Goal: Task Accomplishment & Management: Complete application form

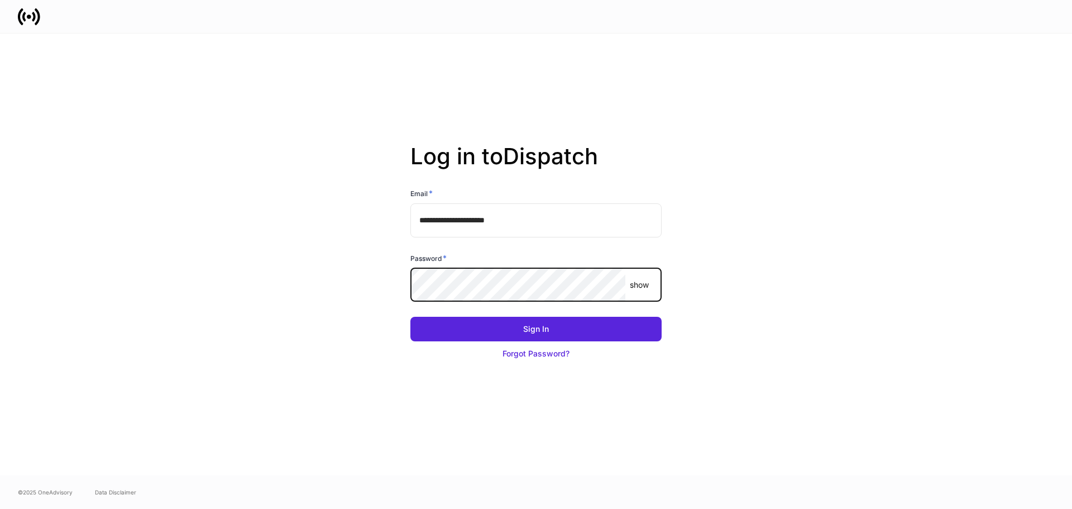
click at [410, 317] on button "Sign In" at bounding box center [535, 329] width 251 height 25
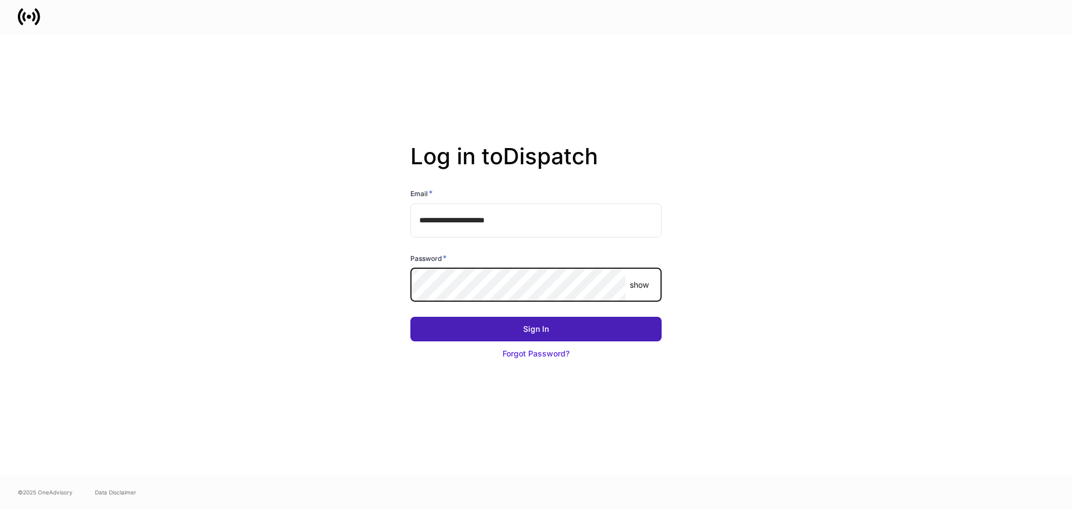
click at [565, 332] on button "Sign In" at bounding box center [535, 329] width 251 height 25
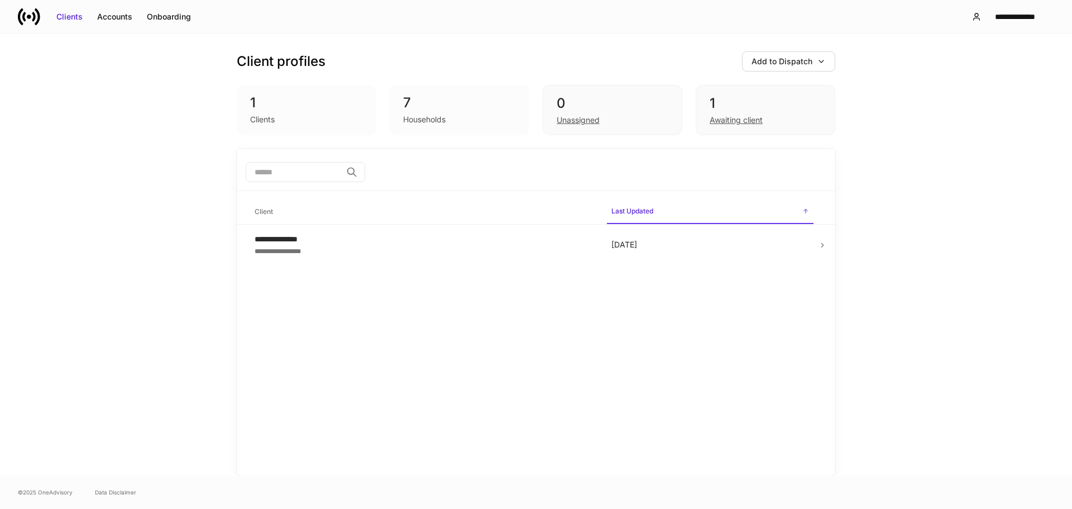
click at [179, 225] on div "**********" at bounding box center [536, 255] width 1072 height 442
click at [775, 97] on div "1" at bounding box center [766, 103] width 112 height 18
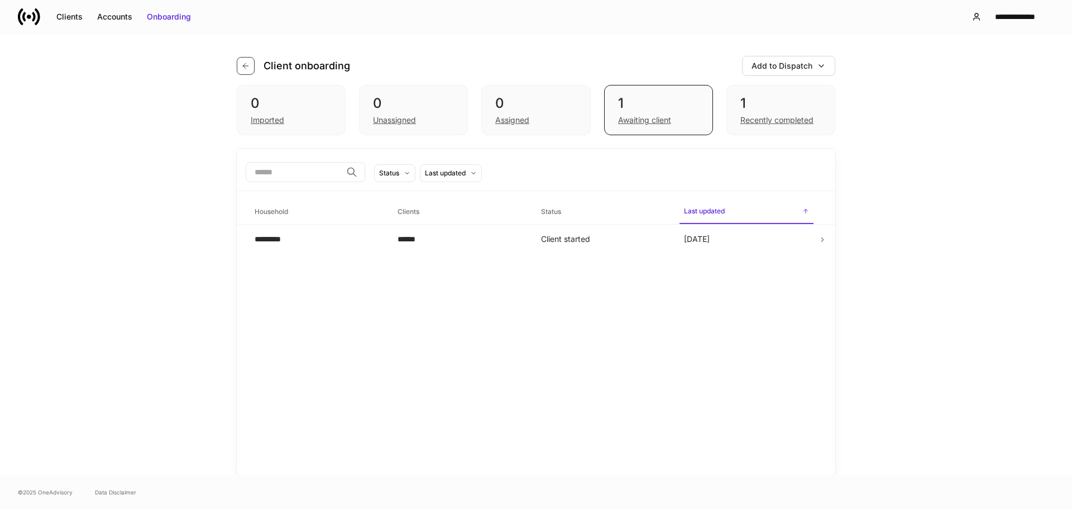
click at [252, 70] on button "button" at bounding box center [246, 66] width 18 height 18
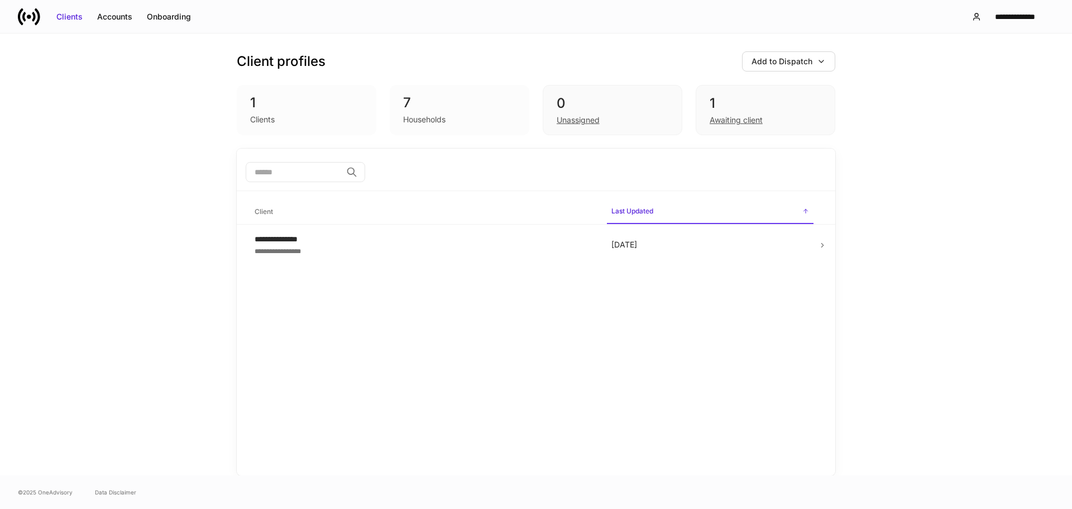
click at [442, 106] on div "7" at bounding box center [459, 103] width 113 height 18
click at [310, 96] on div "1" at bounding box center [306, 103] width 113 height 18
click at [739, 103] on div "1" at bounding box center [766, 103] width 112 height 18
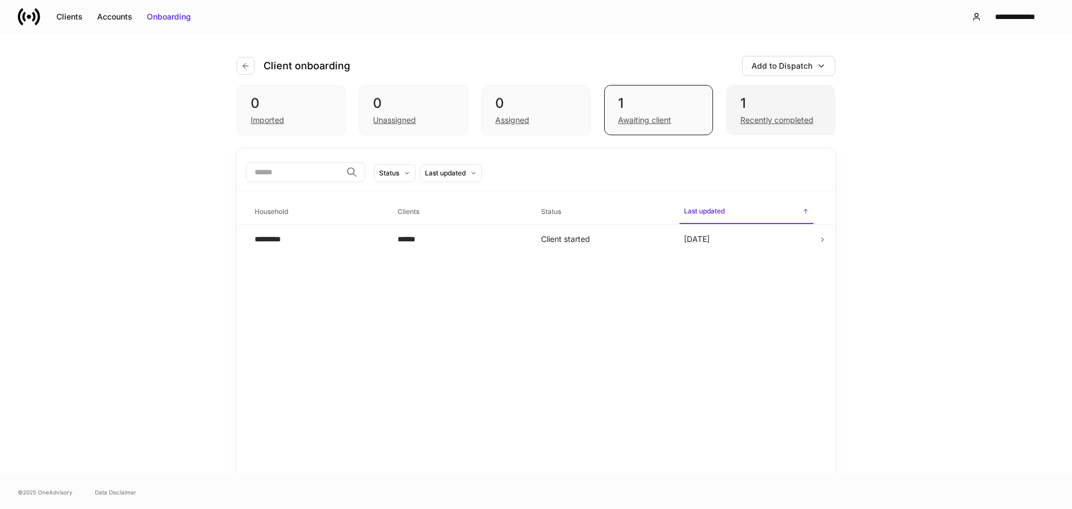
click at [744, 93] on div "1 Recently completed" at bounding box center [781, 110] width 109 height 50
click at [652, 105] on div "1" at bounding box center [658, 103] width 81 height 18
click at [565, 100] on div "0" at bounding box center [535, 103] width 81 height 18
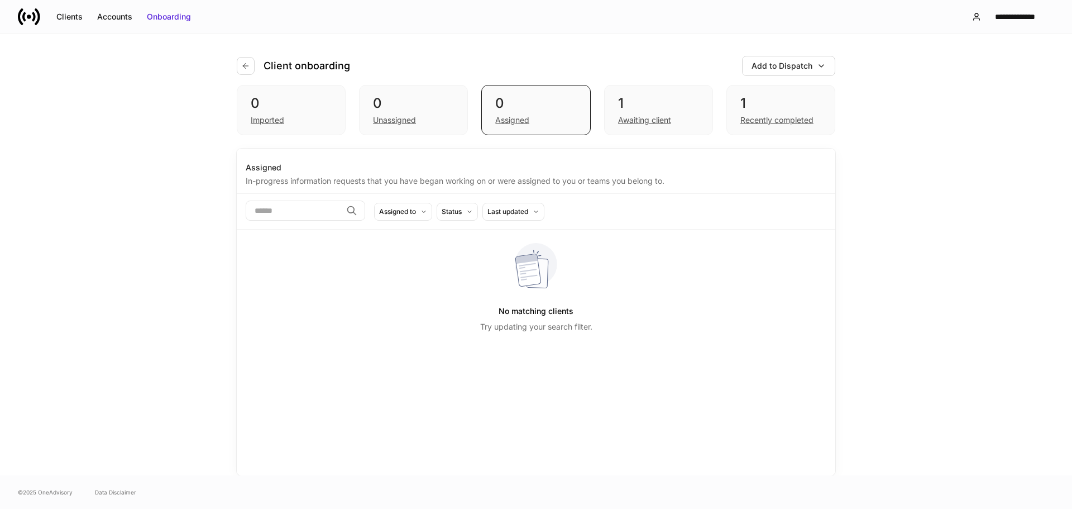
click at [601, 84] on div "Client onboarding Add to Dispatch" at bounding box center [536, 59] width 599 height 51
click at [632, 96] on div "1" at bounding box center [658, 103] width 81 height 18
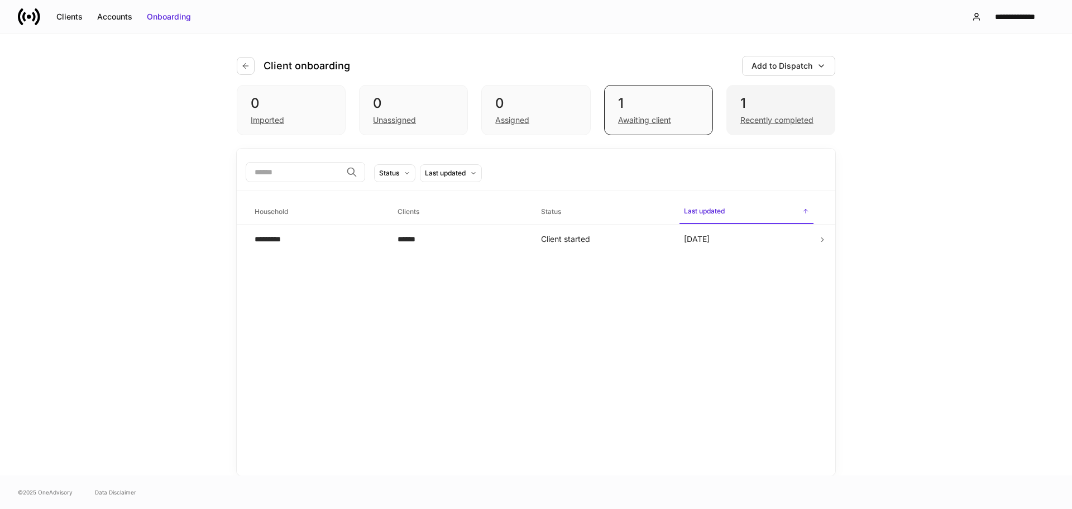
click at [791, 104] on div "1" at bounding box center [781, 103] width 81 height 18
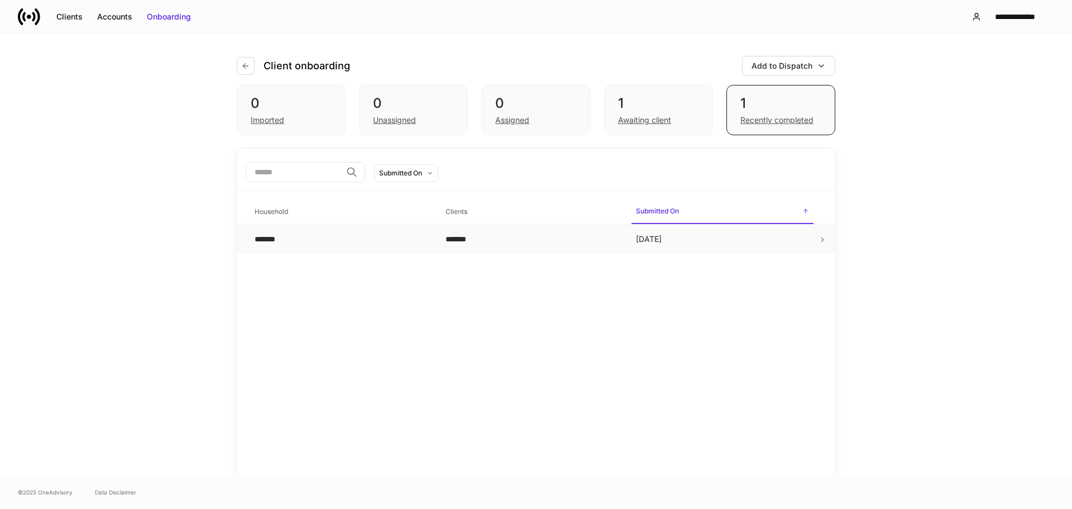
click at [737, 243] on td "Oct 10" at bounding box center [722, 240] width 191 height 30
drag, startPoint x: 397, startPoint y: 238, endPoint x: 391, endPoint y: 235, distance: 6.5
click at [391, 235] on div "*******" at bounding box center [341, 238] width 173 height 11
click at [242, 62] on icon "button" at bounding box center [245, 65] width 9 height 9
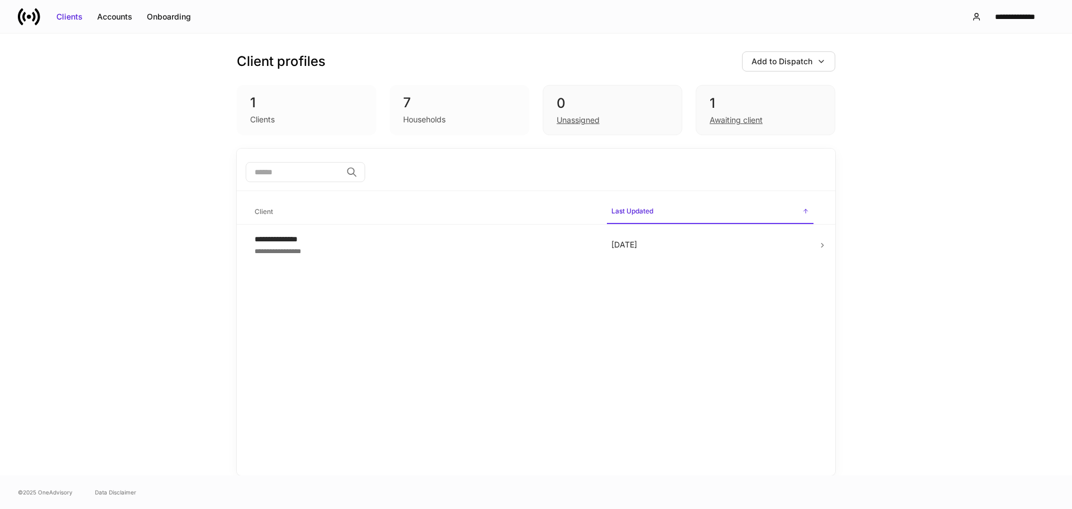
click at [333, 114] on div "Clients" at bounding box center [306, 118] width 113 height 13
click at [424, 116] on div "Households" at bounding box center [424, 119] width 42 height 11
drag, startPoint x: 500, startPoint y: 109, endPoint x: 556, endPoint y: 110, distance: 55.9
click at [512, 109] on div "7" at bounding box center [459, 103] width 113 height 18
click at [580, 109] on div "0" at bounding box center [613, 103] width 112 height 18
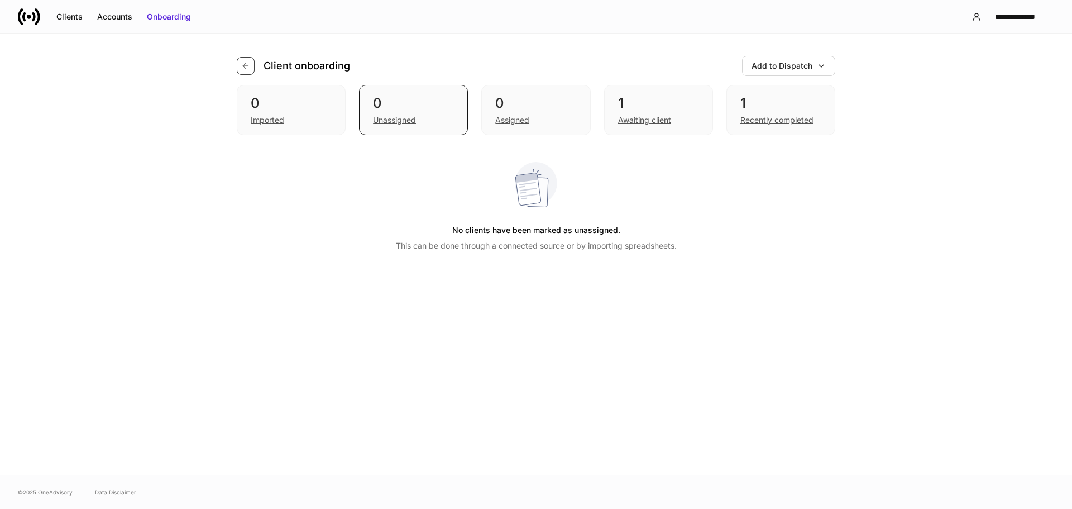
click at [241, 64] on icon "button" at bounding box center [245, 65] width 9 height 9
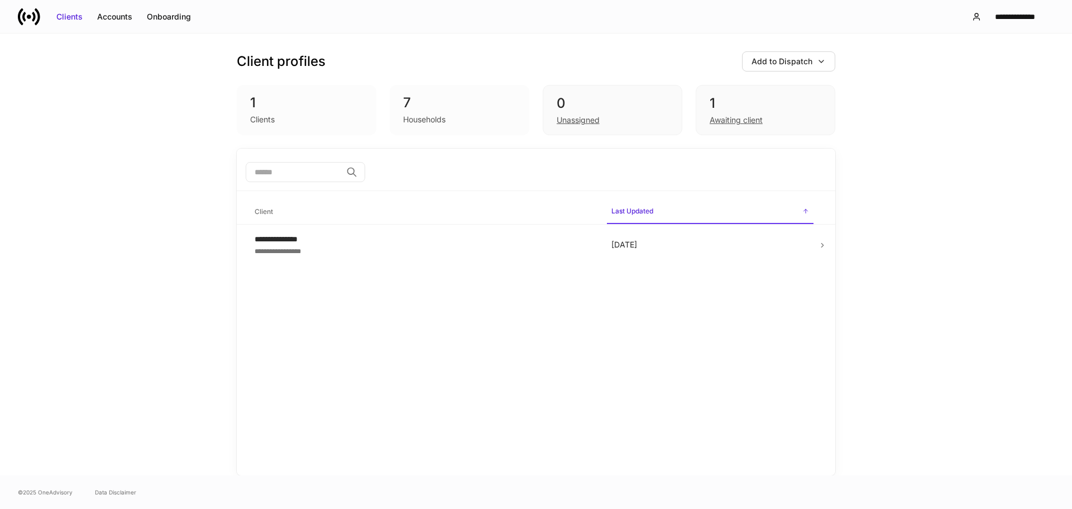
click at [314, 114] on div "Clients" at bounding box center [306, 118] width 113 height 13
click at [433, 109] on div "7" at bounding box center [459, 103] width 113 height 18
click at [601, 104] on div "0" at bounding box center [613, 103] width 112 height 18
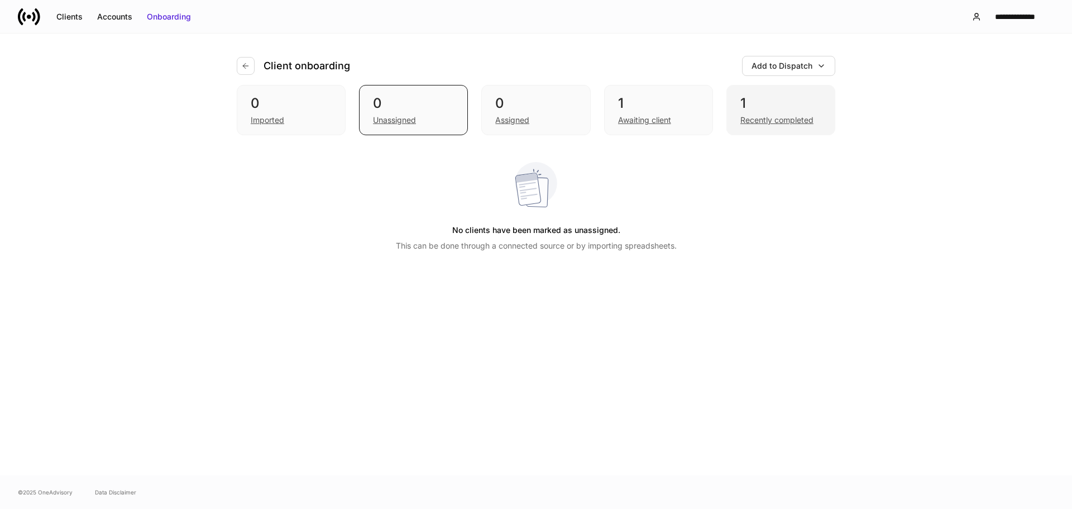
click at [774, 104] on div "1" at bounding box center [781, 103] width 81 height 18
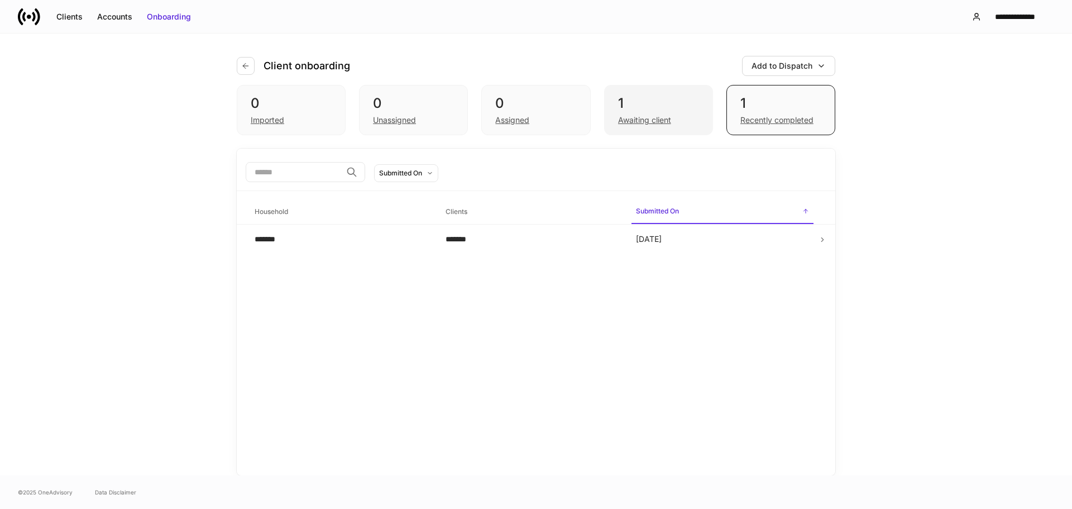
click at [668, 109] on div "1" at bounding box center [658, 103] width 81 height 18
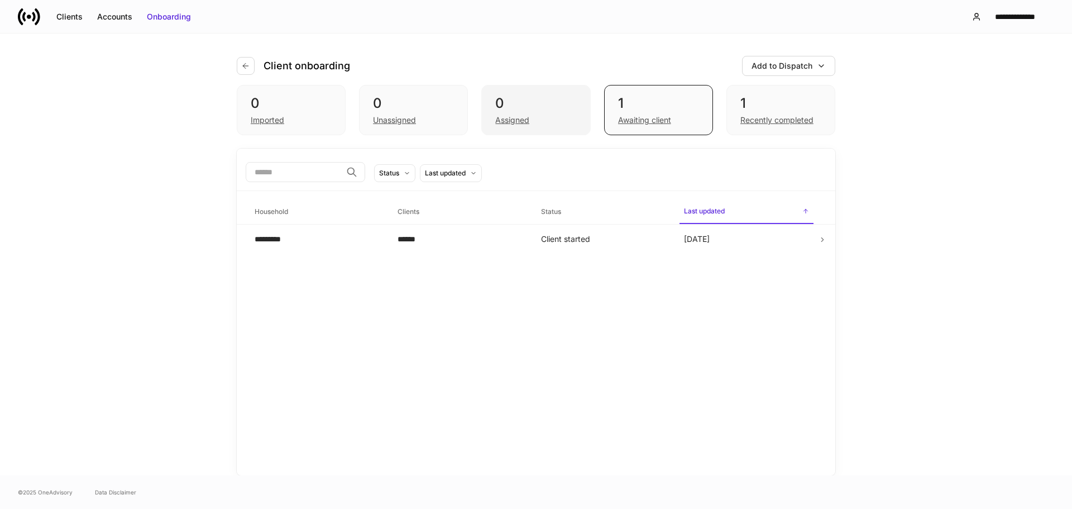
click at [563, 107] on div "0" at bounding box center [535, 103] width 81 height 18
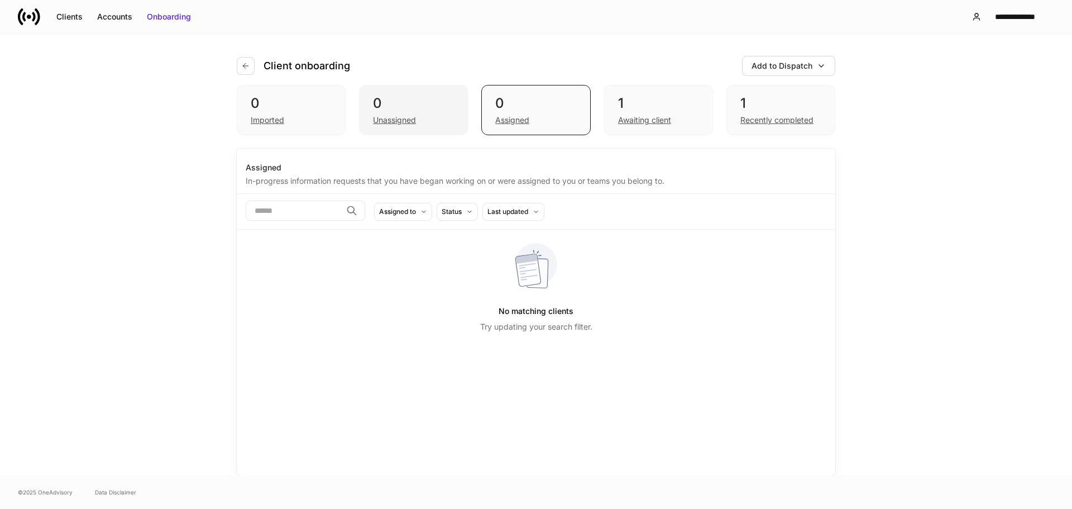
click at [445, 104] on div "0" at bounding box center [413, 103] width 81 height 18
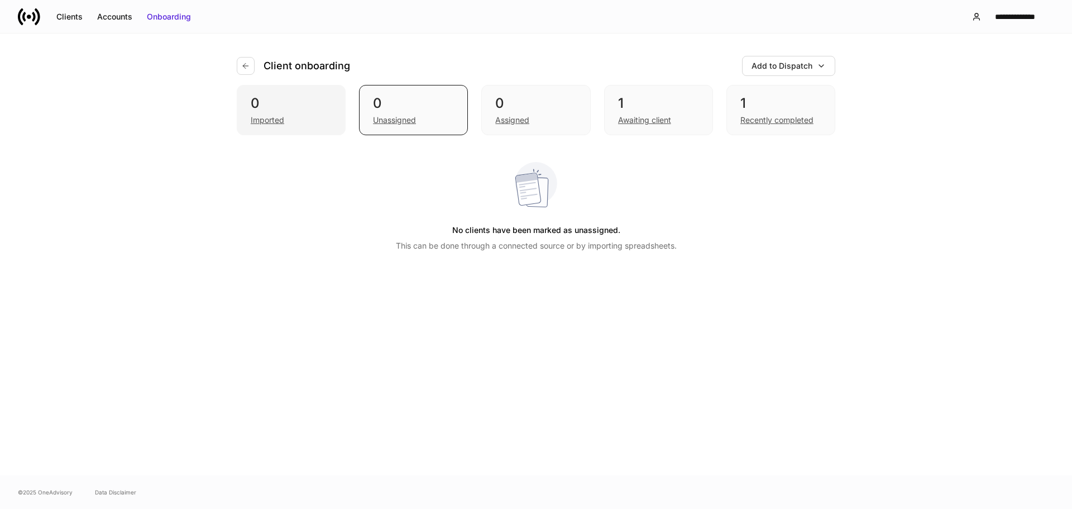
click at [275, 96] on div "0" at bounding box center [291, 103] width 81 height 18
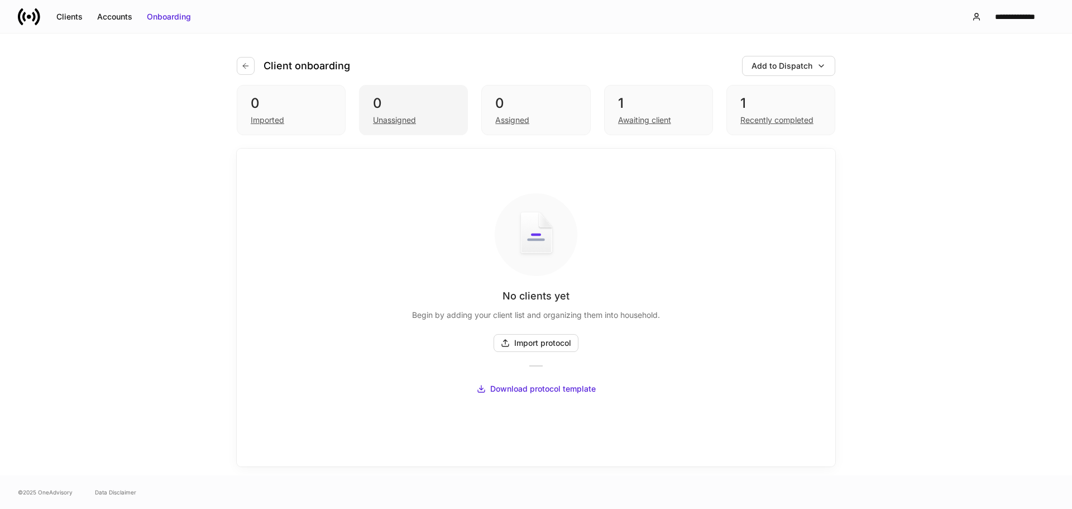
click at [414, 105] on div "0" at bounding box center [413, 103] width 81 height 18
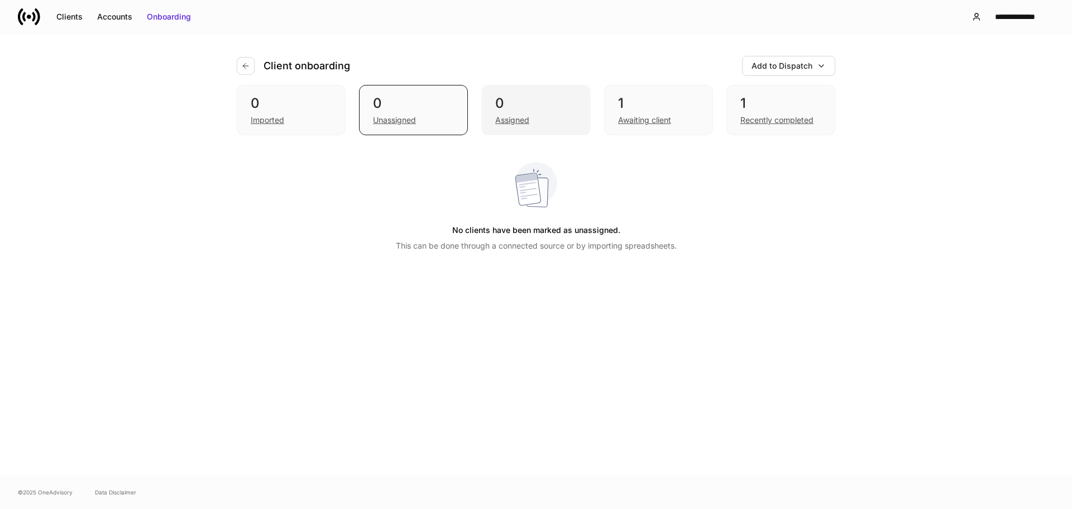
drag, startPoint x: 522, startPoint y: 102, endPoint x: 569, endPoint y: 102, distance: 46.9
click at [523, 102] on div "0" at bounding box center [535, 103] width 81 height 18
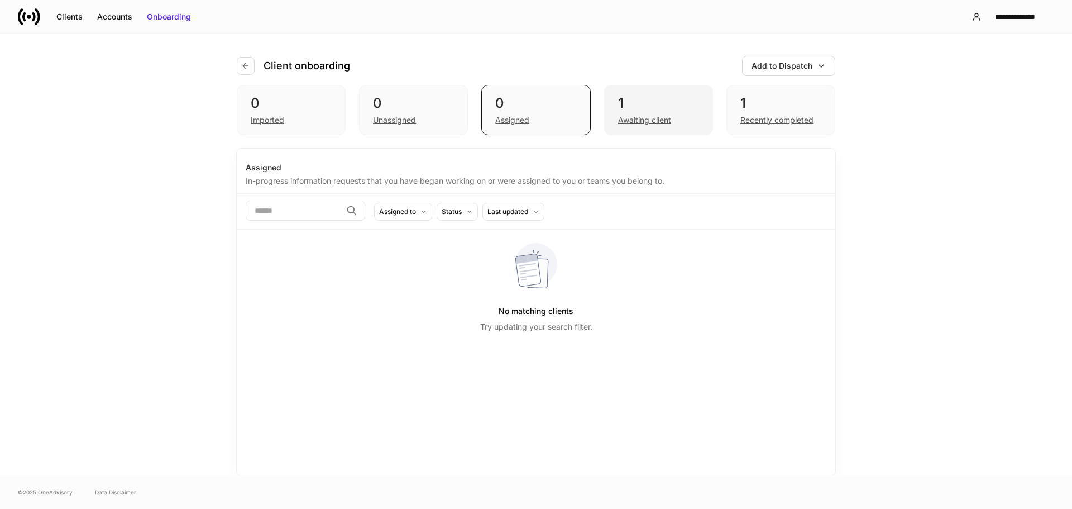
click at [664, 99] on div "1" at bounding box center [658, 103] width 81 height 18
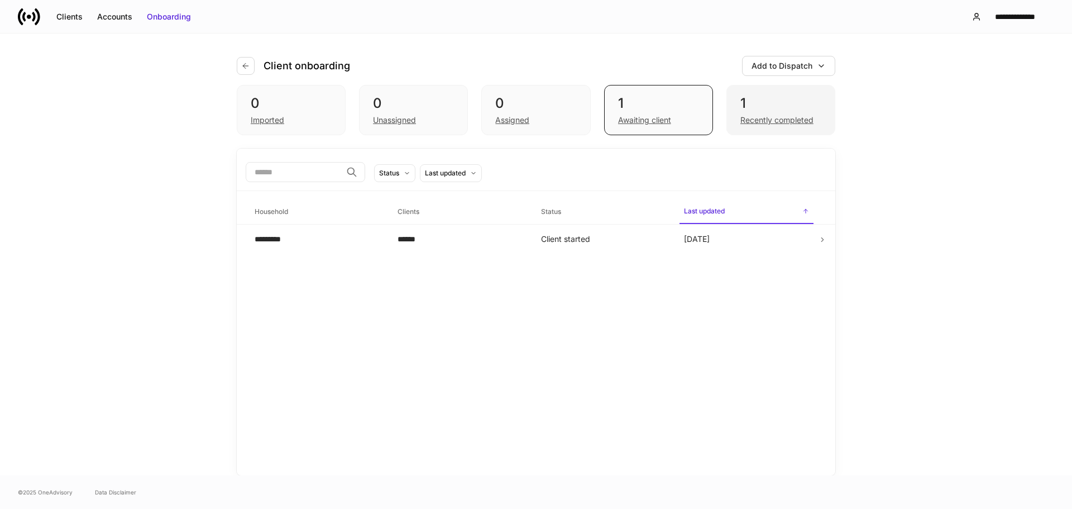
click at [768, 106] on div "1" at bounding box center [781, 103] width 81 height 18
click at [698, 107] on div "1" at bounding box center [658, 103] width 81 height 18
click at [785, 104] on div "1" at bounding box center [781, 103] width 81 height 18
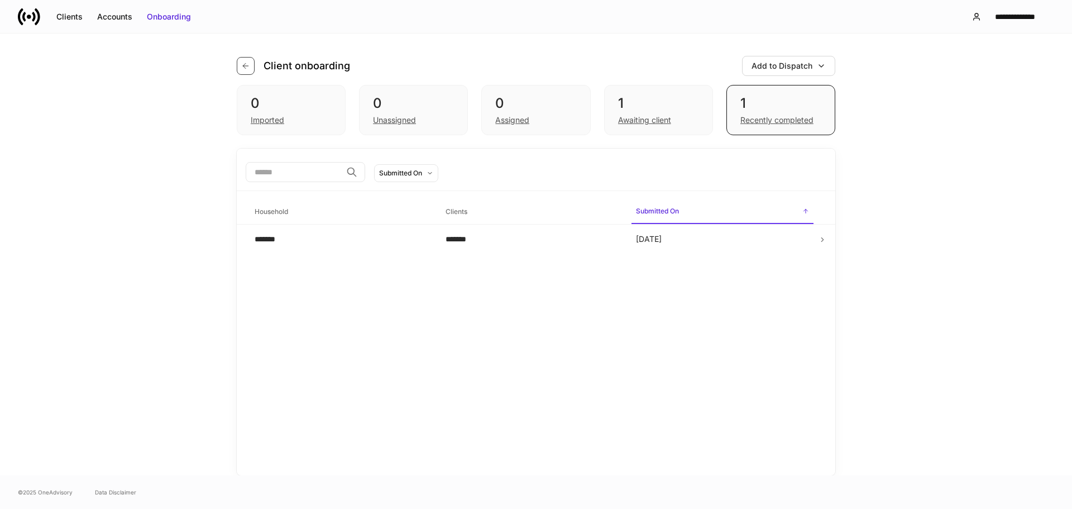
click at [251, 60] on button "button" at bounding box center [246, 66] width 18 height 18
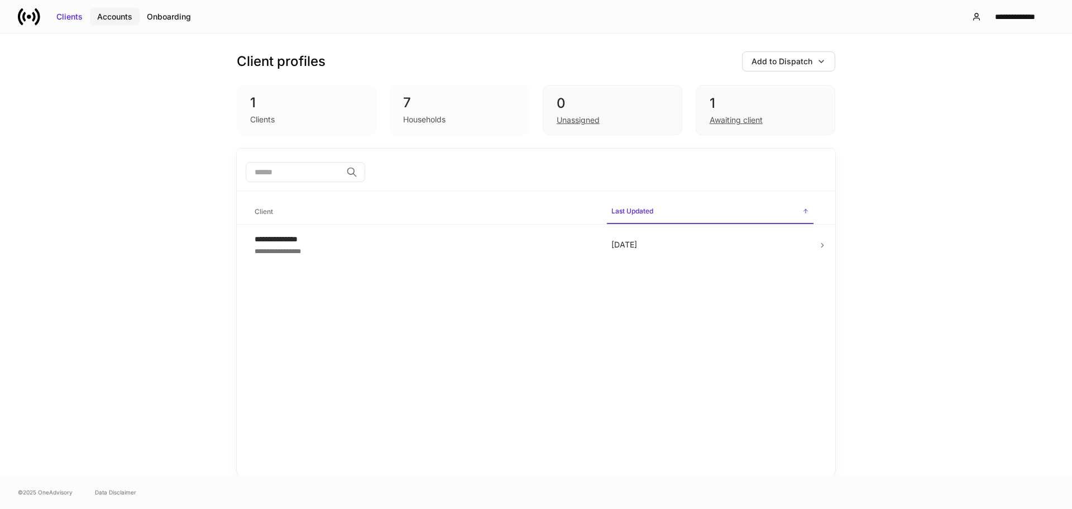
click at [103, 17] on div "Accounts" at bounding box center [114, 16] width 35 height 11
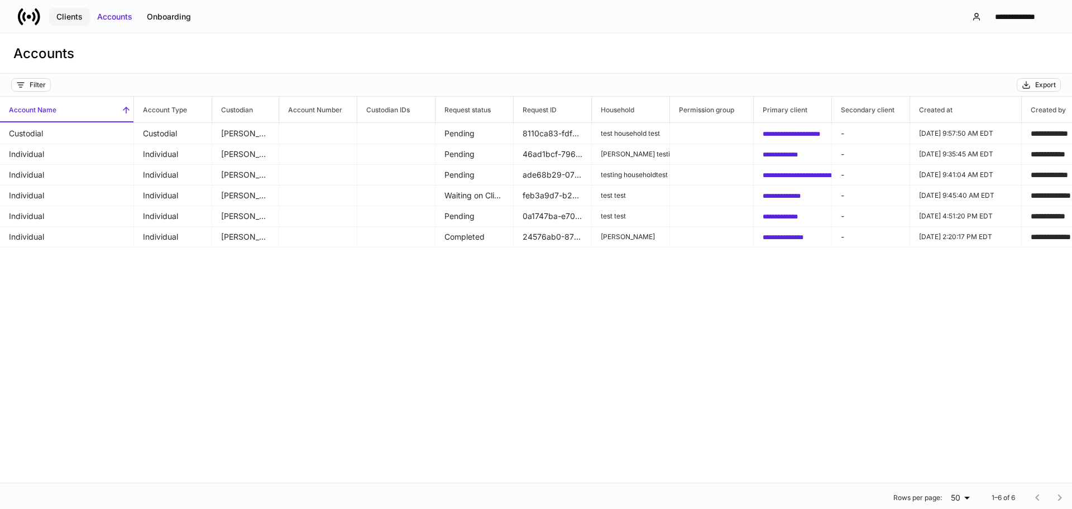
click at [57, 13] on div "Clients" at bounding box center [69, 16] width 26 height 11
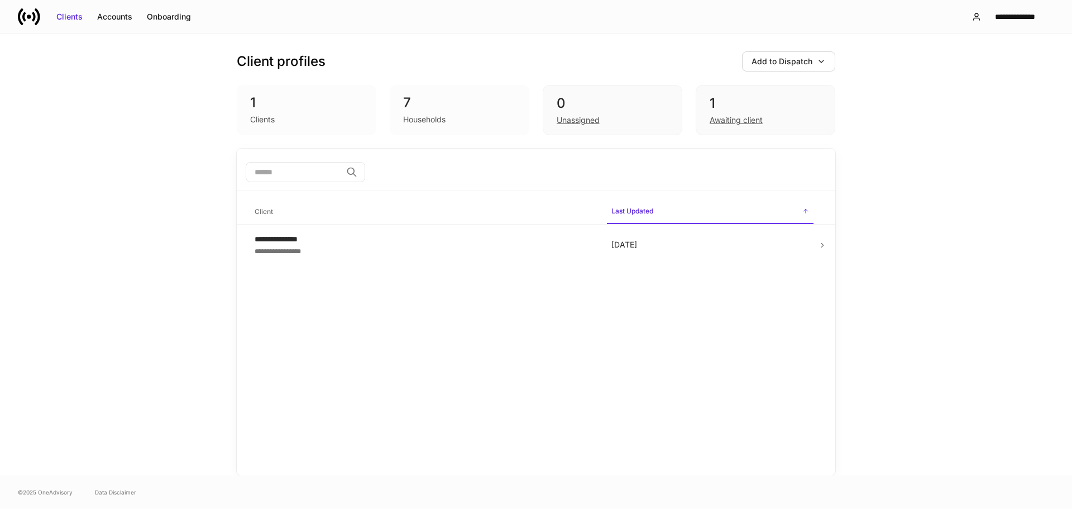
drag, startPoint x: 494, startPoint y: 245, endPoint x: 718, endPoint y: 285, distance: 228.2
click at [653, 307] on div "**********" at bounding box center [536, 312] width 599 height 327
click at [112, 17] on div "Accounts" at bounding box center [114, 16] width 35 height 11
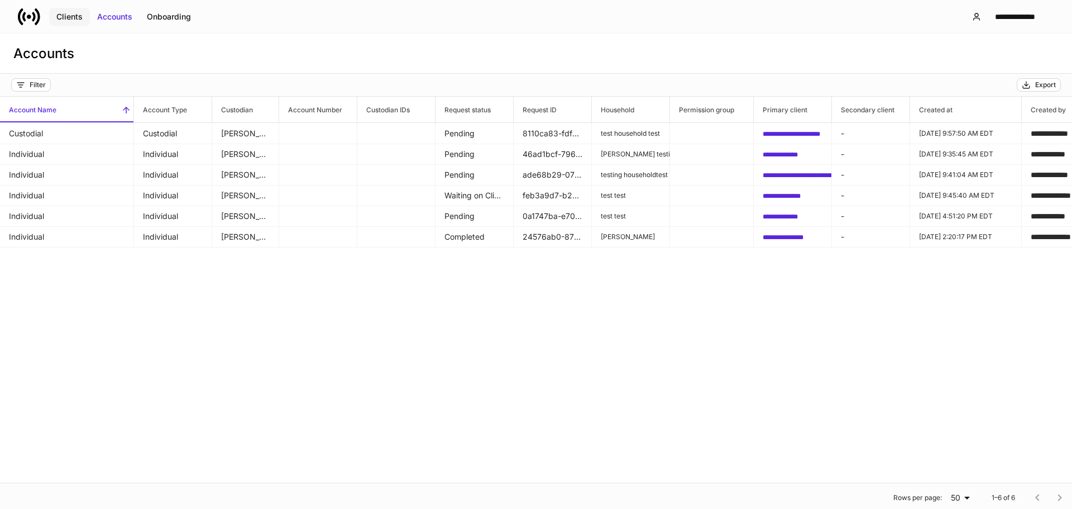
click at [63, 23] on button "Clients" at bounding box center [69, 17] width 41 height 18
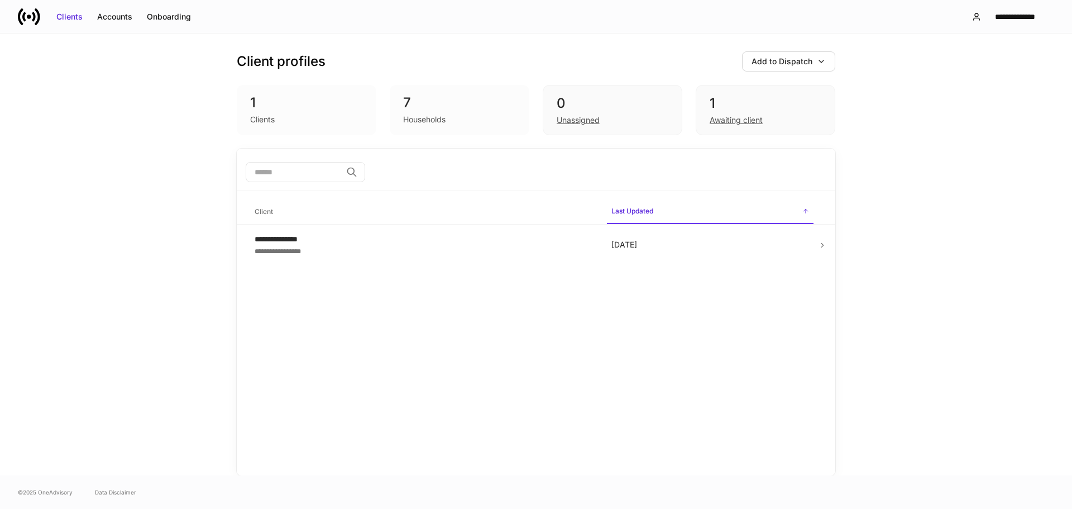
click at [459, 97] on div "7" at bounding box center [459, 103] width 113 height 18
click at [624, 114] on div "Unassigned" at bounding box center [613, 118] width 112 height 13
click at [800, 112] on div "Awaiting client" at bounding box center [766, 118] width 112 height 13
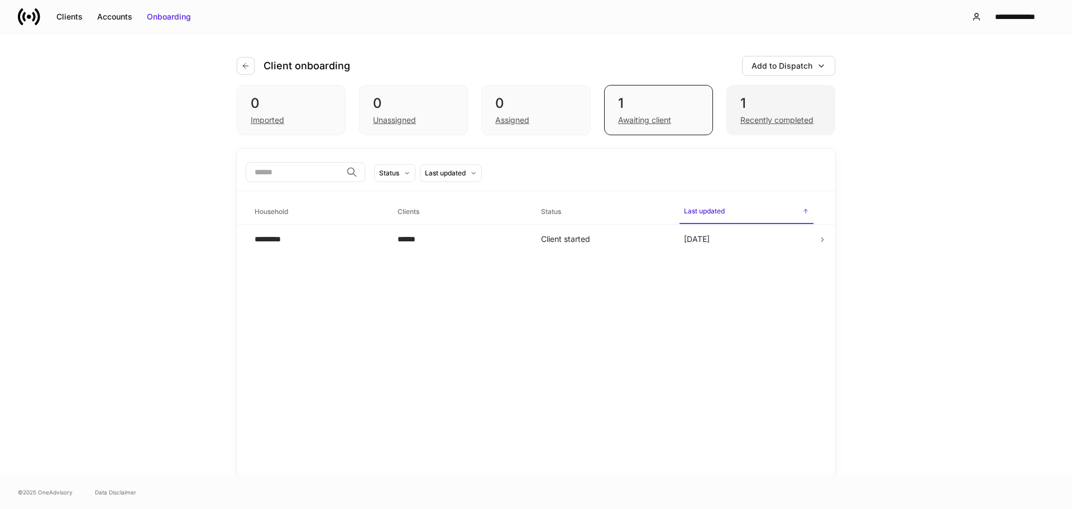
click at [789, 105] on div "1" at bounding box center [781, 103] width 81 height 18
click at [652, 99] on div "1" at bounding box center [658, 103] width 81 height 18
click at [596, 97] on div "0 Imported 0 Unassigned 0 Assigned 1 Awaiting client 1 Recently completed" at bounding box center [536, 110] width 599 height 50
click at [545, 90] on div "0 Assigned" at bounding box center [535, 110] width 109 height 50
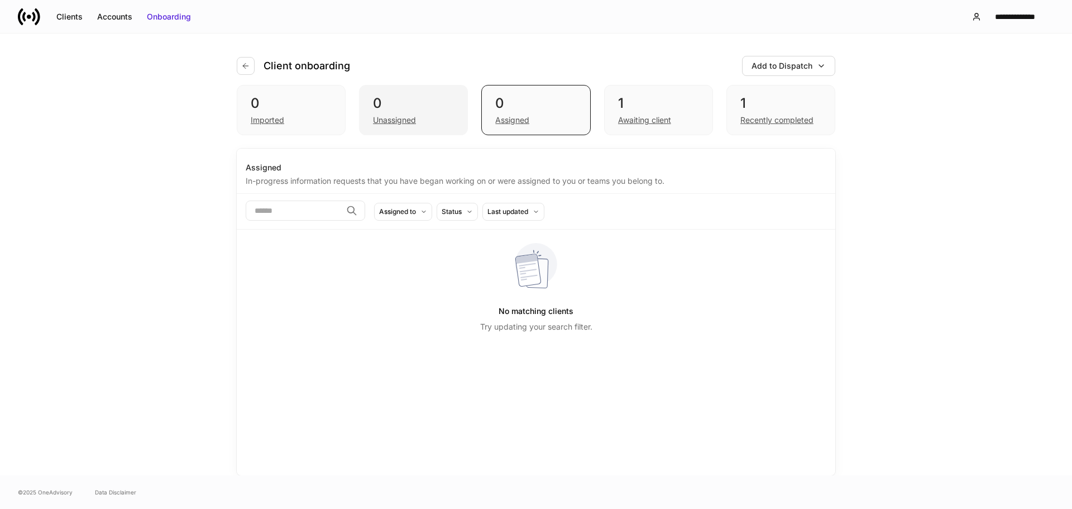
click at [399, 97] on div "0" at bounding box center [413, 103] width 81 height 18
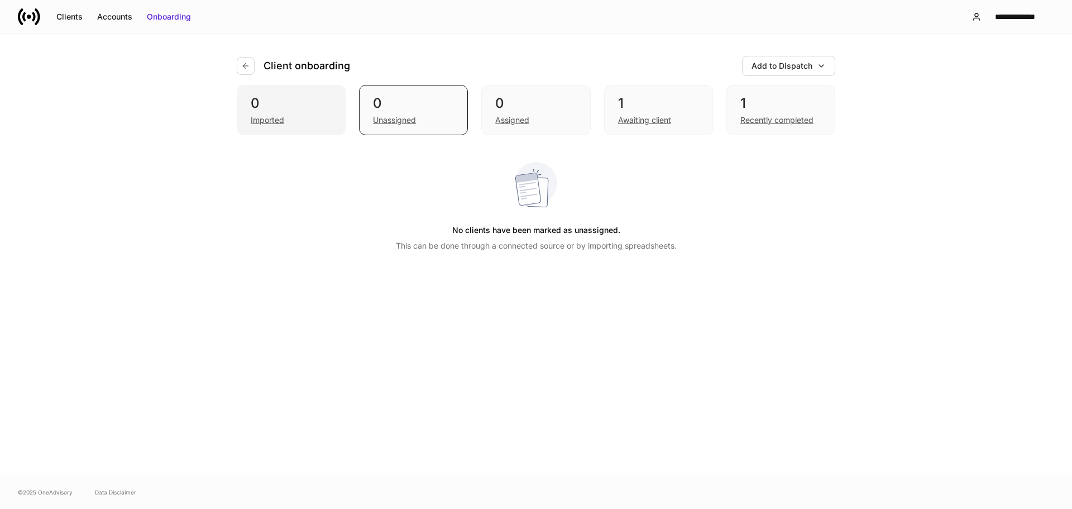
click at [305, 113] on div "Imported" at bounding box center [291, 118] width 81 height 13
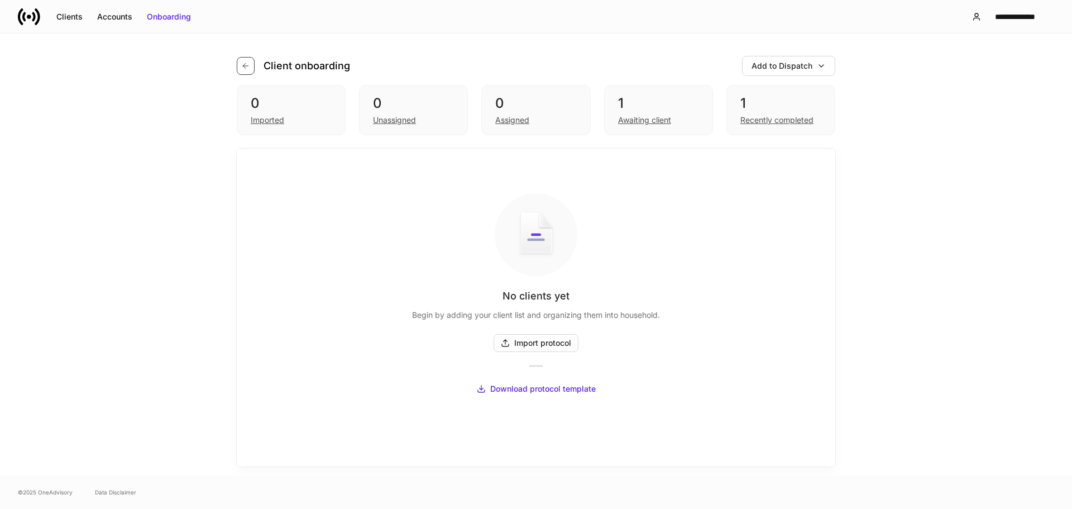
click at [243, 61] on icon "button" at bounding box center [245, 65] width 9 height 9
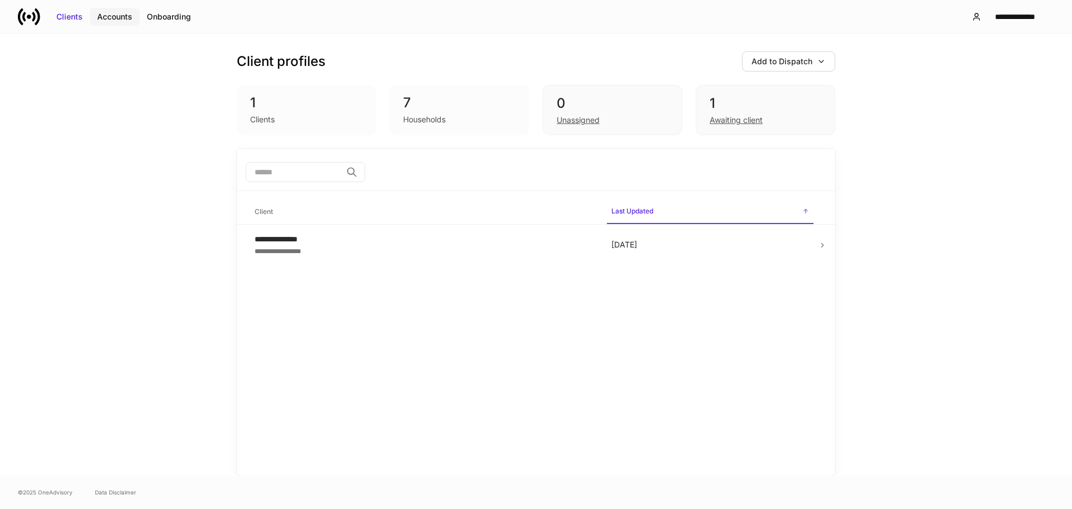
click at [121, 24] on button "Accounts" at bounding box center [115, 17] width 50 height 18
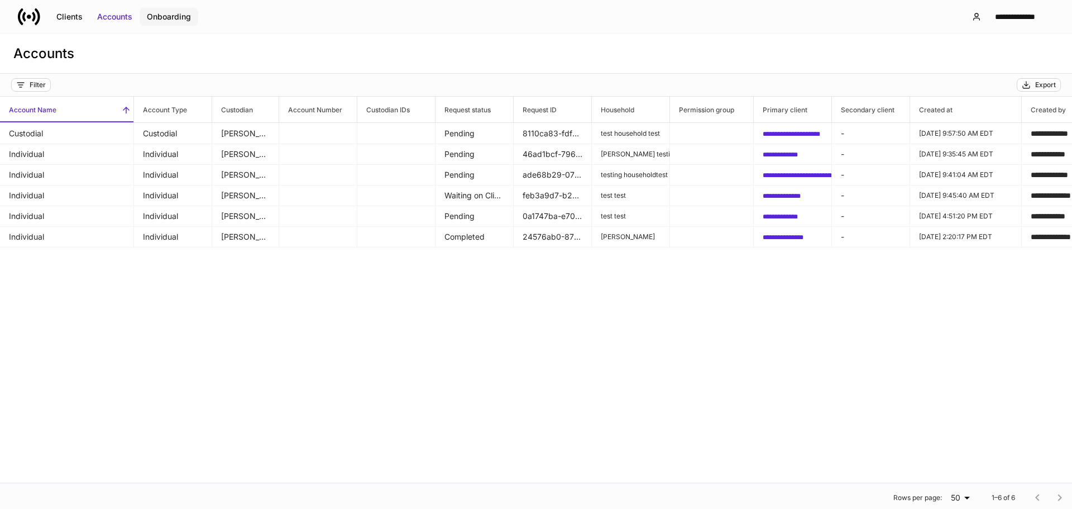
click at [185, 21] on div "Onboarding" at bounding box center [169, 16] width 44 height 11
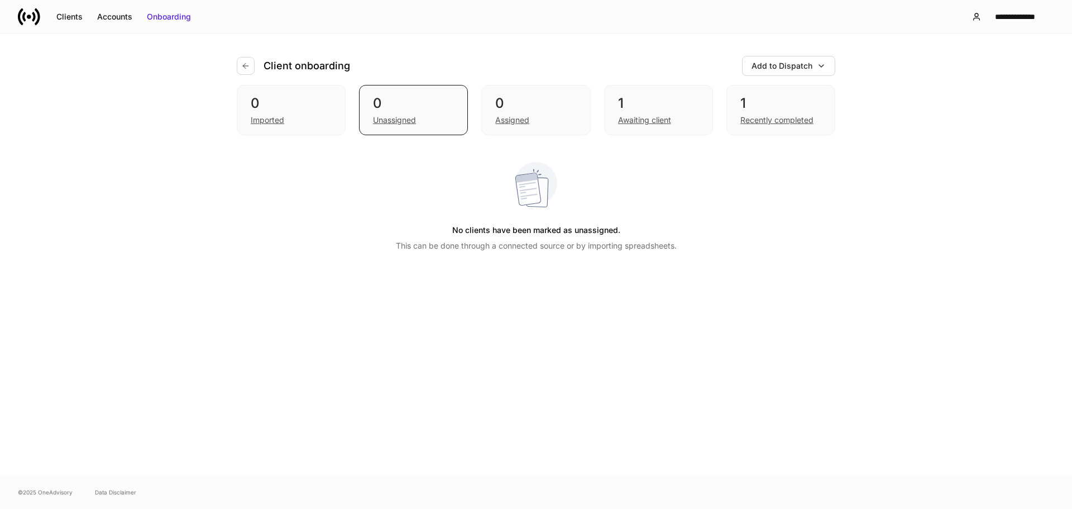
click at [52, 6] on div "Clients Accounts Onboarding" at bounding box center [108, 17] width 180 height 22
click at [69, 15] on div "Clients" at bounding box center [69, 16] width 26 height 11
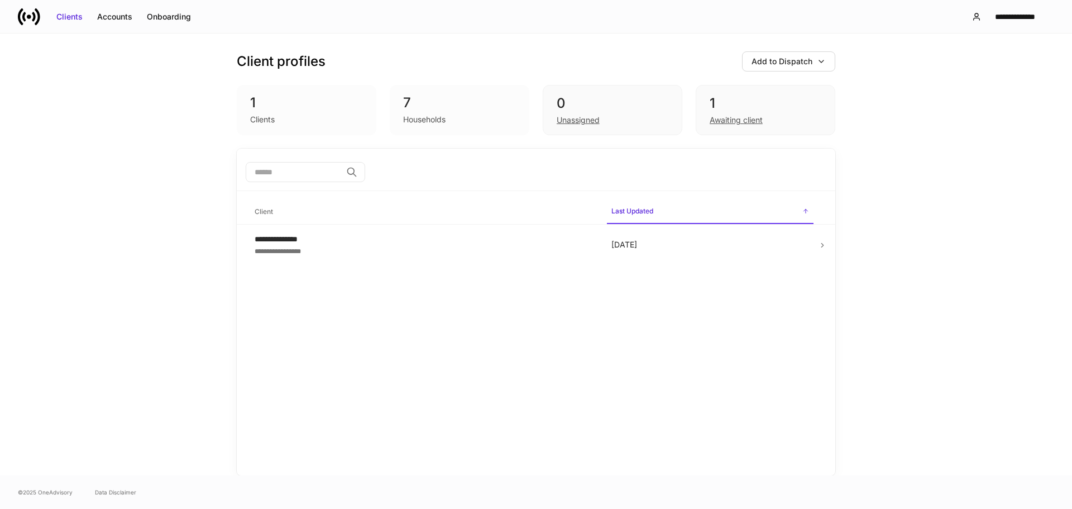
drag, startPoint x: 743, startPoint y: 229, endPoint x: 762, endPoint y: 301, distance: 74.5
click at [762, 301] on div "**********" at bounding box center [536, 312] width 599 height 327
click at [805, 69] on button "Add to Dispatch" at bounding box center [788, 61] width 93 height 20
click at [811, 64] on div at bounding box center [536, 254] width 1072 height 509
click at [753, 109] on div "1" at bounding box center [766, 103] width 112 height 18
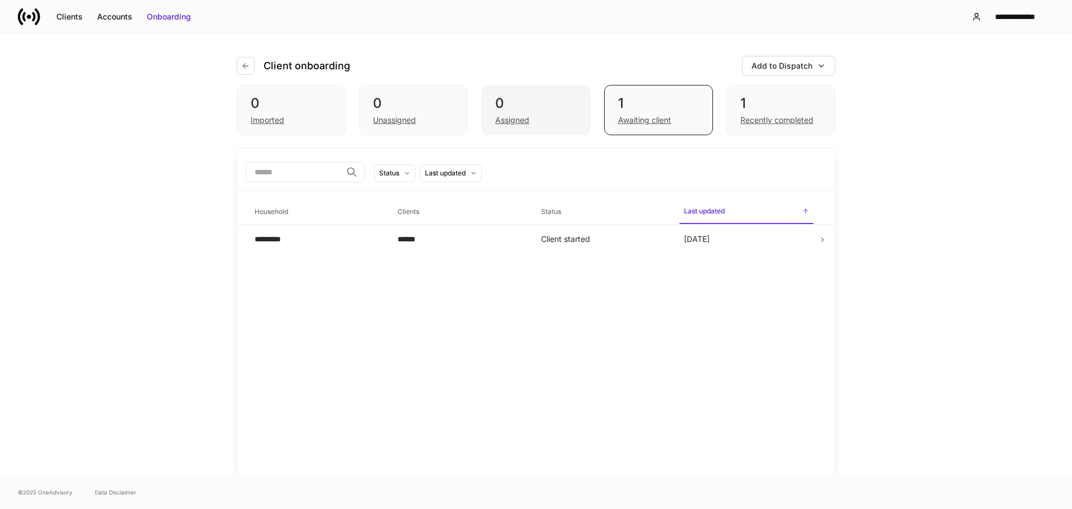
click at [556, 102] on div "0" at bounding box center [535, 103] width 81 height 18
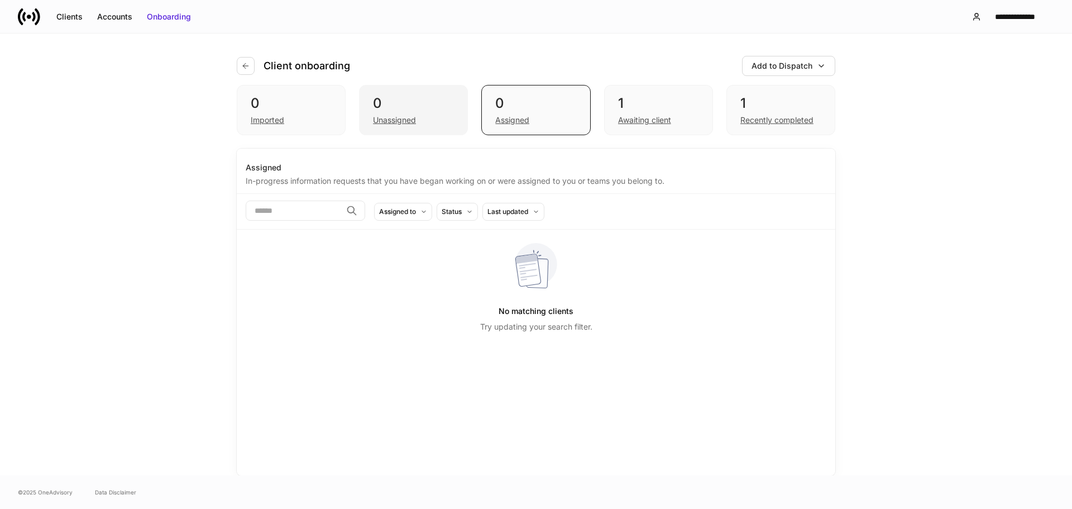
drag, startPoint x: 451, startPoint y: 95, endPoint x: 429, endPoint y: 99, distance: 22.7
click at [451, 95] on div "0" at bounding box center [413, 103] width 81 height 18
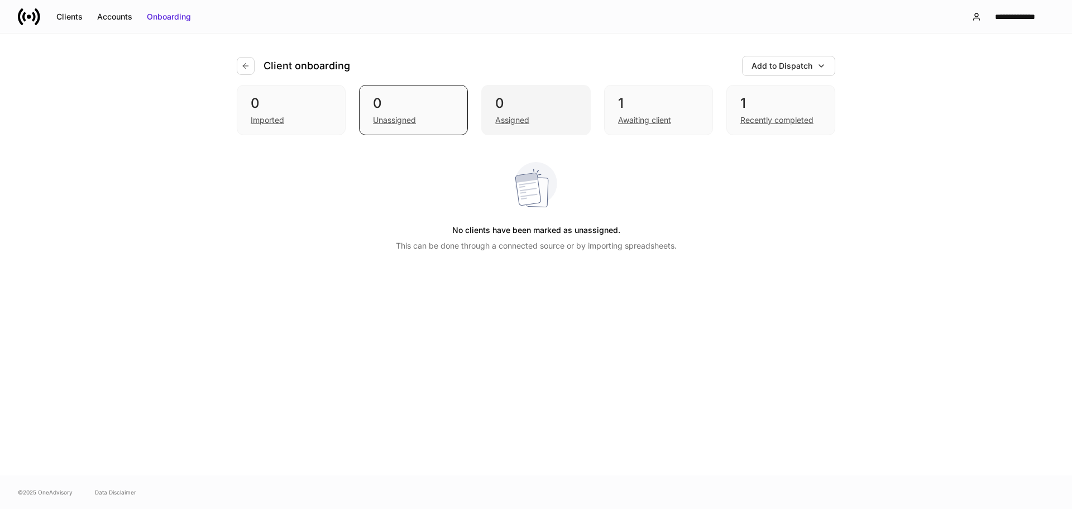
click at [569, 106] on div "0" at bounding box center [535, 103] width 81 height 18
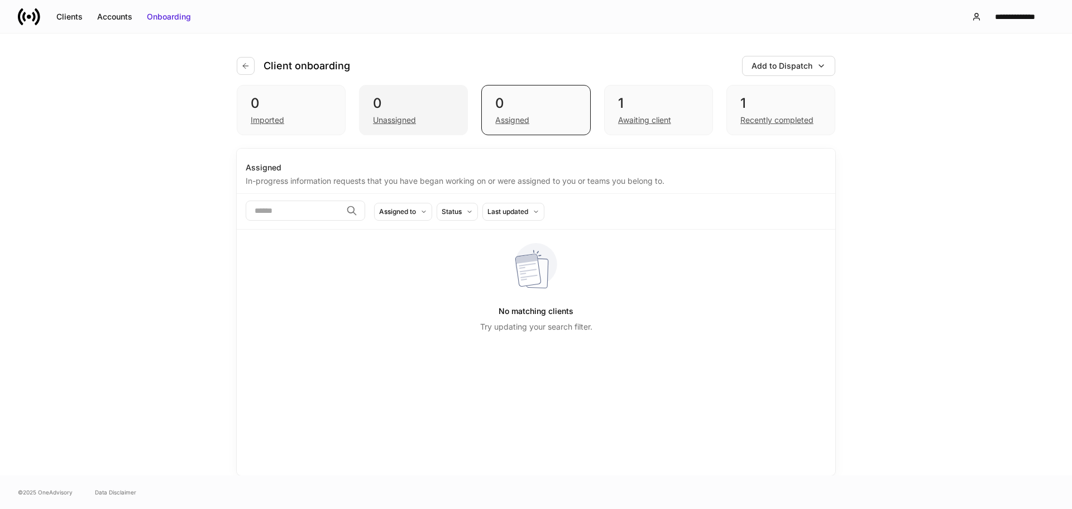
click at [419, 112] on div "Unassigned" at bounding box center [413, 118] width 81 height 13
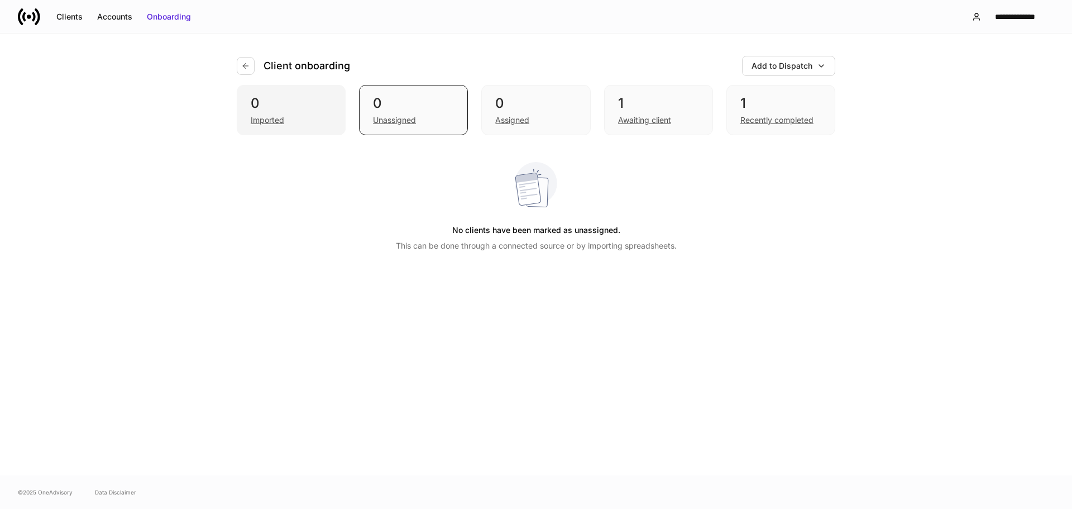
click at [290, 90] on div "0 Imported" at bounding box center [291, 110] width 109 height 50
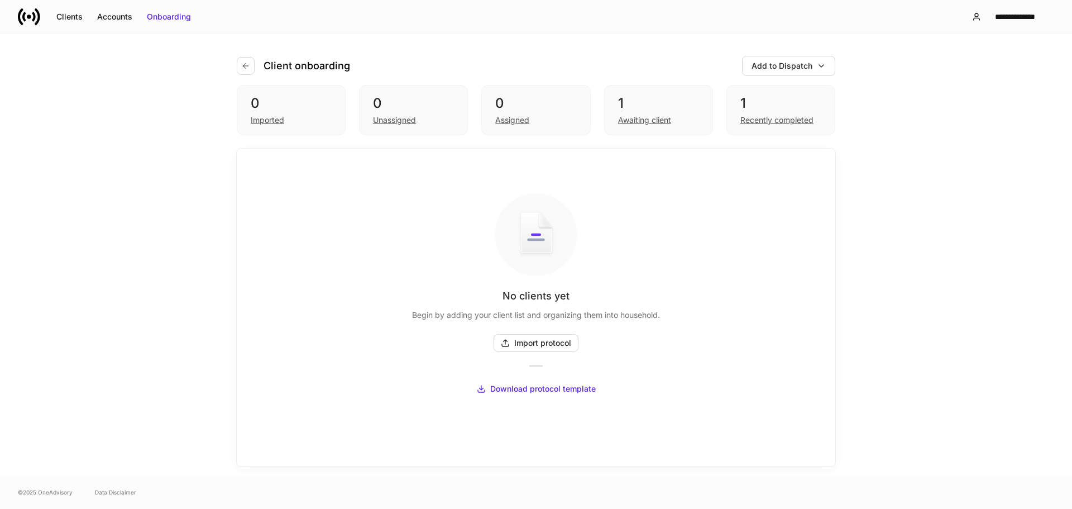
click at [476, 108] on div "0 Imported 0 Unassigned 0 Assigned 1 Awaiting client 1 Recently completed" at bounding box center [536, 110] width 599 height 50
drag, startPoint x: 534, startPoint y: 106, endPoint x: 574, endPoint y: 109, distance: 39.8
click at [535, 106] on div "0" at bounding box center [535, 103] width 81 height 18
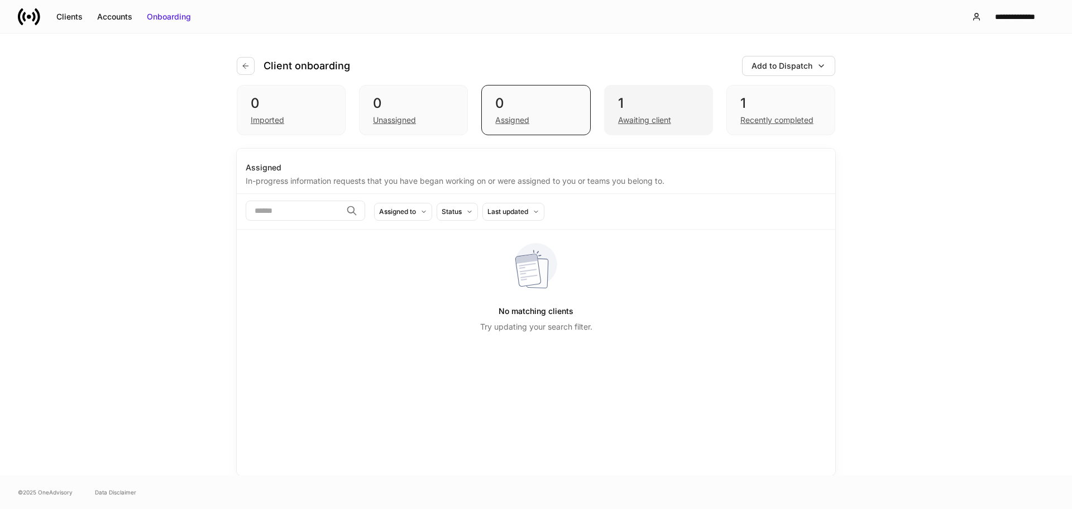
click at [635, 106] on div "1" at bounding box center [658, 103] width 81 height 18
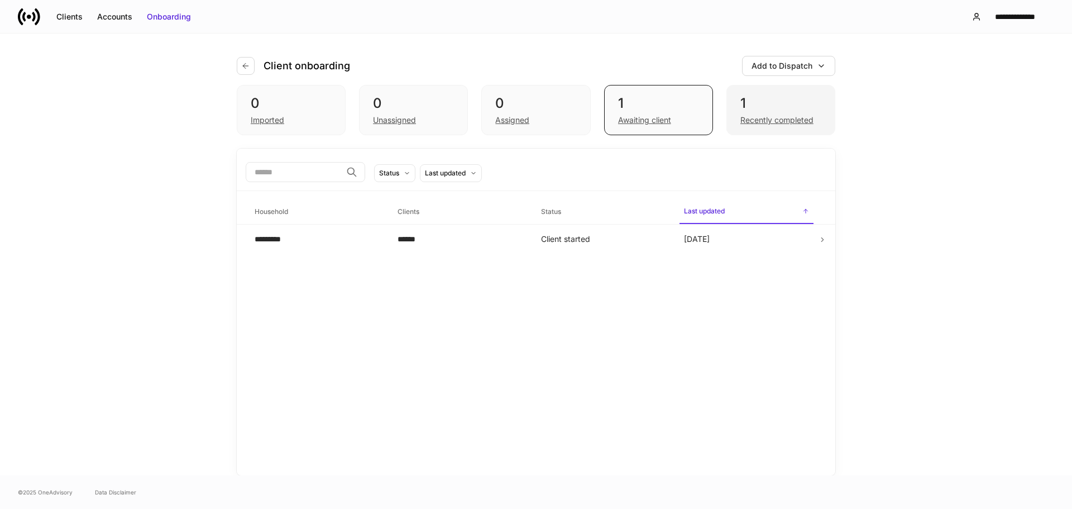
click at [763, 113] on div "Recently completed" at bounding box center [781, 118] width 81 height 13
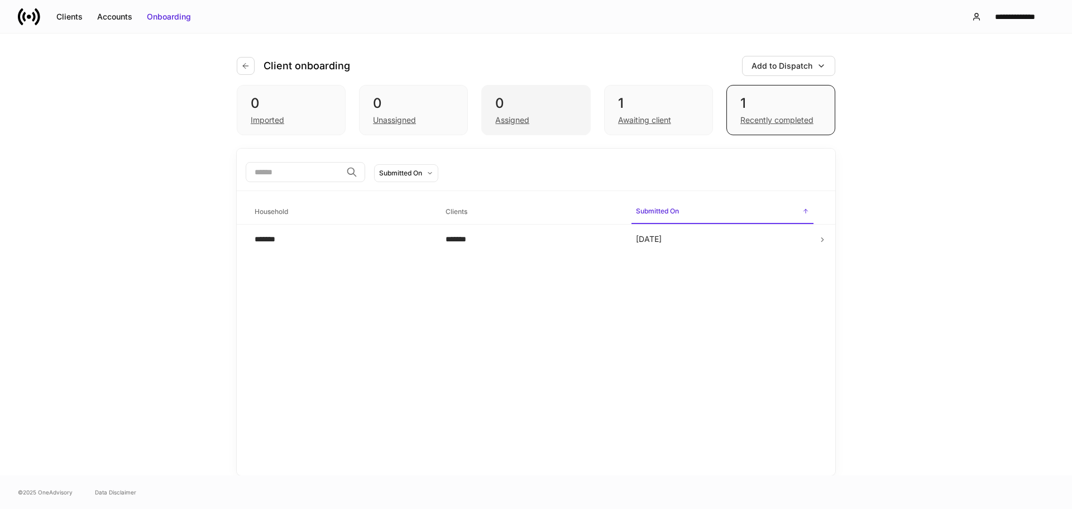
click at [590, 114] on div "0 Assigned" at bounding box center [535, 110] width 109 height 50
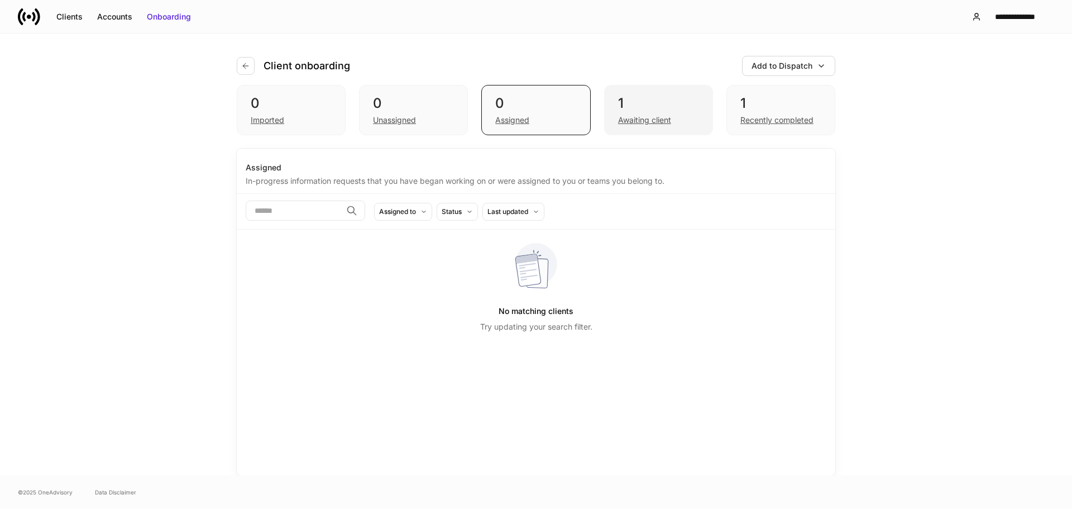
click at [637, 111] on div "1" at bounding box center [658, 103] width 81 height 18
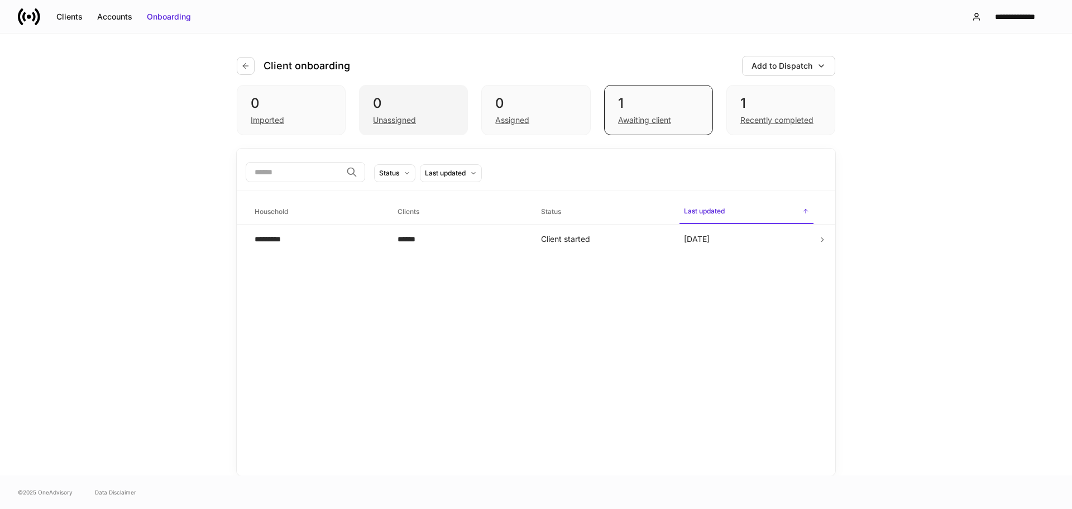
click at [427, 99] on div "0" at bounding box center [413, 103] width 81 height 18
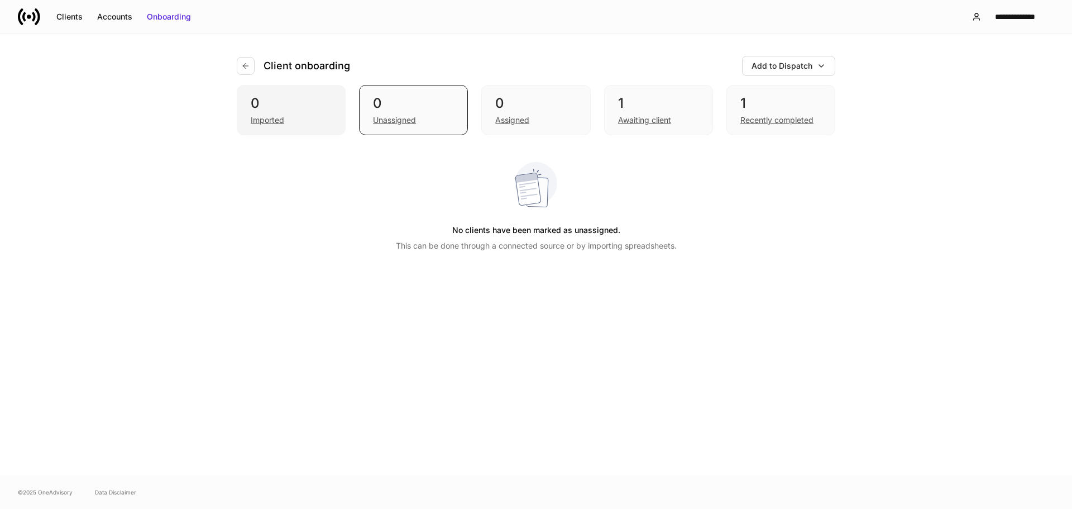
drag, startPoint x: 309, startPoint y: 104, endPoint x: 303, endPoint y: 97, distance: 9.5
click at [308, 104] on div "0" at bounding box center [291, 103] width 81 height 18
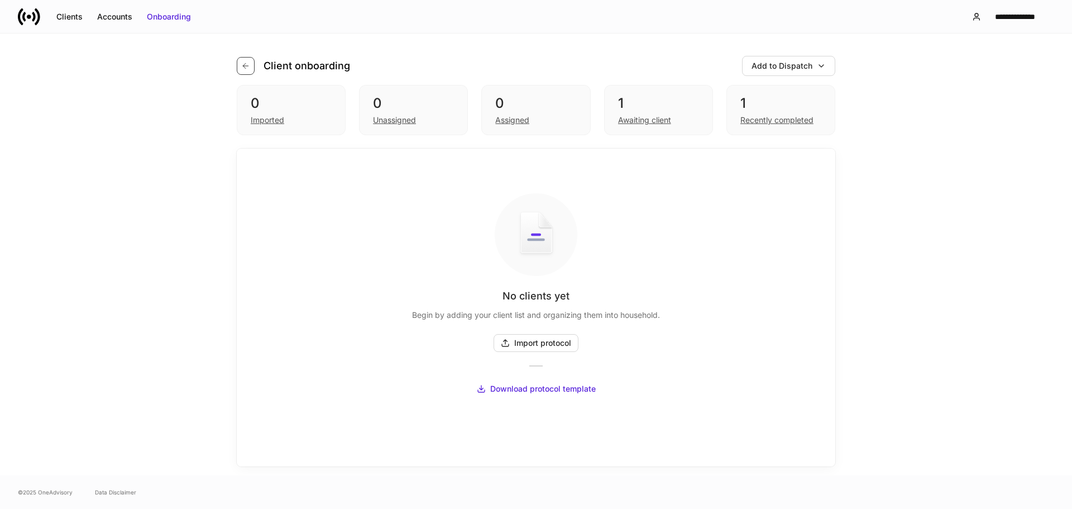
click at [243, 69] on icon "button" at bounding box center [245, 65] width 9 height 9
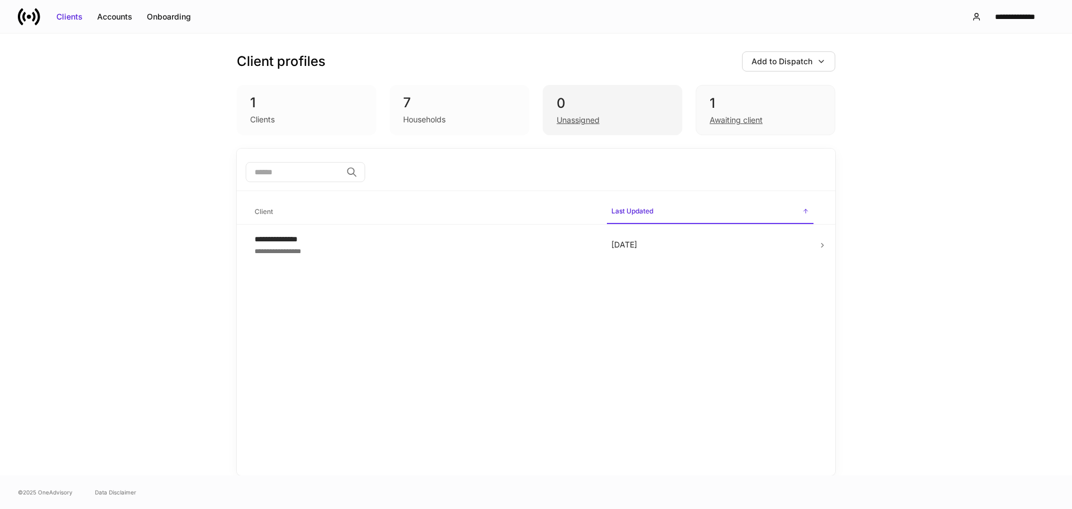
click at [623, 109] on div "0" at bounding box center [613, 103] width 112 height 18
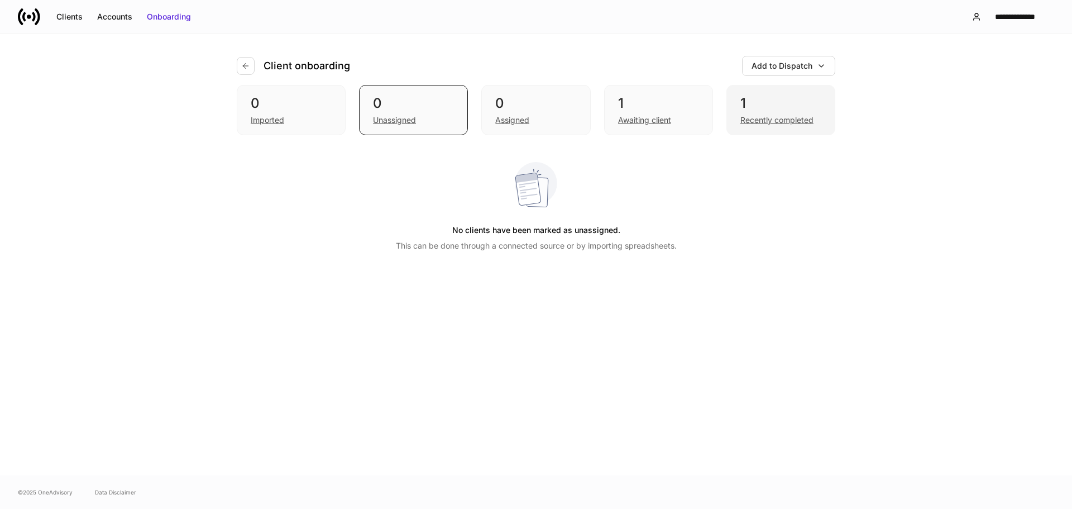
drag, startPoint x: 623, startPoint y: 109, endPoint x: 747, endPoint y: 108, distance: 124.0
click at [712, 109] on div "1 Awaiting client" at bounding box center [658, 110] width 109 height 50
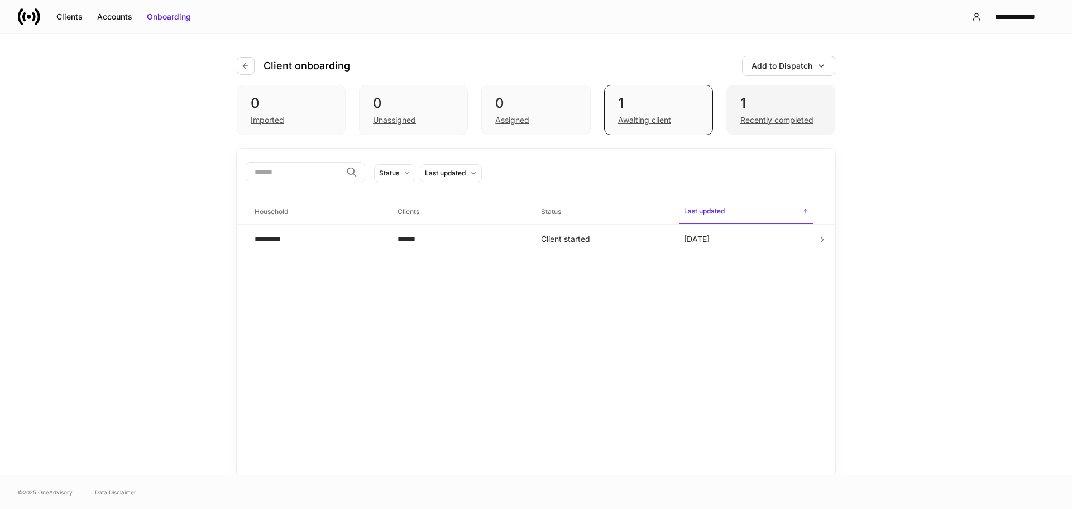
click at [769, 110] on div "1" at bounding box center [781, 103] width 81 height 18
click at [642, 101] on div "1" at bounding box center [658, 103] width 81 height 18
click at [564, 95] on div "0" at bounding box center [535, 103] width 81 height 18
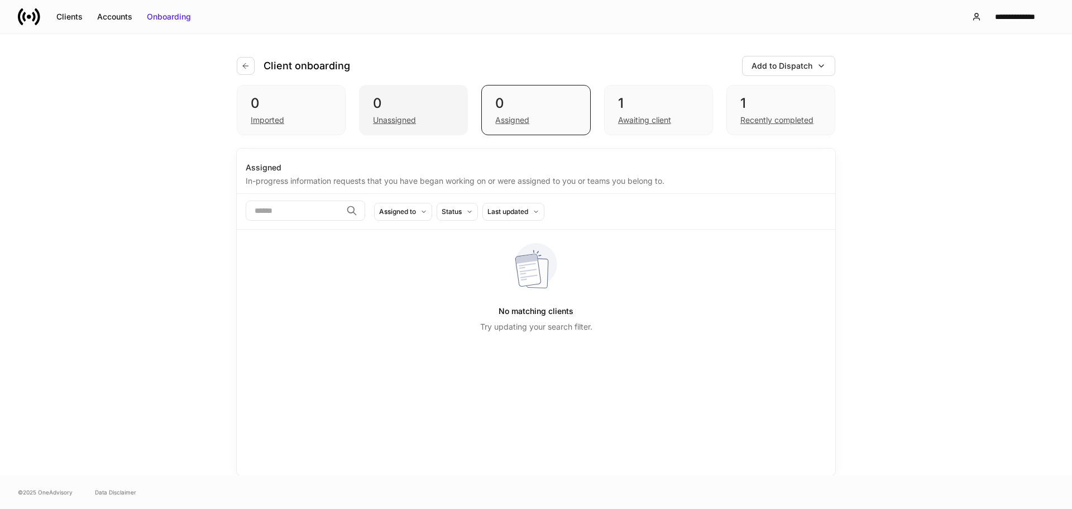
drag, startPoint x: 507, startPoint y: 95, endPoint x: 466, endPoint y: 94, distance: 40.8
click at [503, 95] on div "0" at bounding box center [535, 103] width 81 height 18
click at [421, 90] on div "0 Unassigned" at bounding box center [413, 110] width 109 height 50
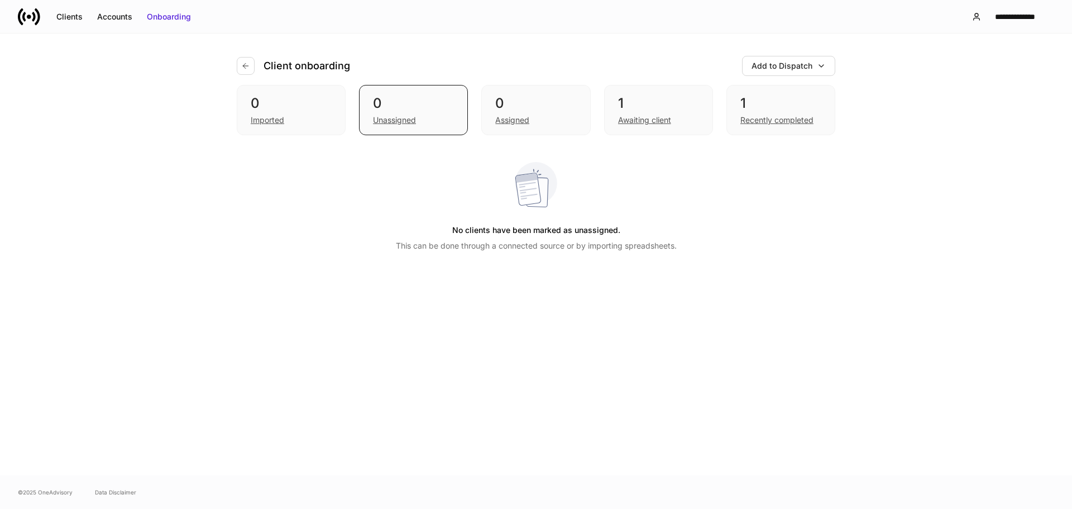
drag, startPoint x: 326, startPoint y: 98, endPoint x: 364, endPoint y: 81, distance: 41.5
click at [326, 98] on div "0" at bounding box center [291, 103] width 81 height 18
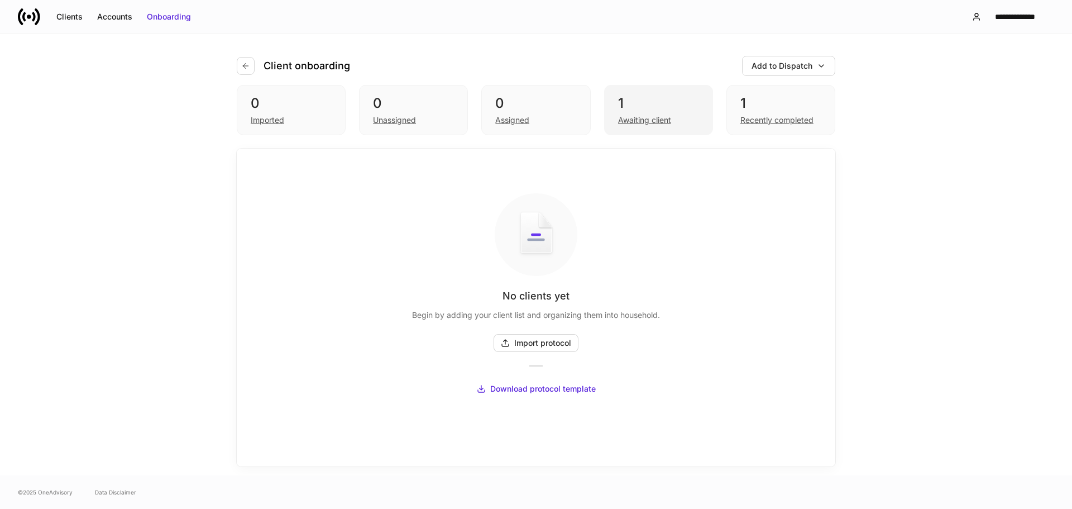
click at [654, 90] on div "1 Awaiting client" at bounding box center [658, 110] width 109 height 50
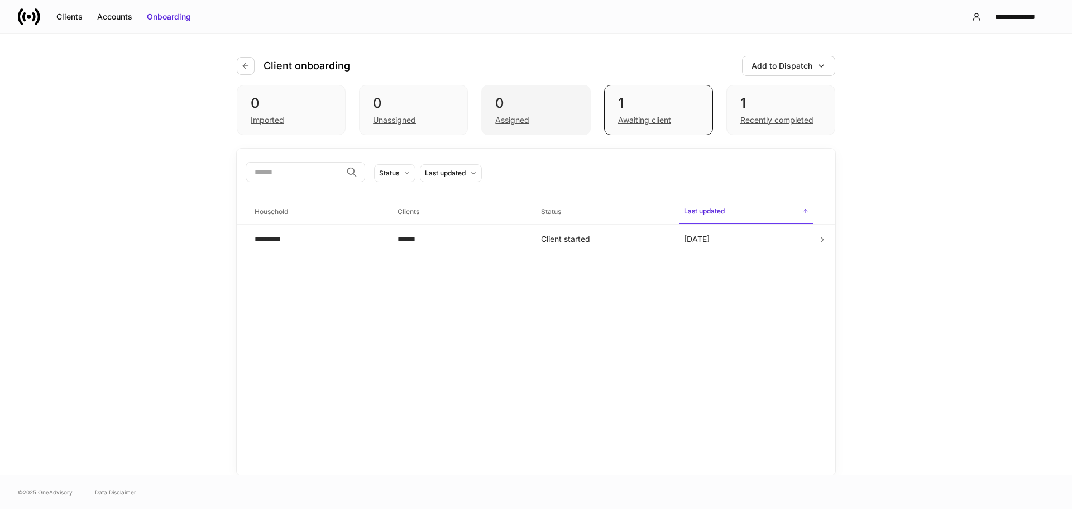
drag, startPoint x: 564, startPoint y: 114, endPoint x: 556, endPoint y: 113, distance: 7.8
click at [563, 114] on div "Assigned" at bounding box center [535, 118] width 81 height 13
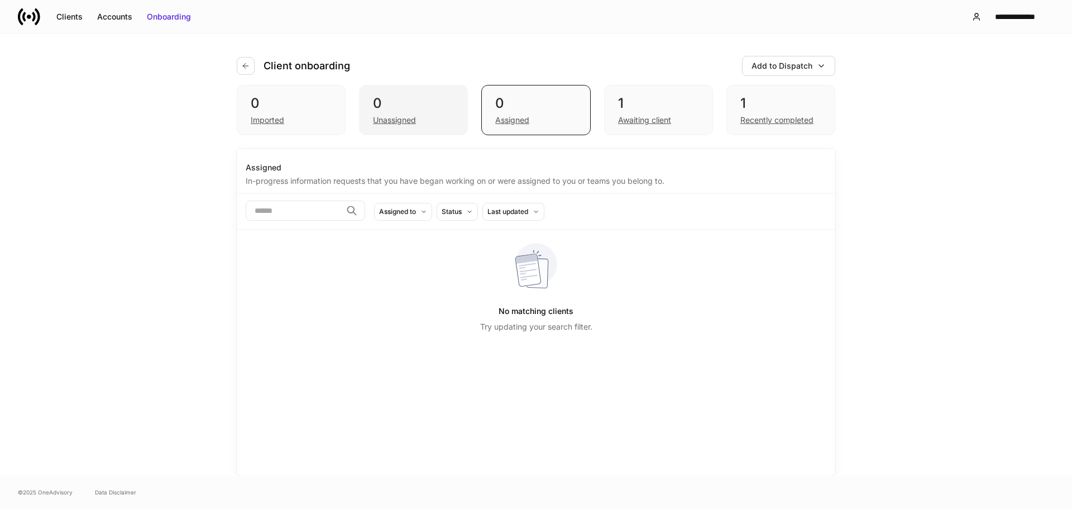
click at [418, 99] on div "0" at bounding box center [413, 103] width 81 height 18
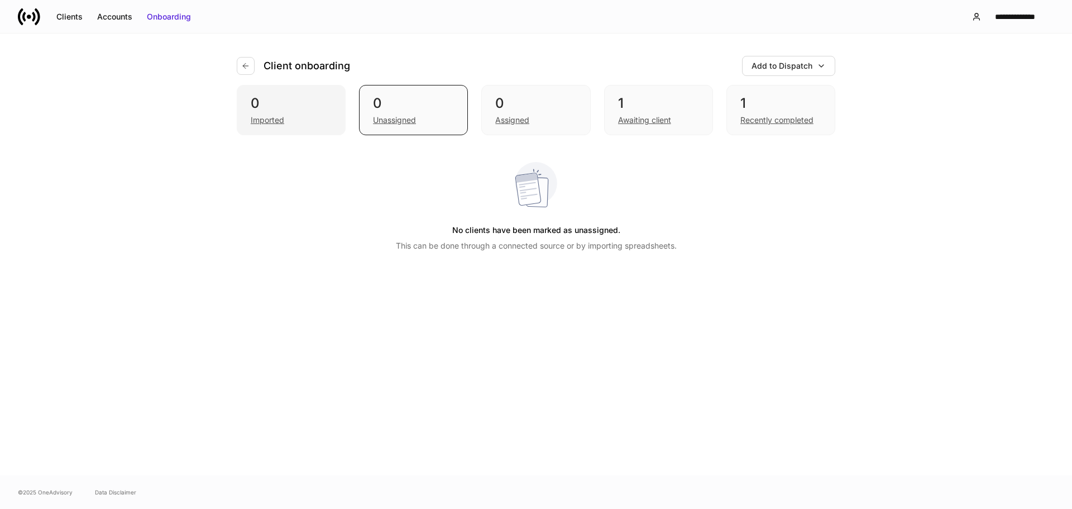
click at [322, 103] on div "0" at bounding box center [291, 103] width 81 height 18
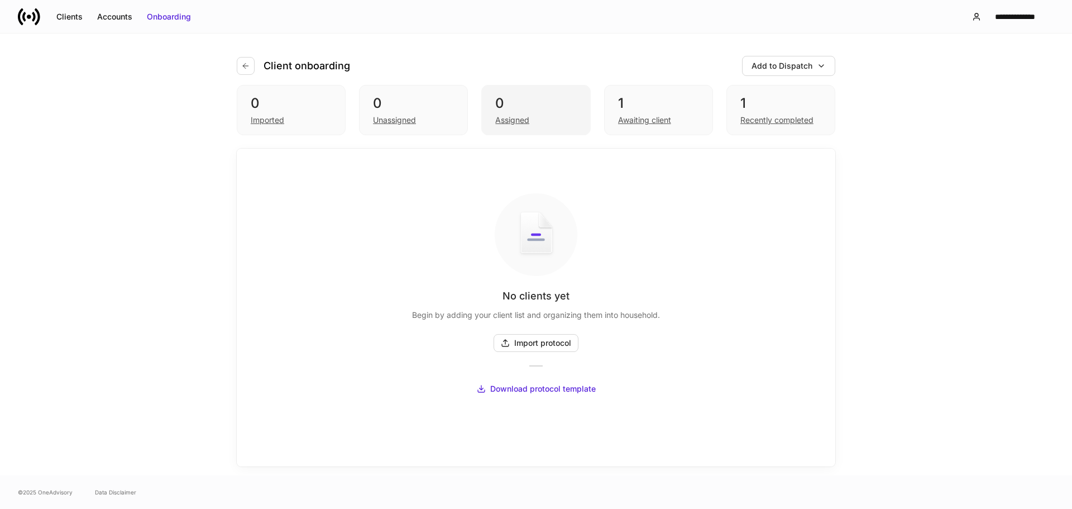
click at [517, 92] on div "0 Assigned" at bounding box center [535, 110] width 109 height 50
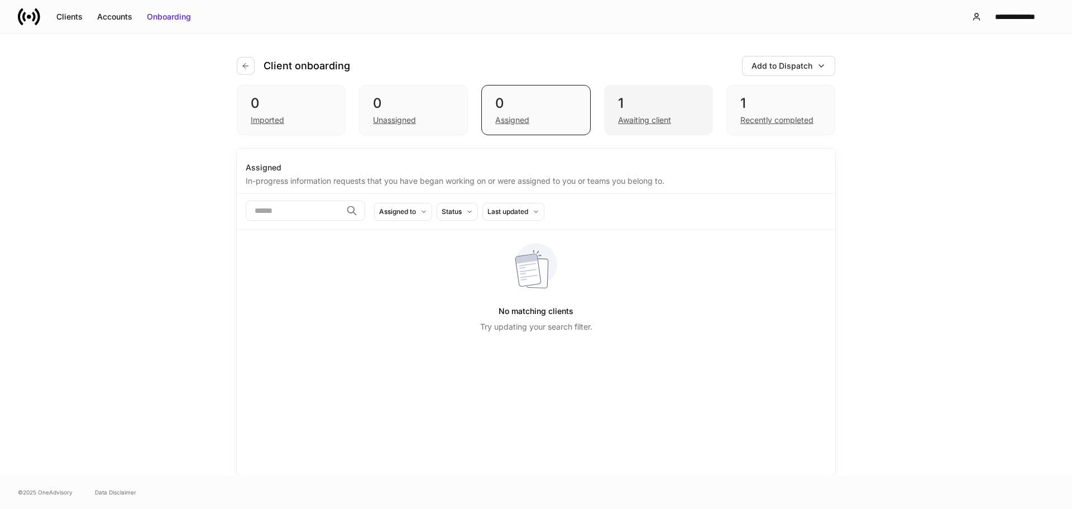
click at [639, 103] on div "1" at bounding box center [658, 103] width 81 height 18
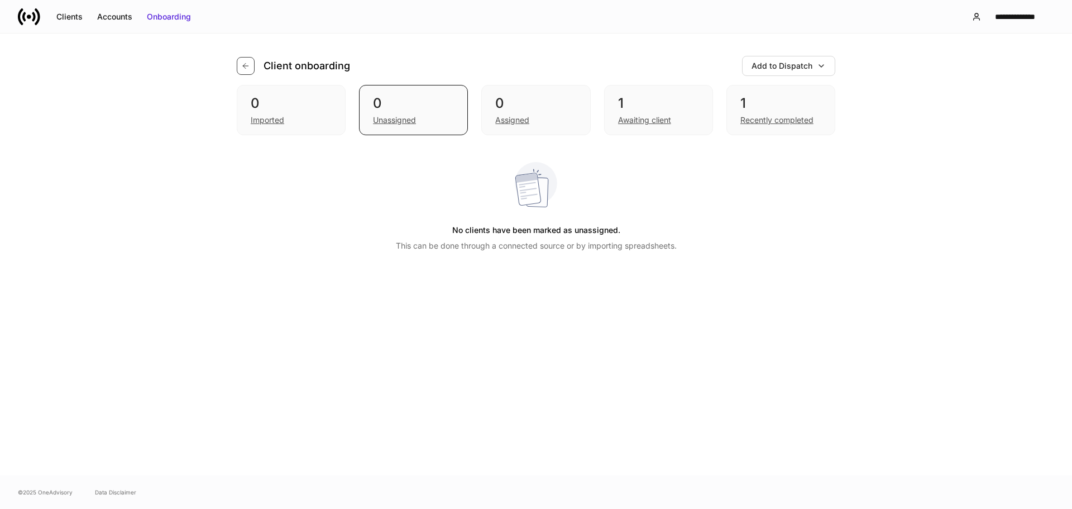
click at [249, 69] on icon "button" at bounding box center [245, 65] width 9 height 9
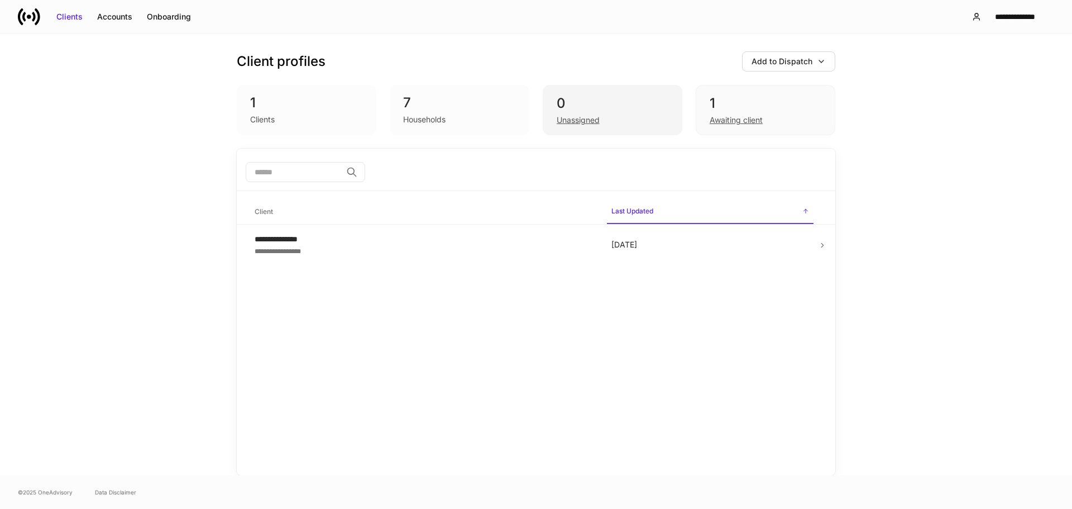
click at [591, 103] on div "0" at bounding box center [613, 103] width 112 height 18
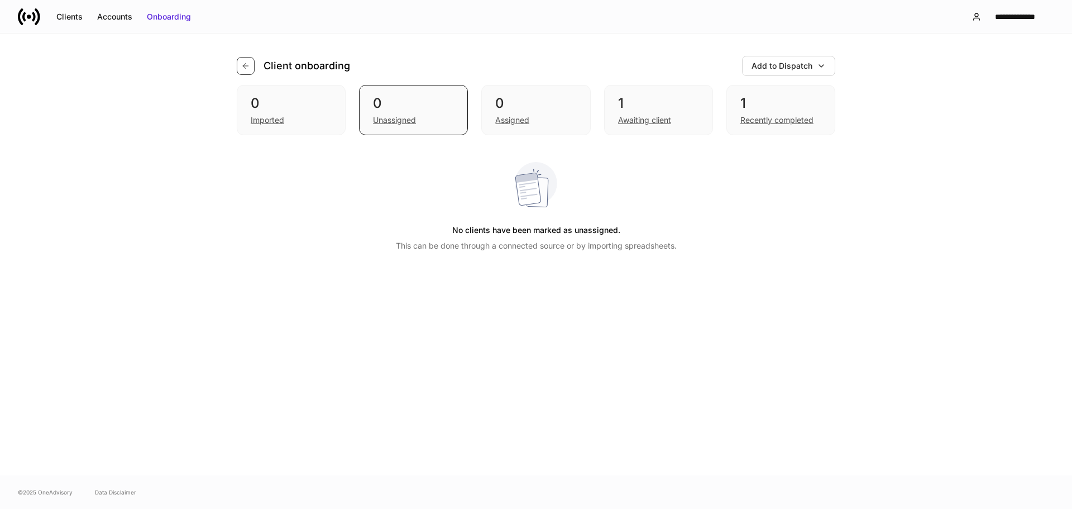
click at [250, 63] on button "button" at bounding box center [246, 66] width 18 height 18
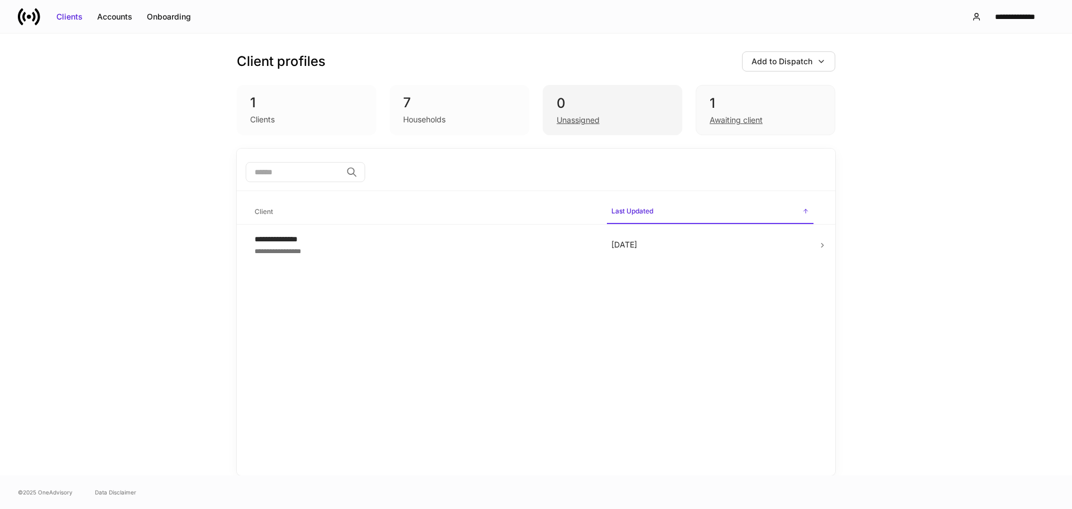
click at [612, 106] on div "0" at bounding box center [613, 103] width 112 height 18
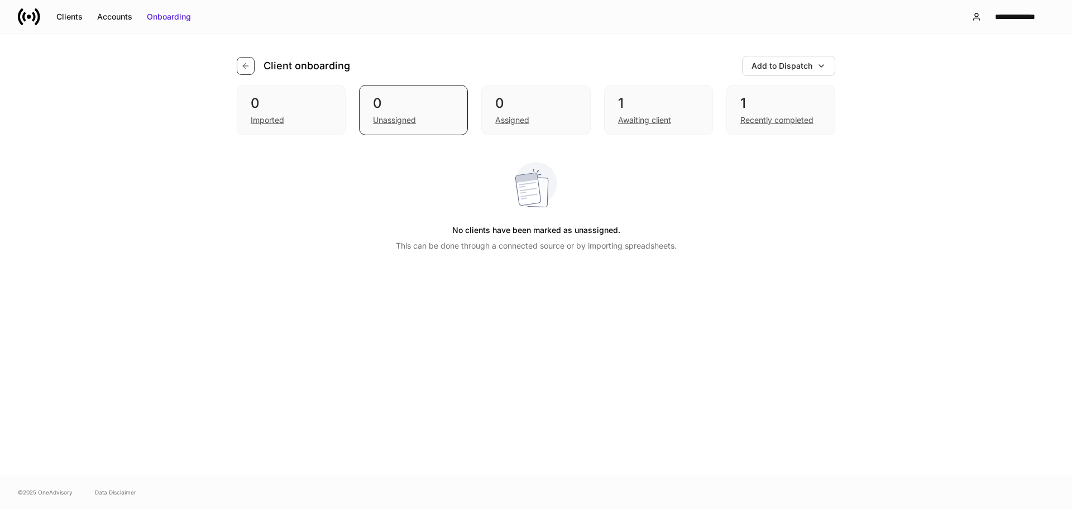
click at [247, 63] on icon "button" at bounding box center [245, 65] width 9 height 9
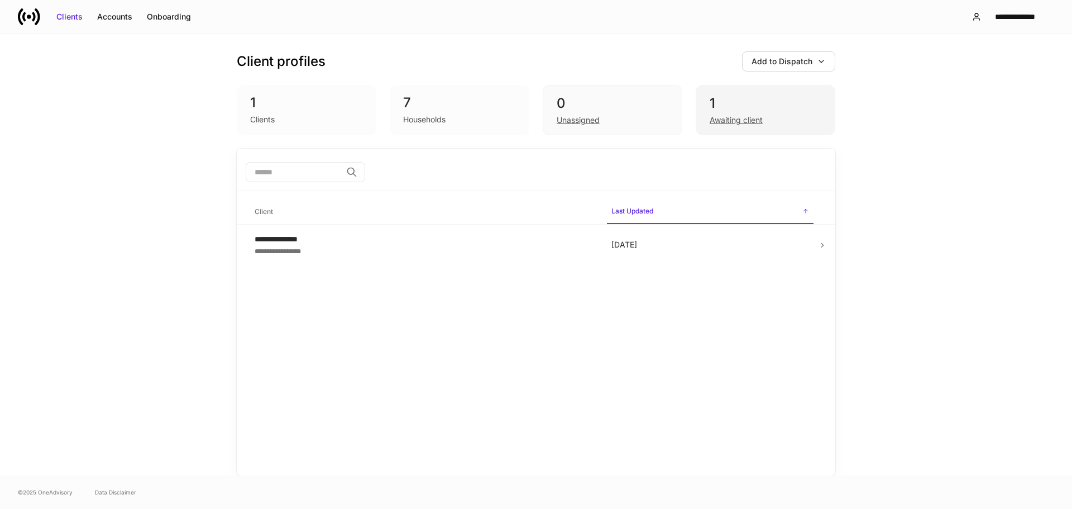
click at [787, 111] on div "1" at bounding box center [766, 103] width 112 height 18
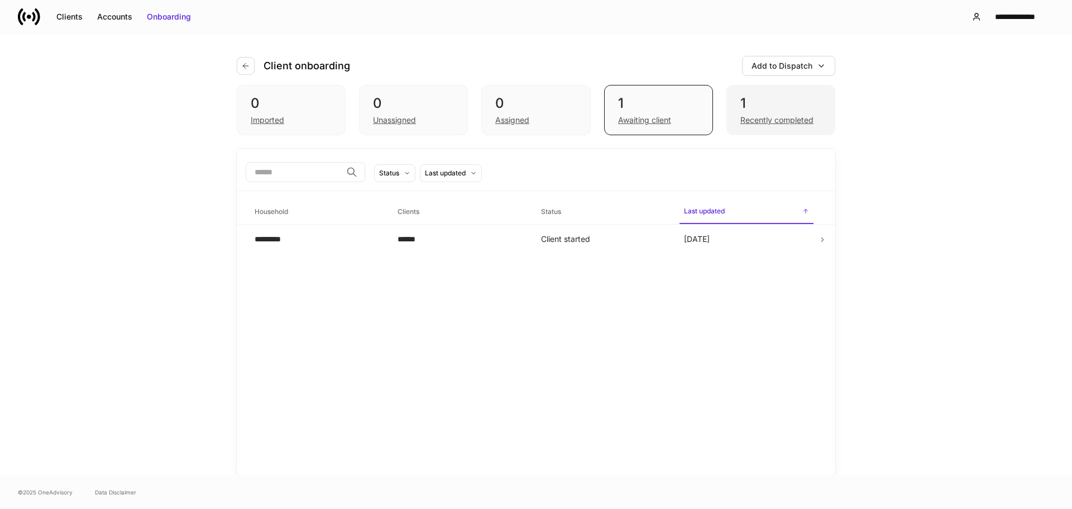
click at [753, 104] on div "1" at bounding box center [781, 103] width 81 height 18
click at [634, 107] on div "1" at bounding box center [658, 103] width 81 height 18
click at [567, 106] on div "0" at bounding box center [535, 103] width 81 height 18
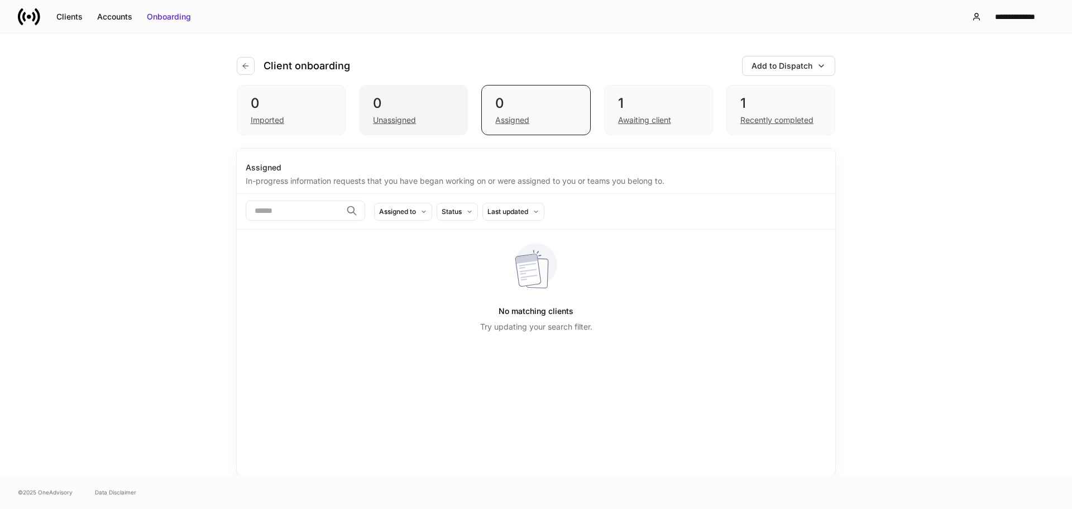
click at [428, 106] on div "0" at bounding box center [413, 103] width 81 height 18
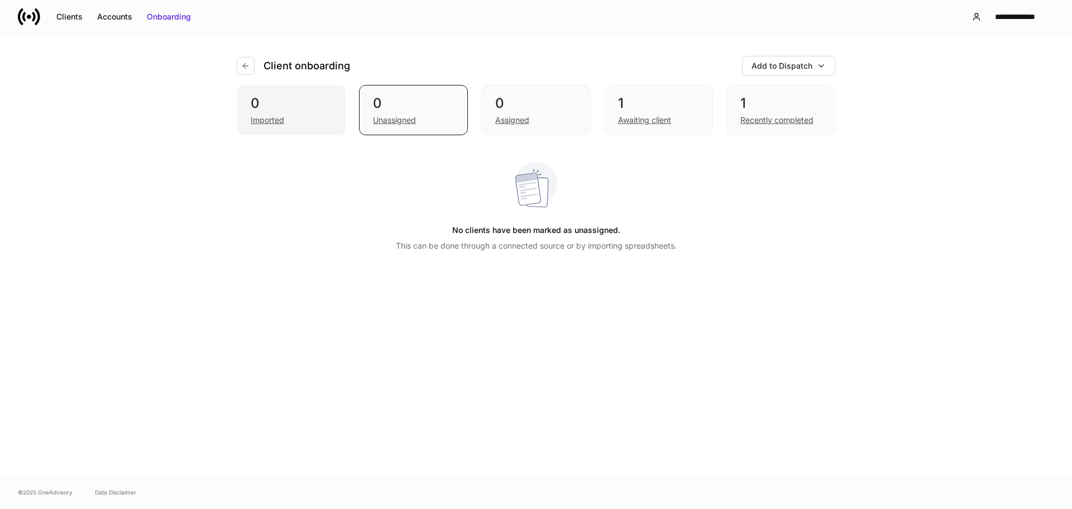
click at [314, 105] on div "0" at bounding box center [291, 103] width 81 height 18
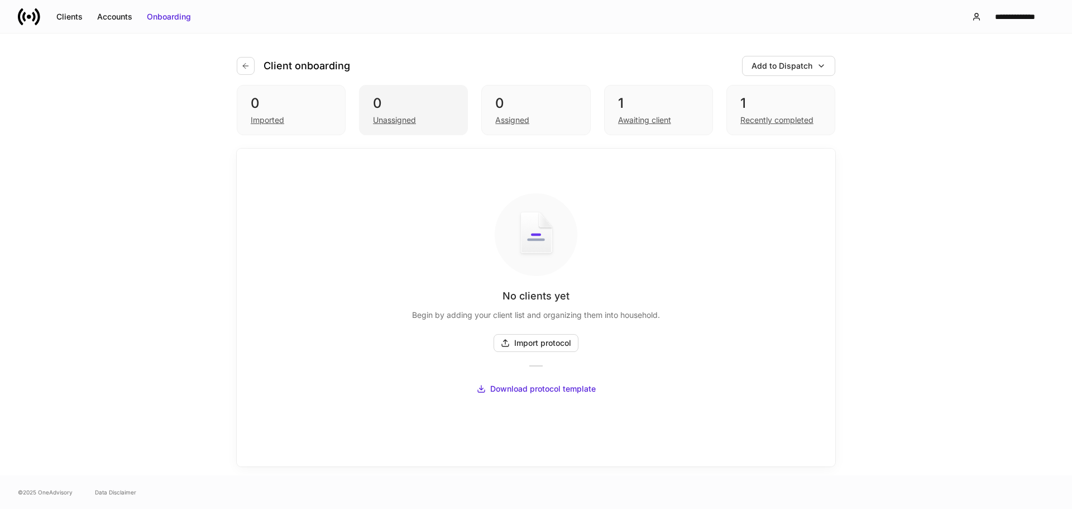
click at [419, 106] on div "0" at bounding box center [413, 103] width 81 height 18
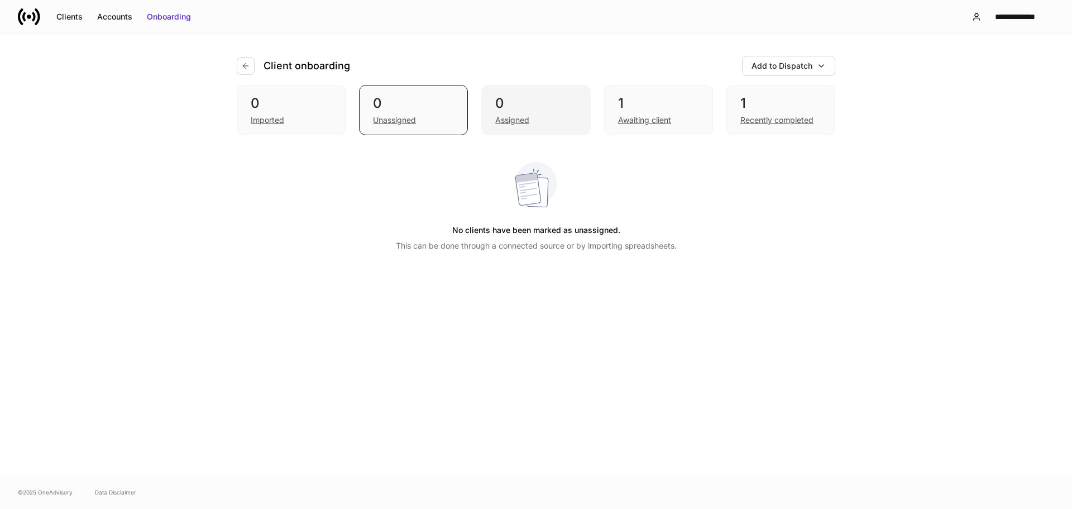
click at [517, 104] on div "0" at bounding box center [535, 103] width 81 height 18
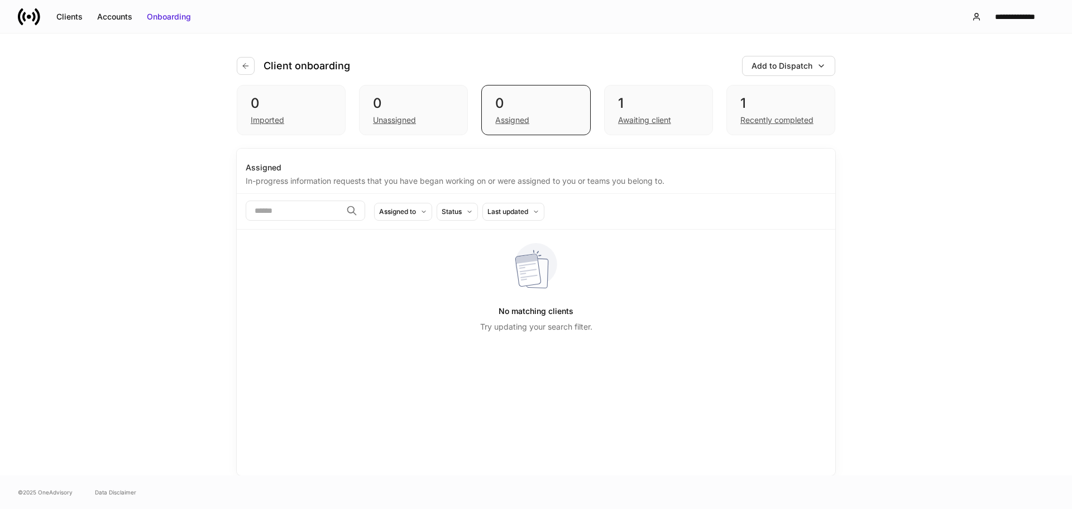
drag, startPoint x: 652, startPoint y: 101, endPoint x: 715, endPoint y: 102, distance: 63.1
click at [653, 101] on div "1" at bounding box center [658, 103] width 81 height 18
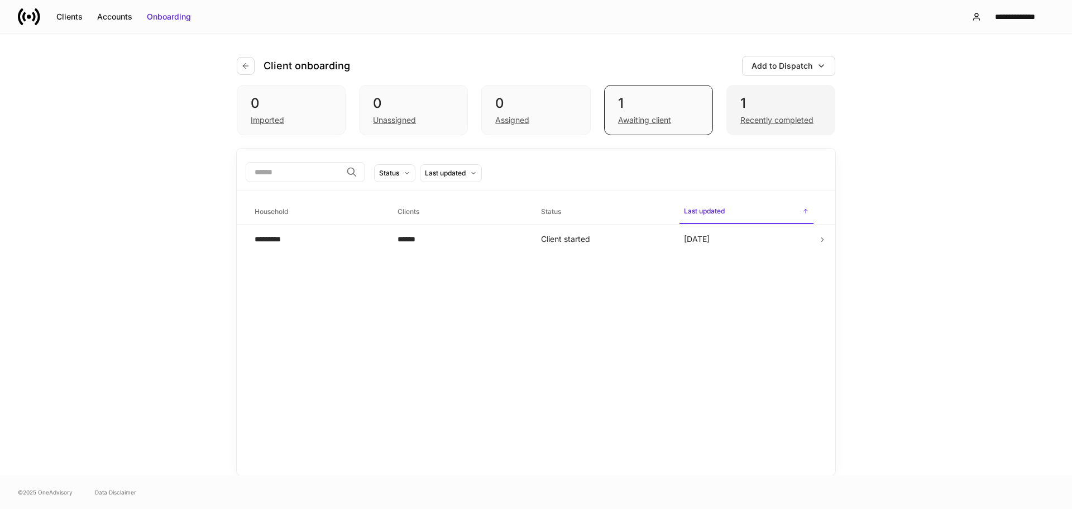
click at [770, 106] on div "1" at bounding box center [781, 103] width 81 height 18
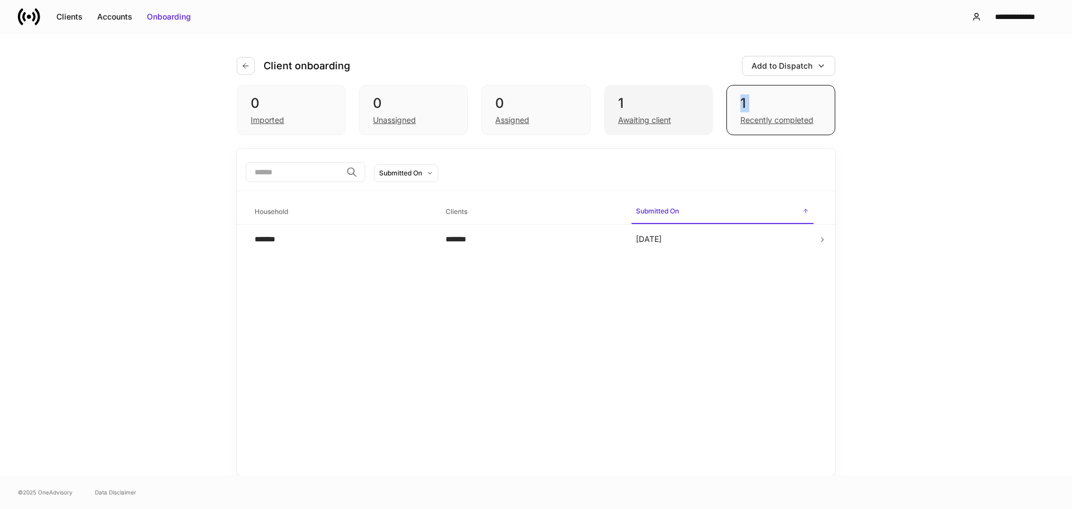
drag, startPoint x: 716, startPoint y: 117, endPoint x: 592, endPoint y: 126, distance: 124.3
click at [619, 124] on div "0 Imported 0 Unassigned 0 Assigned 1 Awaiting client 1 Recently completed" at bounding box center [536, 110] width 599 height 50
click at [886, 119] on div "Client onboarding Add to Dispatch 0 Imported 0 Unassigned 0 Assigned 1 Awaiting…" at bounding box center [536, 255] width 1072 height 442
click at [823, 241] on icon at bounding box center [823, 240] width 2 height 4
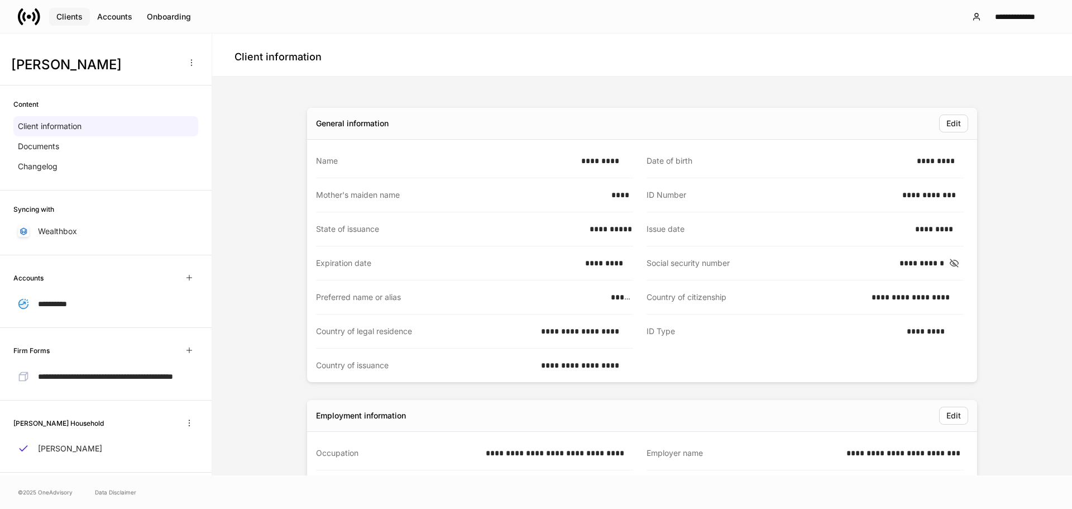
click at [71, 20] on div "Clients" at bounding box center [69, 16] width 26 height 11
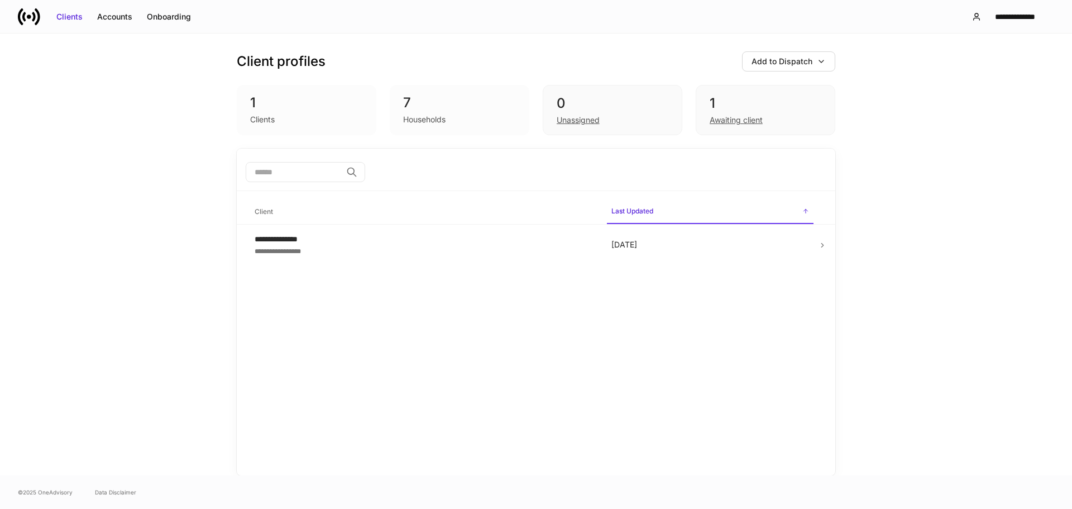
click at [426, 106] on div "7" at bounding box center [459, 103] width 113 height 18
click at [119, 19] on div "Accounts" at bounding box center [114, 16] width 35 height 11
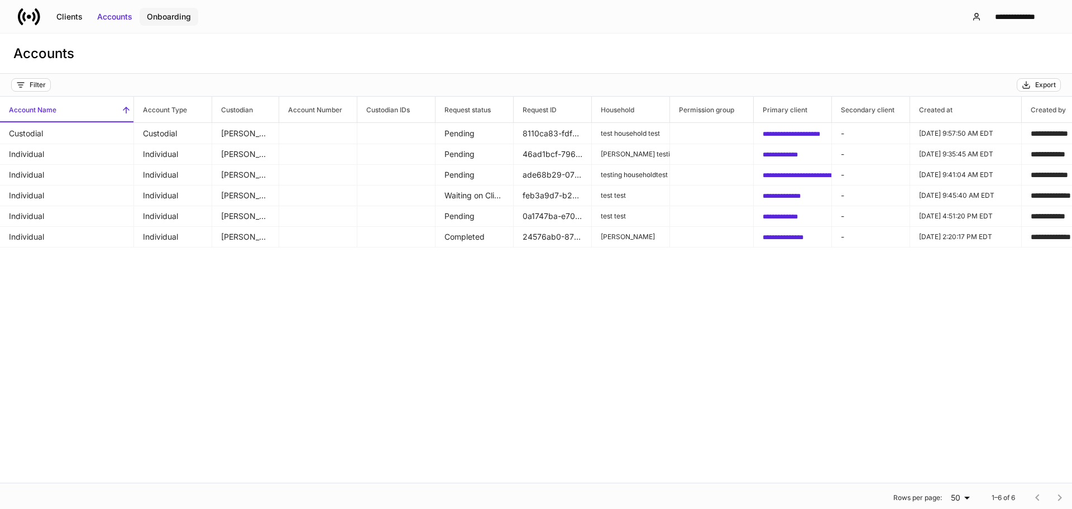
click at [155, 25] on button "Onboarding" at bounding box center [169, 17] width 59 height 18
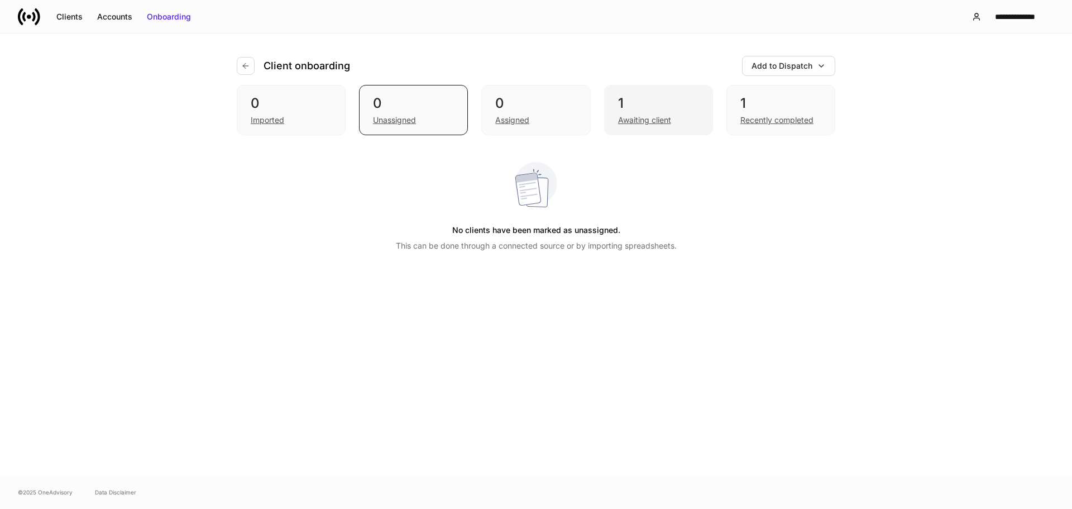
click at [667, 107] on div "1" at bounding box center [658, 103] width 81 height 18
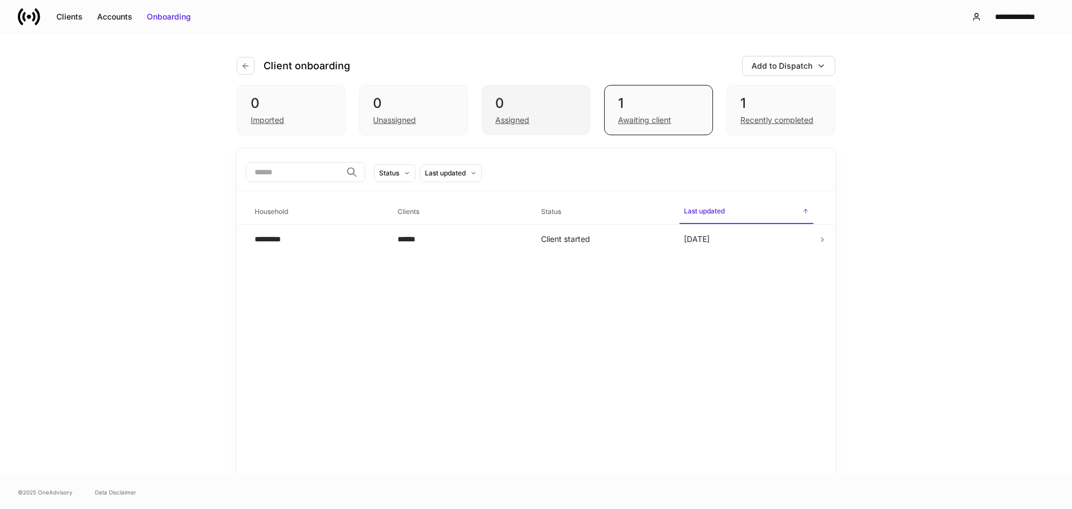
click at [550, 106] on div "0" at bounding box center [535, 103] width 81 height 18
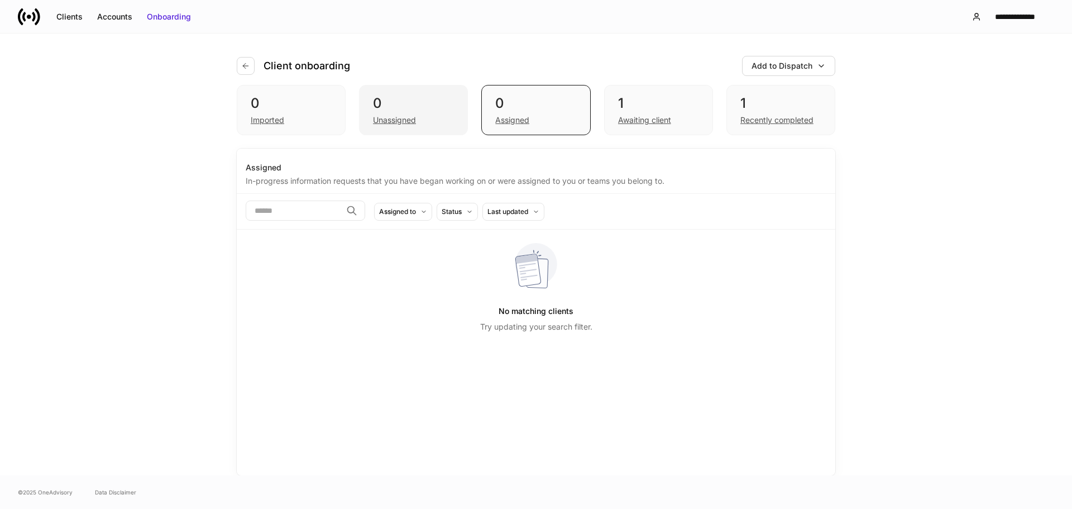
click at [419, 107] on div "0" at bounding box center [413, 103] width 81 height 18
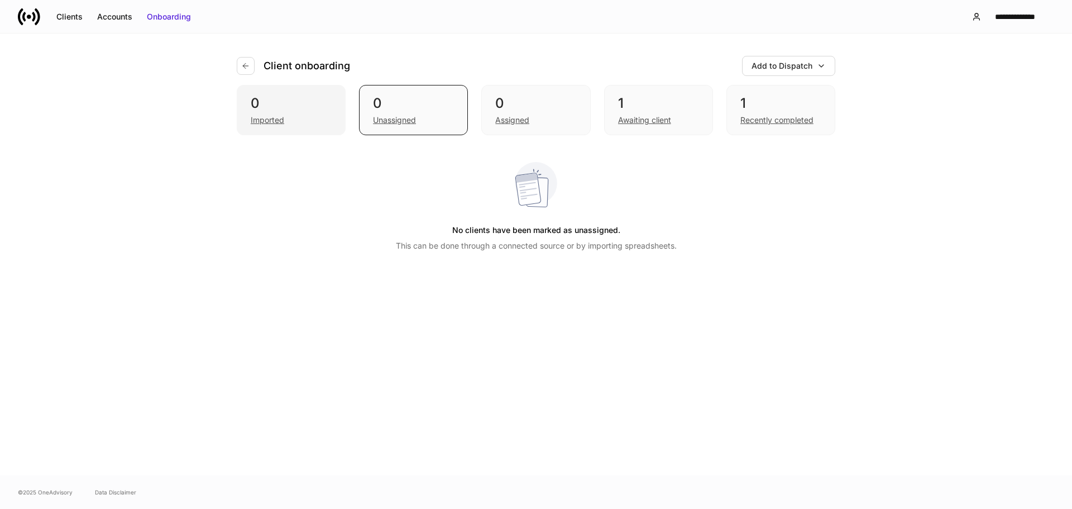
click at [321, 97] on div "0" at bounding box center [291, 103] width 81 height 18
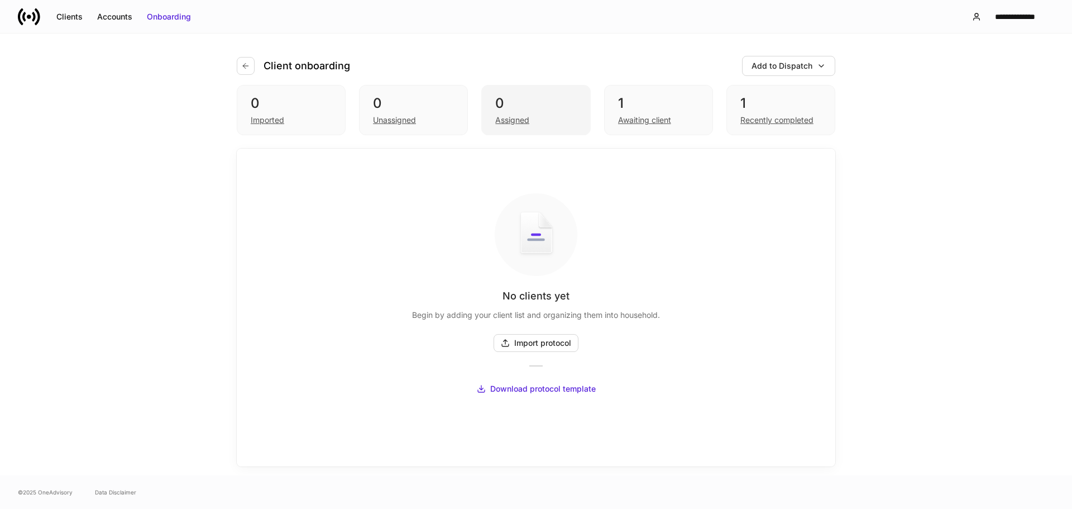
drag, startPoint x: 499, startPoint y: 90, endPoint x: 513, endPoint y: 92, distance: 14.0
click at [501, 90] on div "0 Assigned" at bounding box center [535, 110] width 109 height 50
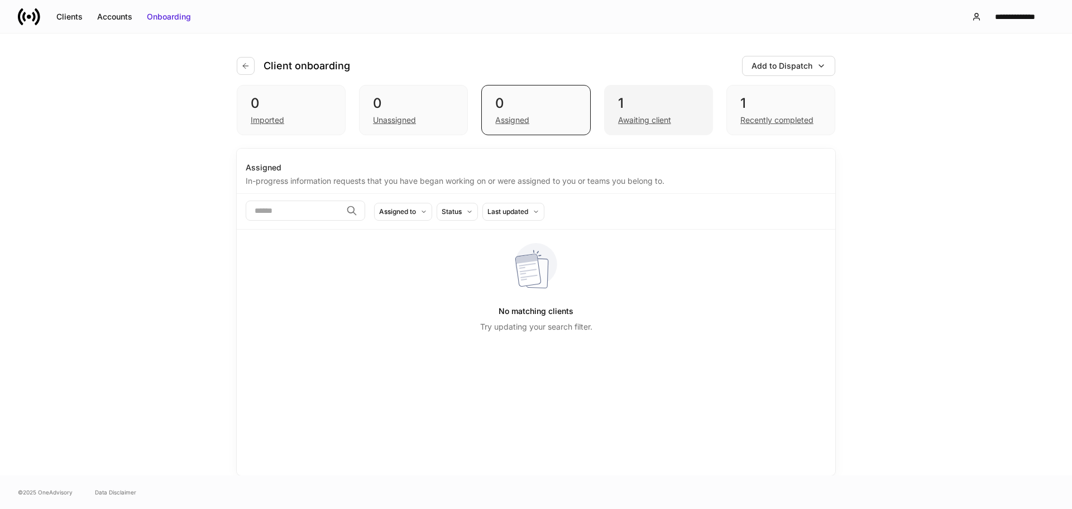
click at [629, 102] on div "1" at bounding box center [658, 103] width 81 height 18
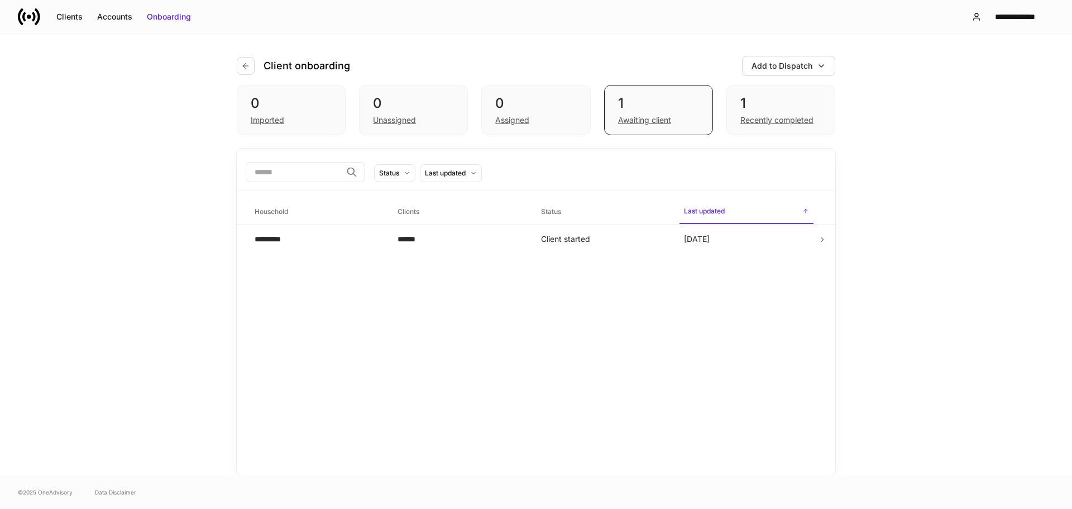
click at [968, 122] on div "Client onboarding Add to Dispatch 0 Imported 0 Unassigned 0 Assigned 1 Awaiting…" at bounding box center [536, 255] width 1072 height 442
click at [1015, 22] on div "**********" at bounding box center [1015, 16] width 59 height 11
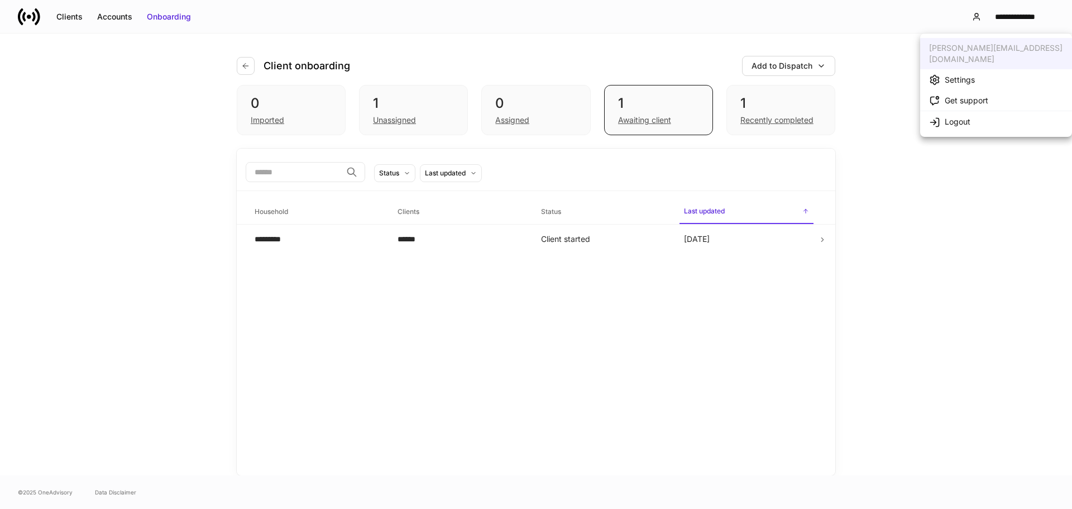
click at [876, 36] on div at bounding box center [536, 254] width 1072 height 509
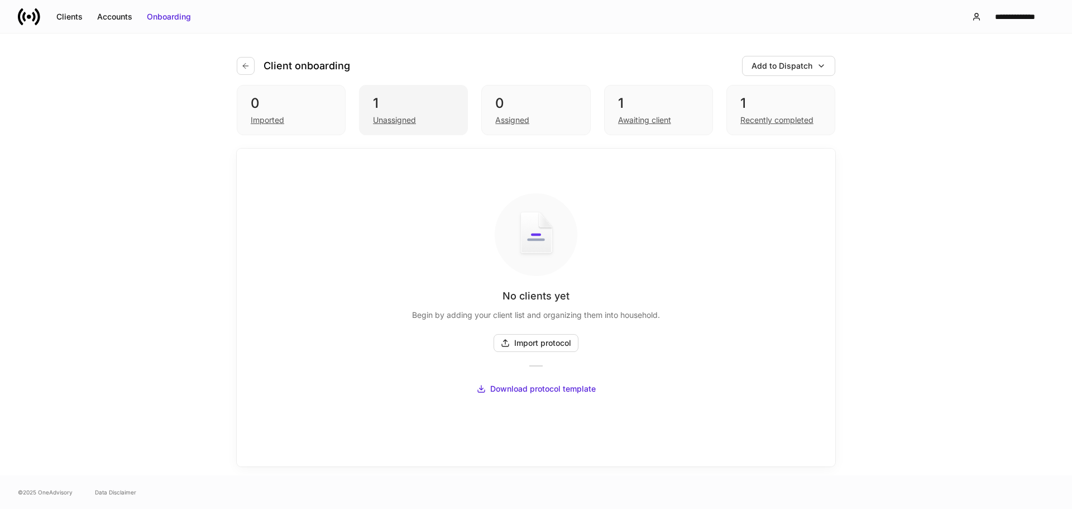
click at [415, 99] on div "1" at bounding box center [413, 103] width 81 height 18
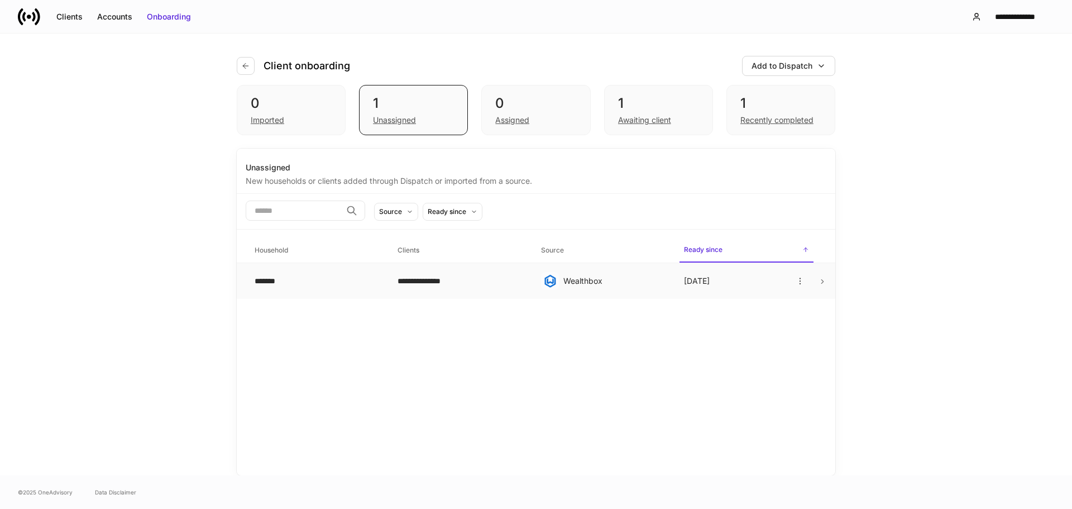
click at [489, 290] on td "**********" at bounding box center [460, 281] width 143 height 36
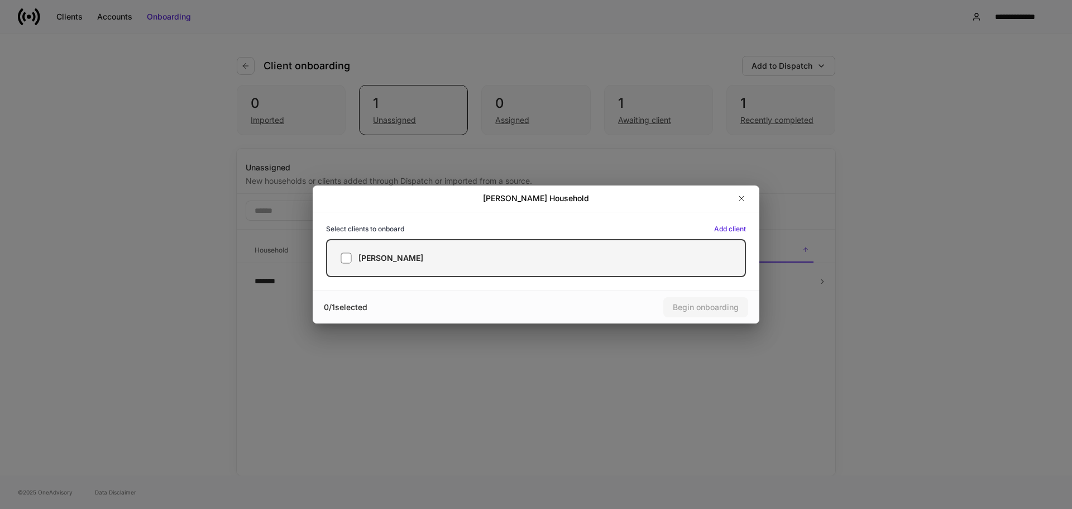
click at [582, 265] on label "[PERSON_NAME]" at bounding box center [536, 258] width 420 height 38
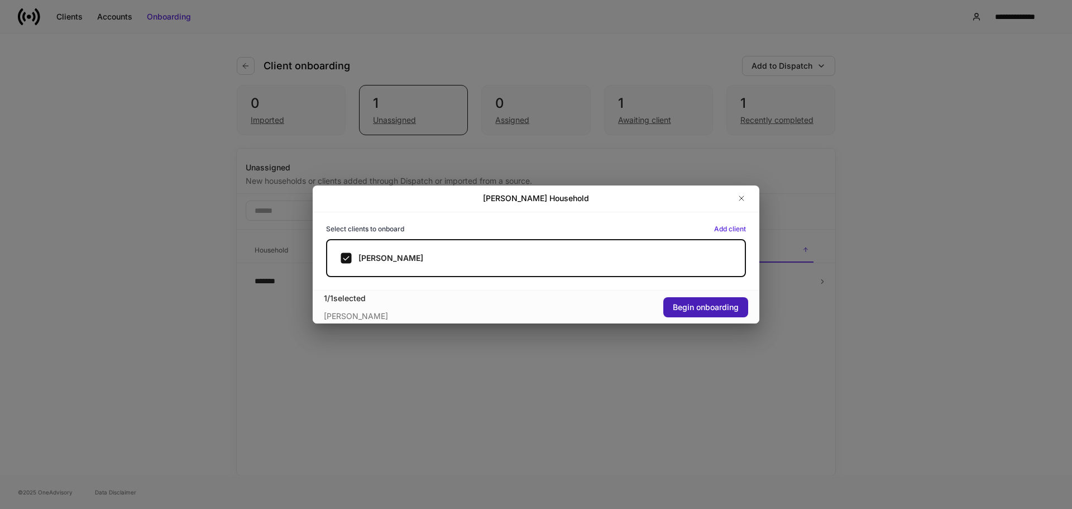
click at [717, 306] on div "Begin onboarding" at bounding box center [706, 307] width 66 height 11
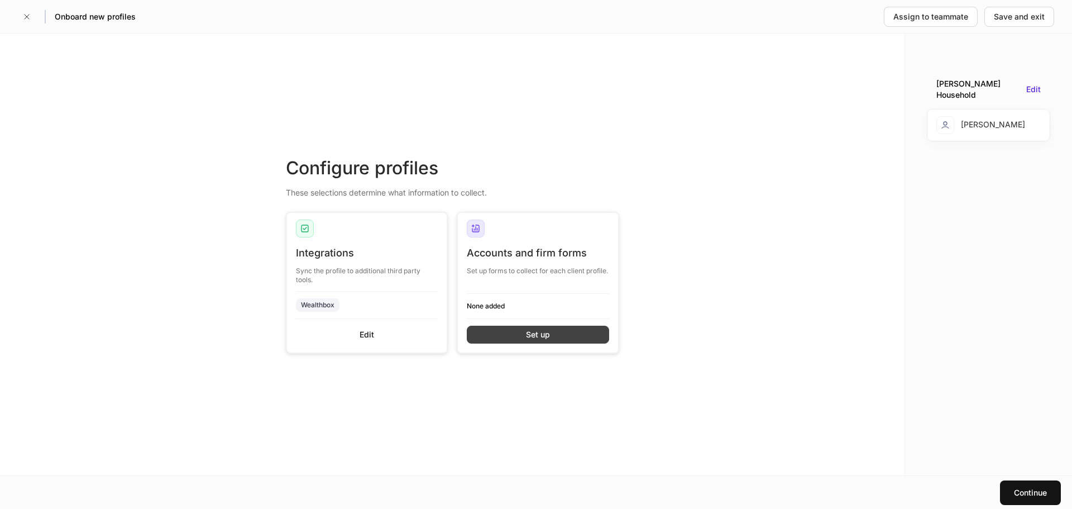
click at [522, 335] on button "Set up" at bounding box center [538, 335] width 142 height 18
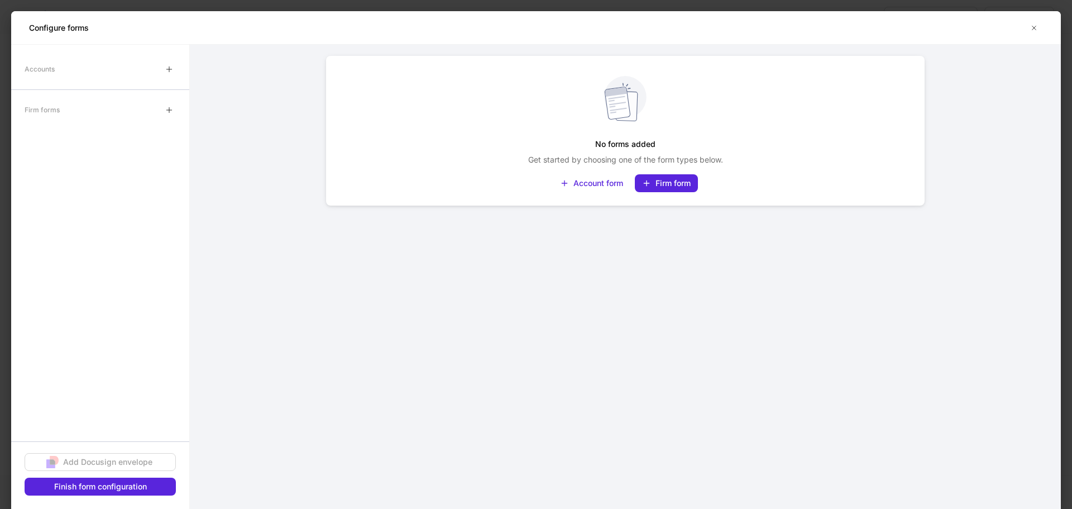
click at [608, 195] on div "No forms added Get started by choosing one of the form types below. Account for…" at bounding box center [625, 134] width 581 height 143
click at [607, 189] on button "Account form" at bounding box center [592, 183] width 78 height 18
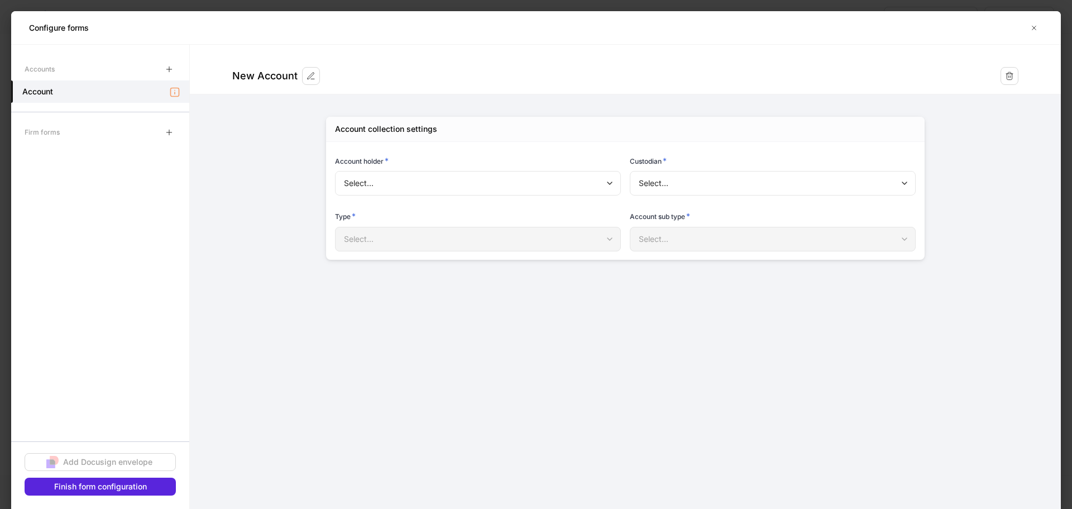
type input "**********"
click at [131, 130] on div "Firm forms" at bounding box center [100, 132] width 178 height 22
click at [131, 131] on div "Firm forms" at bounding box center [100, 132] width 178 height 22
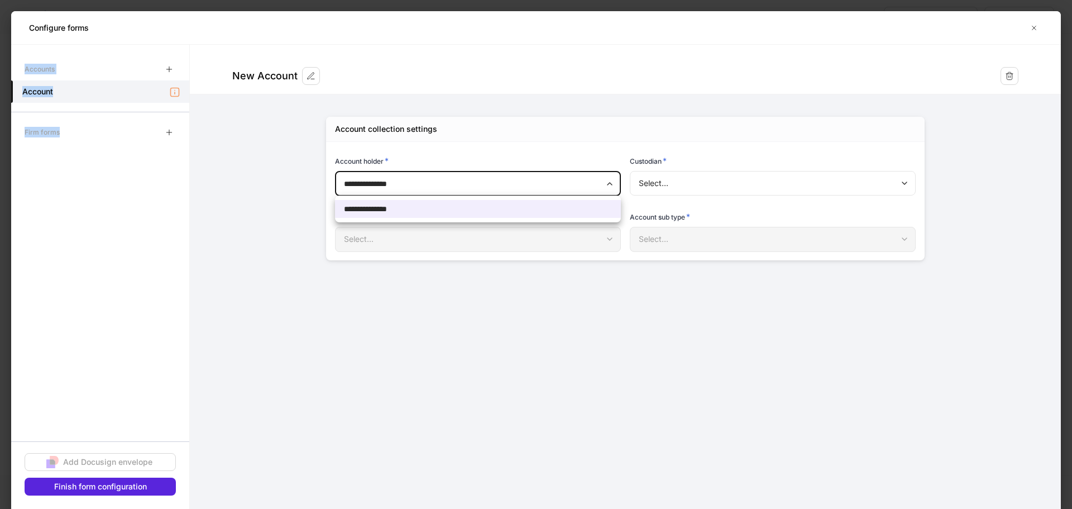
click at [524, 179] on body "**********" at bounding box center [536, 254] width 1072 height 509
drag, startPoint x: 160, startPoint y: 151, endPoint x: 135, endPoint y: 142, distance: 27.0
click at [160, 151] on div at bounding box center [536, 254] width 1072 height 509
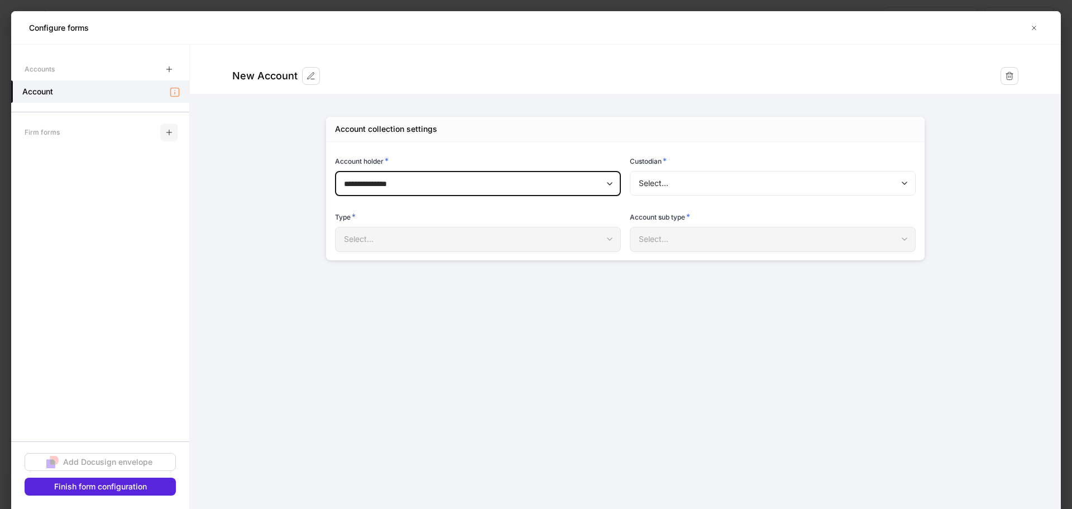
click at [164, 134] on button "button" at bounding box center [169, 132] width 18 height 18
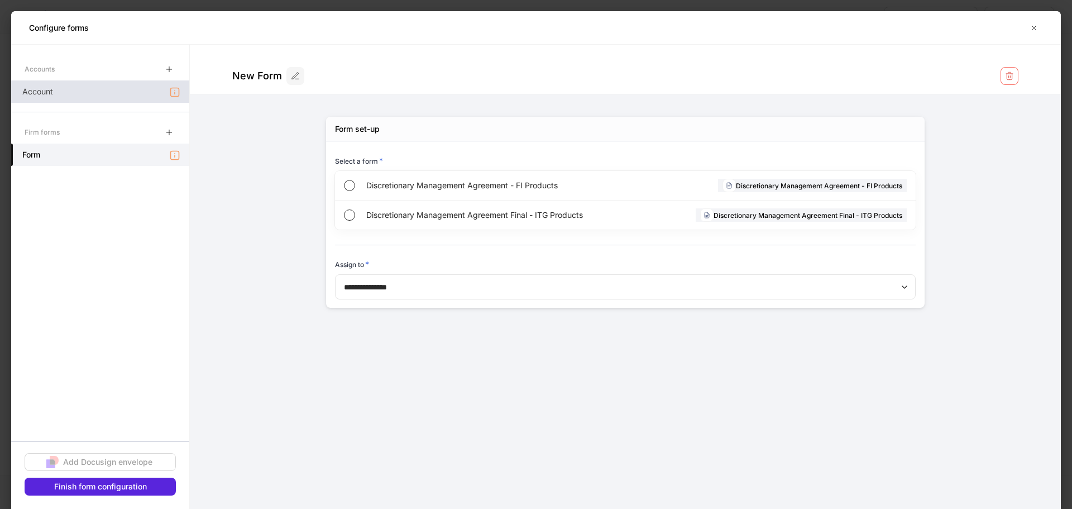
click at [156, 102] on div "Account" at bounding box center [100, 91] width 178 height 22
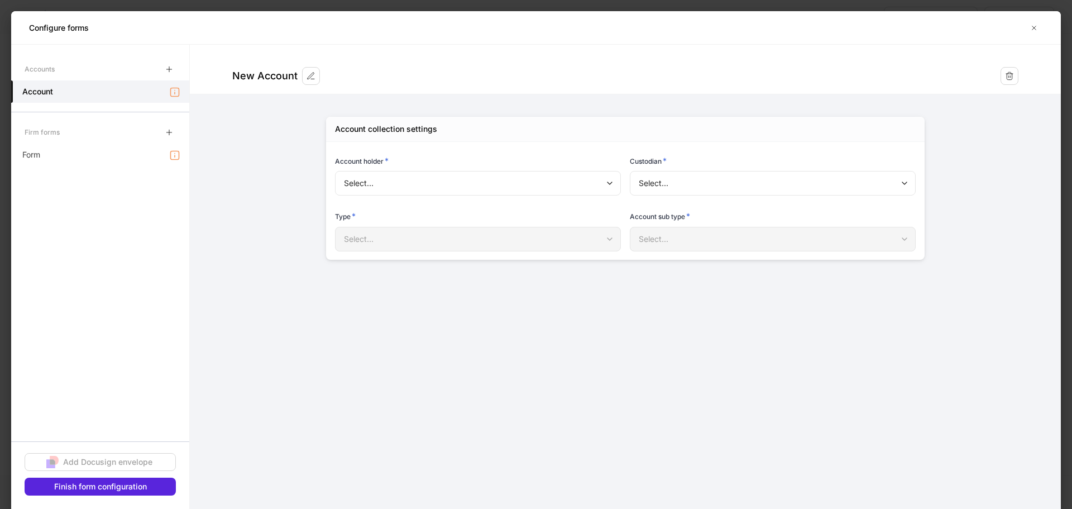
type input "**********"
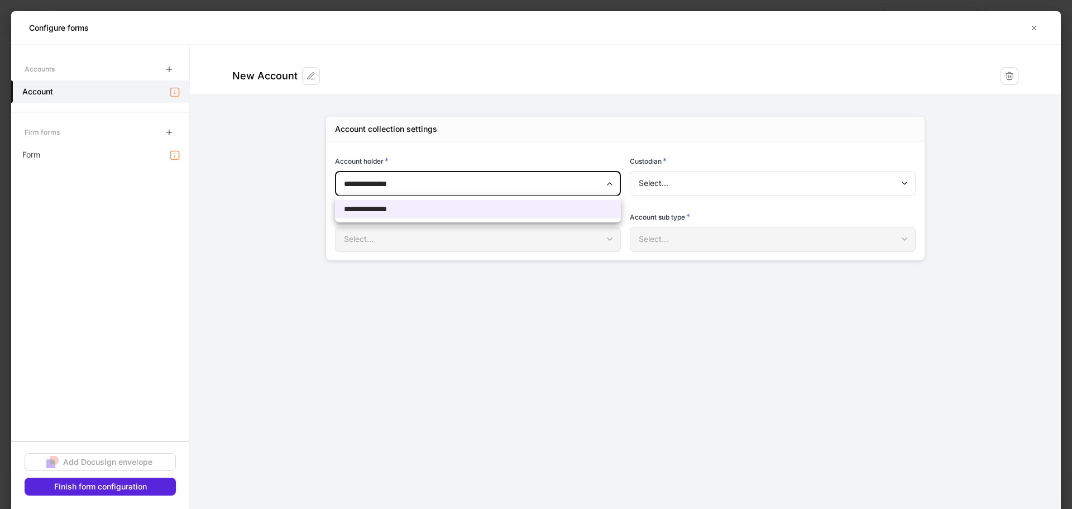
drag, startPoint x: 371, startPoint y: 190, endPoint x: 381, endPoint y: 187, distance: 10.1
click at [374, 190] on body "**********" at bounding box center [536, 254] width 1072 height 509
drag, startPoint x: 527, startPoint y: 183, endPoint x: 540, endPoint y: 183, distance: 12.8
click at [536, 183] on div at bounding box center [536, 254] width 1072 height 509
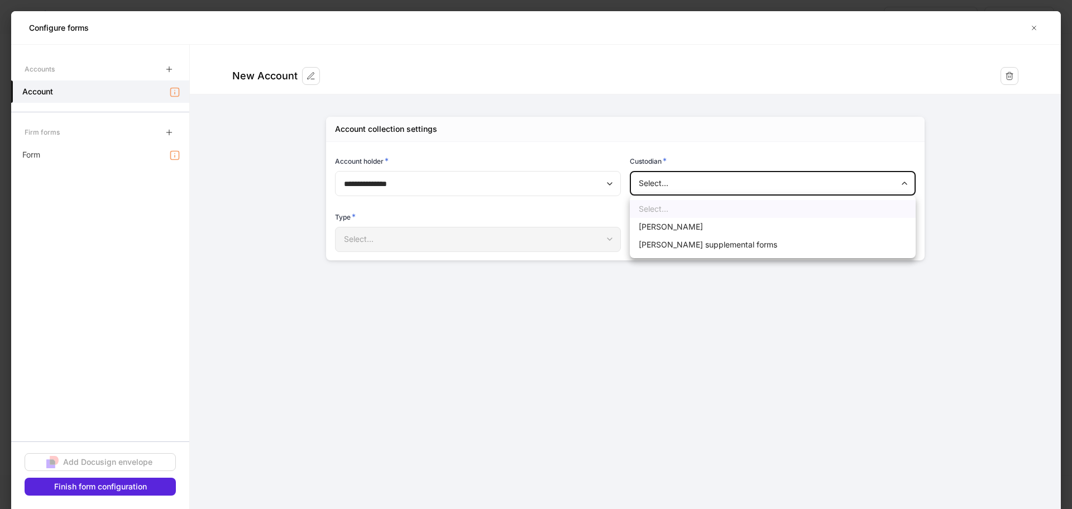
click at [665, 182] on body "**********" at bounding box center [536, 254] width 1072 height 509
click at [686, 225] on li "[PERSON_NAME]" at bounding box center [773, 227] width 286 height 18
type input "******"
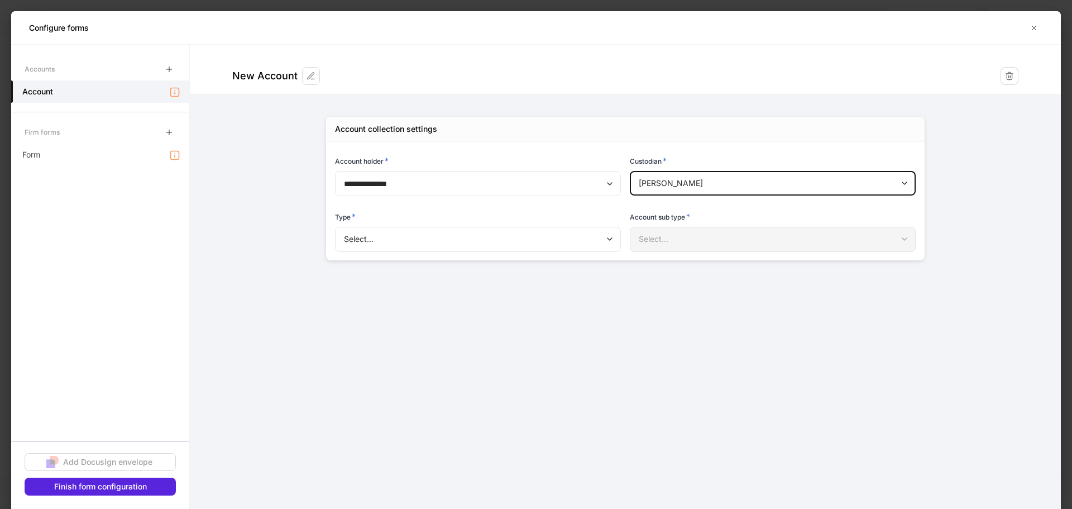
click at [576, 235] on body "**********" at bounding box center [536, 254] width 1072 height 509
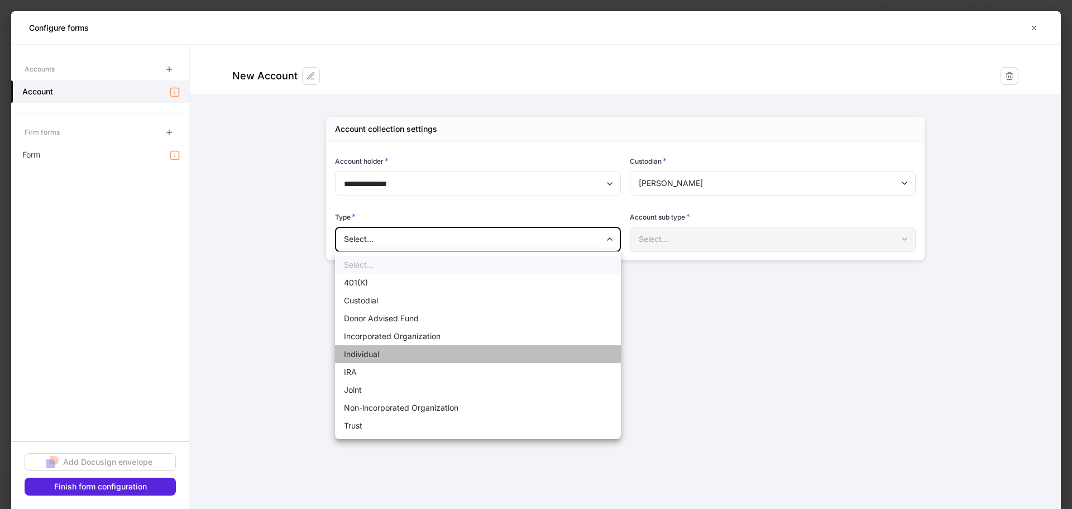
click at [414, 351] on li "Individual" at bounding box center [478, 354] width 286 height 18
type input "**********"
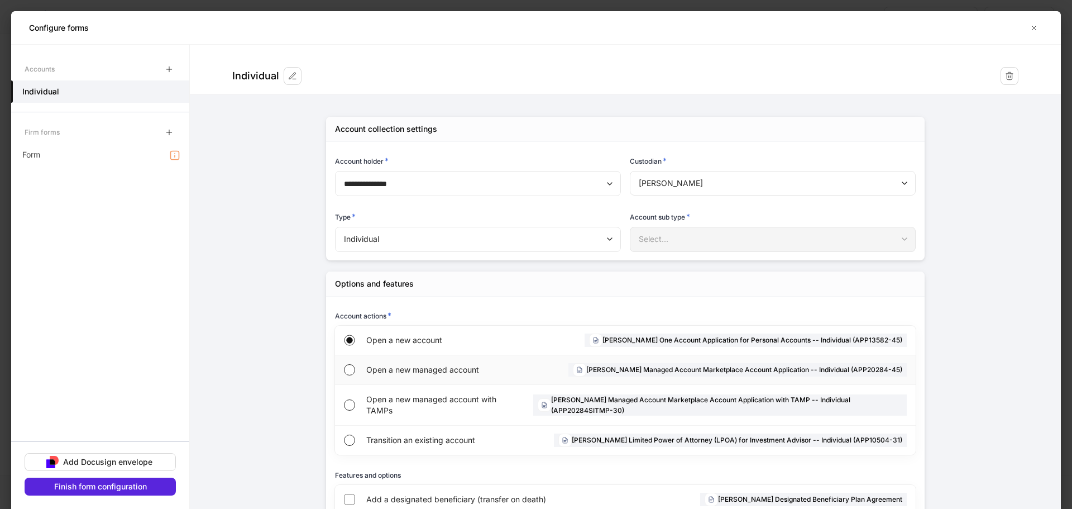
click at [399, 365] on span "Open a new managed account" at bounding box center [440, 369] width 149 height 11
click at [116, 163] on div "Form" at bounding box center [100, 155] width 178 height 22
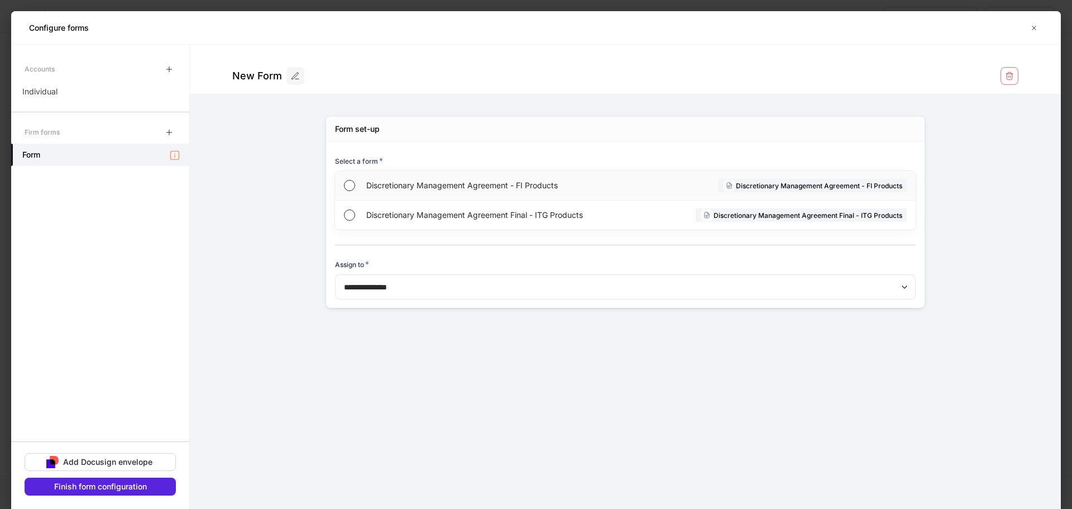
click at [461, 188] on span "Discretionary Management Agreement - FI Products" at bounding box center [497, 185] width 263 height 11
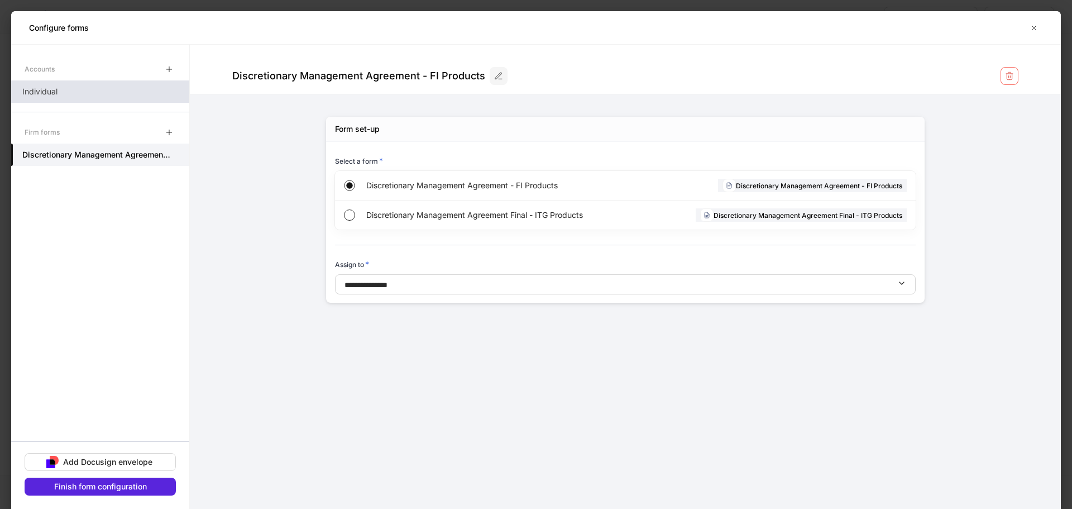
click at [108, 91] on div "Individual" at bounding box center [100, 91] width 178 height 22
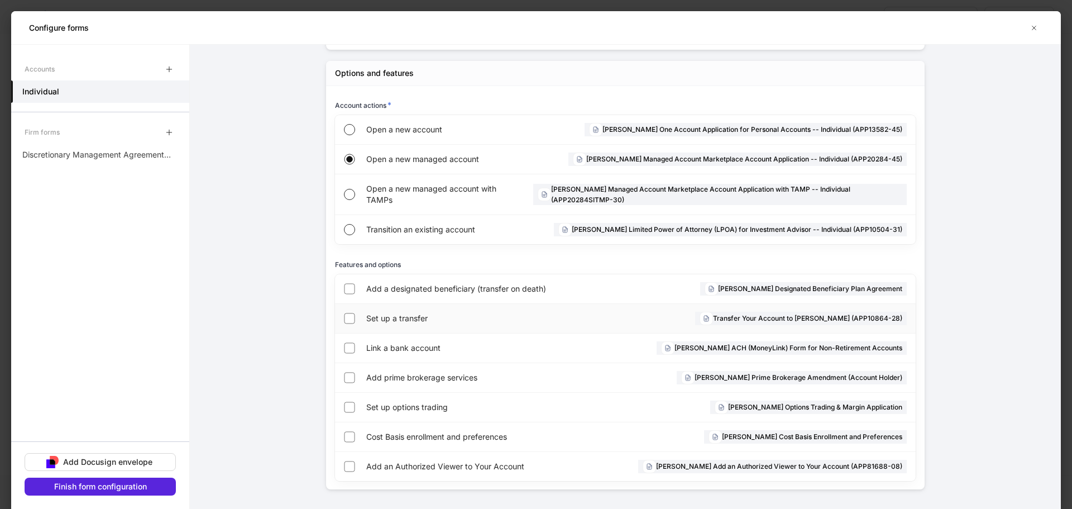
scroll to position [213, 0]
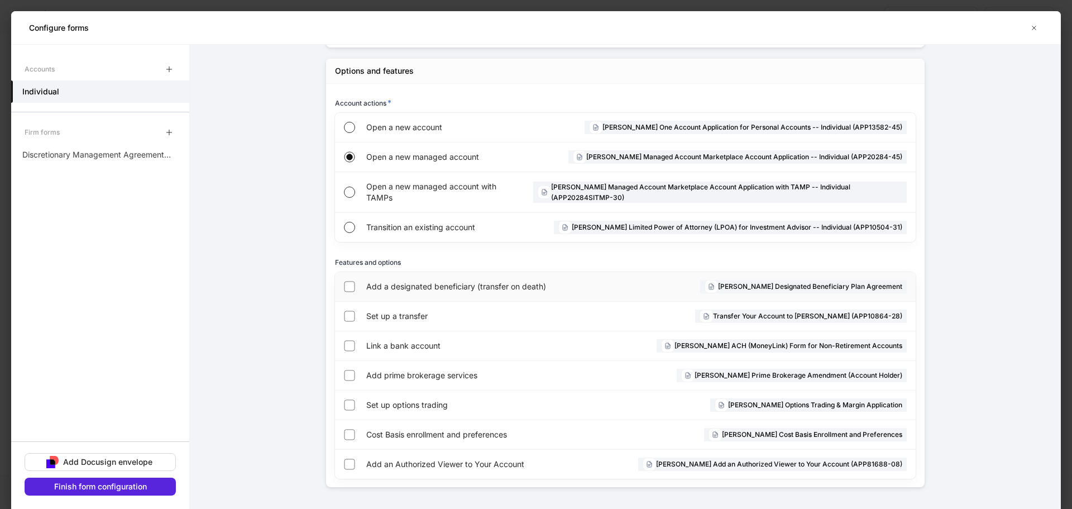
click at [424, 297] on div "Add a designated beneficiary (transfer on death)" at bounding box center [490, 286] width 248 height 29
click at [421, 340] on span "Link a bank account" at bounding box center [453, 345] width 174 height 11
click at [94, 157] on p "Discretionary Management Agreement - FI Products" at bounding box center [96, 154] width 149 height 11
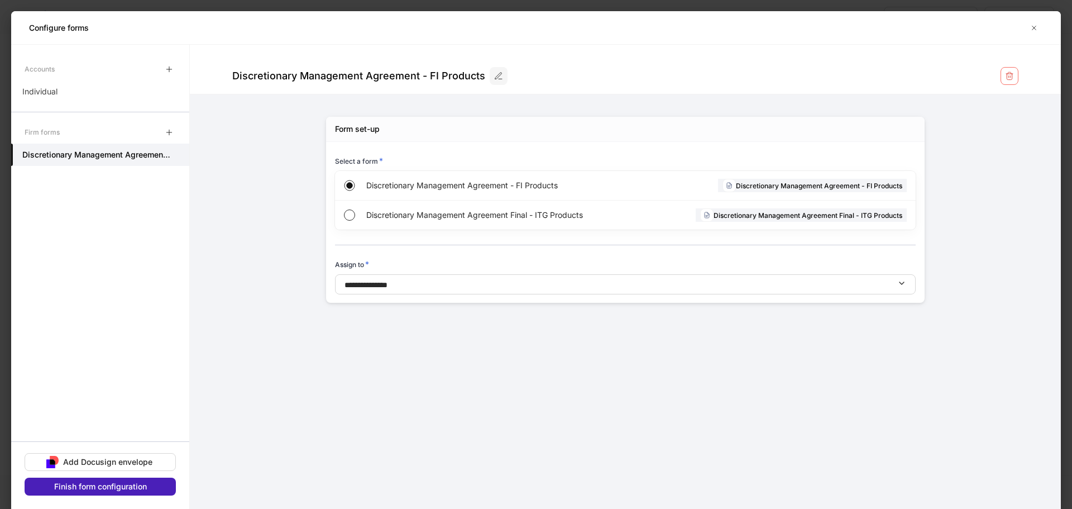
click at [106, 481] on div "Finish form configuration" at bounding box center [100, 486] width 93 height 11
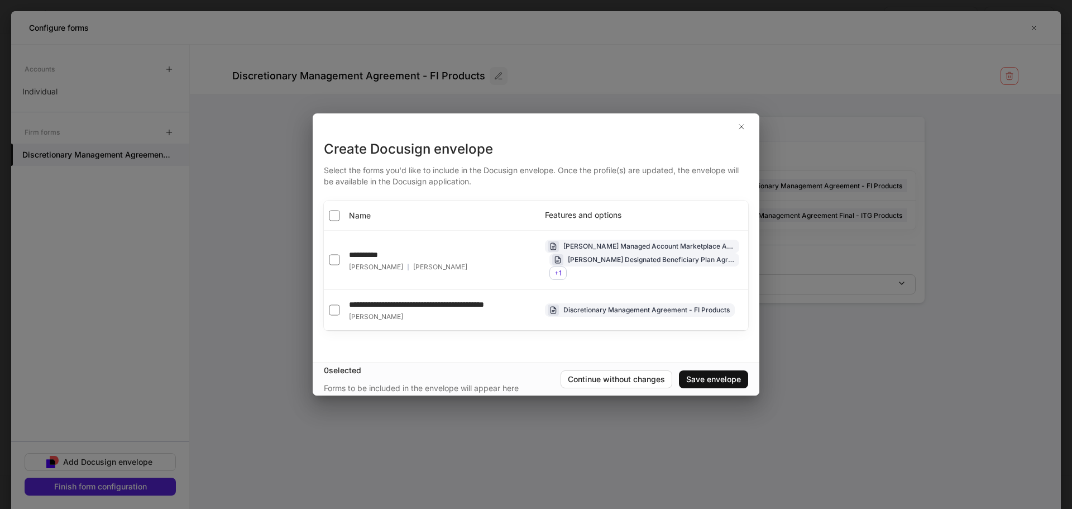
click at [354, 202] on th "Name" at bounding box center [430, 215] width 212 height 30
click at [330, 201] on th "Name" at bounding box center [430, 215] width 212 height 30
click at [739, 123] on icon "button" at bounding box center [741, 126] width 9 height 9
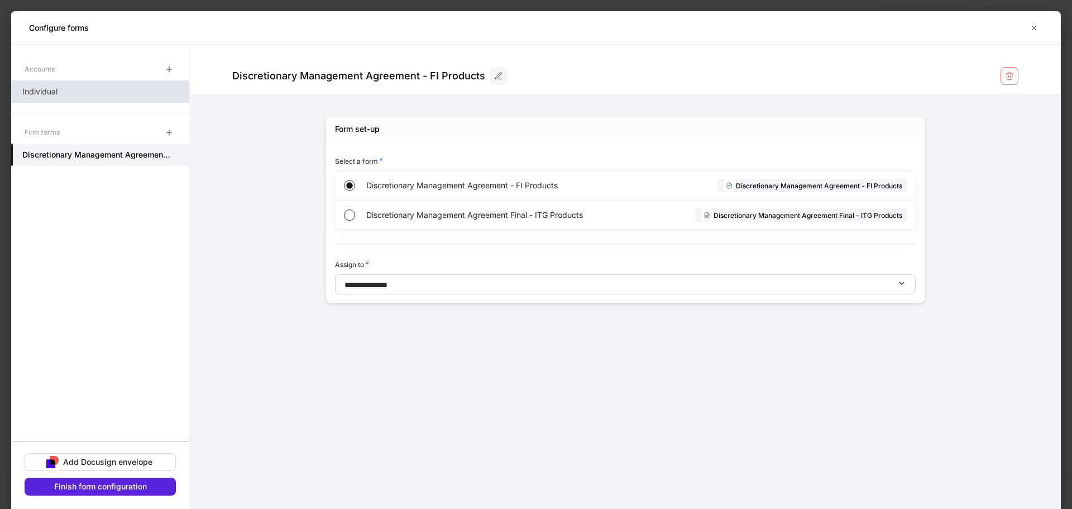
click at [89, 97] on div "Individual" at bounding box center [100, 91] width 178 height 22
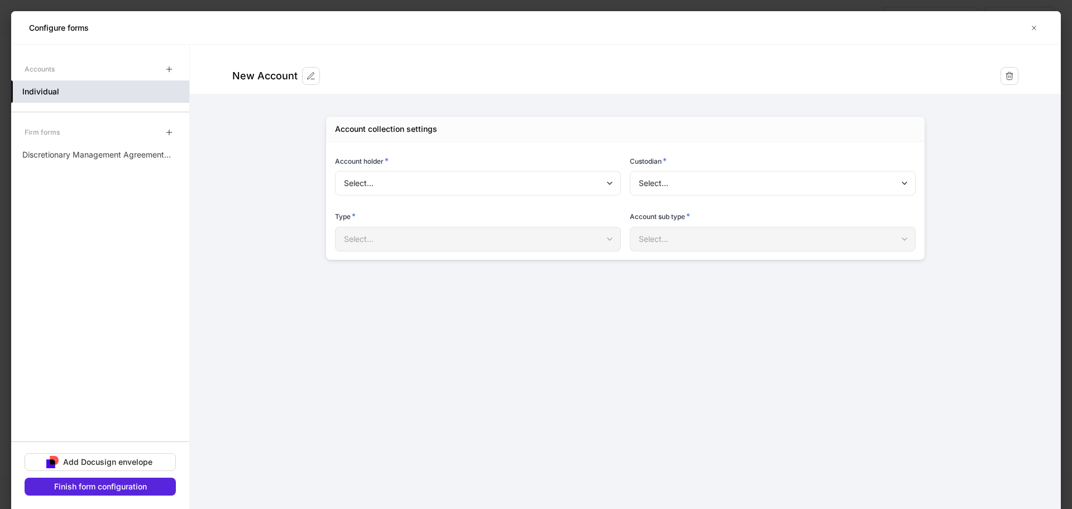
type input "**********"
type input "******"
type input "**********"
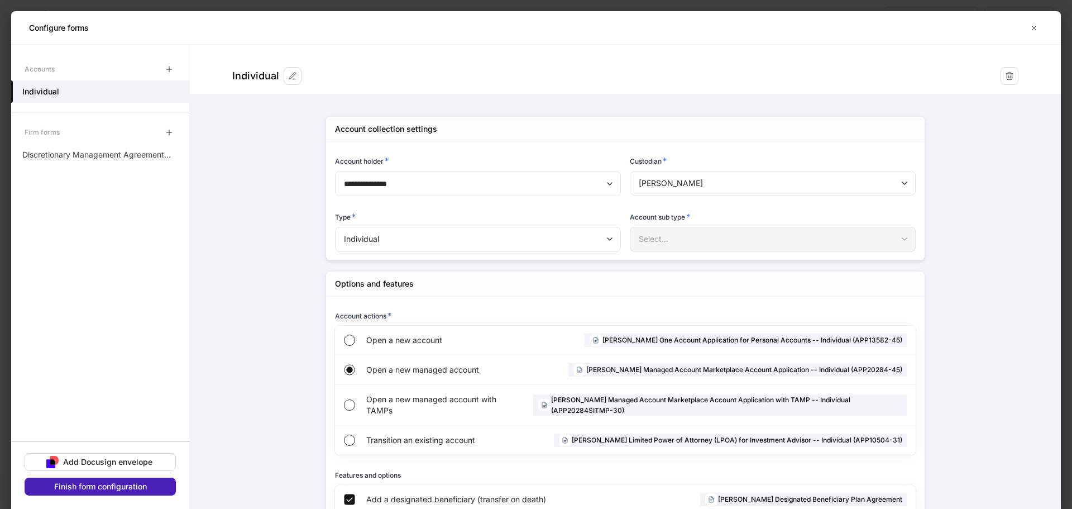
click at [111, 486] on div "Finish form configuration" at bounding box center [100, 486] width 93 height 11
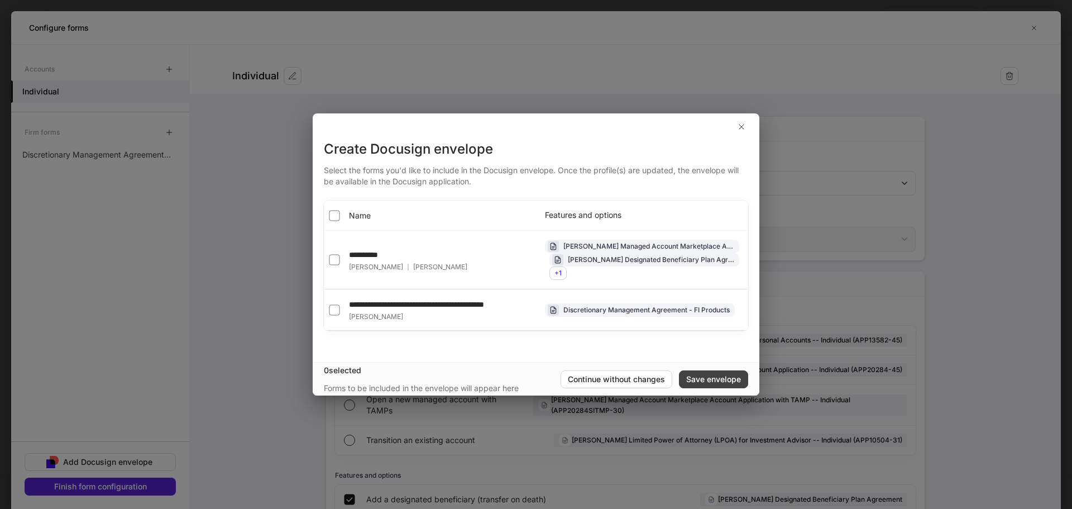
click at [705, 385] on div "Save envelope" at bounding box center [713, 379] width 55 height 11
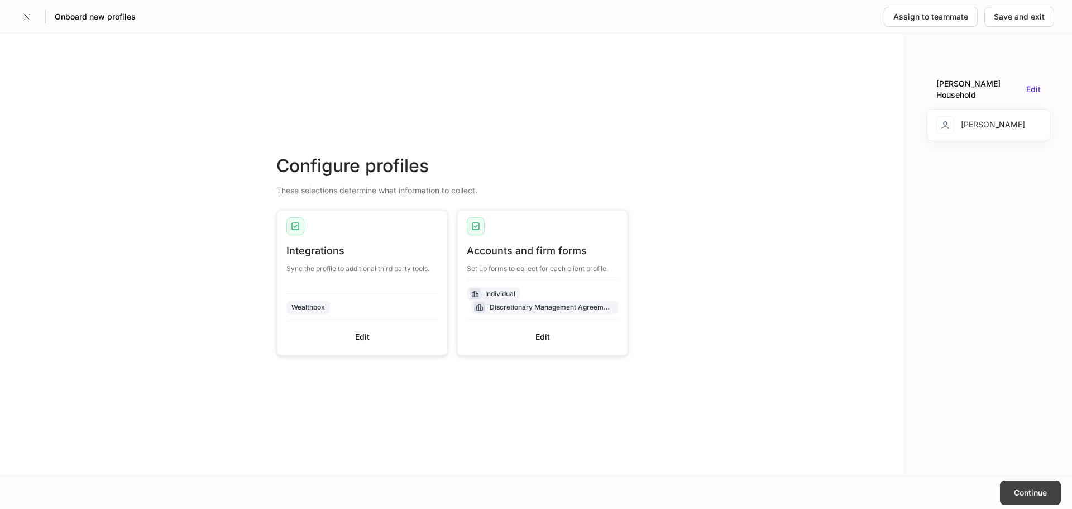
click at [1012, 495] on button "Continue" at bounding box center [1030, 492] width 61 height 25
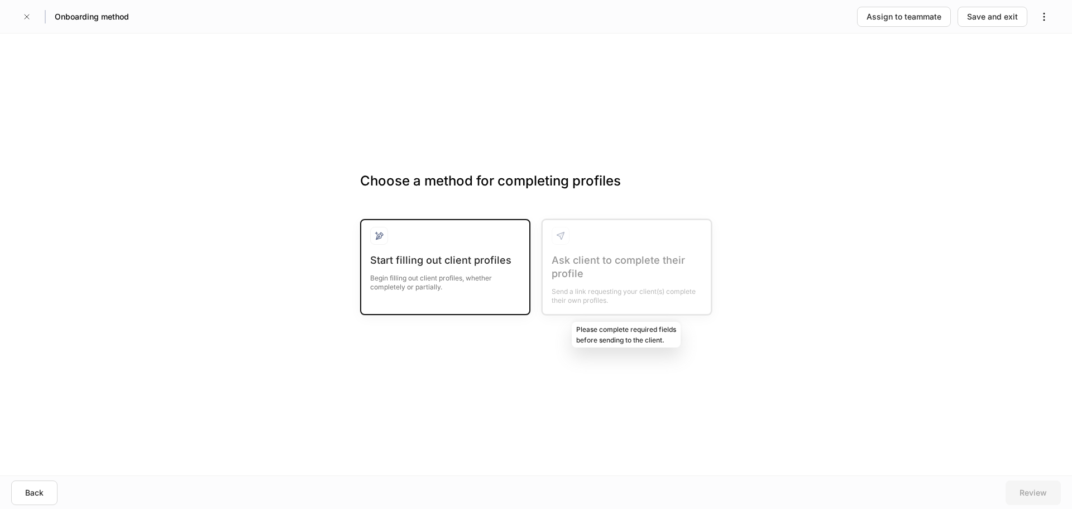
click at [435, 257] on div "Start filling out client profiles" at bounding box center [445, 260] width 150 height 13
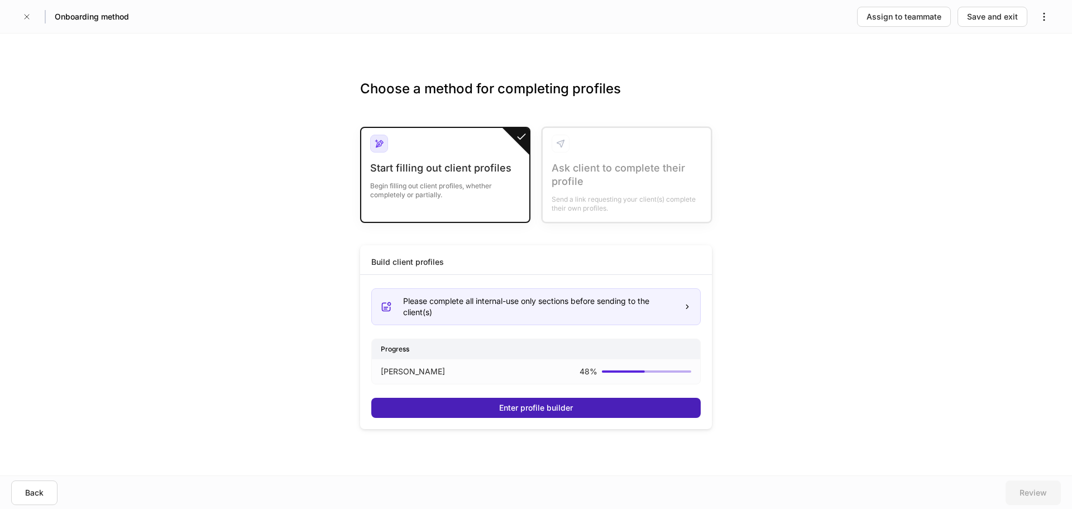
click at [608, 406] on button "Enter profile builder" at bounding box center [536, 408] width 330 height 20
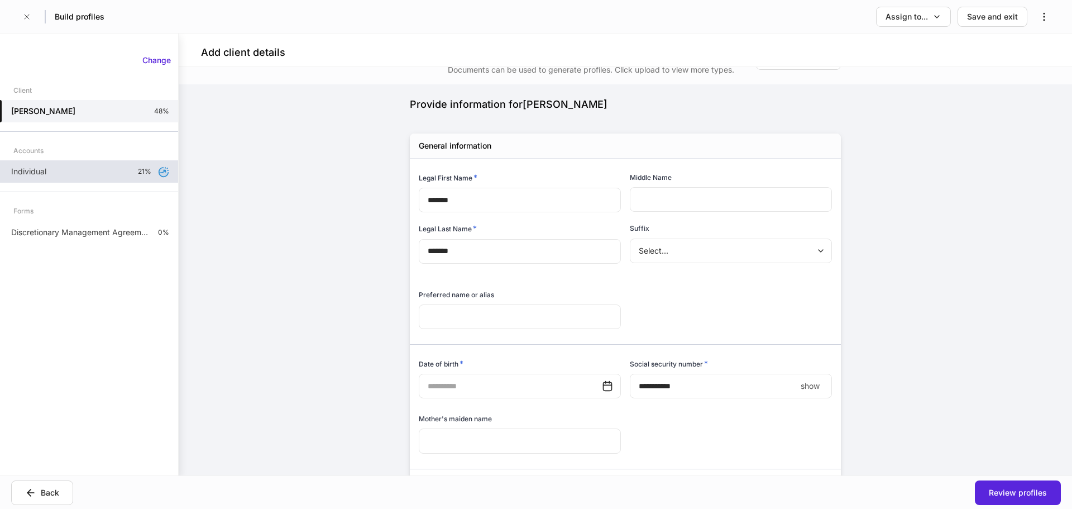
scroll to position [56, 0]
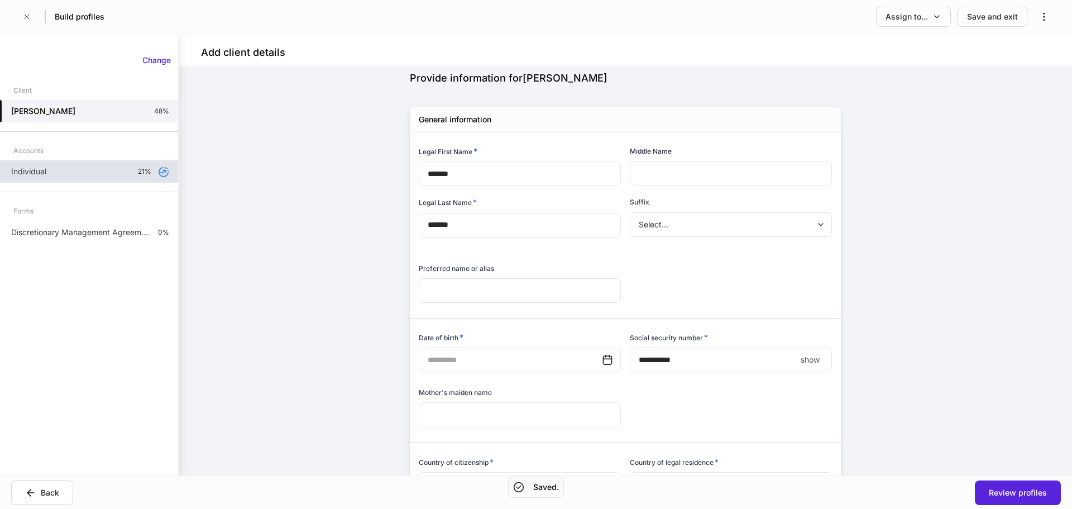
click at [122, 173] on div "Individual 21%" at bounding box center [89, 171] width 178 height 22
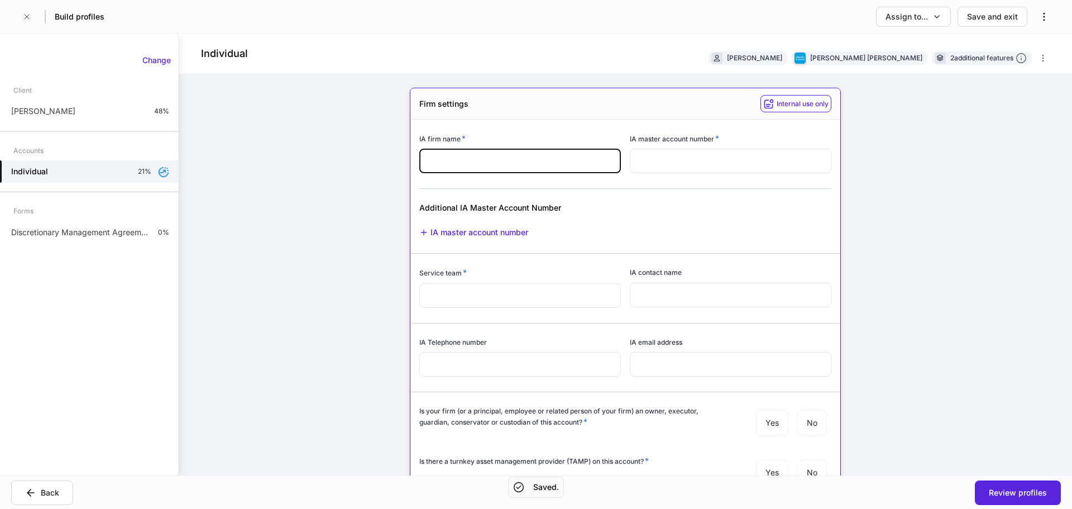
click at [488, 165] on input "text" at bounding box center [520, 161] width 202 height 25
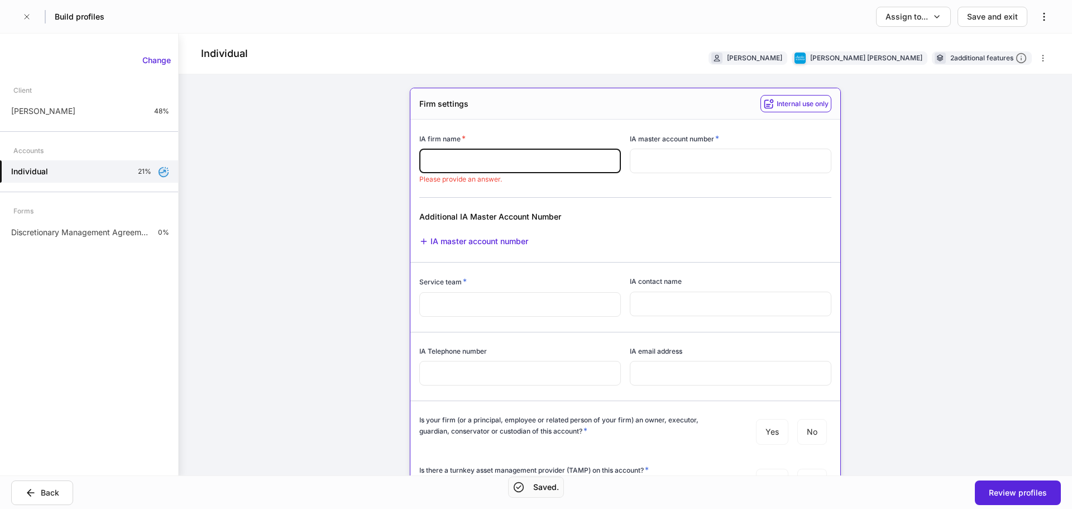
paste input "**********"
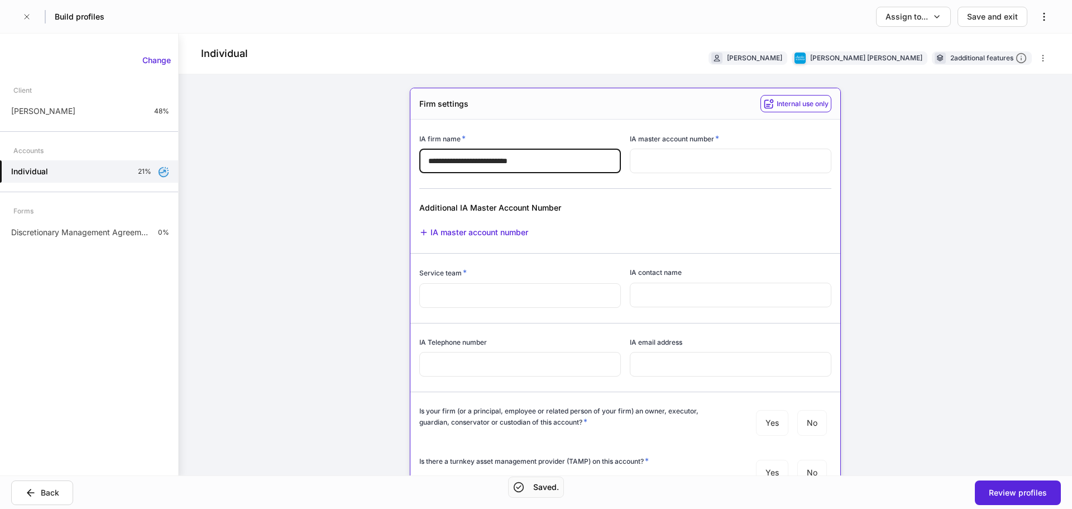
type input "**********"
click at [504, 297] on input "text" at bounding box center [520, 295] width 202 height 25
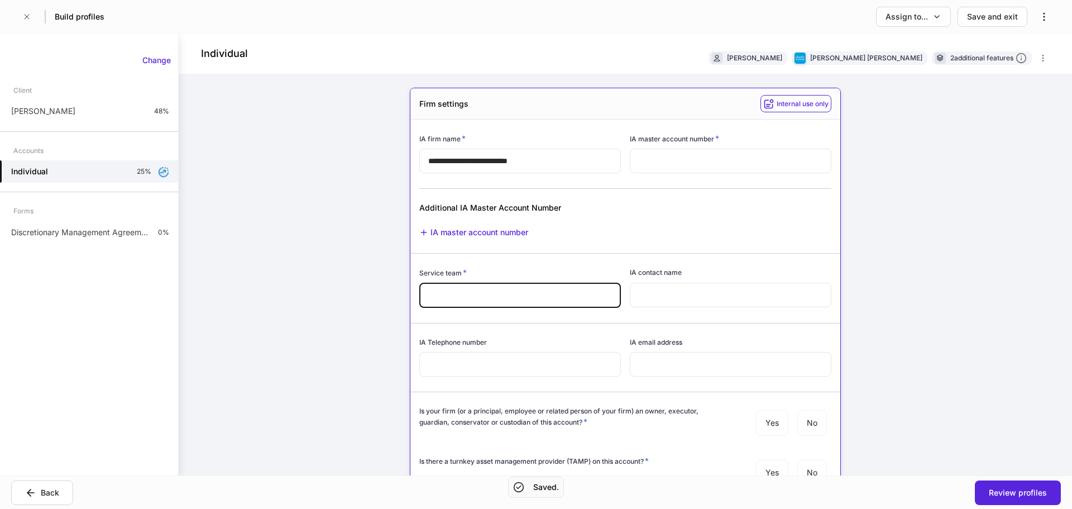
paste input "**********"
type input "**********"
click at [684, 170] on input "text" at bounding box center [731, 161] width 202 height 25
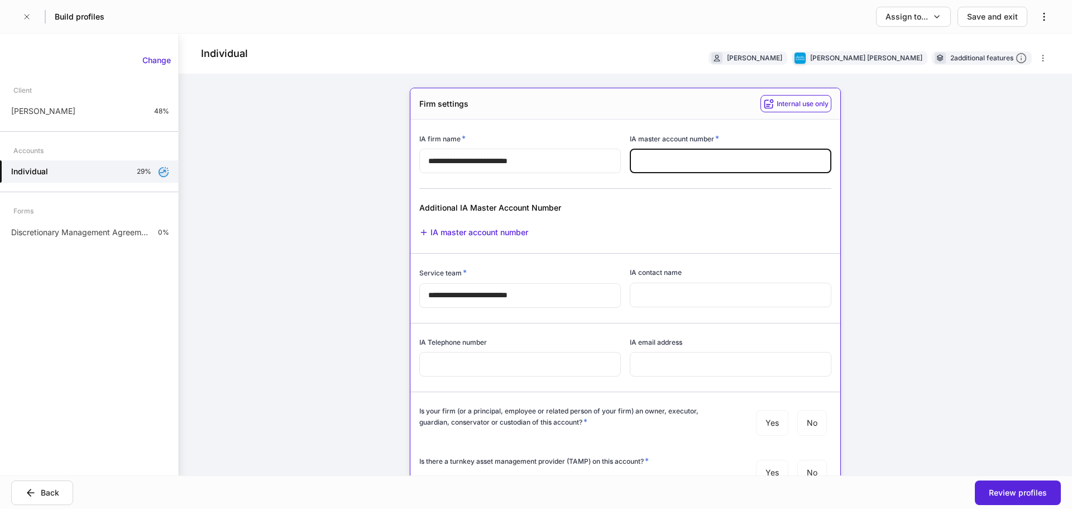
paste input "*********"
click at [661, 165] on input "*********" at bounding box center [731, 161] width 202 height 25
click at [657, 161] on input "*********" at bounding box center [731, 161] width 202 height 25
type input "********"
click at [512, 289] on input "**********" at bounding box center [520, 295] width 202 height 25
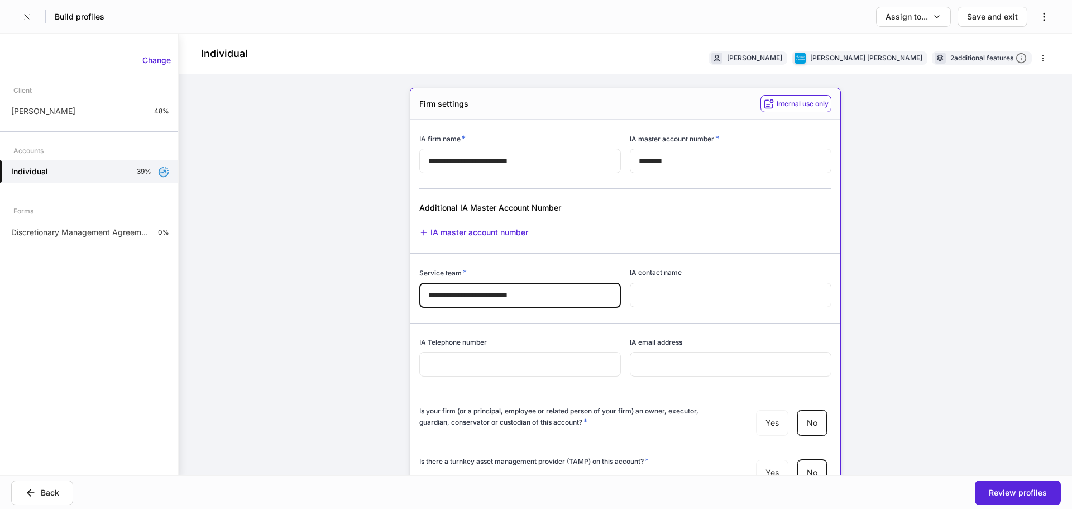
click at [512, 289] on input "**********" at bounding box center [520, 295] width 202 height 25
click at [512, 290] on input "**********" at bounding box center [520, 295] width 202 height 25
paste input "**********"
click at [506, 290] on input "**********" at bounding box center [520, 295] width 202 height 25
click at [506, 291] on input "**********" at bounding box center [520, 295] width 202 height 25
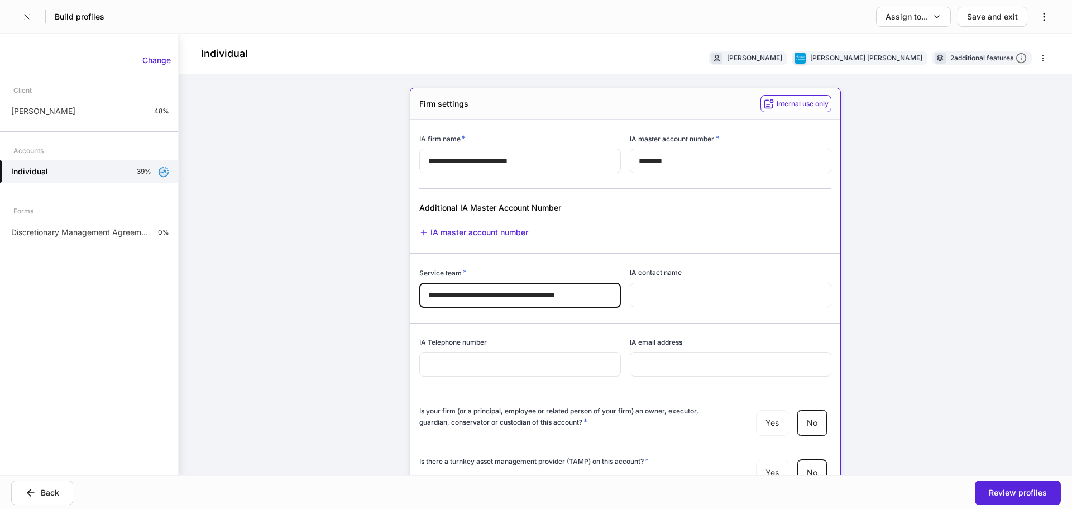
click at [506, 291] on input "**********" at bounding box center [520, 295] width 202 height 25
paste input "text"
type input "**********"
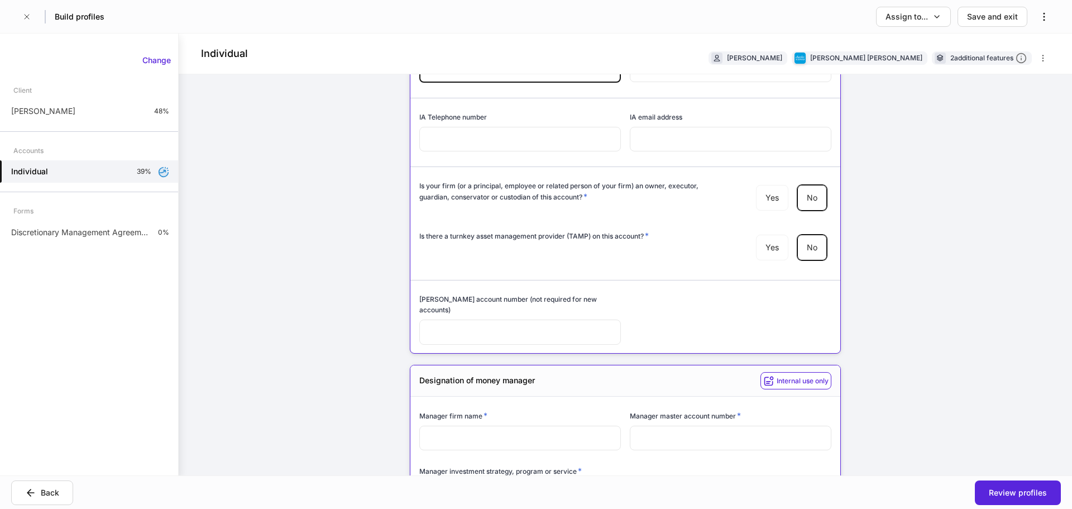
scroll to position [279, 0]
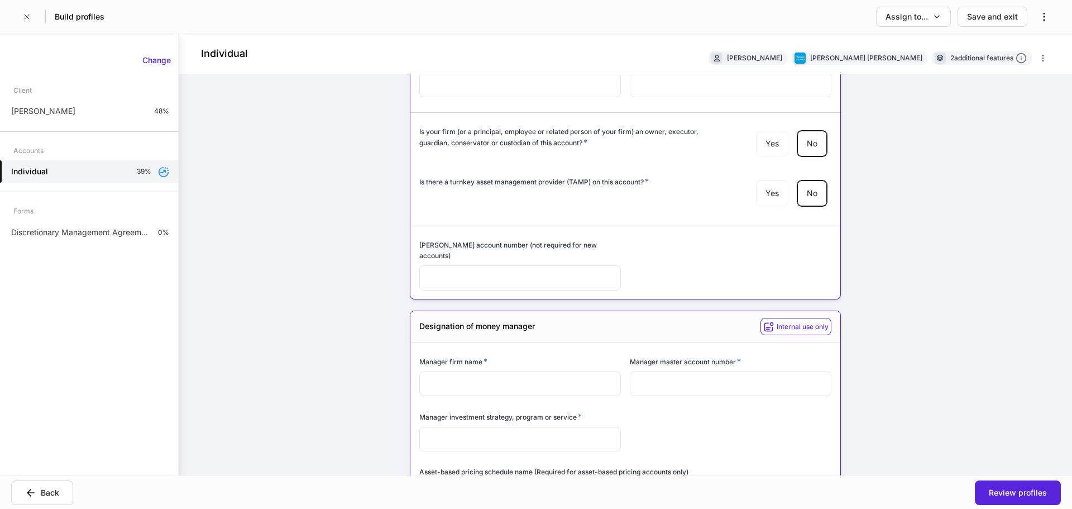
click at [492, 372] on input "text" at bounding box center [520, 383] width 202 height 25
paste input "**********"
type input "**********"
click at [680, 380] on input "text" at bounding box center [731, 383] width 202 height 25
paste input "********"
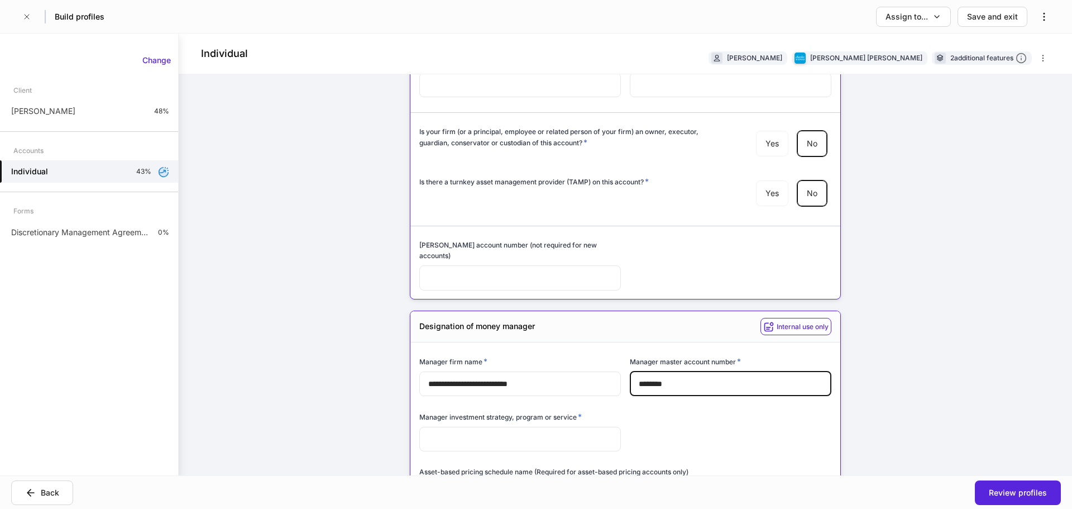
type input "********"
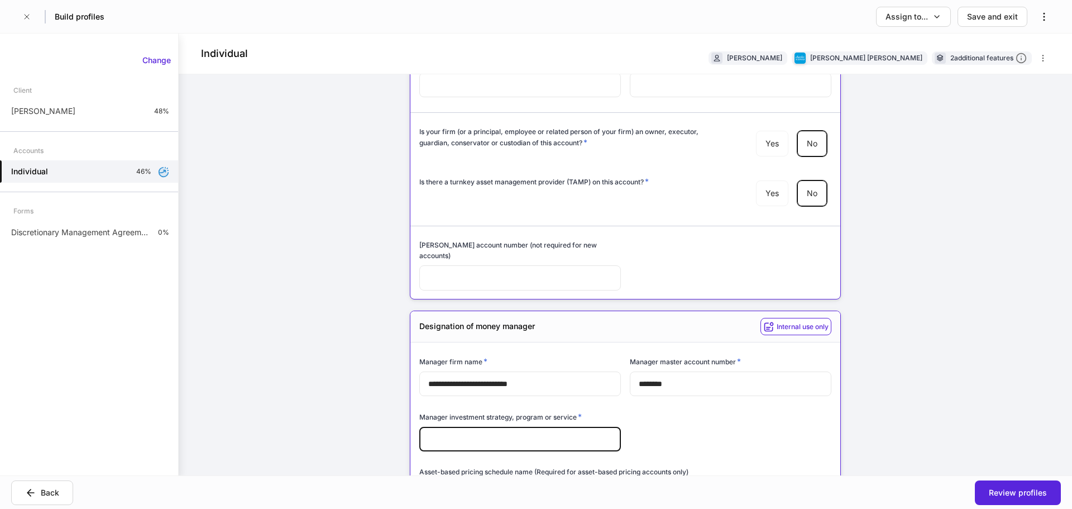
click at [505, 438] on input "text" at bounding box center [520, 439] width 202 height 25
paste input "**********"
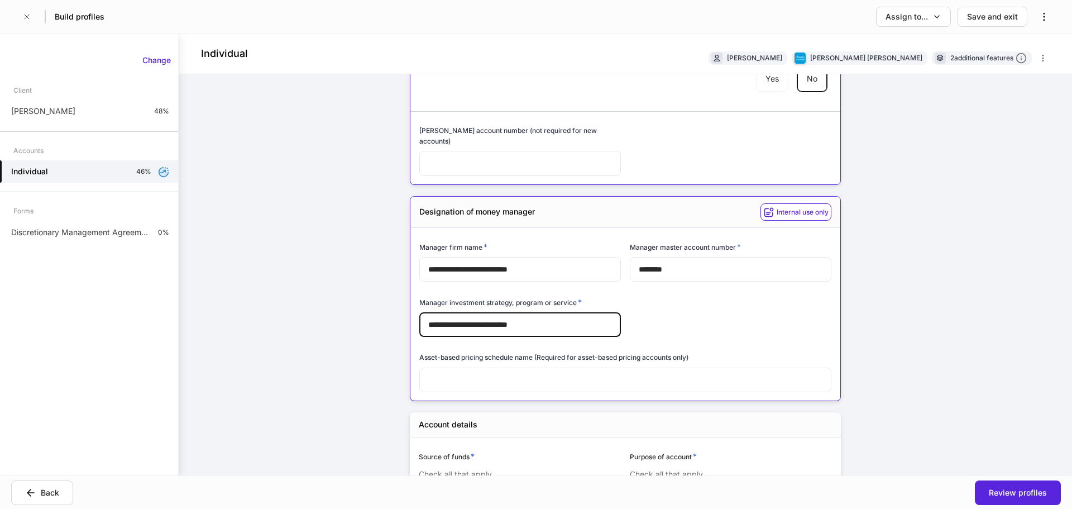
scroll to position [447, 0]
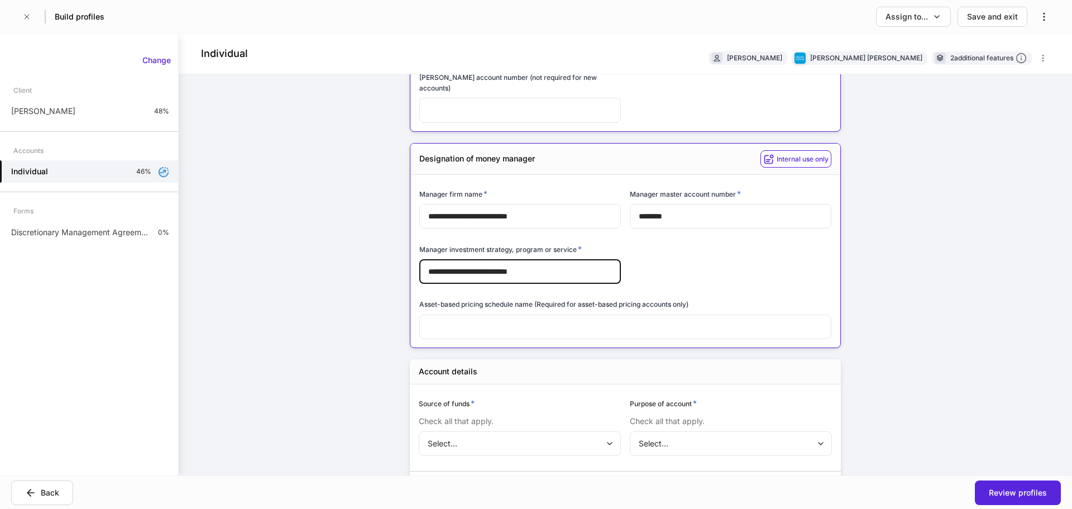
type input "**********"
click at [886, 286] on div "**********" at bounding box center [626, 255] width 894 height 442
drag, startPoint x: 564, startPoint y: 259, endPoint x: 358, endPoint y: 236, distance: 207.4
click at [358, 236] on div "**********" at bounding box center [626, 255] width 894 height 442
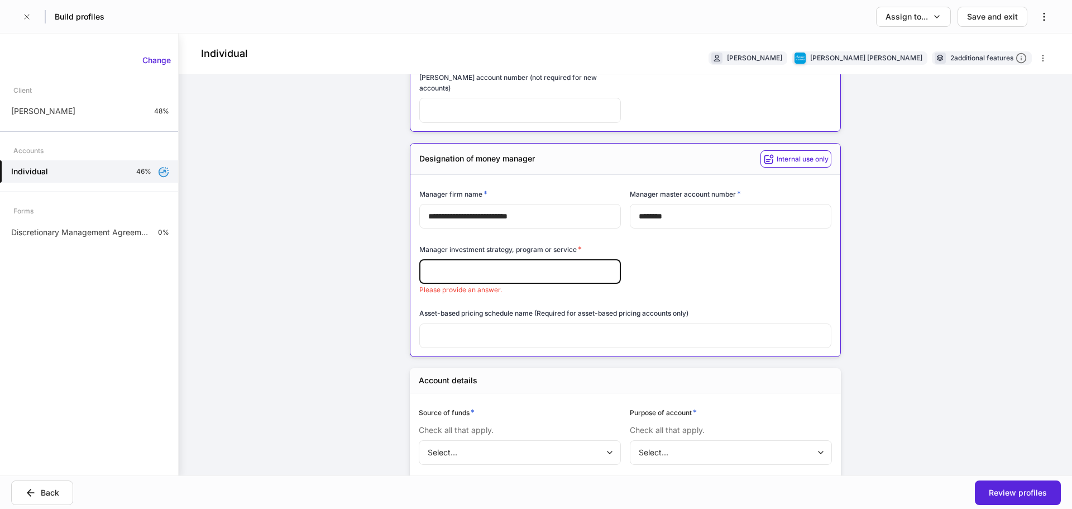
paste input "**********"
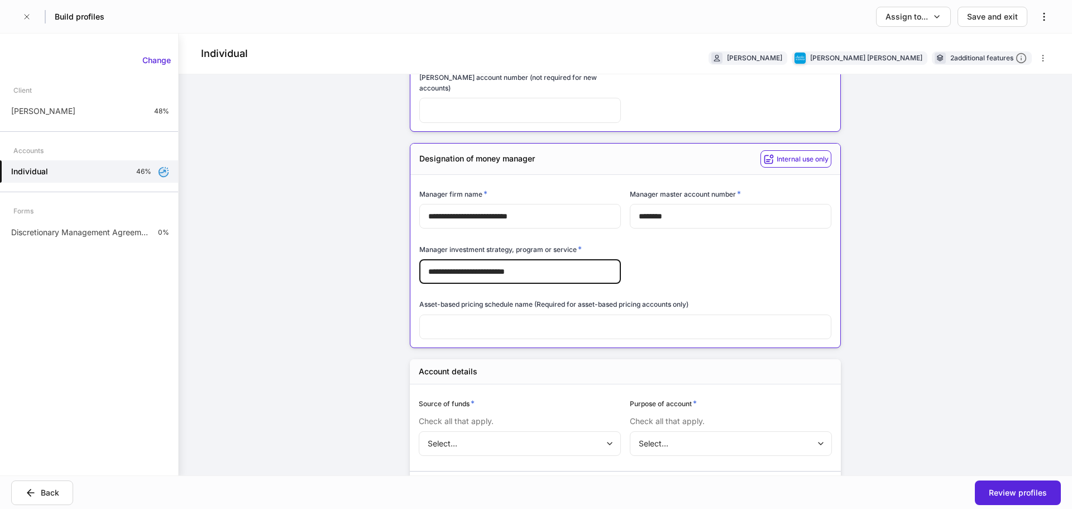
type input "**********"
click at [907, 320] on div "**********" at bounding box center [626, 255] width 894 height 442
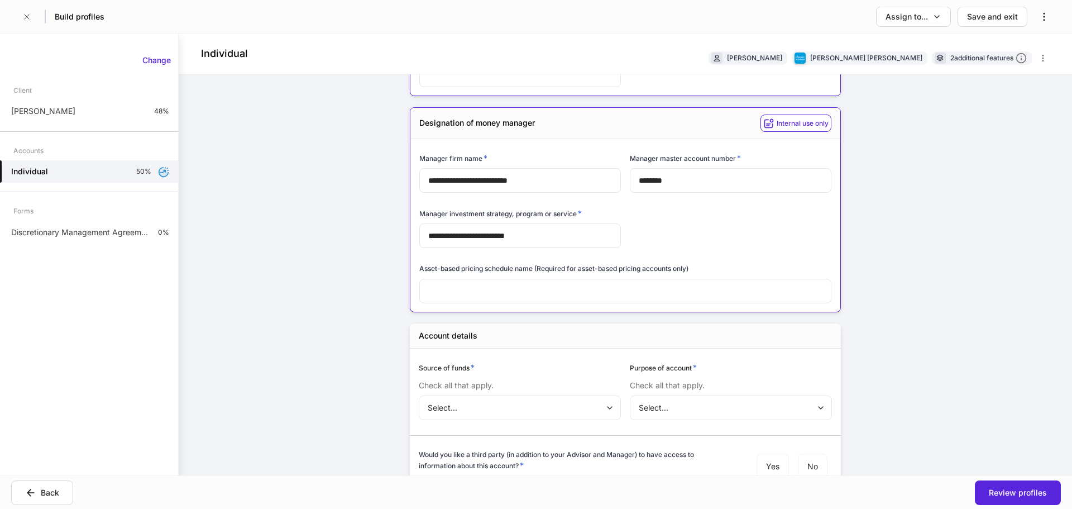
scroll to position [503, 0]
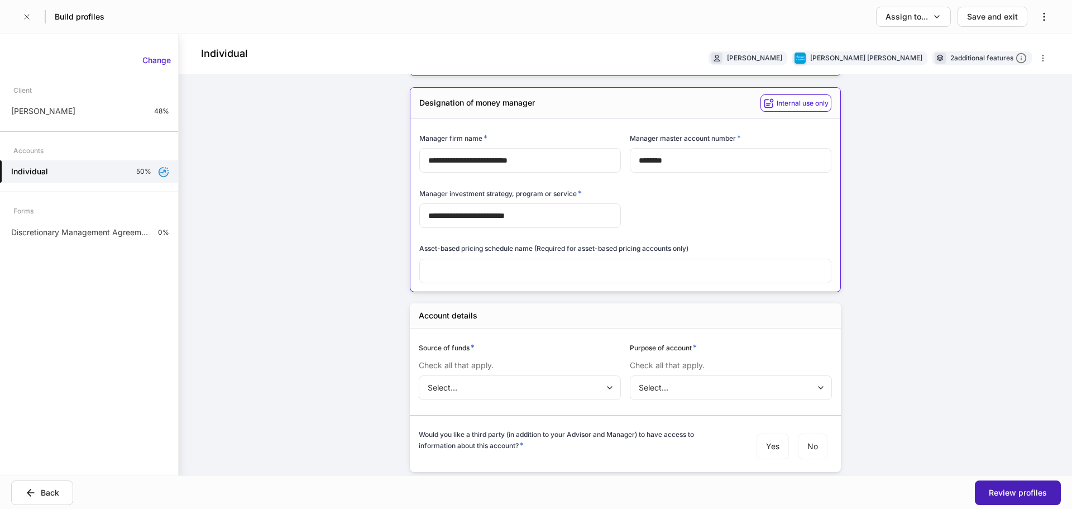
click at [1015, 495] on div "Review profiles" at bounding box center [1018, 492] width 58 height 11
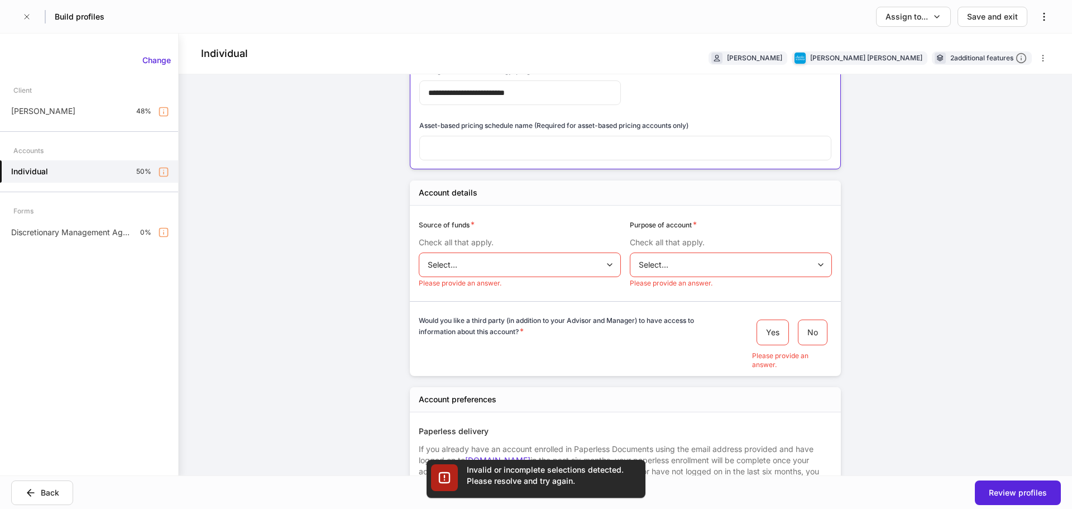
scroll to position [632, 0]
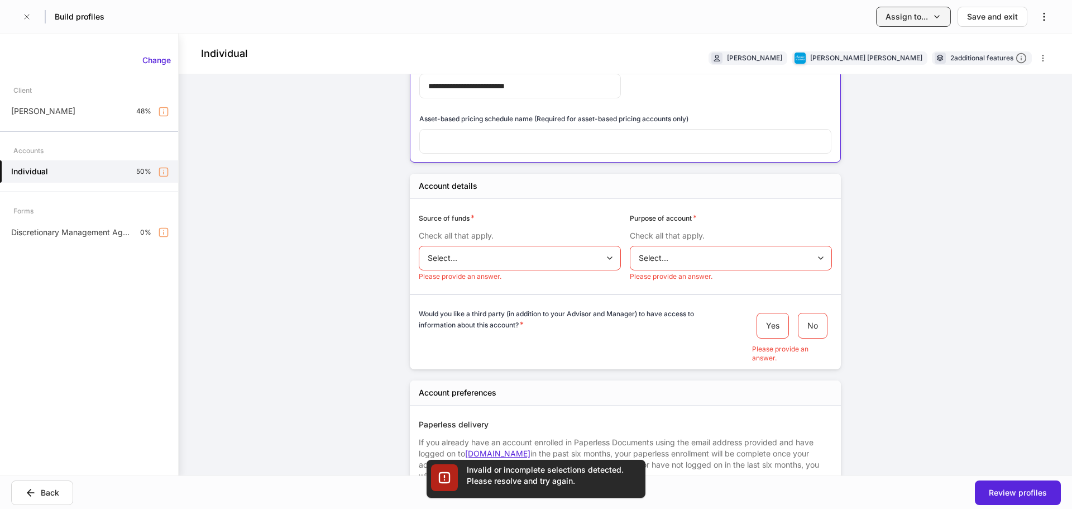
click at [911, 14] on div "Assign to..." at bounding box center [907, 16] width 42 height 11
click at [906, 52] on li "Client(s) to complete" at bounding box center [883, 48] width 136 height 20
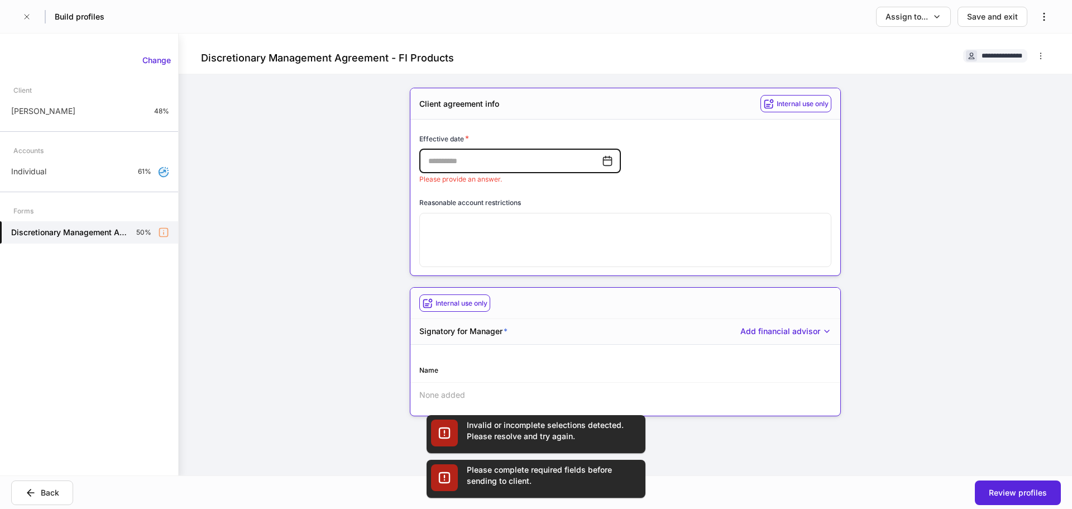
click at [604, 160] on icon at bounding box center [608, 160] width 8 height 9
click at [603, 162] on icon at bounding box center [607, 160] width 11 height 11
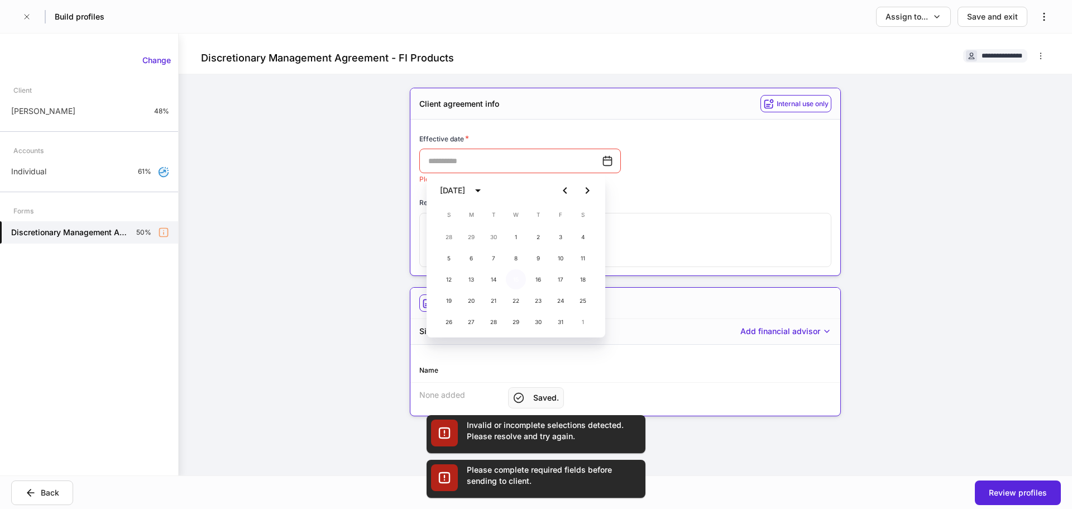
click at [513, 275] on button "15" at bounding box center [516, 279] width 20 height 20
type input "**********"
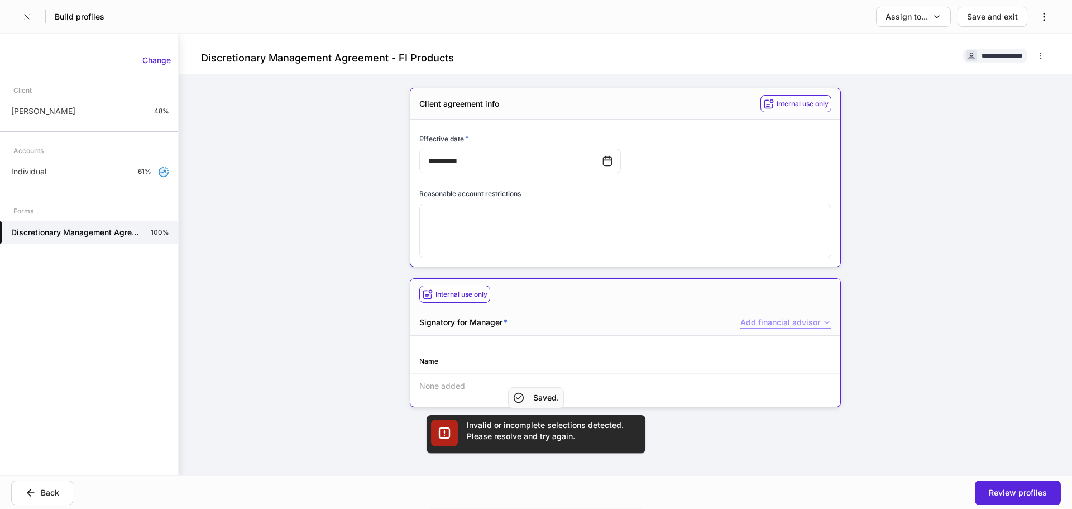
click at [750, 317] on div "Add financial advisor" at bounding box center [786, 323] width 91 height 12
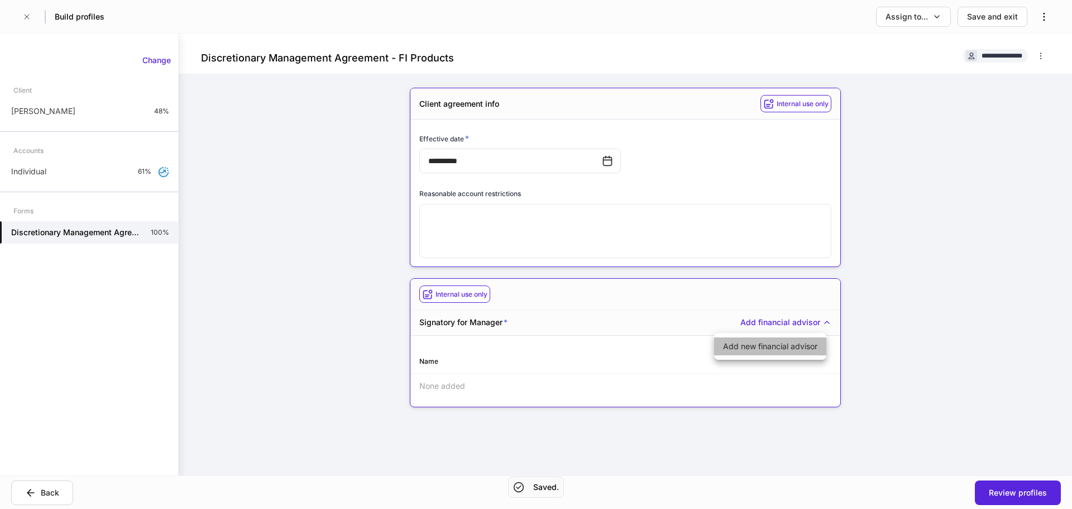
click at [756, 351] on li "Add new financial advisor" at bounding box center [770, 346] width 112 height 18
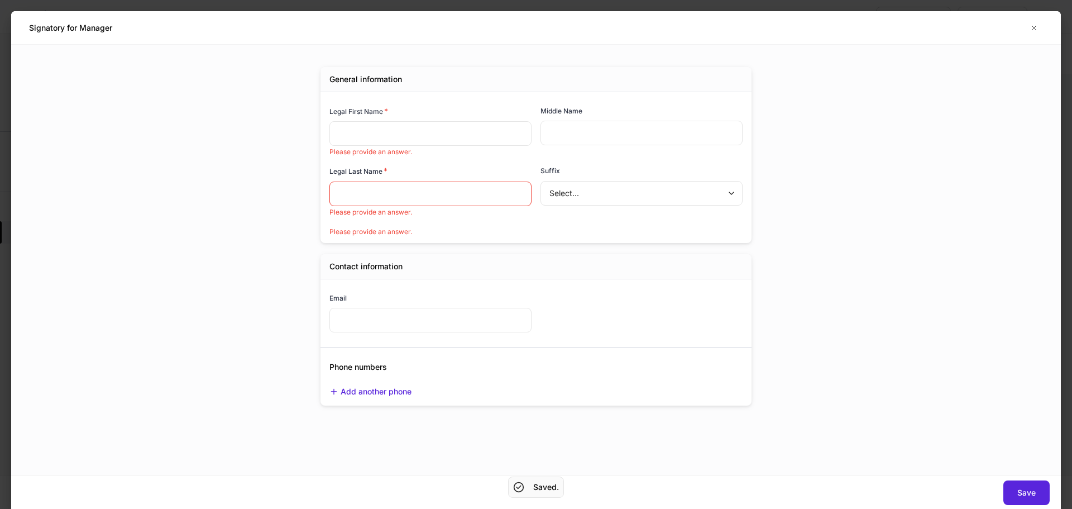
click at [435, 121] on input "text" at bounding box center [431, 133] width 202 height 25
click at [426, 130] on input "text" at bounding box center [431, 133] width 202 height 25
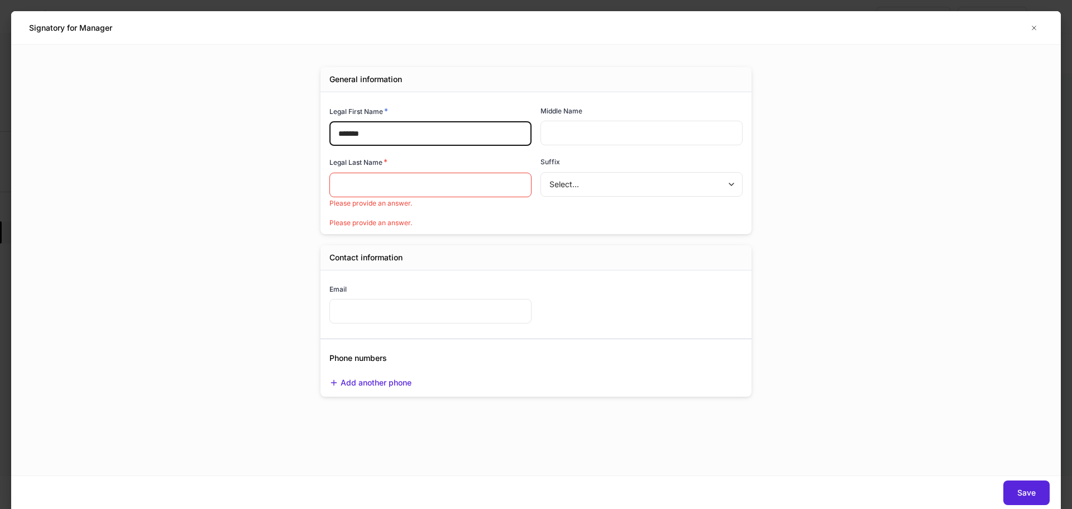
type input "*******"
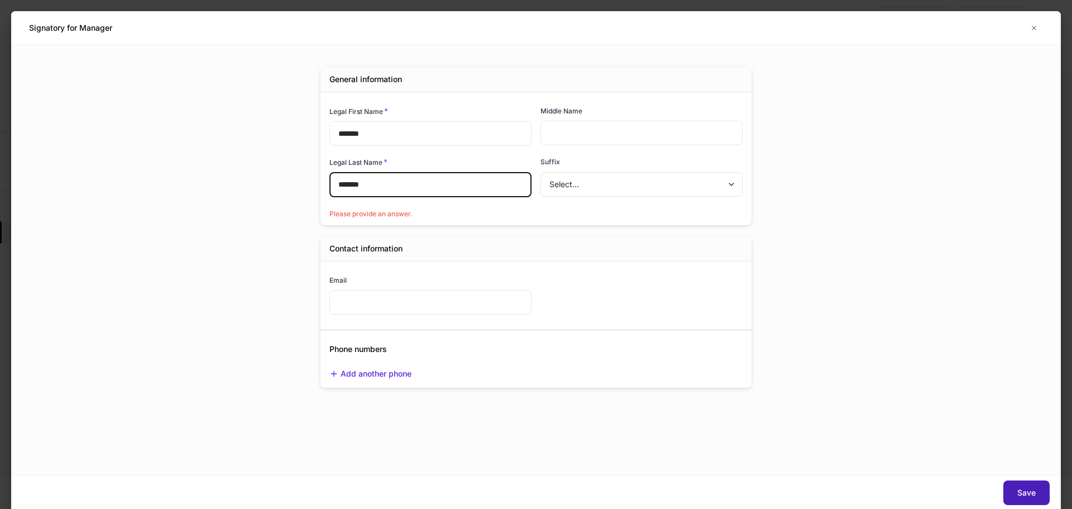
type input "*******"
click at [1042, 489] on button "Save" at bounding box center [1027, 492] width 46 height 25
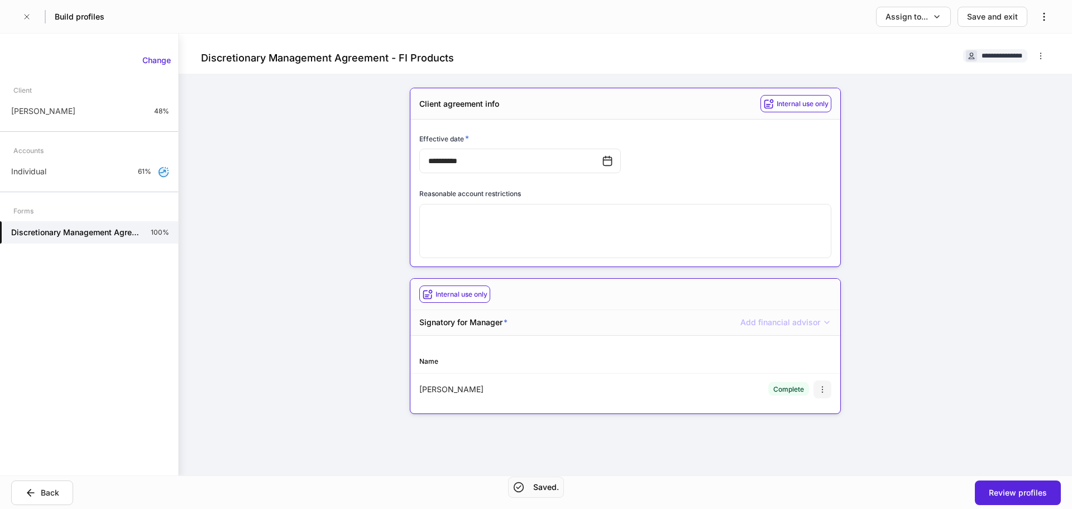
click at [818, 385] on icon "button" at bounding box center [822, 389] width 9 height 9
drag, startPoint x: 806, startPoint y: 412, endPoint x: 675, endPoint y: 364, distance: 139.8
click at [805, 412] on li "Edit" at bounding box center [806, 416] width 41 height 18
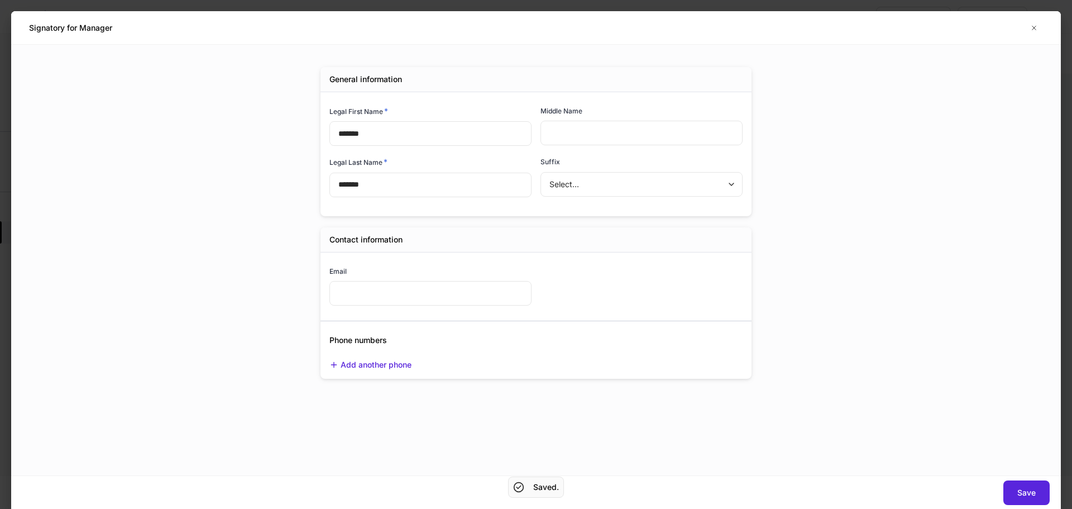
click at [453, 300] on input "text" at bounding box center [431, 293] width 202 height 25
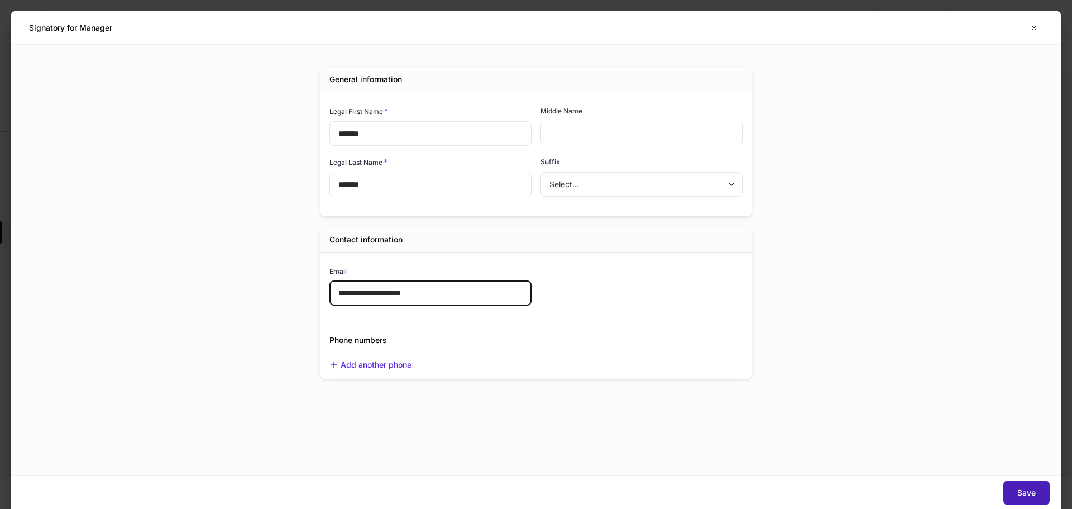
type input "**********"
click at [1023, 488] on div "Save" at bounding box center [1027, 492] width 18 height 11
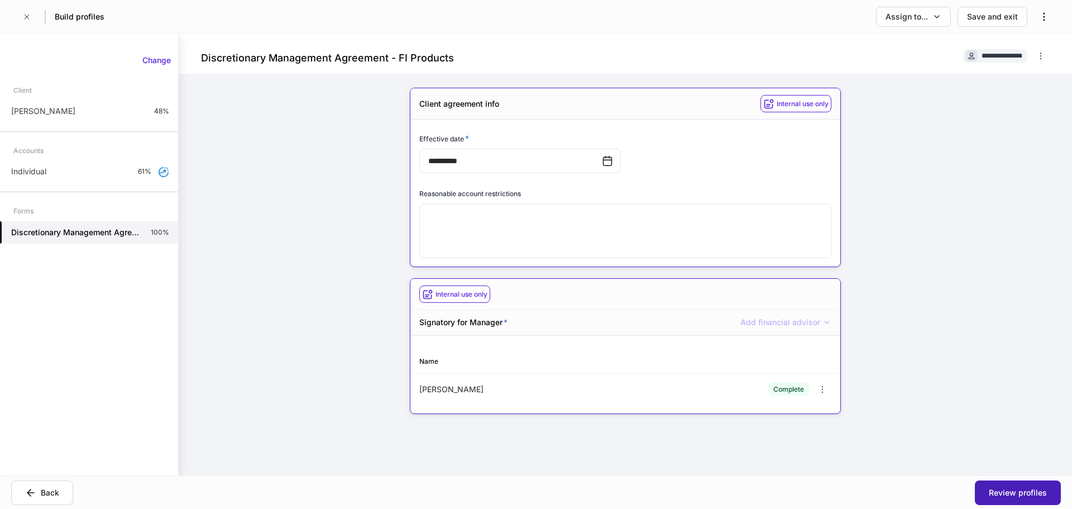
click at [1022, 493] on div "Review profiles" at bounding box center [1018, 492] width 58 height 11
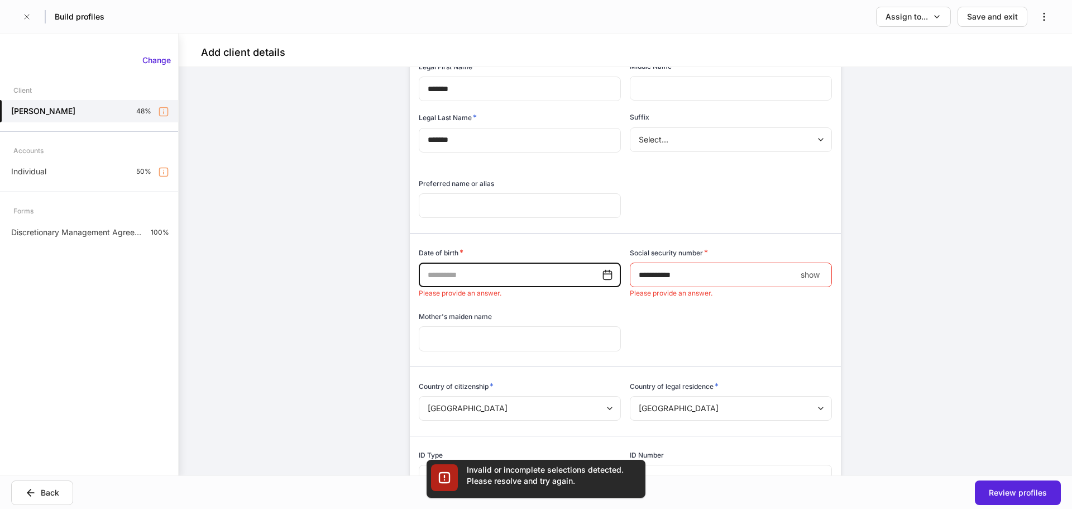
scroll to position [145, 0]
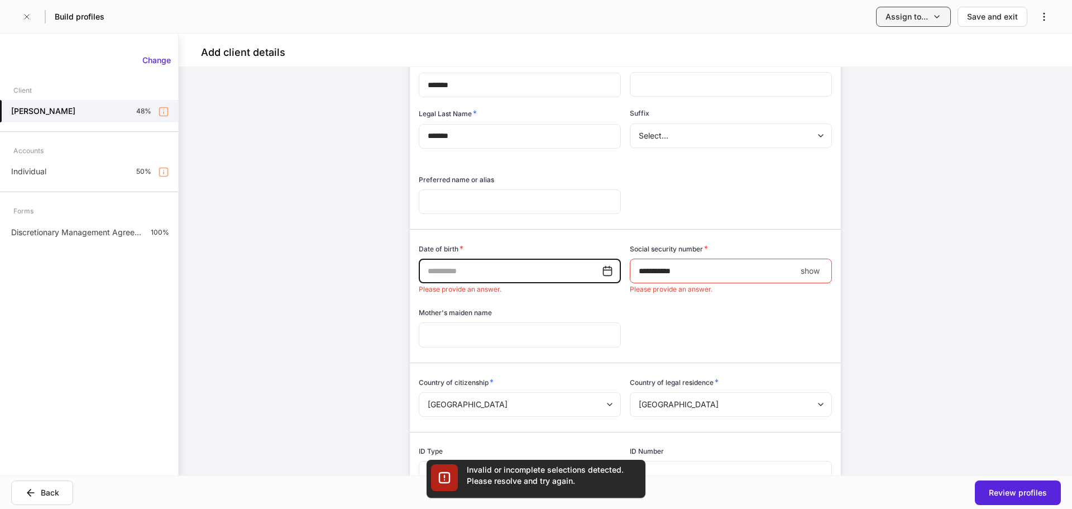
click at [892, 26] on button "Assign to..." at bounding box center [913, 17] width 75 height 20
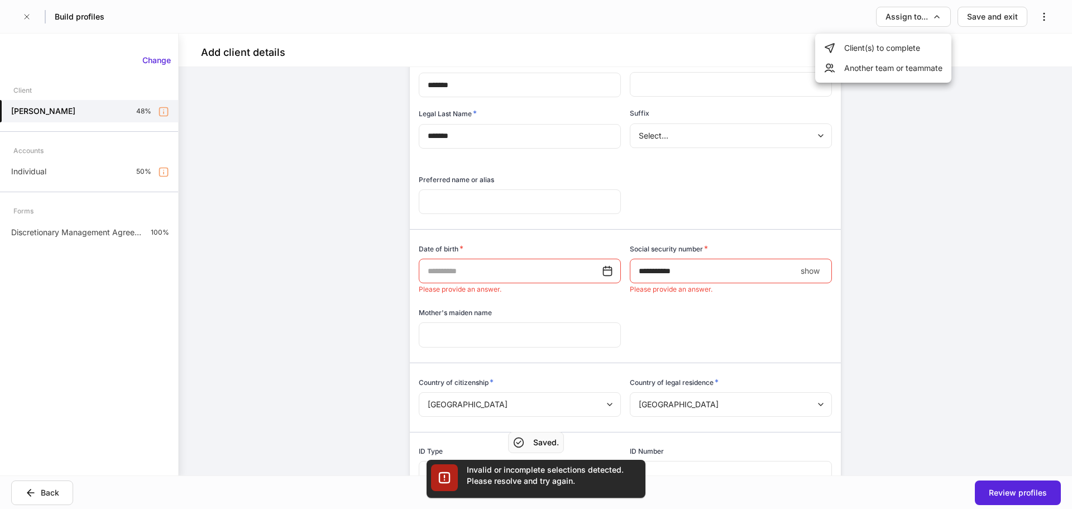
click at [892, 46] on li "Client(s) to complete" at bounding box center [883, 48] width 136 height 20
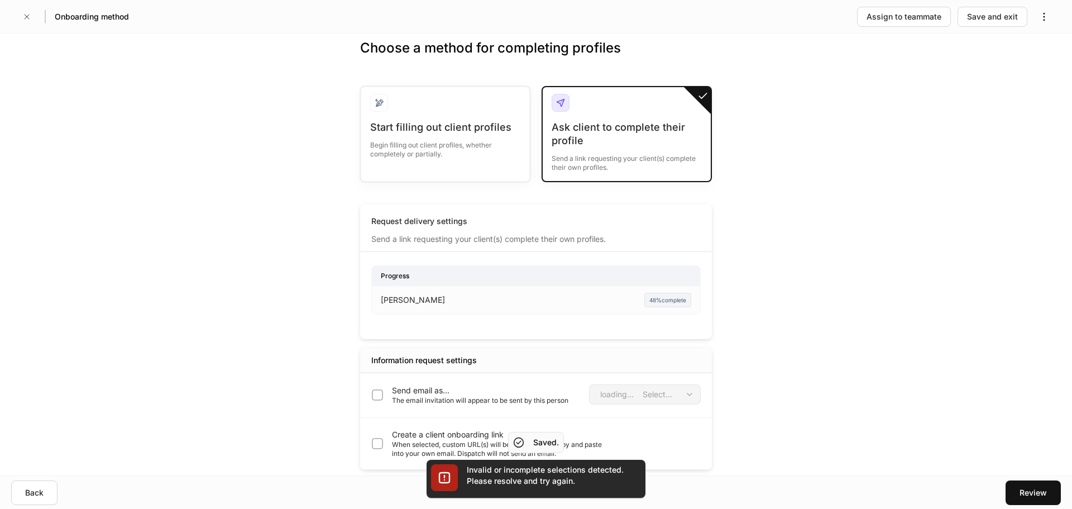
drag, startPoint x: 492, startPoint y: 383, endPoint x: 469, endPoint y: 393, distance: 25.0
click at [481, 388] on div "Send email as... The email invitation will appear to be sent by this person Sel…" at bounding box center [536, 395] width 352 height 45
click at [464, 393] on p "Send email as..." at bounding box center [480, 390] width 176 height 11
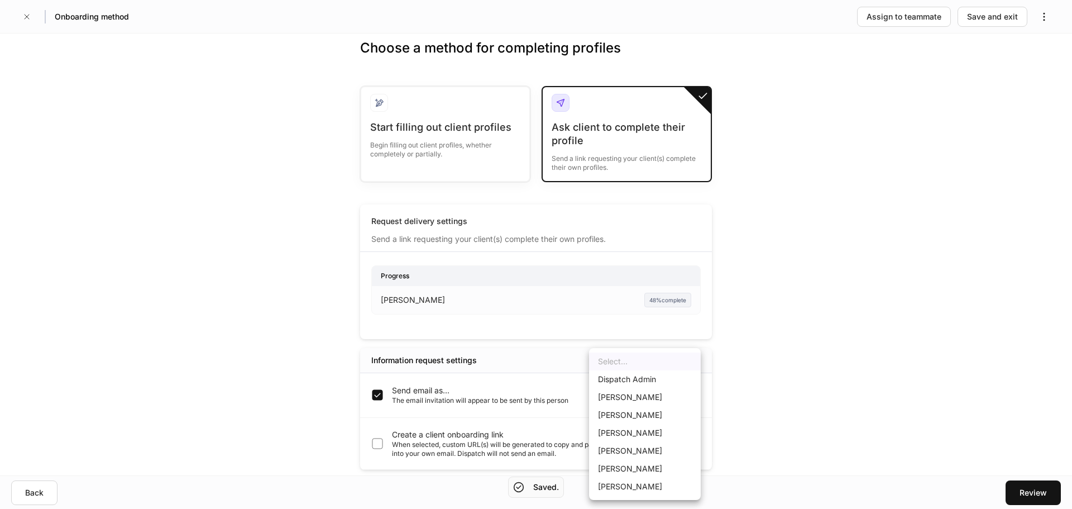
click at [631, 392] on body "Onboarding method Assign to teammate Save and exit Choose a method for completi…" at bounding box center [536, 254] width 1072 height 509
click at [651, 377] on li "Dispatch Admin" at bounding box center [645, 379] width 112 height 18
type input "******"
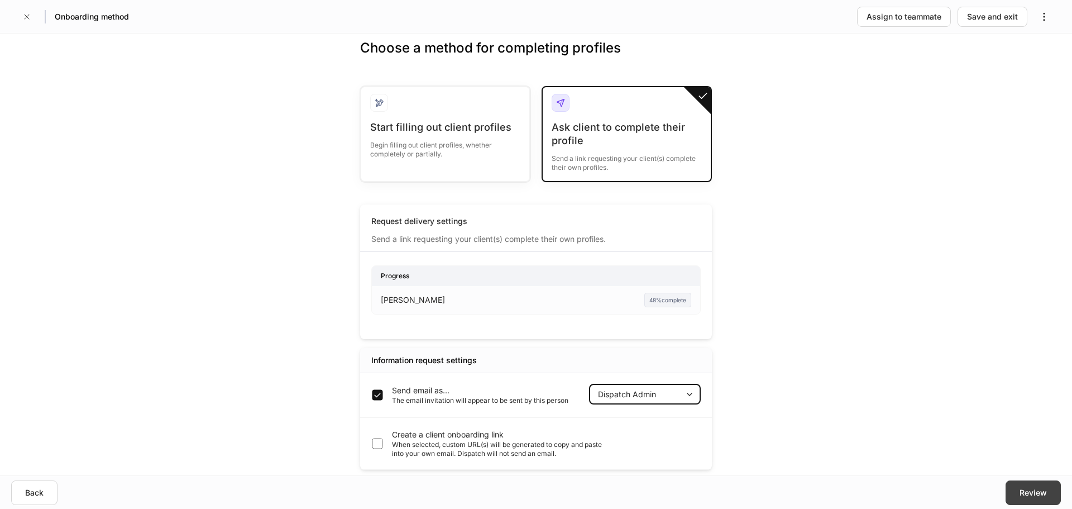
click at [1040, 495] on div "Review" at bounding box center [1033, 492] width 27 height 11
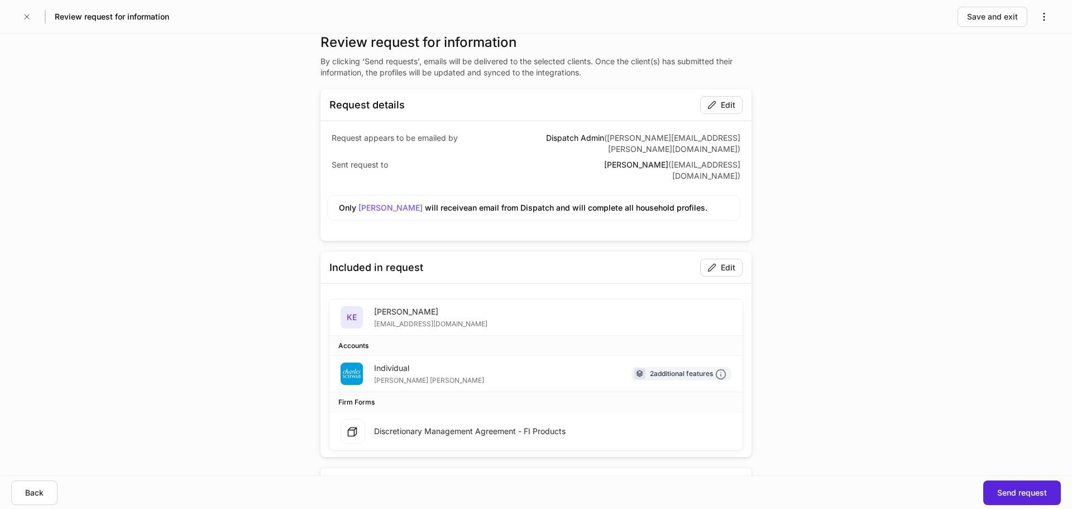
scroll to position [49, 0]
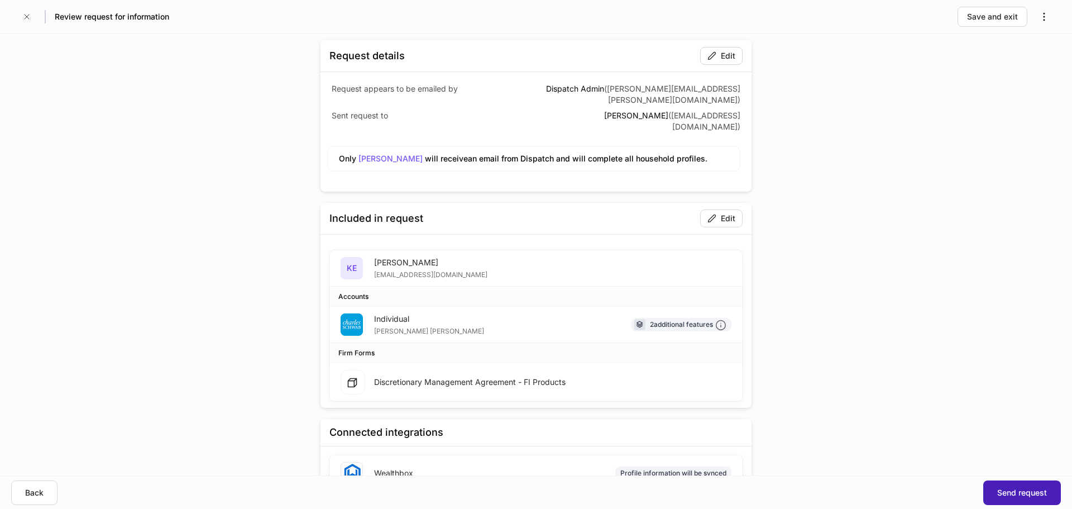
click at [1005, 488] on div "Send request" at bounding box center [1022, 492] width 50 height 11
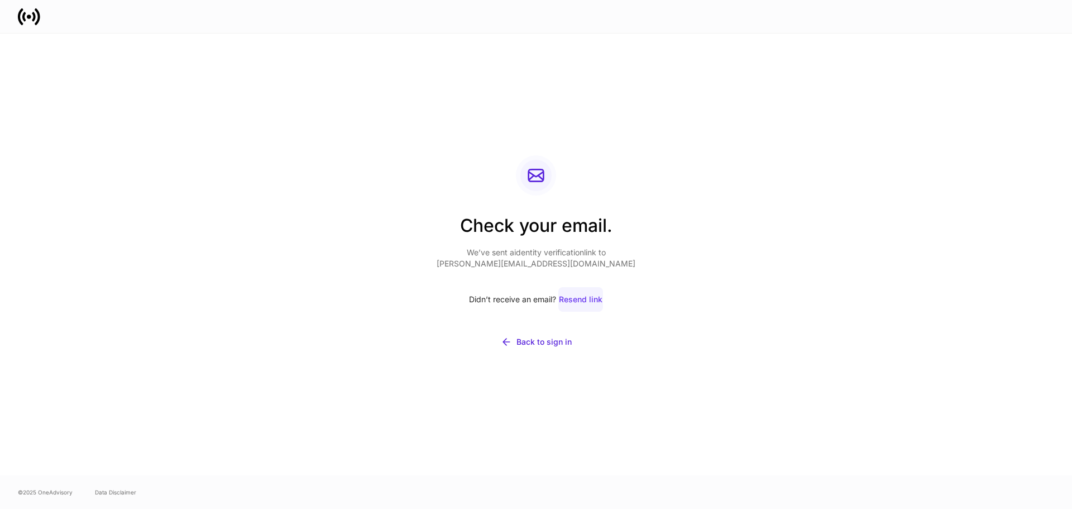
click at [577, 303] on div "Resend link" at bounding box center [581, 299] width 44 height 11
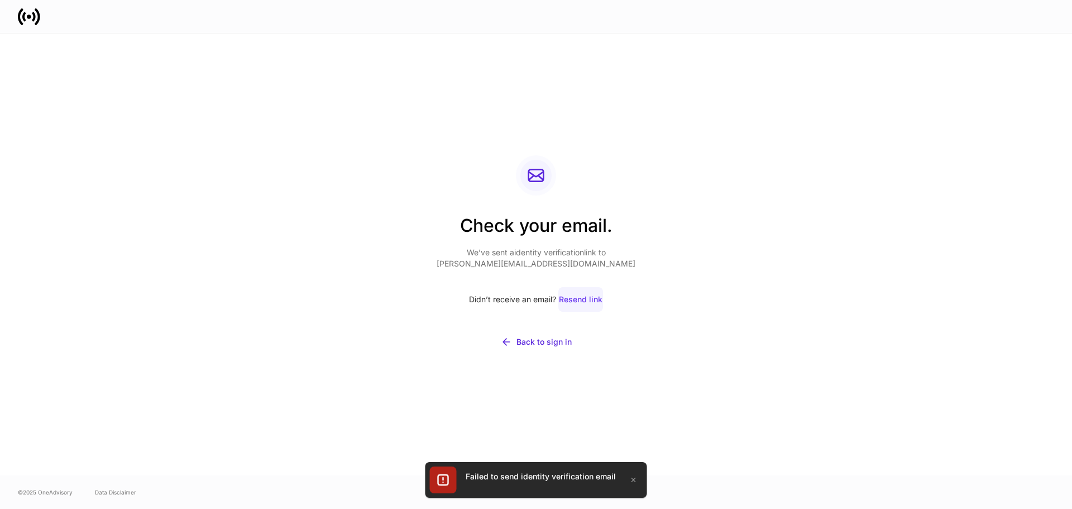
click at [580, 295] on div "Resend link" at bounding box center [581, 299] width 44 height 11
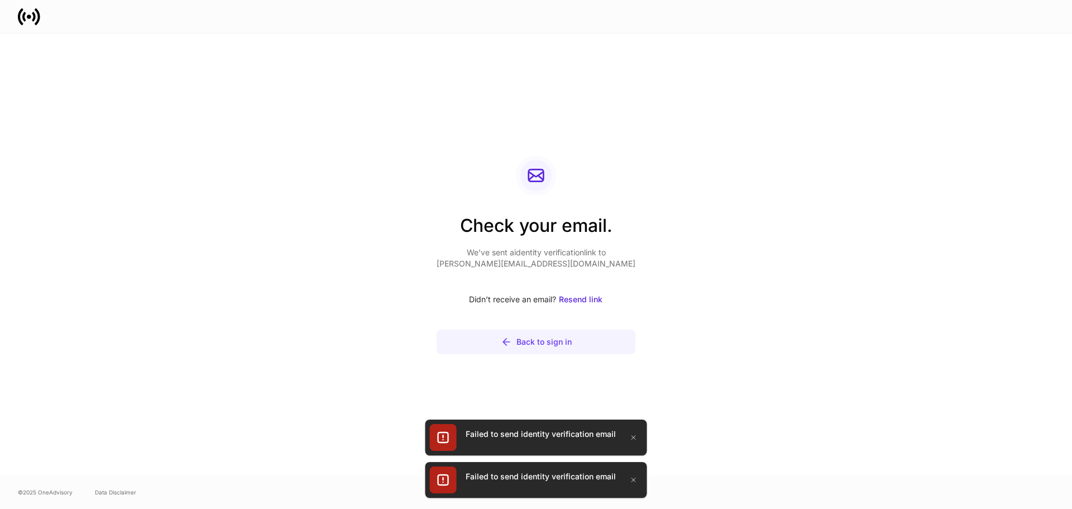
click at [551, 336] on div "Back to sign in" at bounding box center [544, 341] width 55 height 11
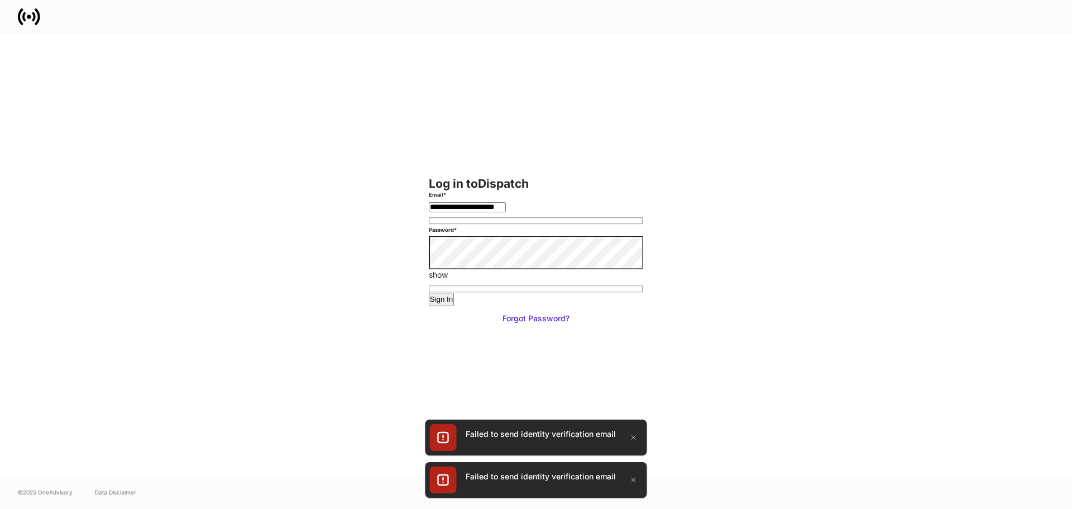
click at [506, 212] on input "**********" at bounding box center [467, 207] width 77 height 10
click at [429, 293] on button "Sign In" at bounding box center [442, 299] width 26 height 13
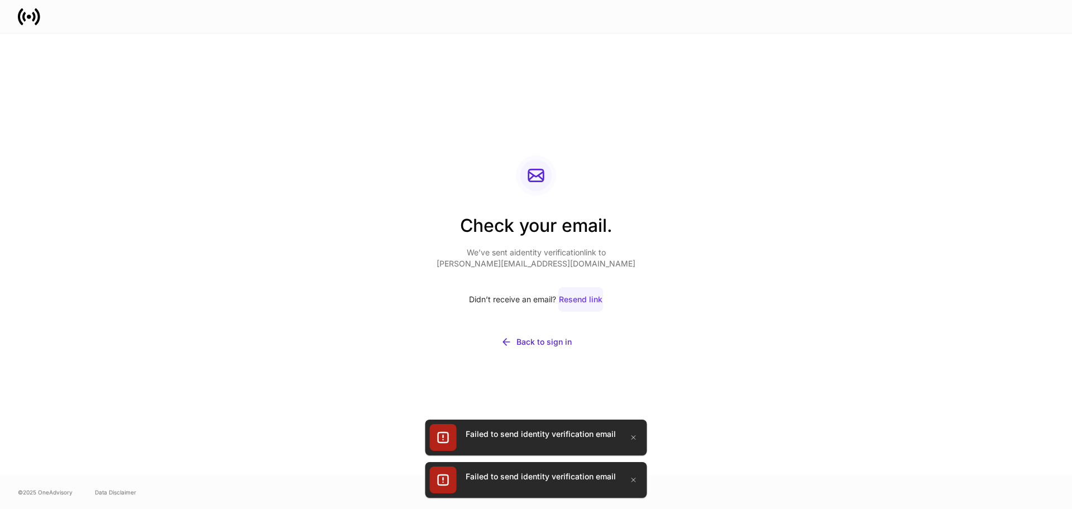
click at [580, 304] on div "Resend link" at bounding box center [581, 299] width 44 height 11
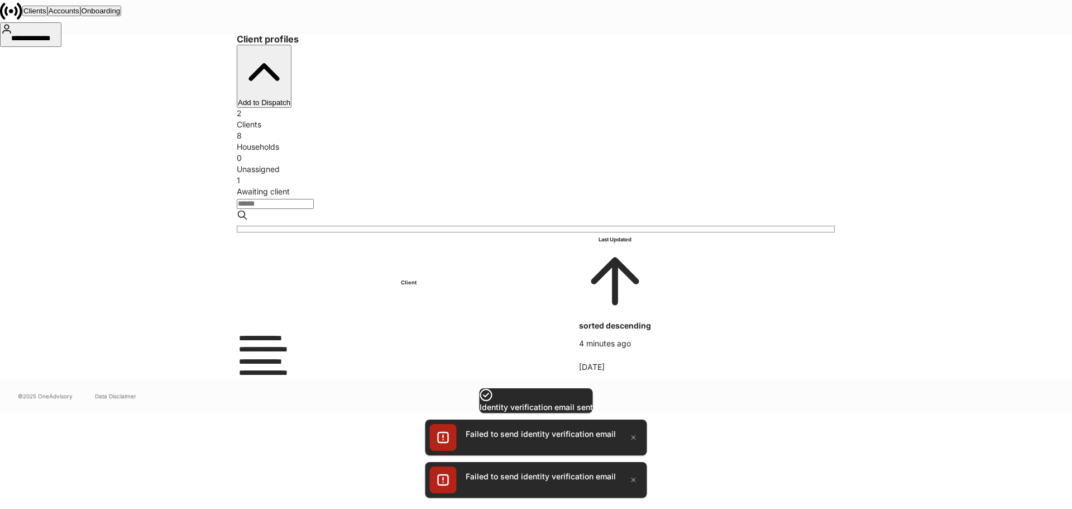
click at [561, 332] on div "**********" at bounding box center [408, 337] width 339 height 11
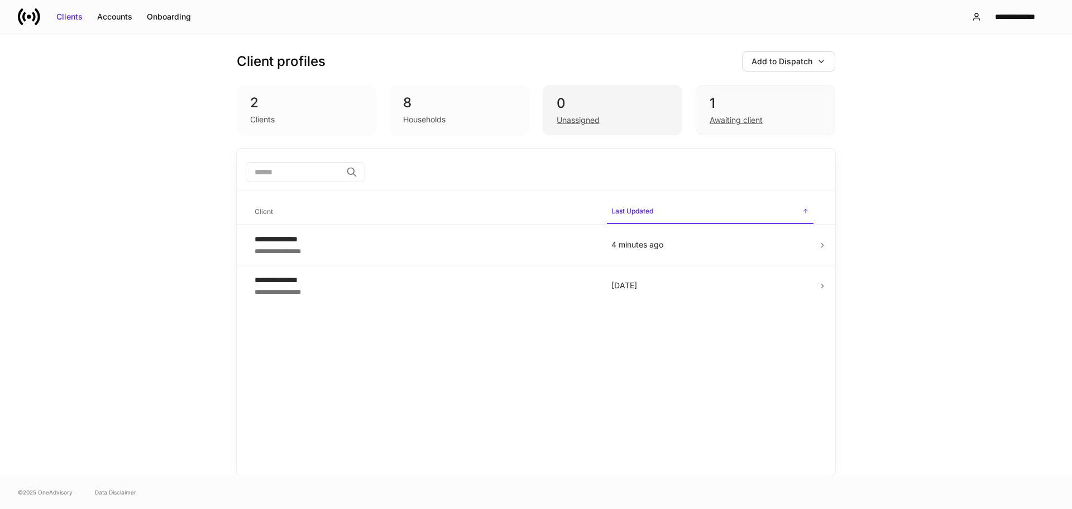
drag, startPoint x: 474, startPoint y: 105, endPoint x: 565, endPoint y: 94, distance: 91.6
click at [475, 103] on div "8" at bounding box center [459, 103] width 113 height 18
drag, startPoint x: 820, startPoint y: 287, endPoint x: 901, endPoint y: 312, distance: 85.3
click at [920, 322] on div "**********" at bounding box center [536, 255] width 1072 height 442
click at [283, 98] on div "2" at bounding box center [306, 103] width 113 height 18
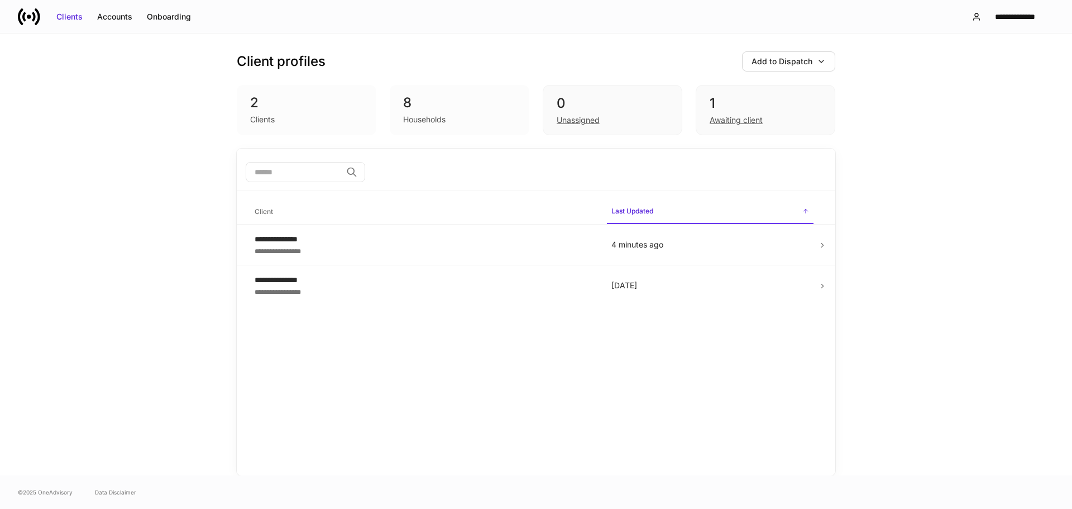
click at [254, 118] on div "Clients" at bounding box center [262, 119] width 25 height 11
click at [129, 18] on div "Accounts" at bounding box center [114, 16] width 35 height 11
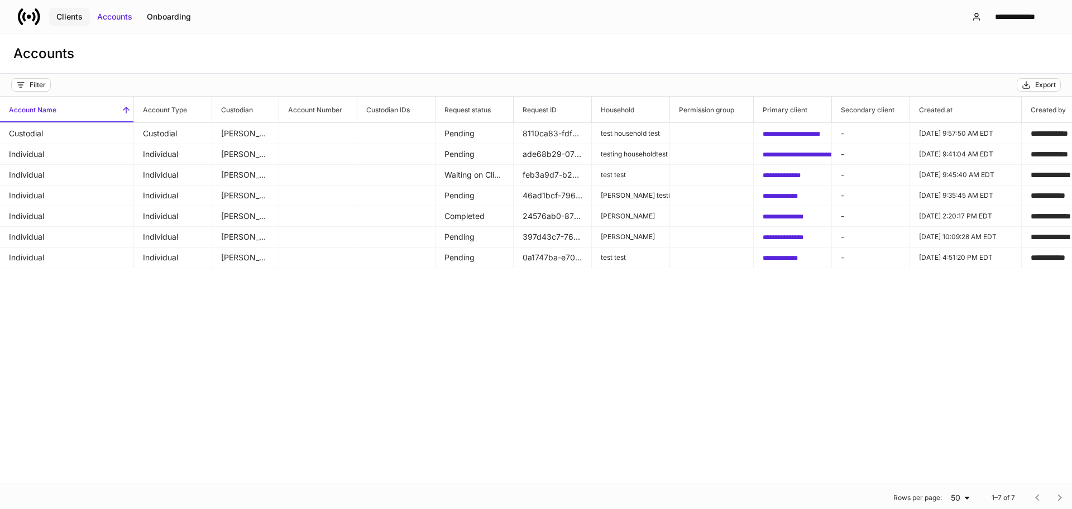
click at [65, 19] on div "Clients" at bounding box center [69, 16] width 26 height 11
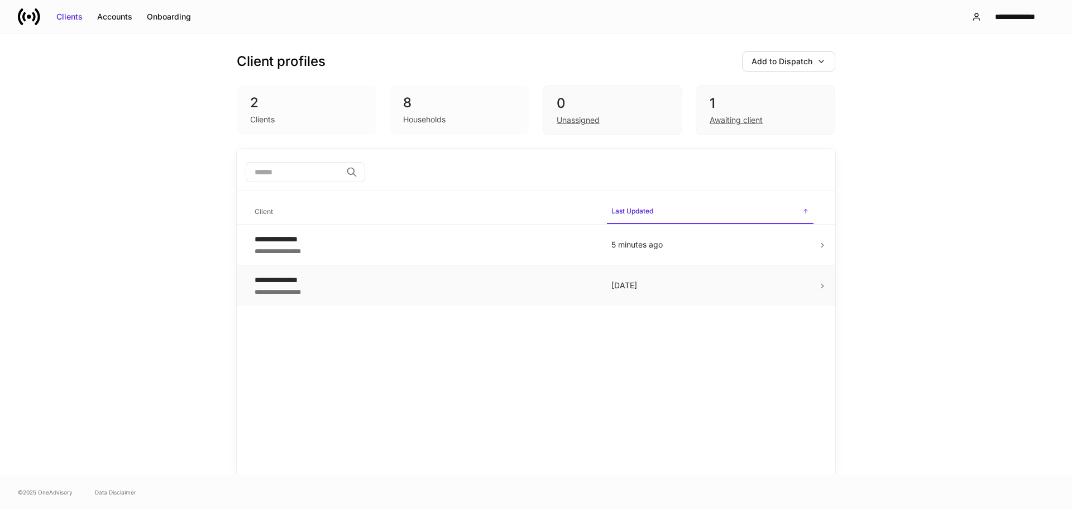
click at [824, 288] on icon at bounding box center [823, 286] width 8 height 8
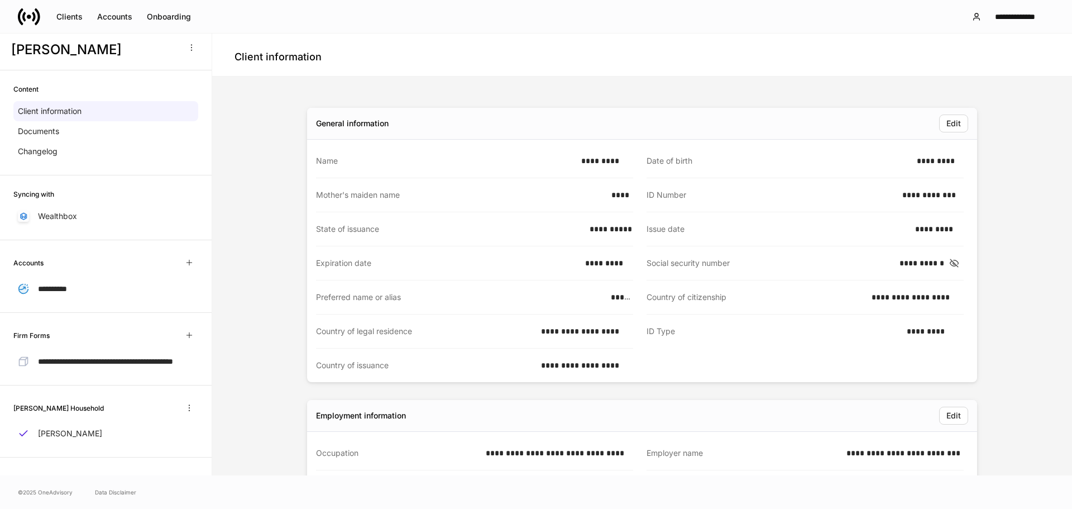
scroll to position [25, 0]
click at [180, 409] on button "button" at bounding box center [189, 408] width 18 height 18
click at [150, 458] on p "Delete household" at bounding box center [134, 461] width 63 height 11
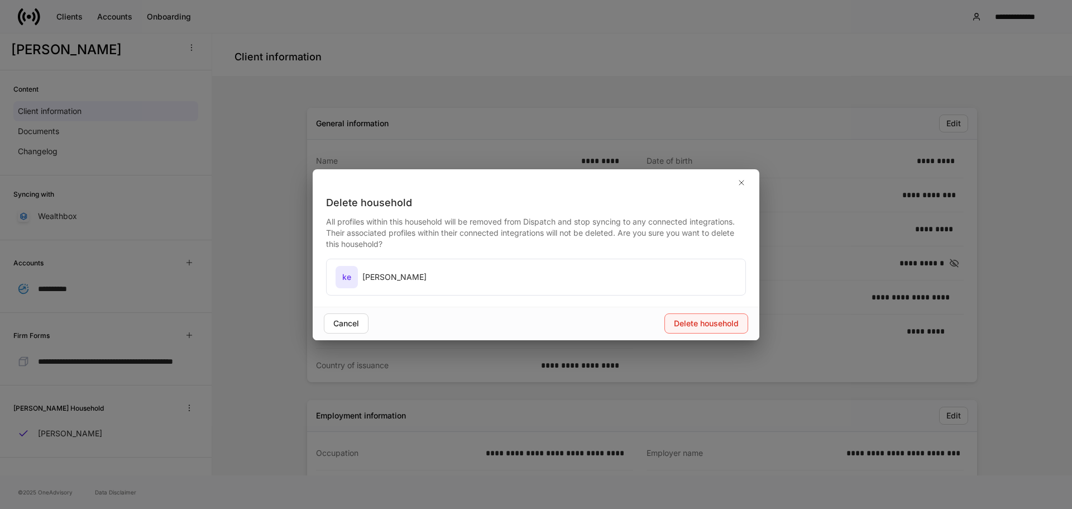
drag, startPoint x: 711, startPoint y: 335, endPoint x: 708, endPoint y: 329, distance: 6.5
click at [711, 334] on div "Cancel Delete household" at bounding box center [536, 324] width 447 height 34
click at [707, 328] on div "Delete household" at bounding box center [706, 323] width 65 height 11
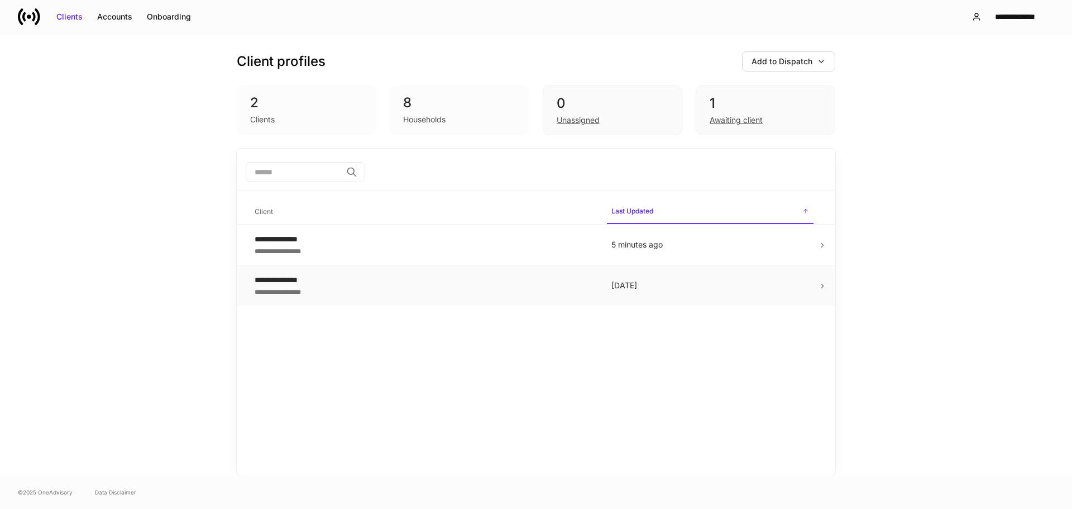
click at [692, 279] on td "[DATE]" at bounding box center [711, 285] width 216 height 41
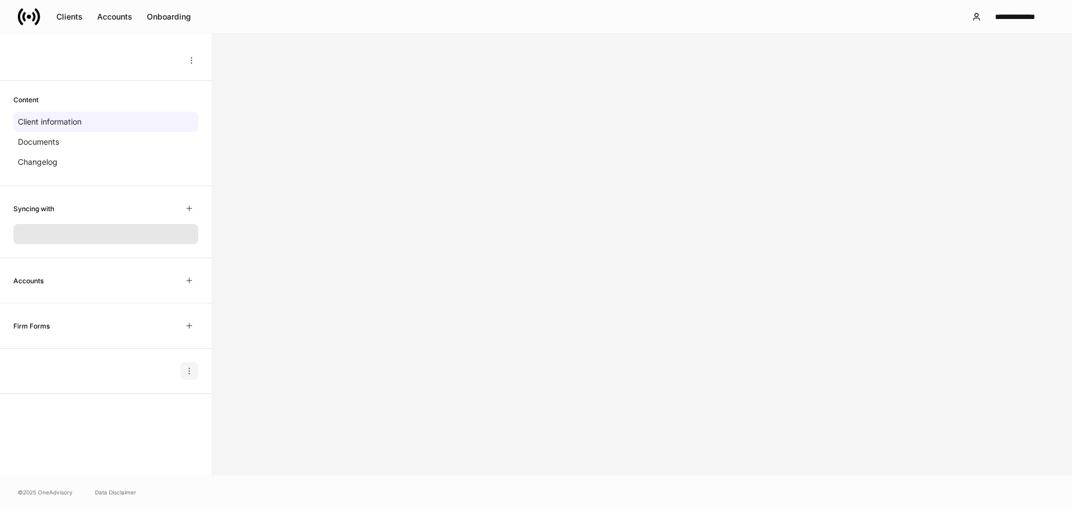
click at [194, 375] on button "button" at bounding box center [189, 371] width 18 height 18
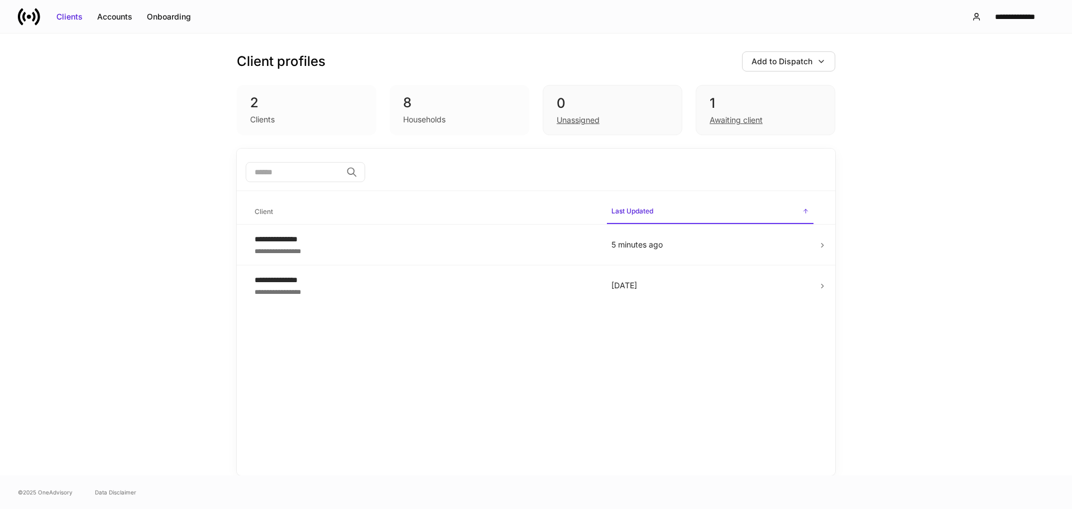
click at [445, 117] on div "Households" at bounding box center [424, 119] width 42 height 11
click at [612, 109] on div "0" at bounding box center [613, 103] width 112 height 18
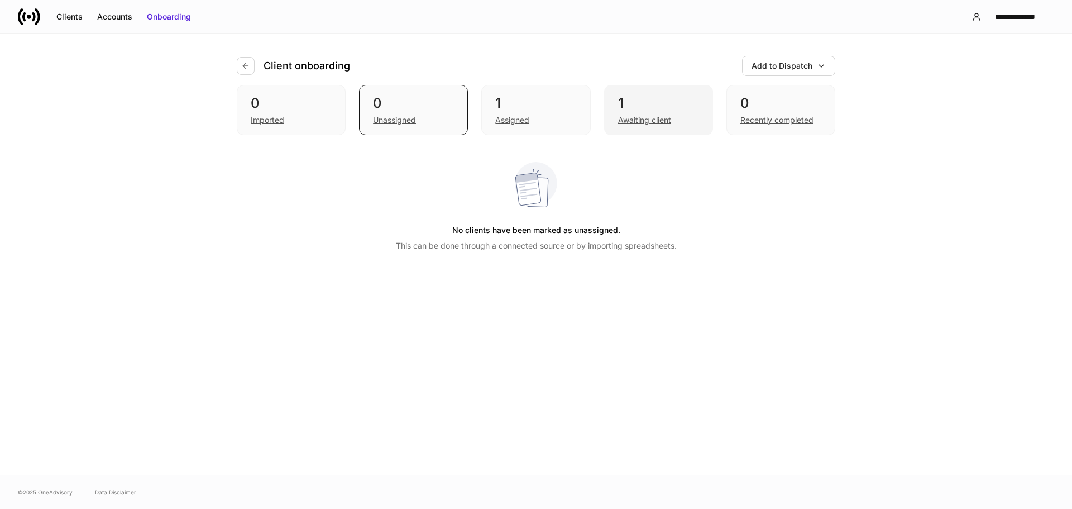
click at [612, 107] on div "1 Awaiting client" at bounding box center [658, 110] width 109 height 50
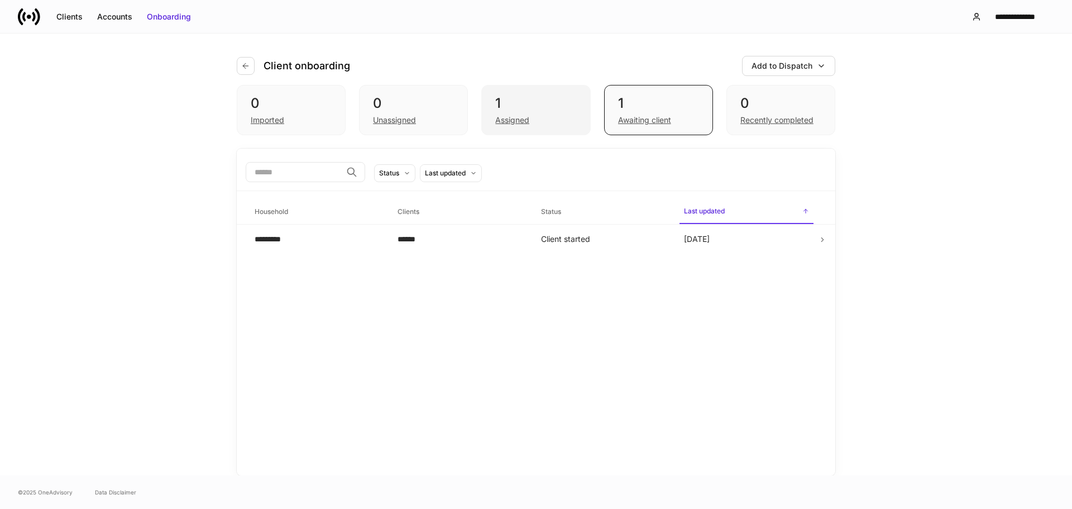
click at [508, 99] on div "1" at bounding box center [535, 103] width 81 height 18
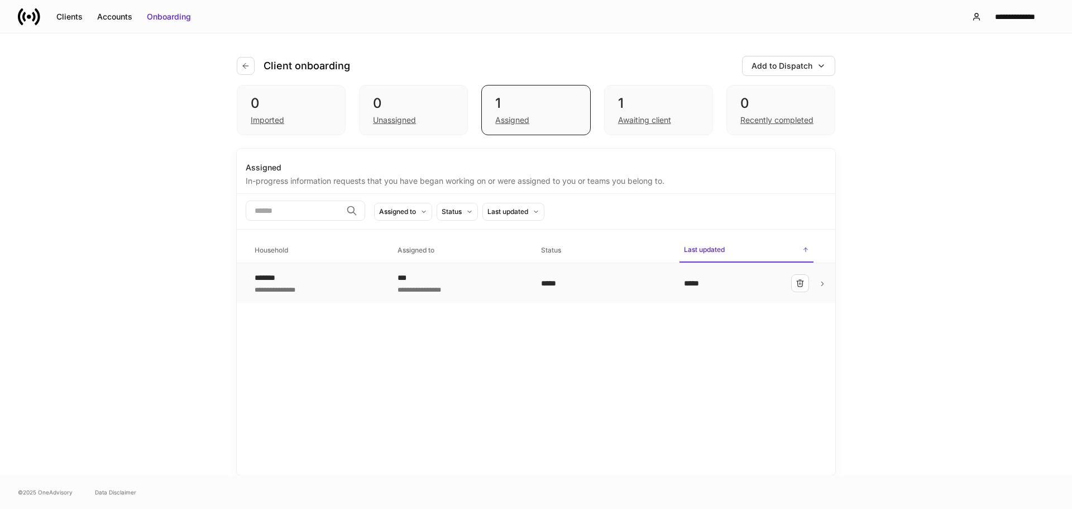
click at [624, 291] on td "*****" at bounding box center [603, 283] width 143 height 41
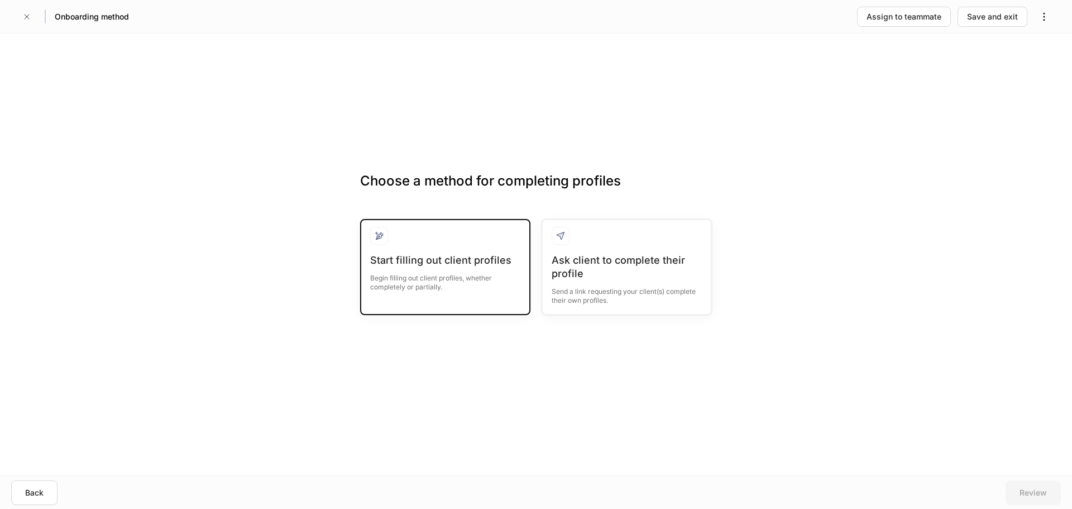
click at [486, 259] on div "Start filling out client profiles" at bounding box center [445, 260] width 150 height 13
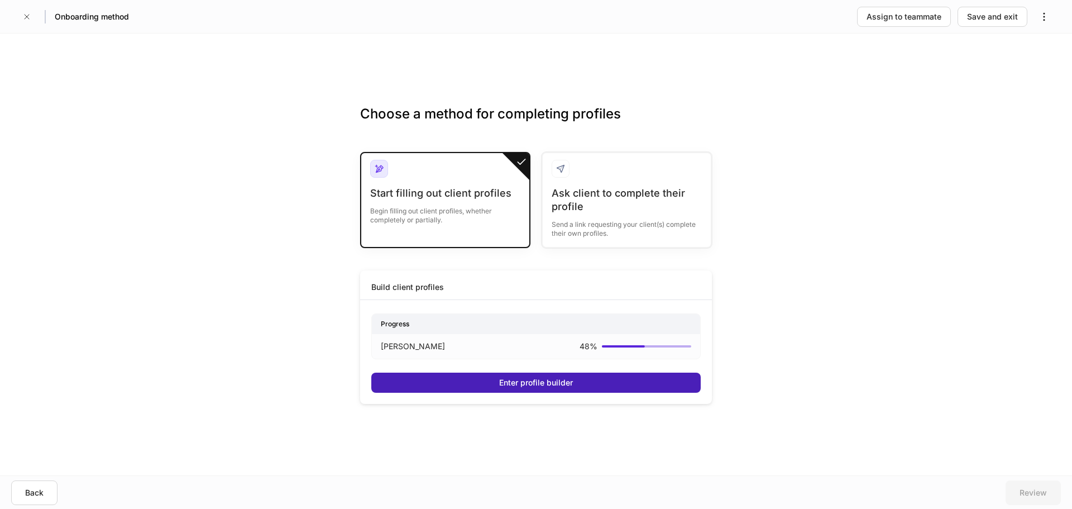
click at [596, 375] on button "Enter profile builder" at bounding box center [536, 383] width 330 height 20
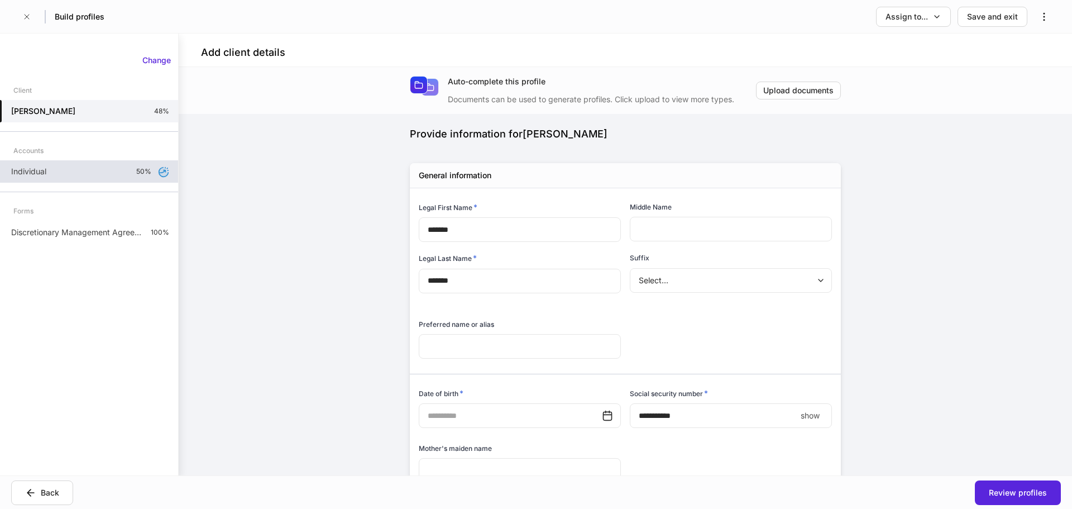
click at [103, 181] on div "Individual 50%" at bounding box center [89, 171] width 178 height 22
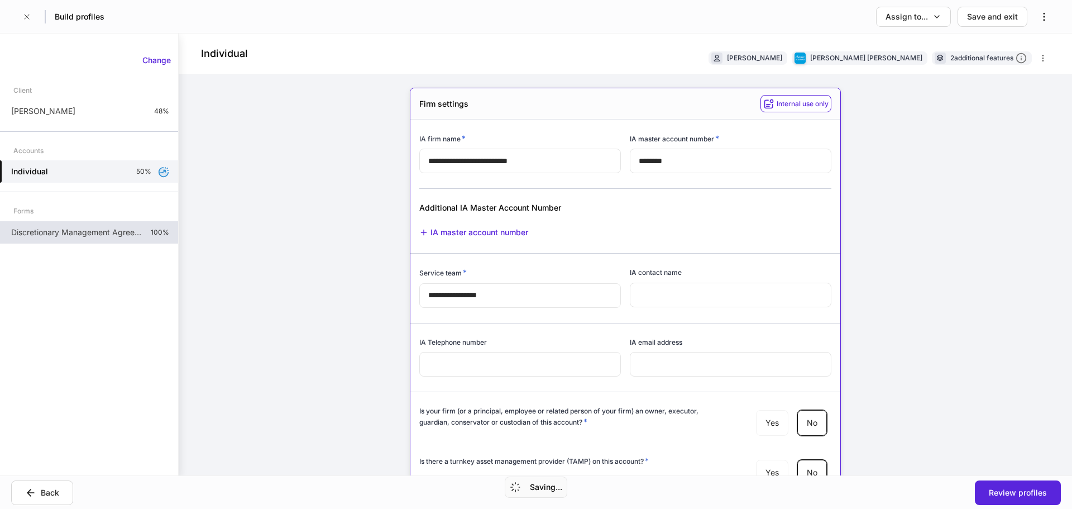
click at [106, 230] on p "Discretionary Management Agreement - FI Products" at bounding box center [76, 232] width 131 height 11
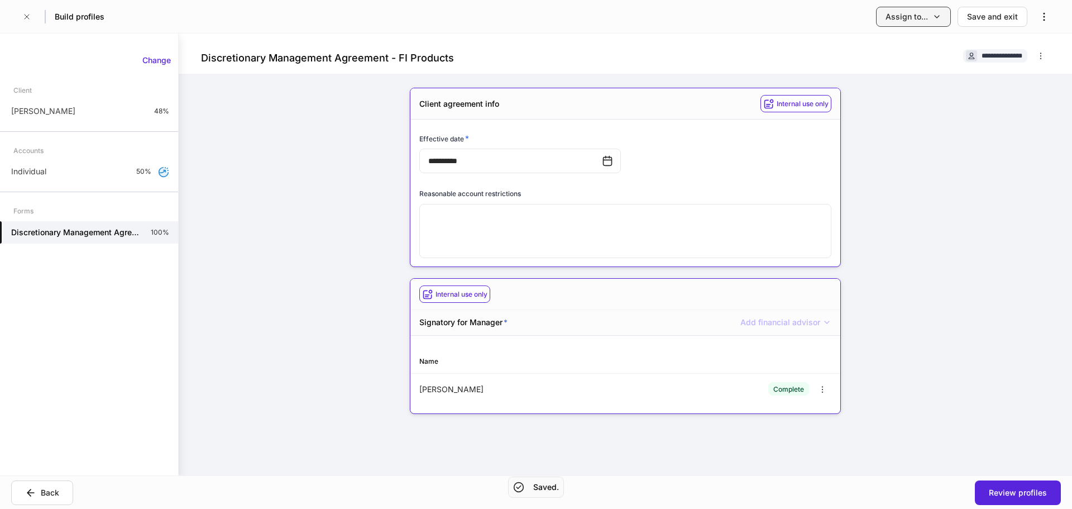
click at [900, 26] on div "Build profiles Assign to... Save and exit" at bounding box center [536, 16] width 1072 height 33
click at [903, 23] on button "Assign to..." at bounding box center [913, 17] width 75 height 20
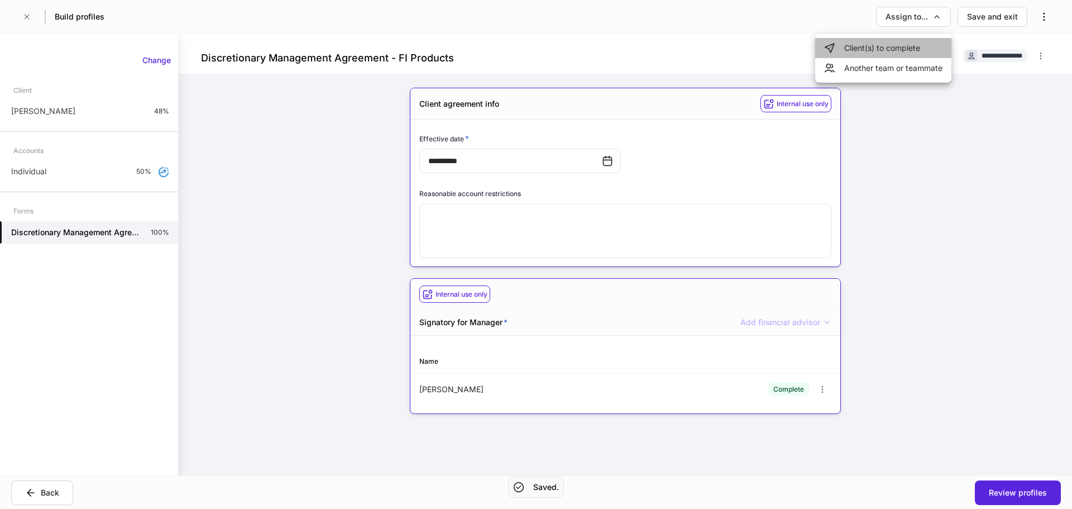
click at [901, 43] on li "Client(s) to complete" at bounding box center [883, 48] width 136 height 20
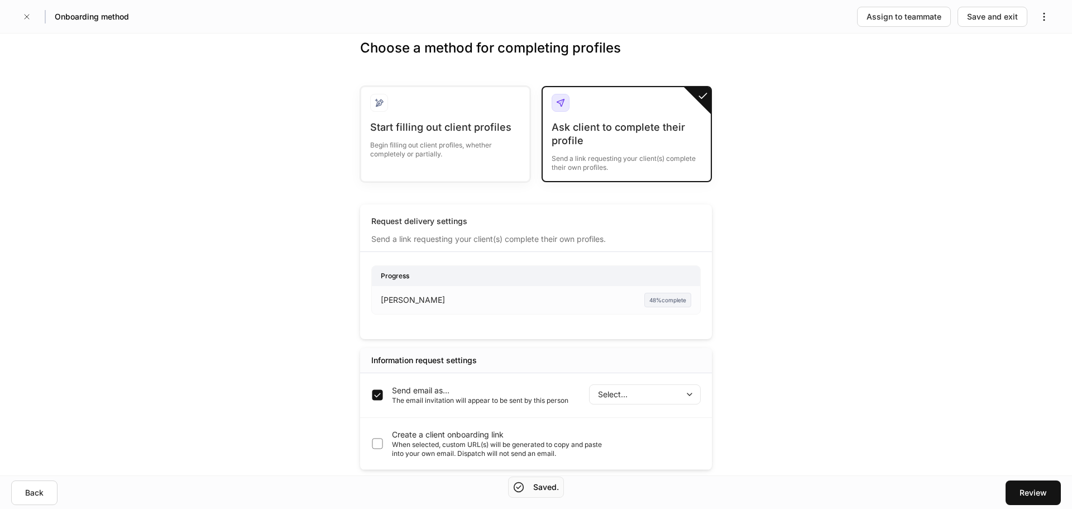
click at [665, 401] on body "Onboarding method Assign to teammate Save and exit Choose a method for completi…" at bounding box center [536, 254] width 1072 height 509
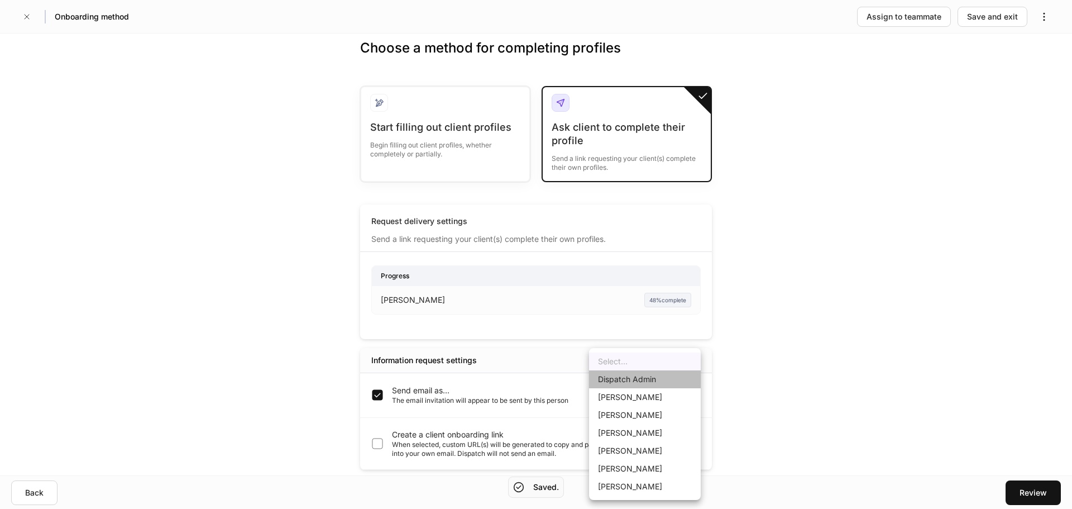
click at [646, 385] on li "Dispatch Admin" at bounding box center [645, 379] width 112 height 18
type input "******"
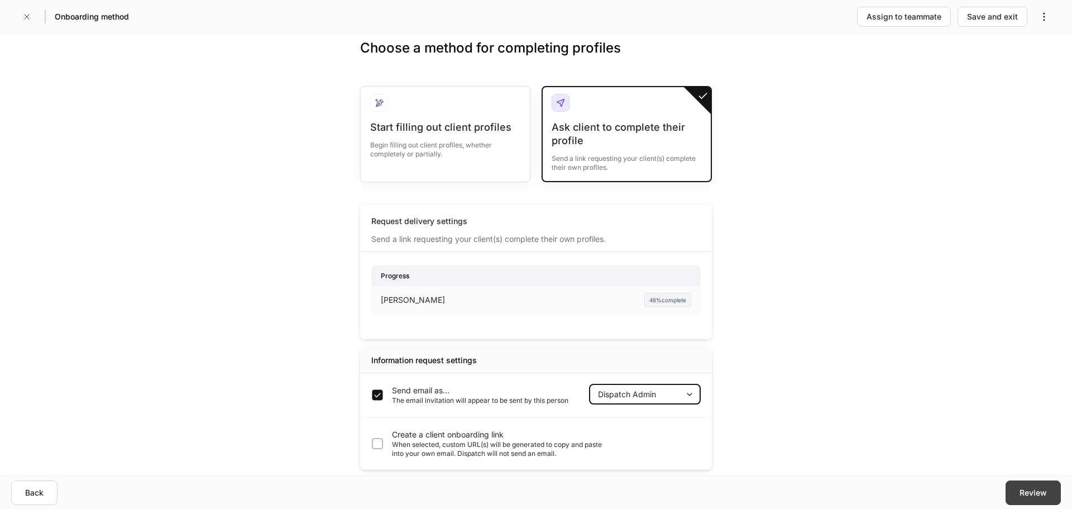
click at [1038, 491] on div "Review" at bounding box center [1033, 492] width 27 height 11
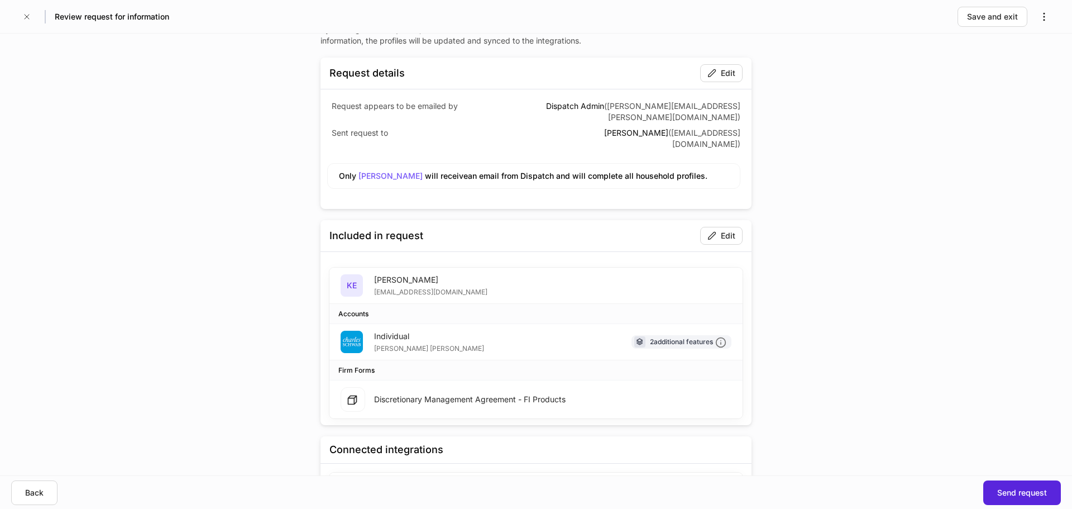
scroll to position [49, 0]
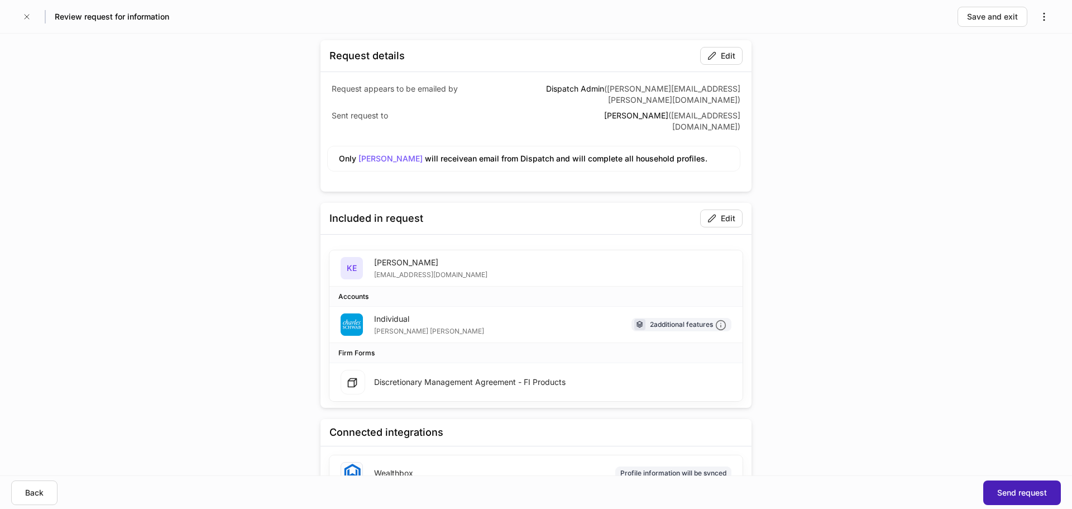
click at [1032, 491] on div "Send request" at bounding box center [1022, 492] width 50 height 11
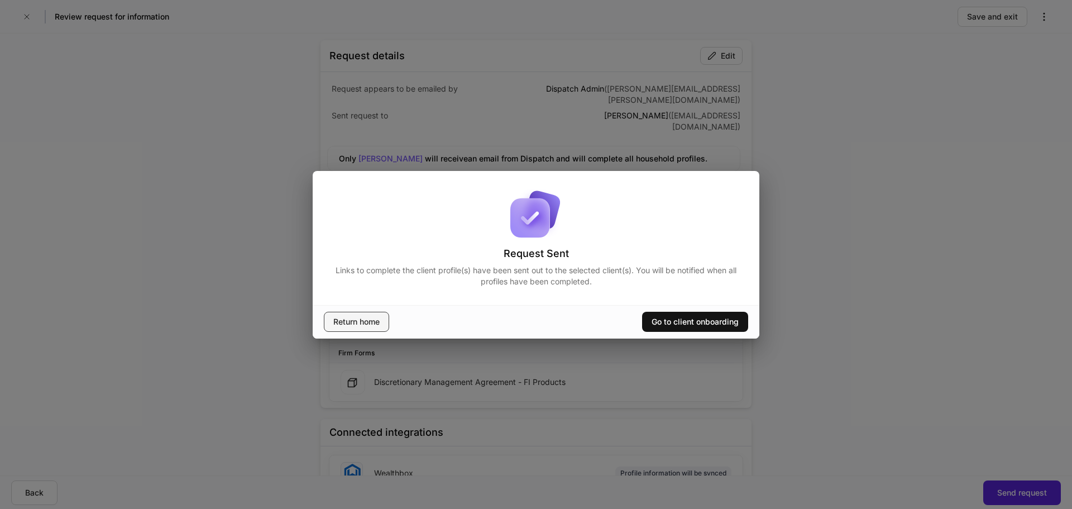
click at [337, 322] on div "Return home" at bounding box center [356, 321] width 46 height 11
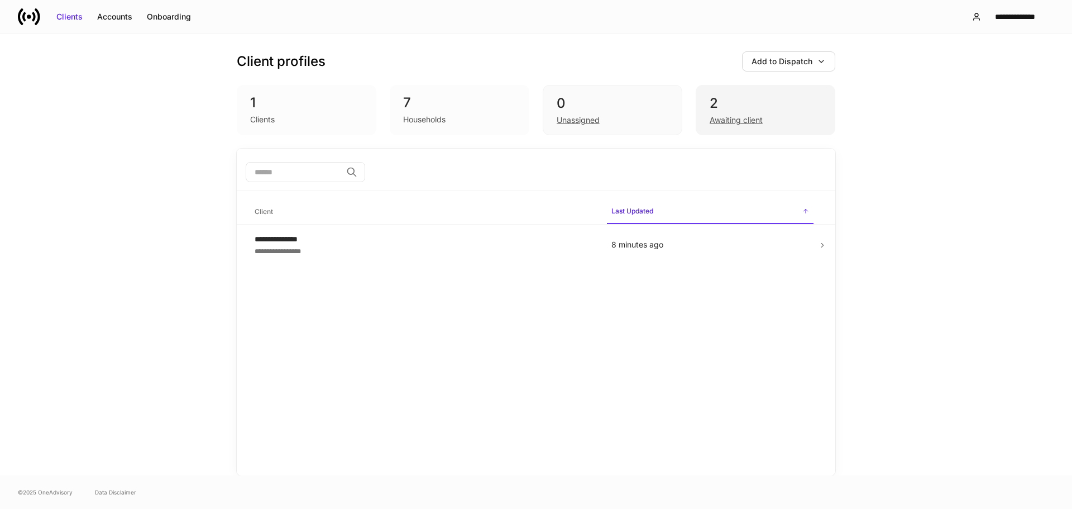
click at [720, 105] on div "2" at bounding box center [766, 103] width 112 height 18
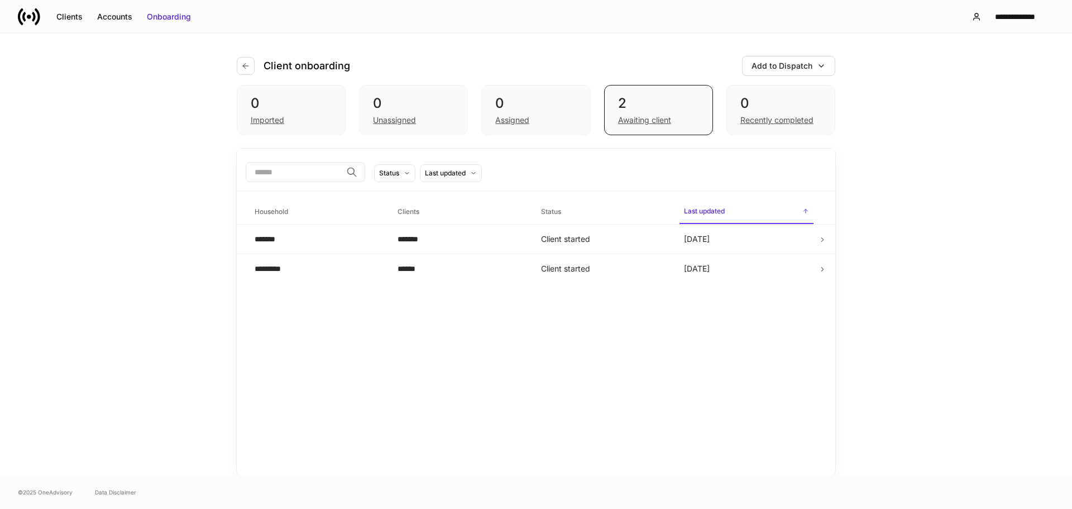
click at [208, 137] on div "Client onboarding Add to Dispatch 0 Imported 0 Unassigned 0 Assigned 2 Awaiting…" at bounding box center [536, 255] width 670 height 442
click at [786, 103] on div "0" at bounding box center [781, 103] width 81 height 18
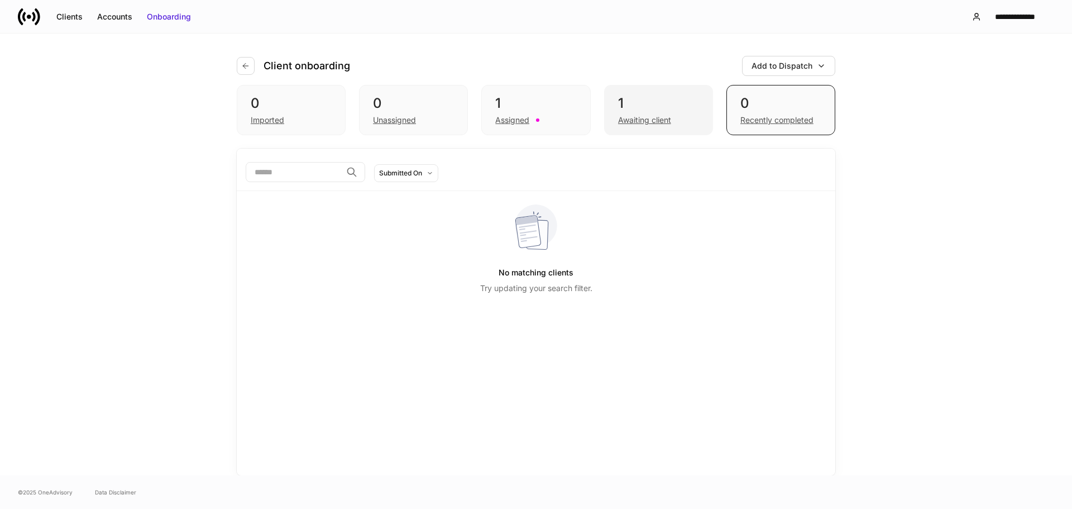
click at [671, 101] on div "1" at bounding box center [658, 103] width 81 height 18
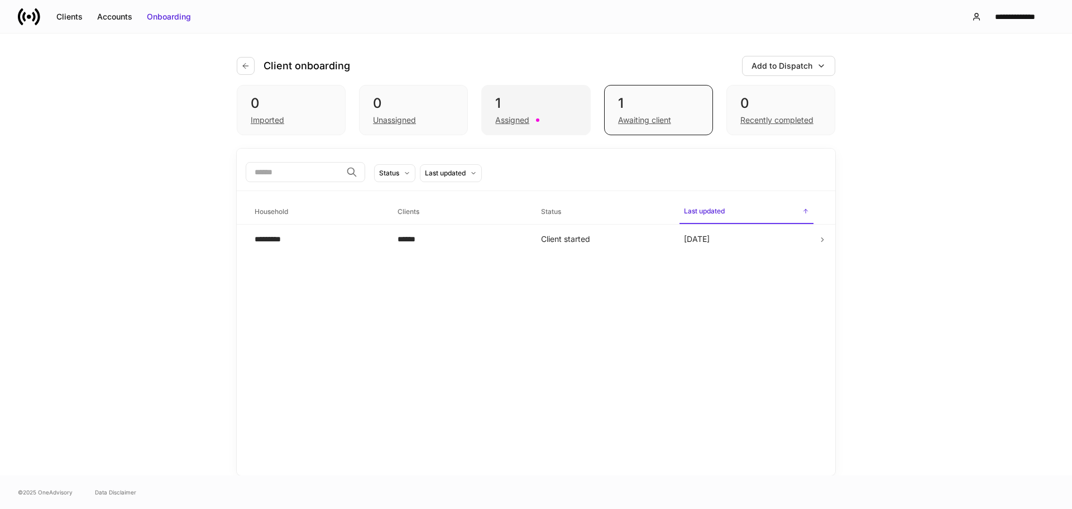
click at [533, 102] on div "1" at bounding box center [535, 103] width 81 height 18
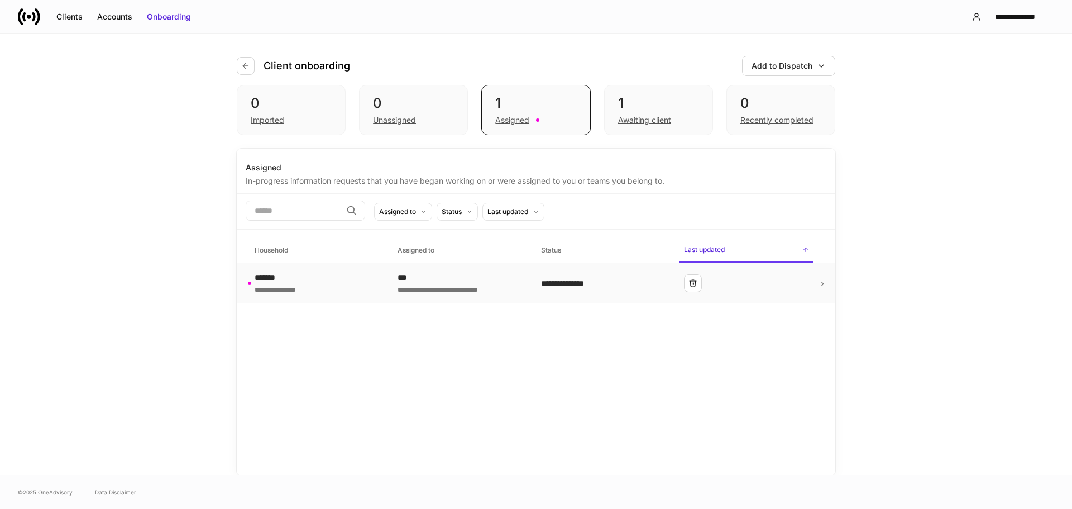
click at [636, 288] on div "**********" at bounding box center [603, 283] width 125 height 11
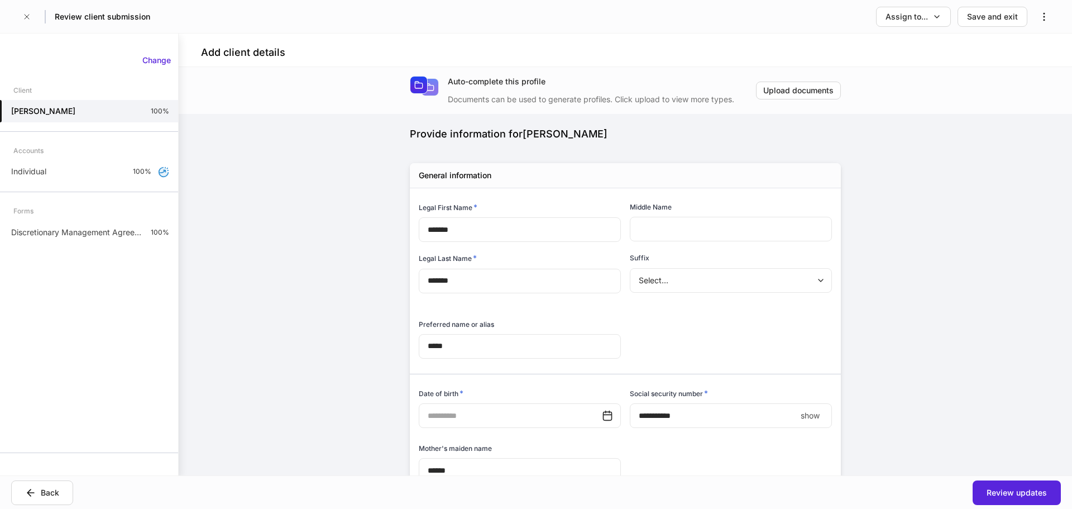
type input "**********"
click at [1020, 492] on div "Review updates" at bounding box center [1017, 492] width 60 height 11
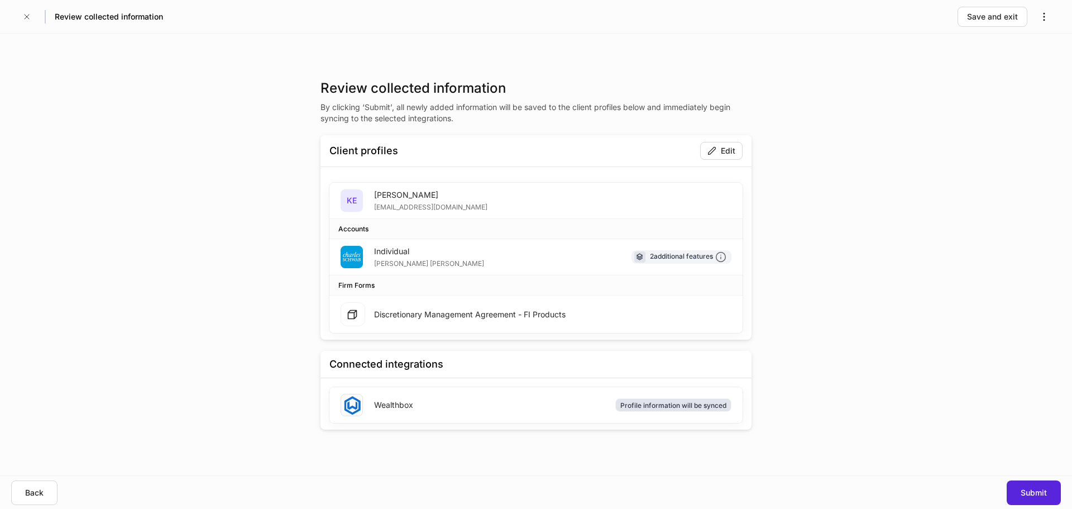
click at [650, 403] on div "Profile information will be synced" at bounding box center [673, 405] width 106 height 11
click at [599, 400] on div "Wealthbox Profile information will be synced" at bounding box center [536, 405] width 413 height 36
click at [29, 20] on icon "button" at bounding box center [26, 16] width 9 height 9
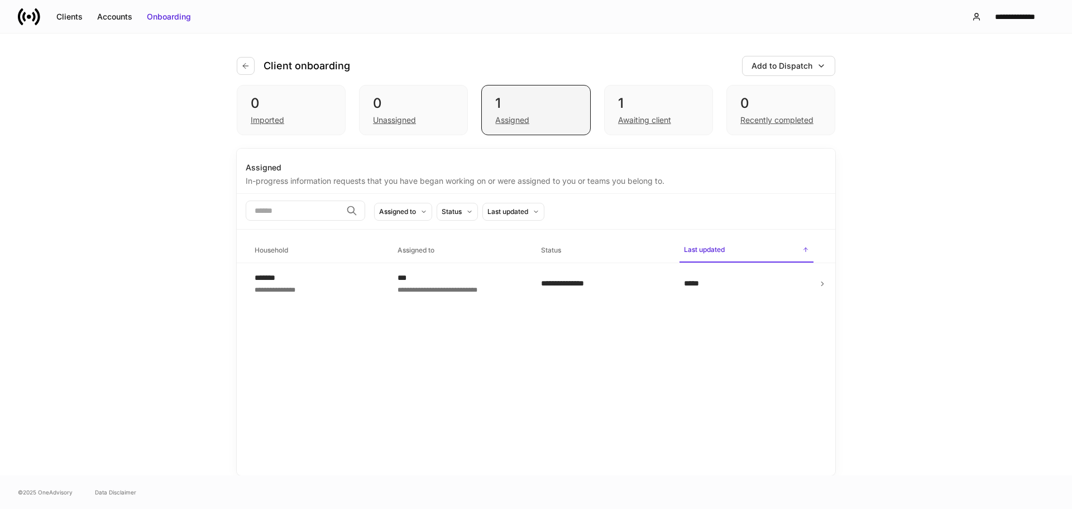
click at [571, 106] on div "1" at bounding box center [535, 103] width 81 height 18
click at [639, 102] on div "1" at bounding box center [658, 103] width 81 height 18
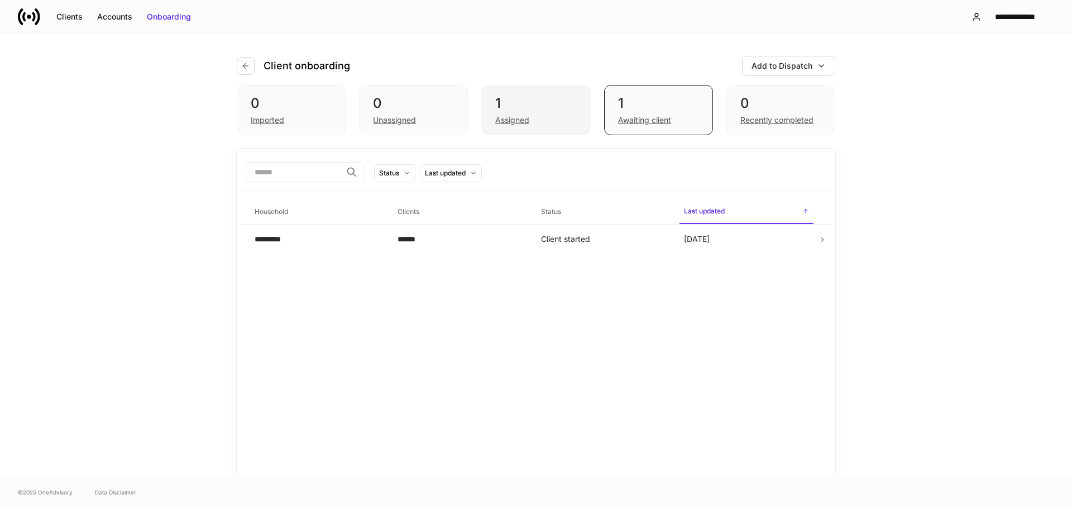
click at [519, 97] on div "1" at bounding box center [535, 103] width 81 height 18
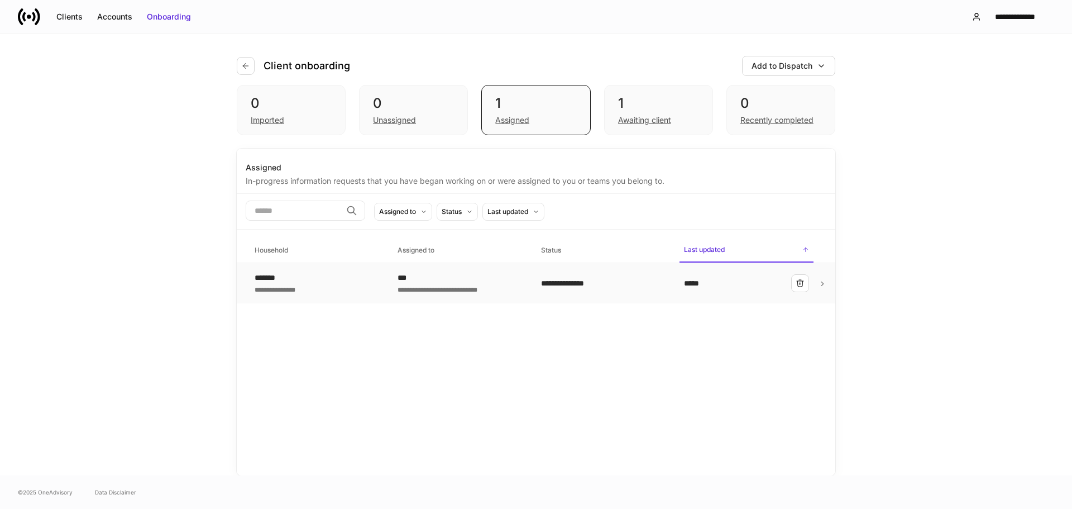
click at [638, 298] on td "**********" at bounding box center [603, 283] width 143 height 41
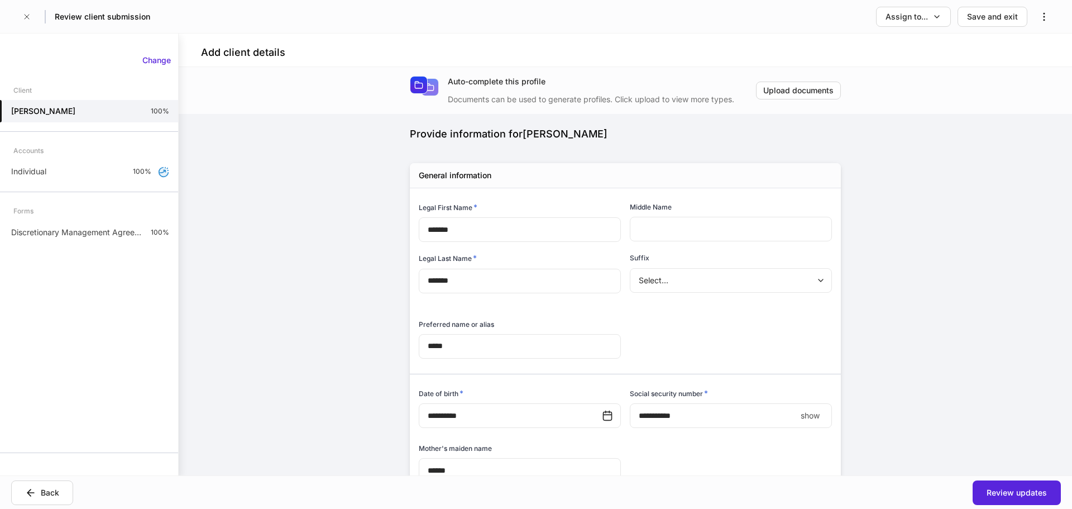
type input "**********"
click at [1024, 498] on button "Review updates" at bounding box center [1017, 492] width 88 height 25
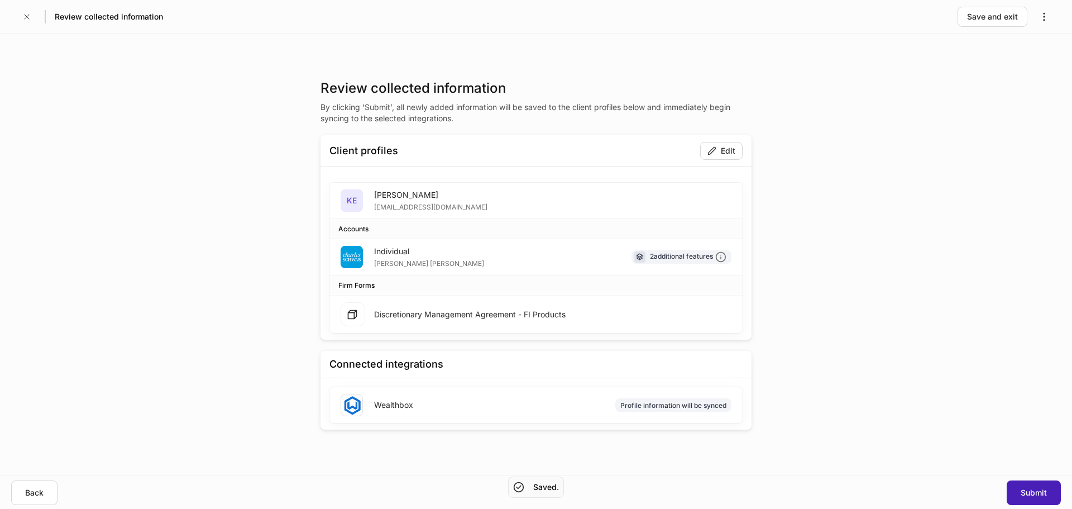
click at [1015, 493] on button "Submit" at bounding box center [1034, 492] width 54 height 25
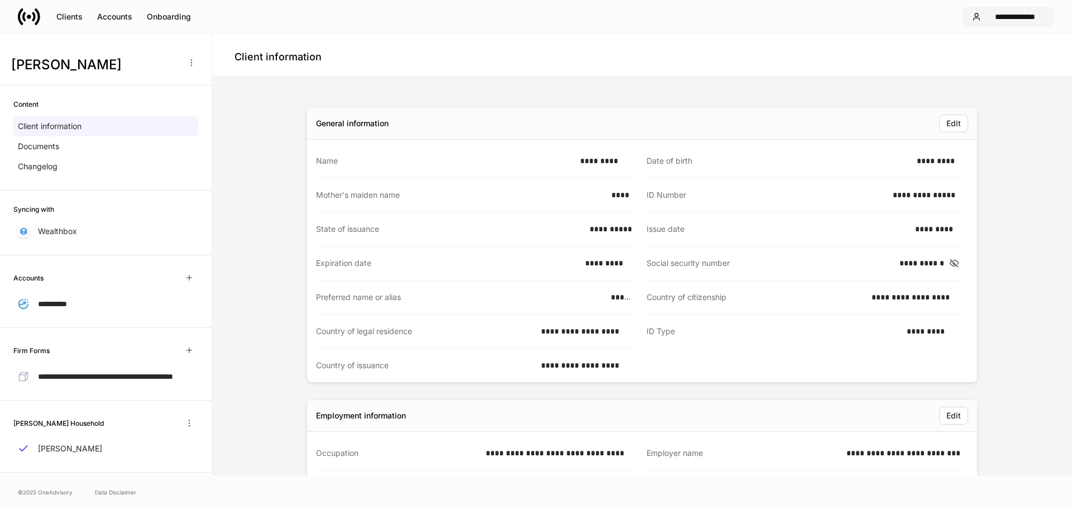
click at [998, 23] on button "**********" at bounding box center [1009, 17] width 92 height 20
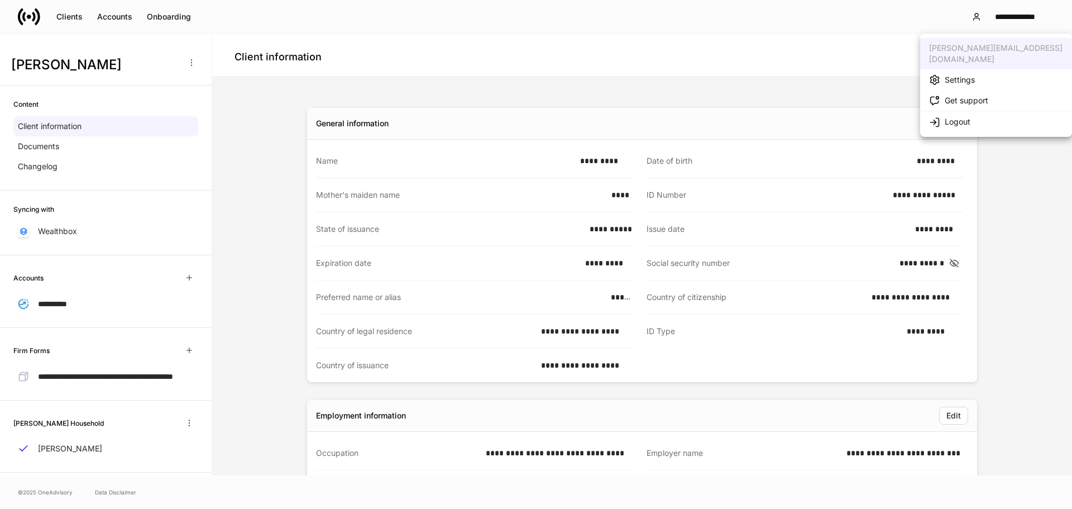
click at [1000, 21] on div at bounding box center [536, 254] width 1072 height 509
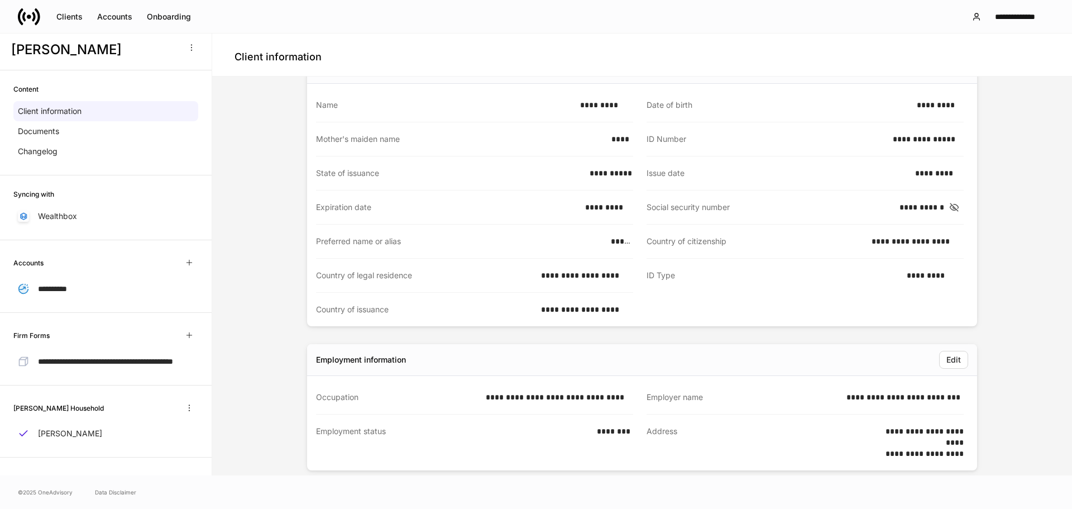
scroll to position [25, 0]
drag, startPoint x: 104, startPoint y: 435, endPoint x: 108, endPoint y: 357, distance: 77.7
click at [104, 435] on div "Kenneth Elliott" at bounding box center [105, 433] width 185 height 20
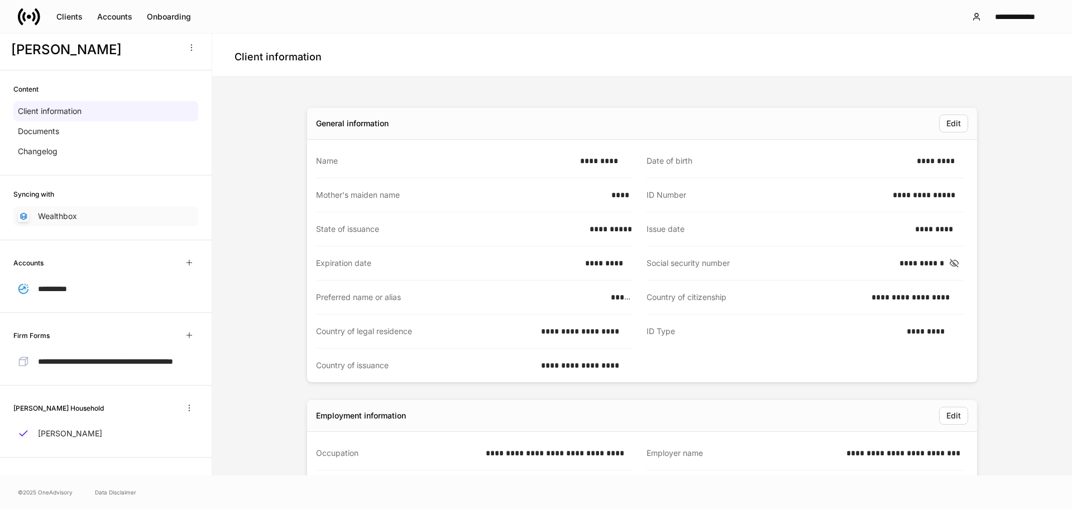
click at [60, 211] on p "Wealthbox" at bounding box center [57, 216] width 39 height 11
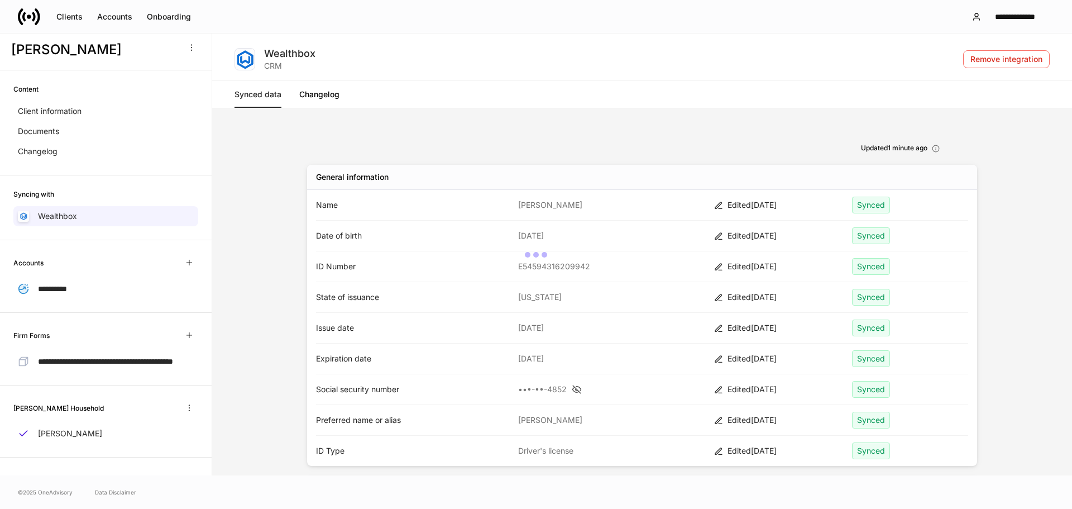
click at [322, 98] on link "Changelog" at bounding box center [319, 94] width 40 height 27
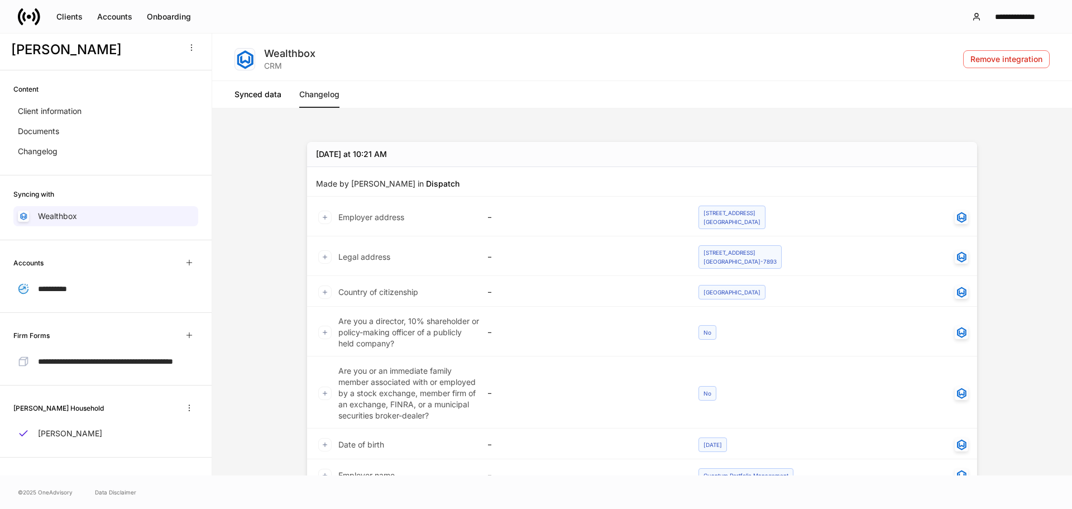
click at [278, 98] on link "Synced data" at bounding box center [258, 94] width 47 height 27
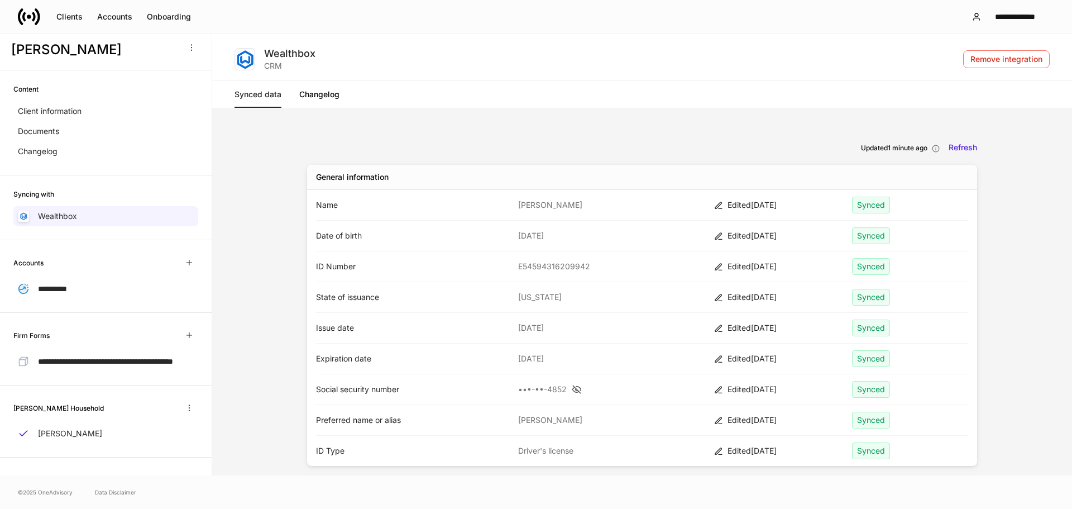
click at [321, 88] on link "Changelog" at bounding box center [319, 94] width 40 height 27
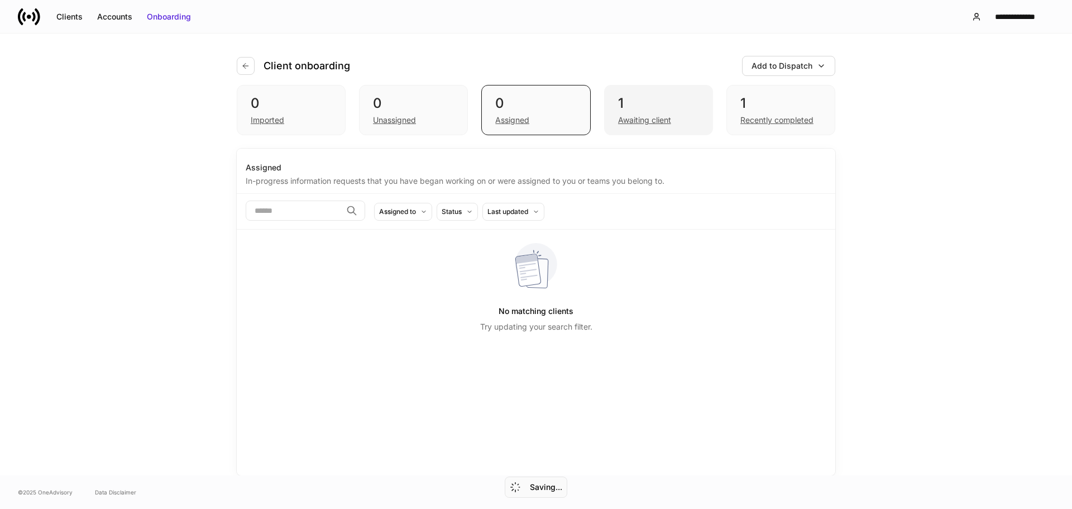
click at [644, 101] on div "1" at bounding box center [658, 103] width 81 height 18
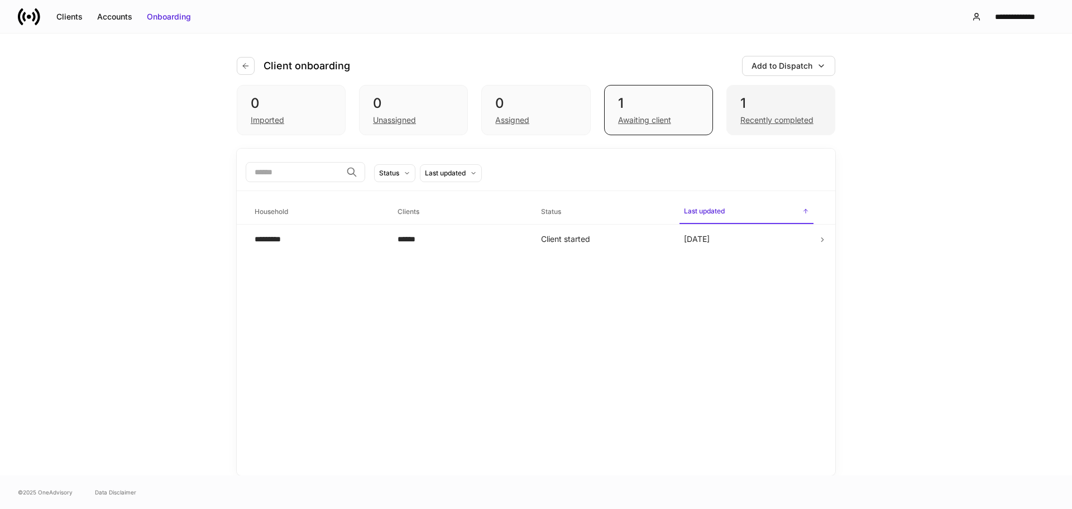
click at [760, 97] on div "1" at bounding box center [781, 103] width 81 height 18
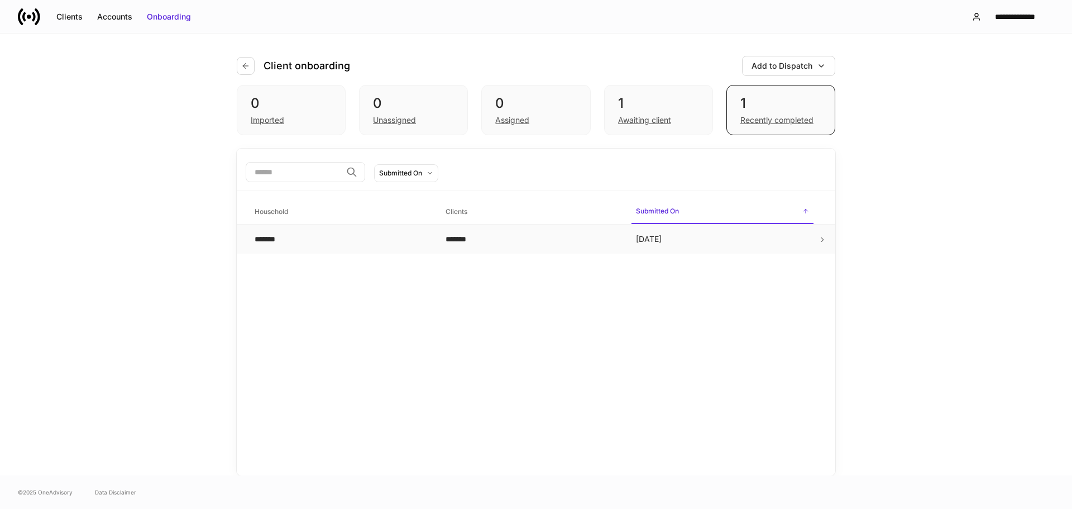
click at [688, 235] on td "Today" at bounding box center [722, 240] width 191 height 30
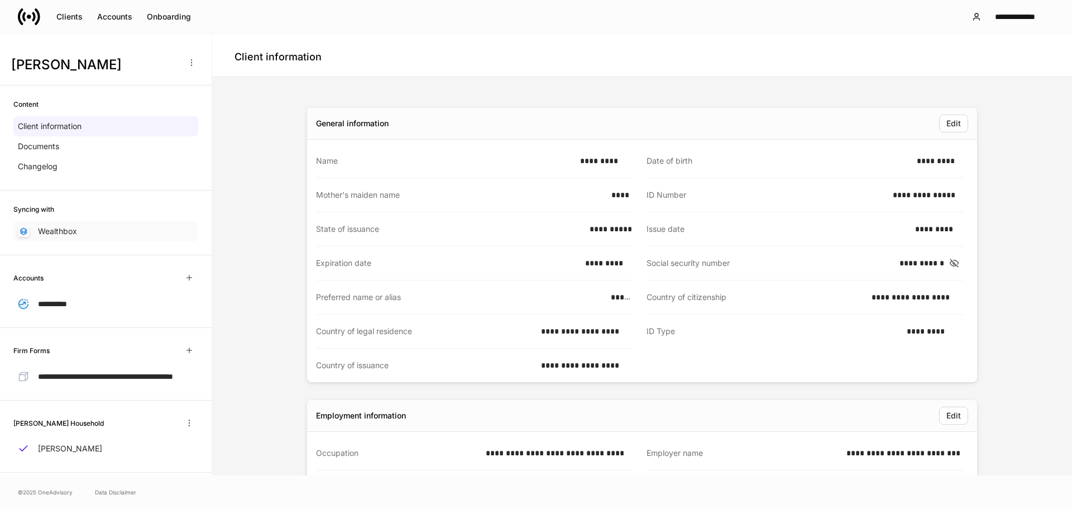
click at [94, 226] on div "Wealthbox" at bounding box center [105, 231] width 185 height 20
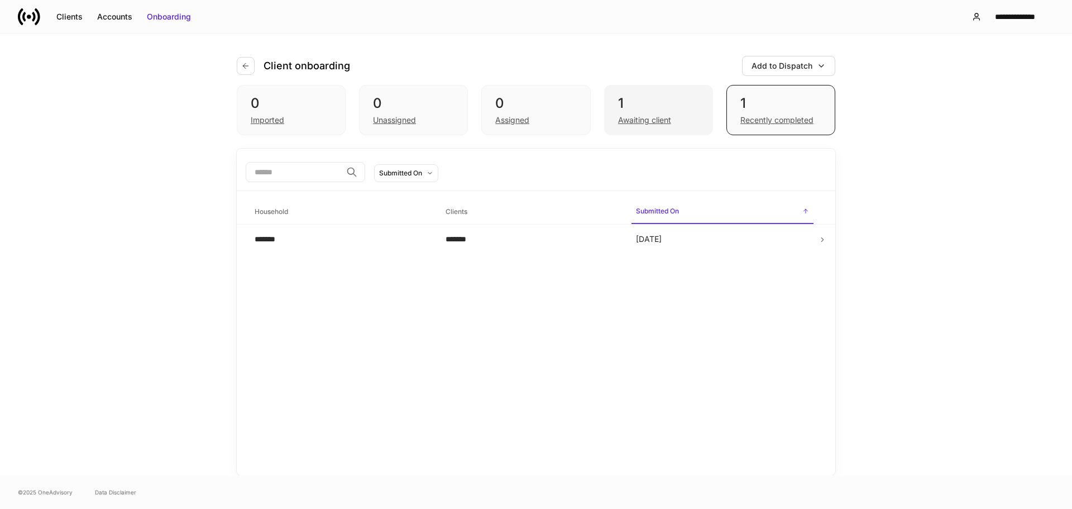
click at [675, 104] on div "1" at bounding box center [658, 103] width 81 height 18
click at [776, 119] on div "Recently completed" at bounding box center [777, 119] width 73 height 11
click at [657, 109] on div "1" at bounding box center [658, 103] width 81 height 18
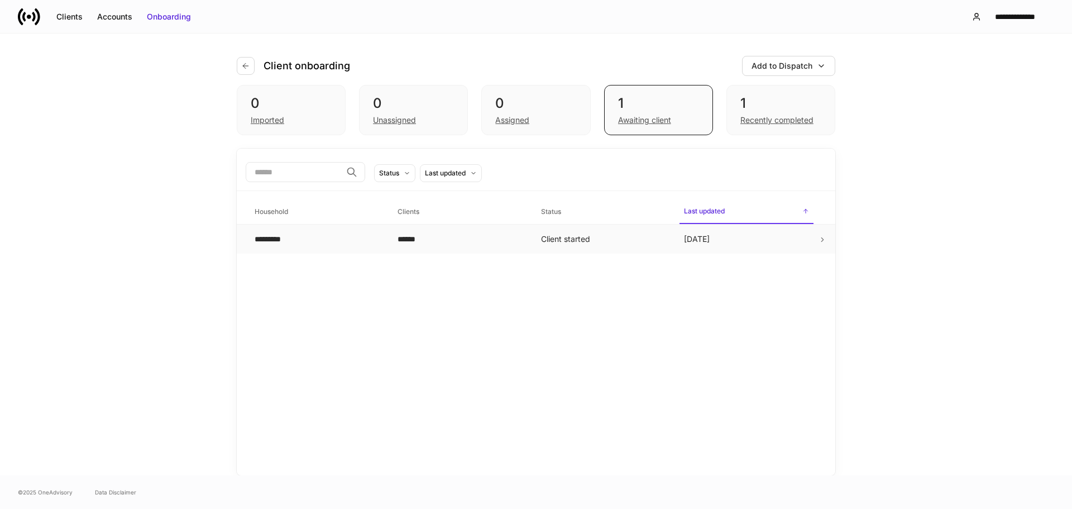
click at [412, 233] on div "******" at bounding box center [460, 238] width 125 height 11
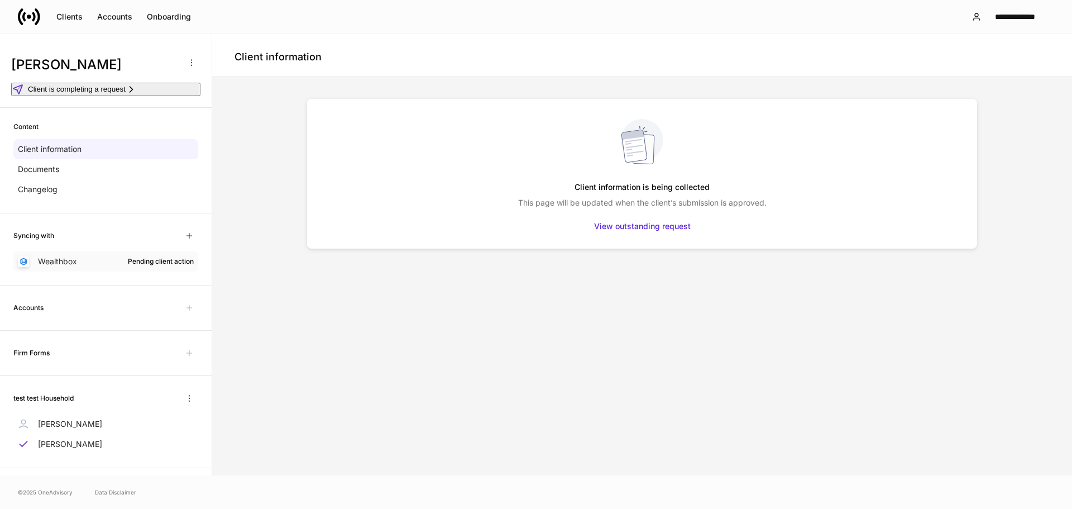
click at [96, 265] on div "Wealthbox Pending client action" at bounding box center [105, 261] width 185 height 20
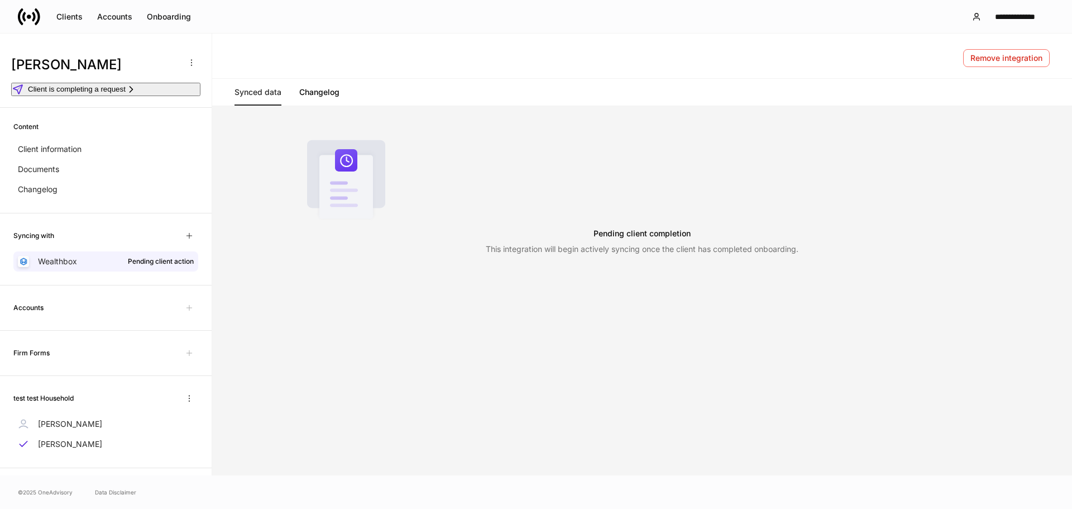
click at [135, 245] on div "Syncing with" at bounding box center [105, 236] width 185 height 18
click at [192, 245] on div "Syncing with Wealthbox Pending client action" at bounding box center [106, 249] width 212 height 72
click at [186, 245] on button "button" at bounding box center [189, 236] width 18 height 18
click at [13, 508] on icon "button" at bounding box center [8, 517] width 9 height 9
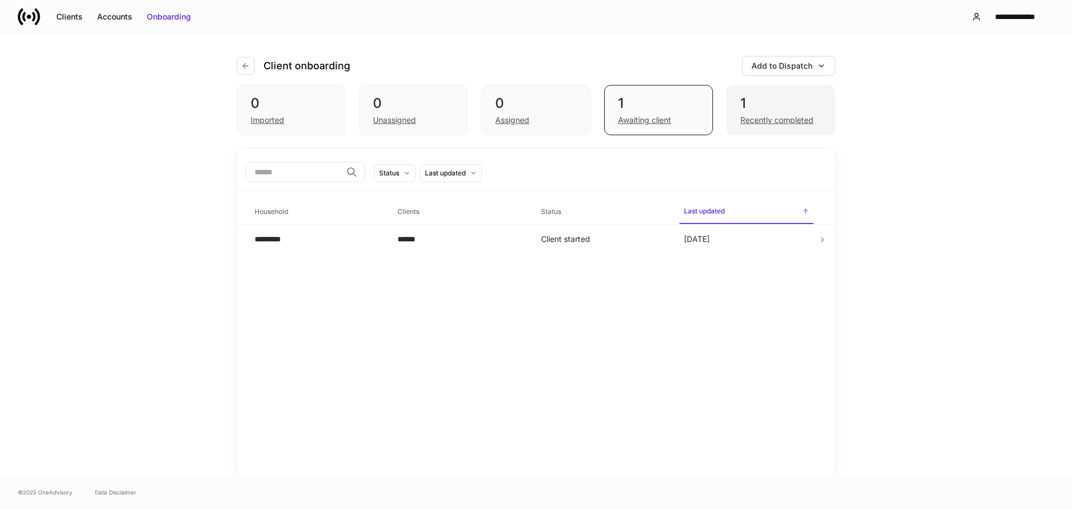
click at [753, 108] on div "1" at bounding box center [781, 103] width 81 height 18
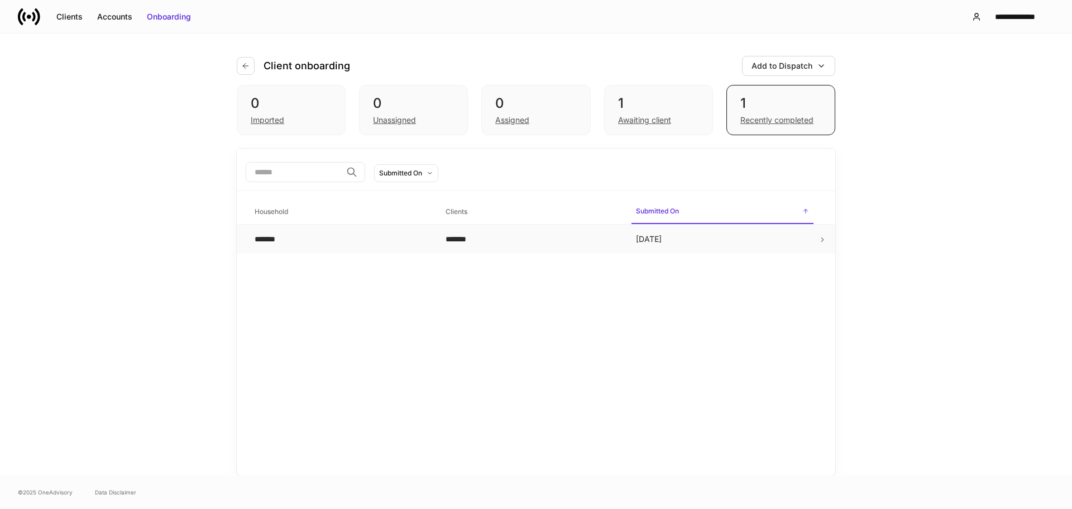
click at [604, 231] on td "*******" at bounding box center [532, 240] width 191 height 30
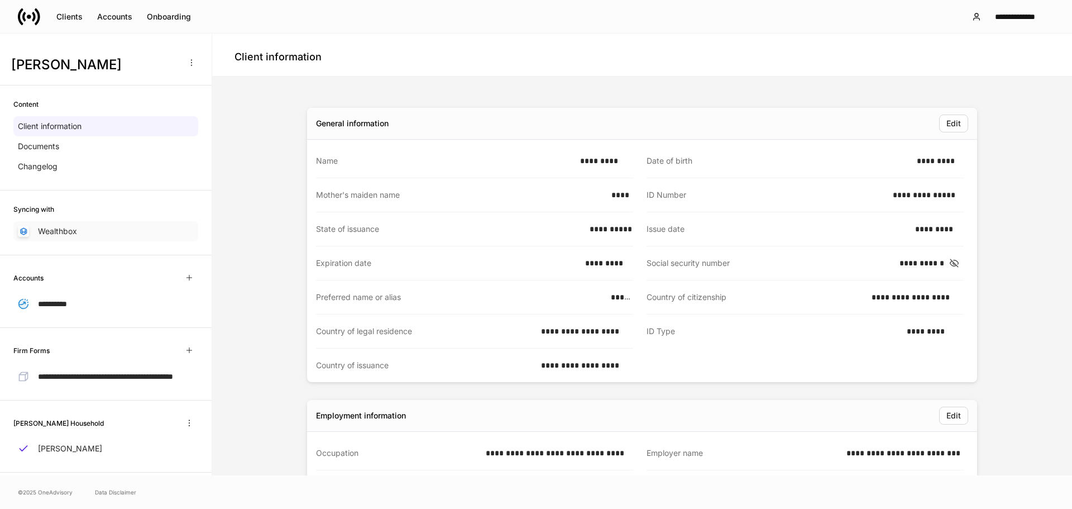
click at [97, 238] on div "Wealthbox" at bounding box center [105, 231] width 185 height 20
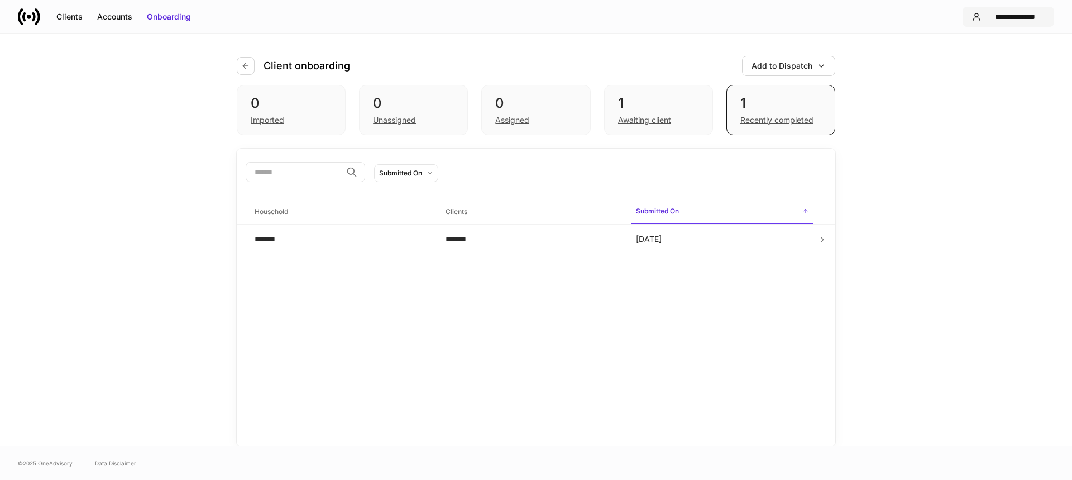
click at [984, 12] on div "**********" at bounding box center [1008, 16] width 73 height 11
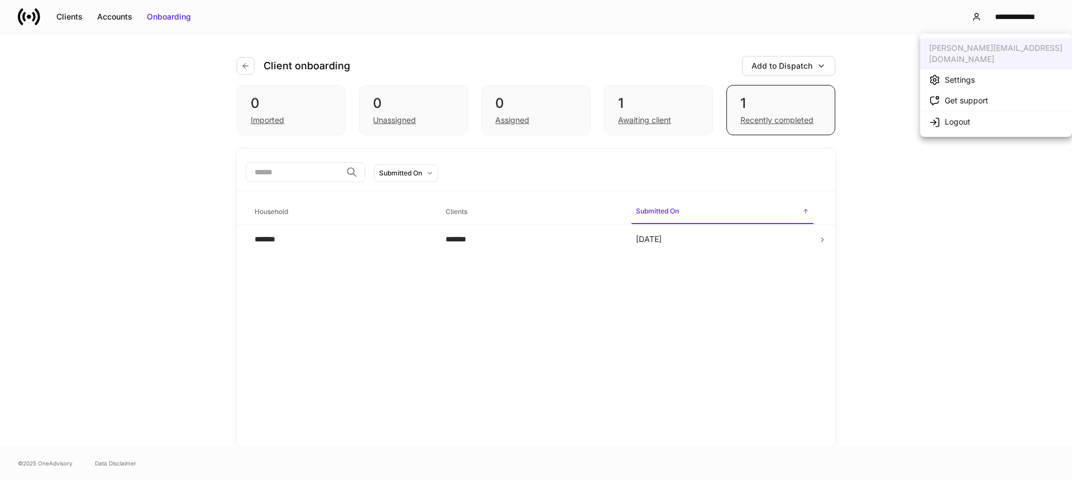
click at [984, 12] on div at bounding box center [536, 240] width 1072 height 480
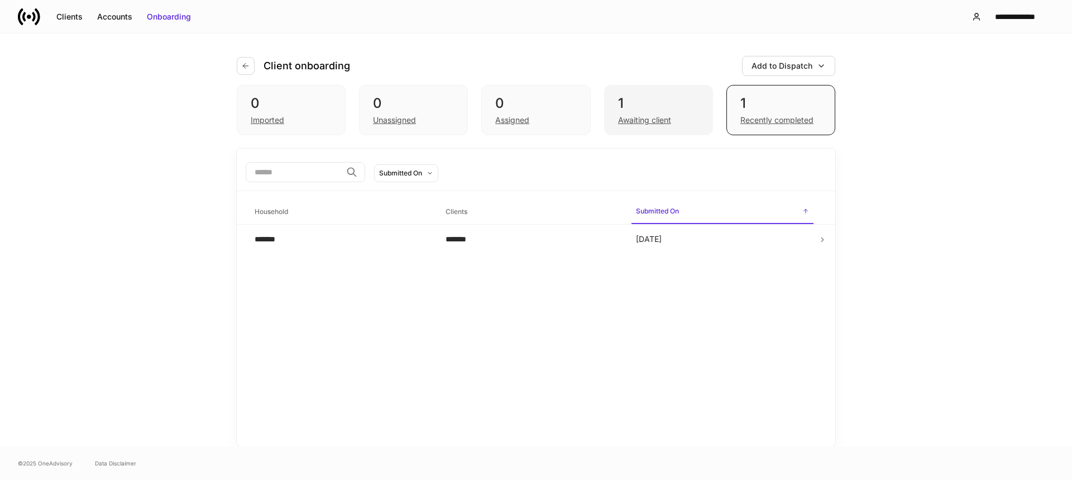
click at [660, 114] on div "Awaiting client" at bounding box center [644, 119] width 53 height 11
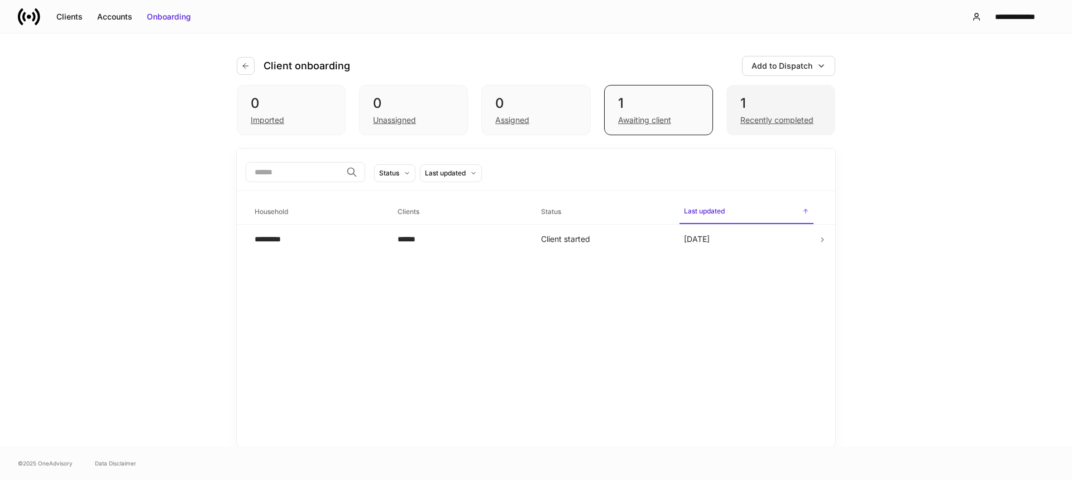
click at [758, 97] on div "1" at bounding box center [781, 103] width 81 height 18
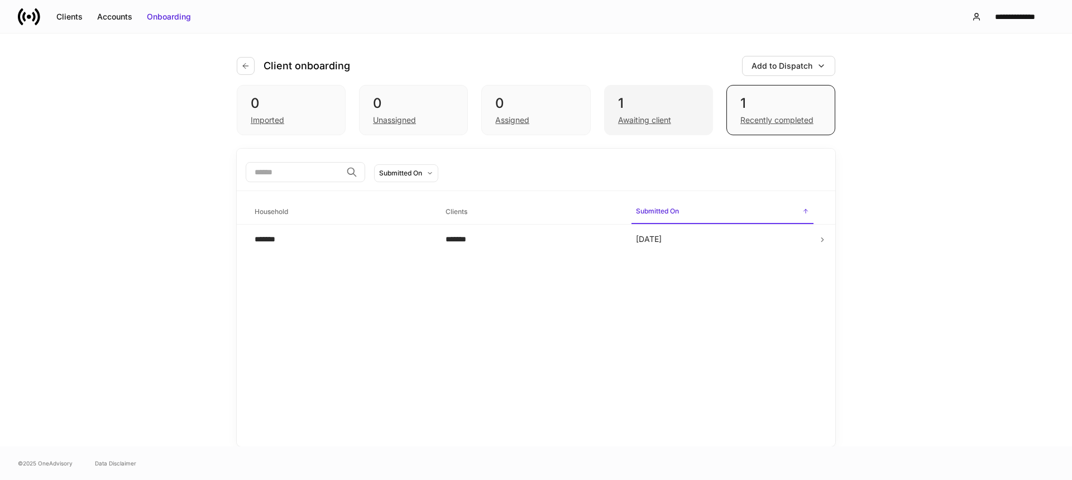
click at [679, 98] on div "1" at bounding box center [658, 103] width 81 height 18
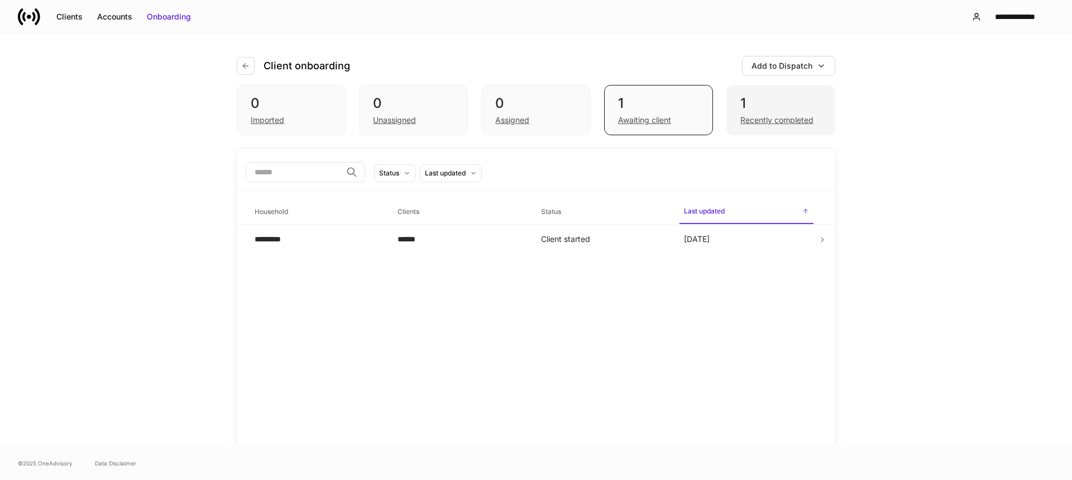
click at [768, 103] on div "1" at bounding box center [781, 103] width 81 height 18
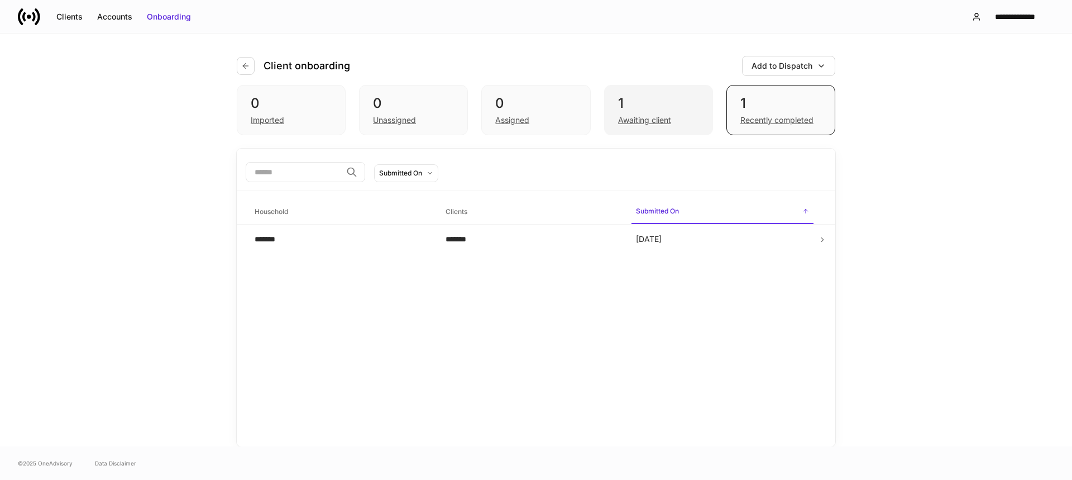
click at [691, 103] on div "1" at bounding box center [658, 103] width 81 height 18
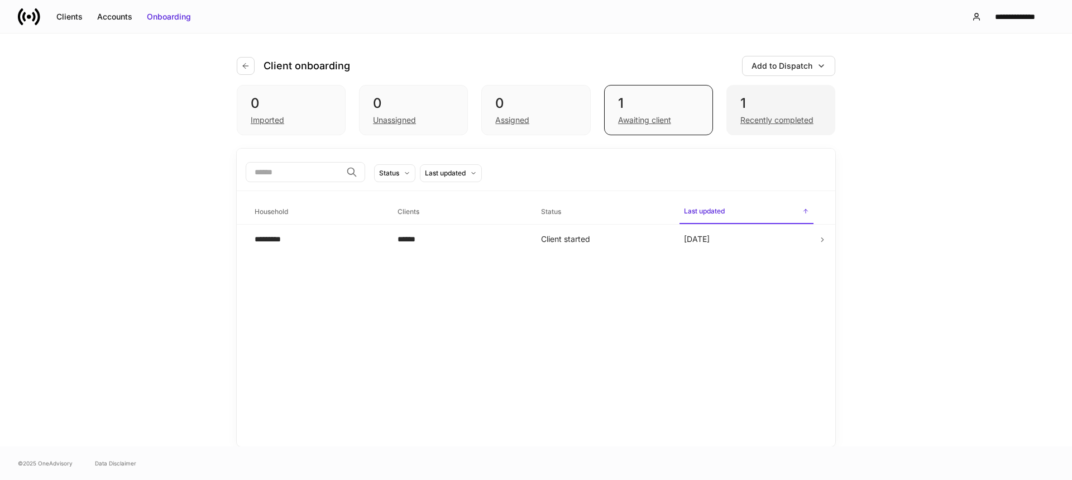
click at [787, 107] on div "1" at bounding box center [781, 103] width 81 height 18
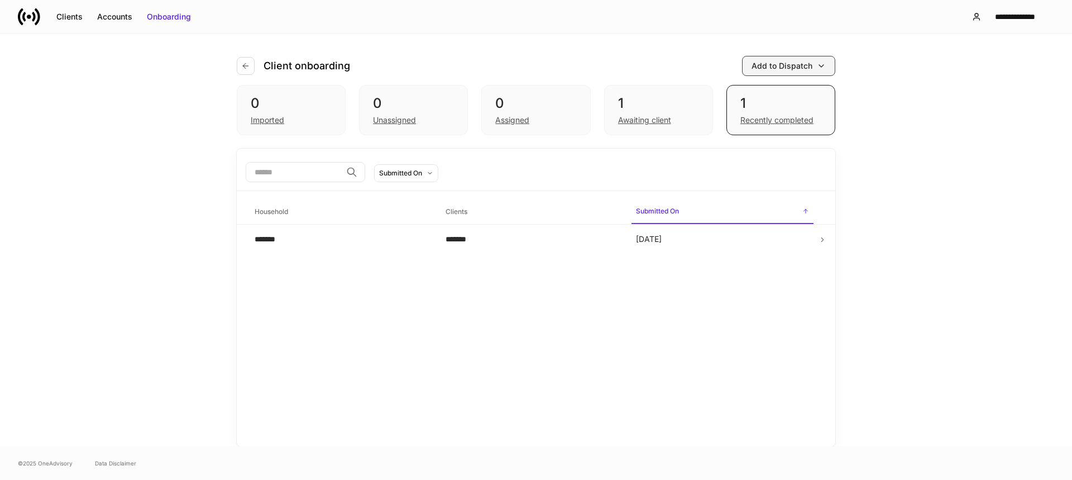
click at [802, 65] on div "Add to Dispatch" at bounding box center [782, 65] width 61 height 11
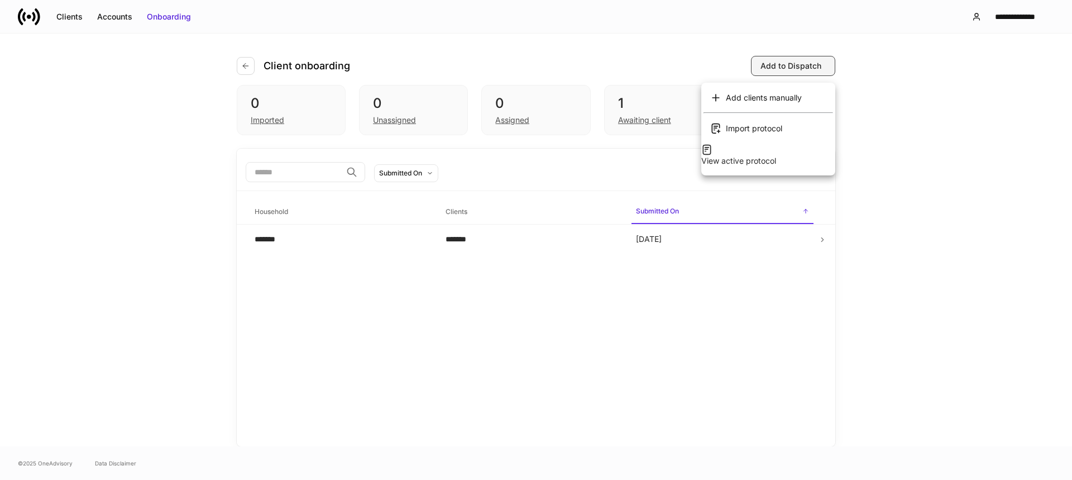
click at [802, 65] on div at bounding box center [536, 240] width 1072 height 480
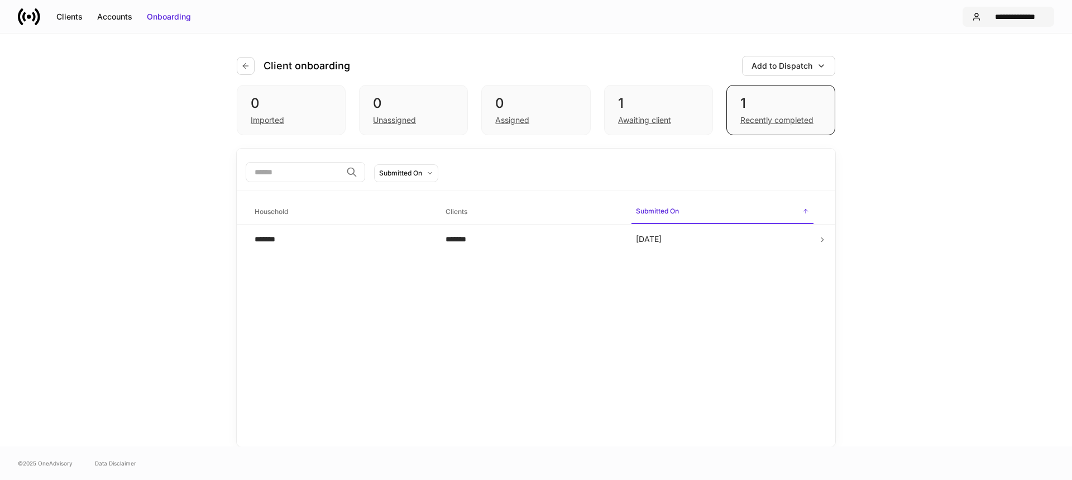
click at [1002, 19] on div "**********" at bounding box center [1015, 16] width 59 height 11
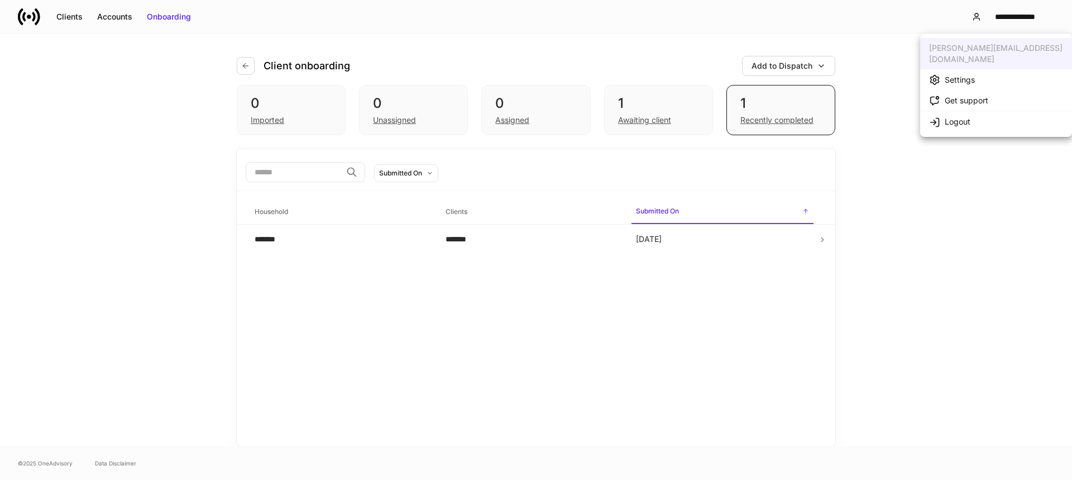
click at [185, 46] on div at bounding box center [536, 240] width 1072 height 480
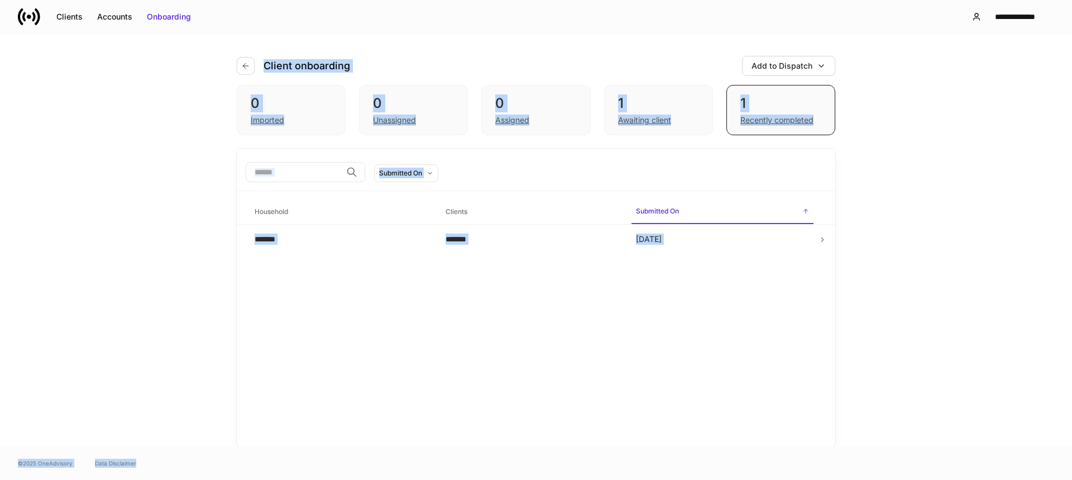
drag, startPoint x: 185, startPoint y: 46, endPoint x: 212, endPoint y: 61, distance: 30.0
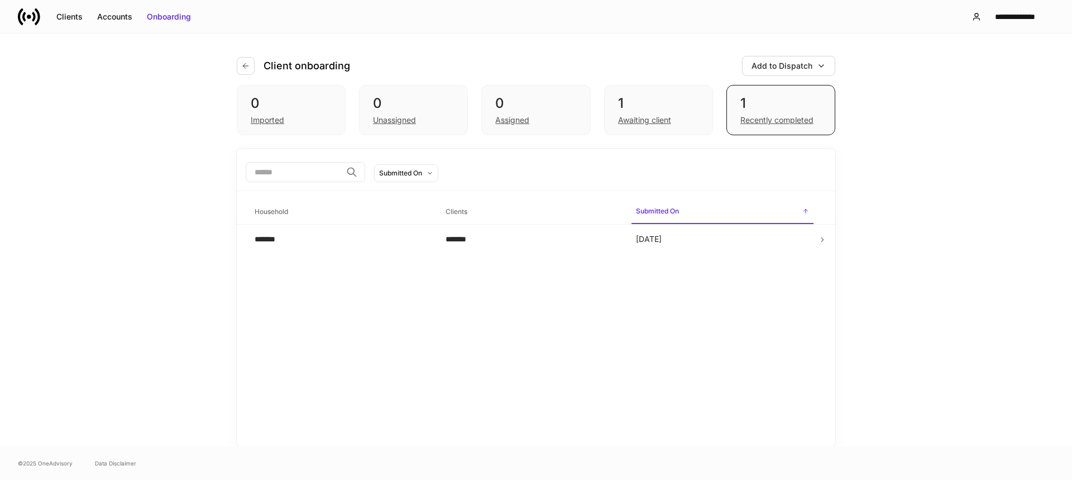
click at [212, 61] on div "Client onboarding Add to Dispatch 0 Imported 0 Unassigned 0 Assigned 1 Awaiting…" at bounding box center [536, 240] width 670 height 413
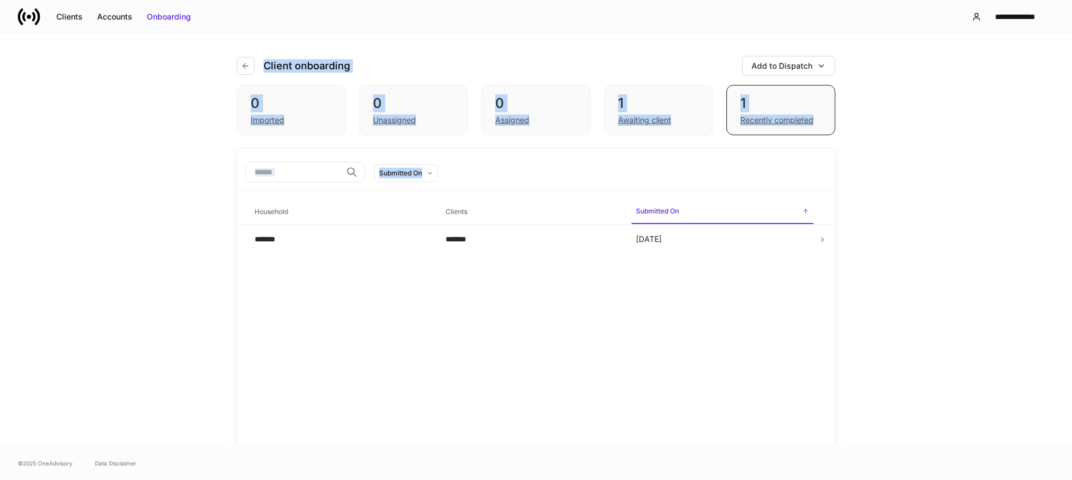
drag, startPoint x: 211, startPoint y: 54, endPoint x: 909, endPoint y: 275, distance: 731.6
click at [899, 275] on div "Client onboarding Add to Dispatch 0 Imported 0 Unassigned 0 Assigned 1 Awaiting…" at bounding box center [536, 240] width 1072 height 413
click at [951, 198] on div "Client onboarding Add to Dispatch 0 Imported 0 Unassigned 0 Assigned 1 Awaiting…" at bounding box center [536, 240] width 1072 height 413
drag, startPoint x: 959, startPoint y: 264, endPoint x: 157, endPoint y: 73, distance: 824.4
click at [157, 73] on div "Client onboarding Add to Dispatch 0 Imported 0 Unassigned 0 Assigned 1 Awaiting…" at bounding box center [536, 240] width 1072 height 413
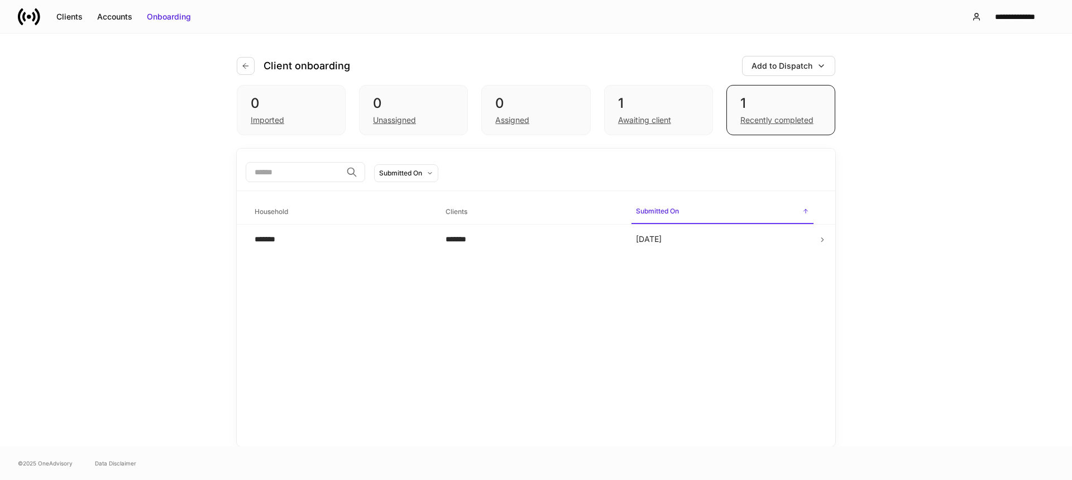
click at [157, 72] on div "Client onboarding Add to Dispatch 0 Imported 0 Unassigned 0 Assigned 1 Awaiting…" at bounding box center [536, 240] width 1072 height 413
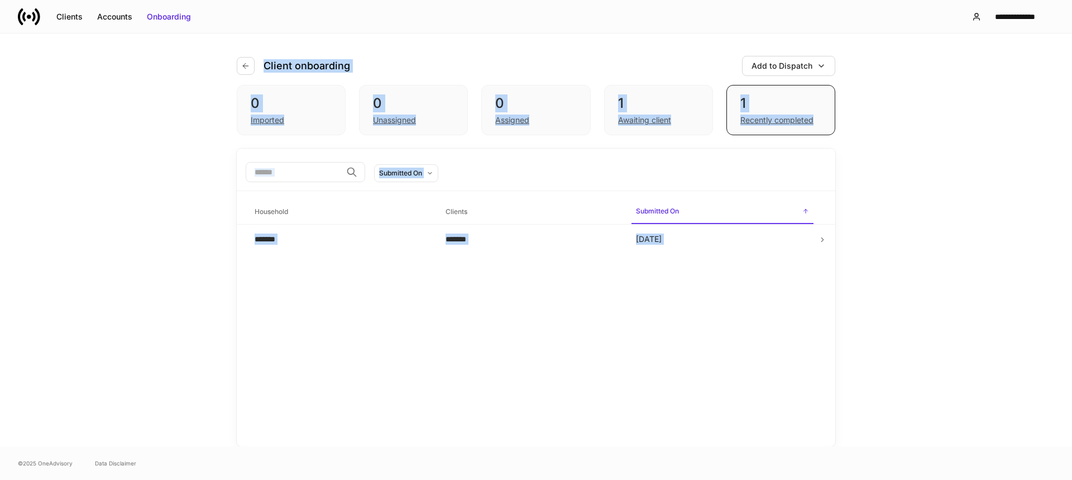
drag, startPoint x: 161, startPoint y: 71, endPoint x: 929, endPoint y: 270, distance: 793.2
click at [929, 270] on div "Client onboarding Add to Dispatch 0 Imported 0 Unassigned 0 Assigned 1 Awaiting…" at bounding box center [536, 240] width 1072 height 413
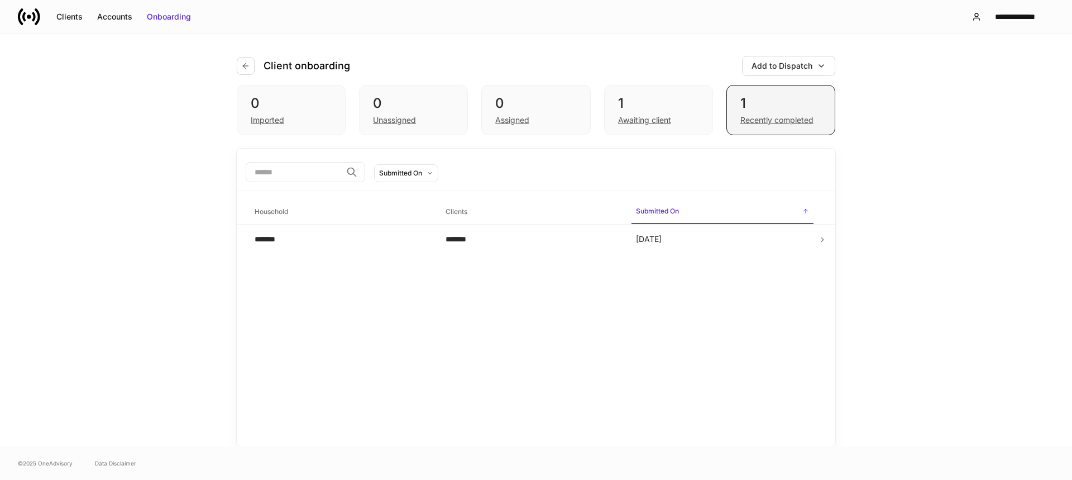
click at [762, 126] on div "1 Recently completed" at bounding box center [781, 110] width 109 height 50
click at [683, 113] on div "Awaiting client" at bounding box center [658, 118] width 81 height 13
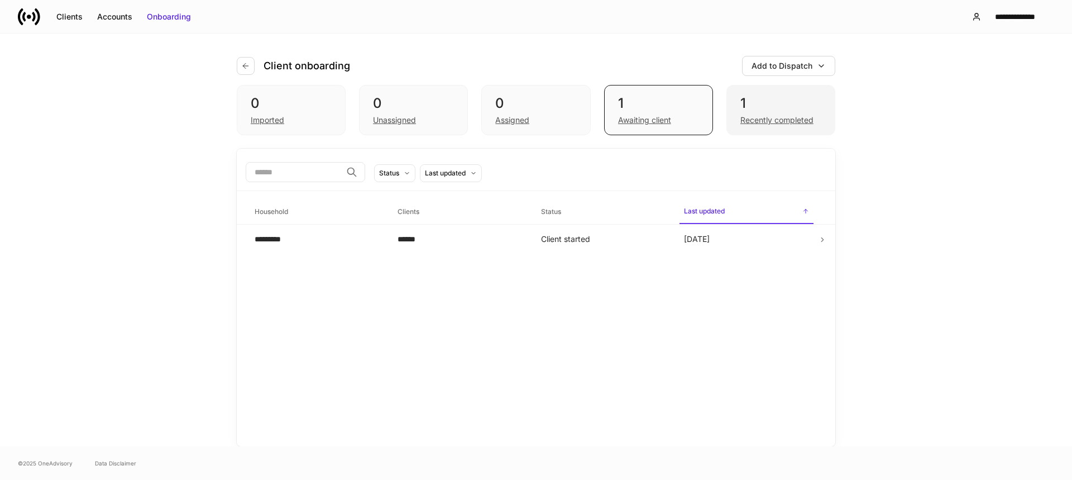
click at [744, 109] on div "1" at bounding box center [781, 103] width 81 height 18
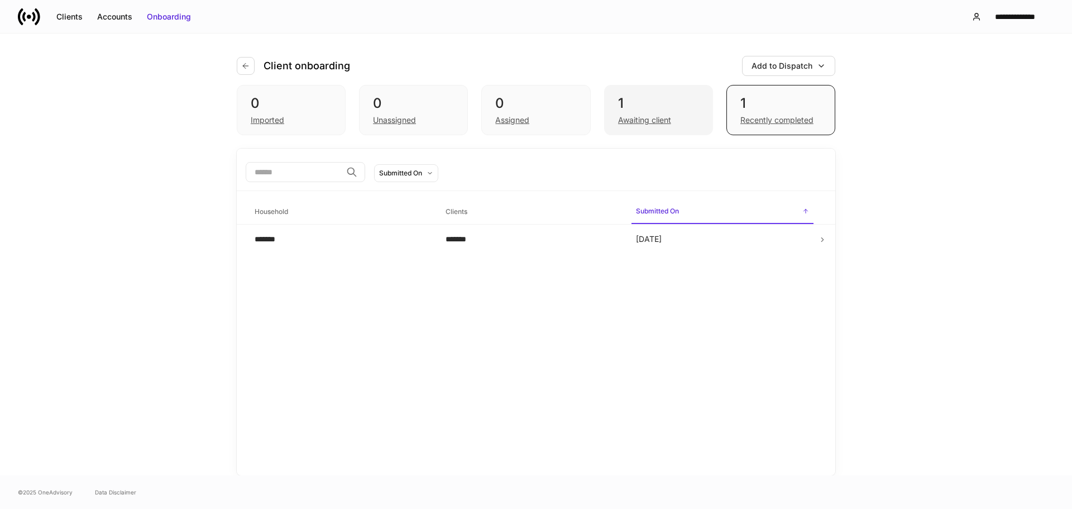
click at [656, 91] on div "1 Awaiting client" at bounding box center [658, 110] width 109 height 50
click at [737, 103] on div "1 Recently completed" at bounding box center [781, 110] width 109 height 50
click at [517, 237] on div "*******" at bounding box center [532, 238] width 173 height 11
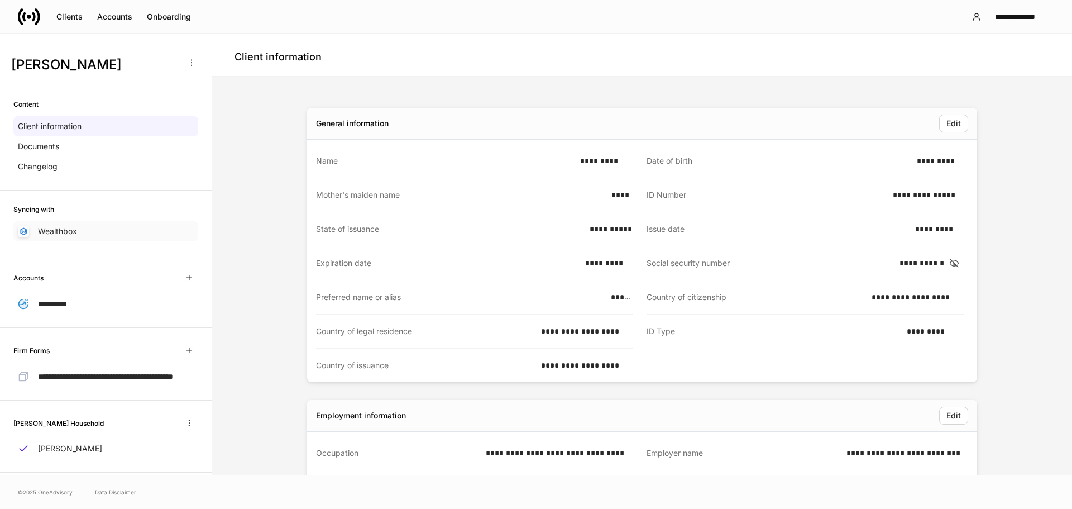
click at [100, 235] on div "Wealthbox" at bounding box center [105, 231] width 185 height 20
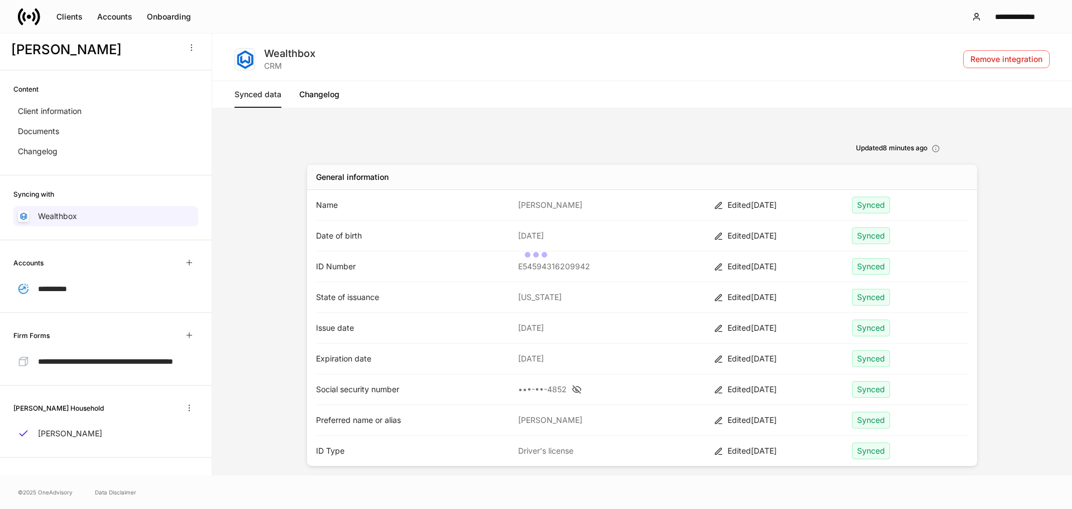
scroll to position [25, 0]
click at [83, 285] on div "**********" at bounding box center [105, 288] width 185 height 21
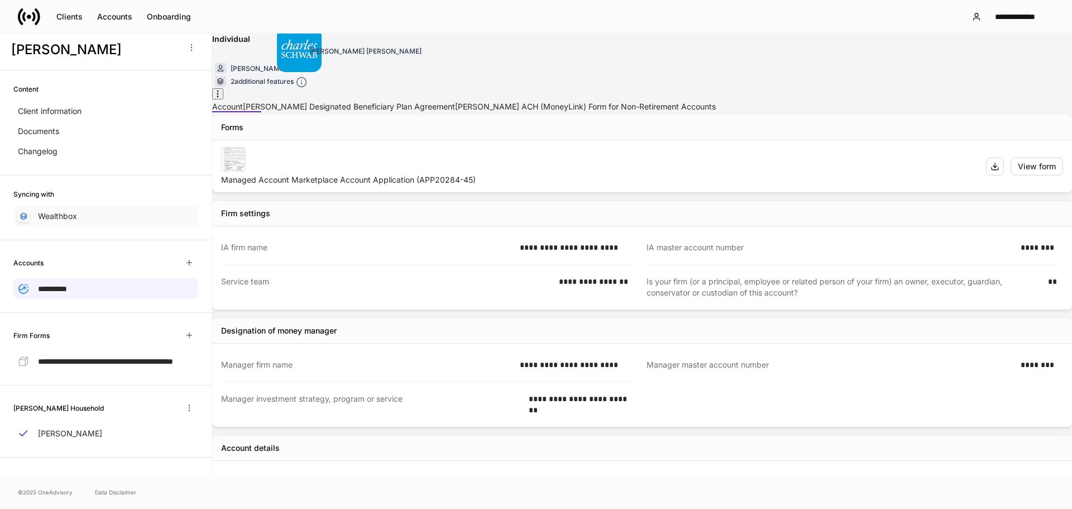
click at [74, 211] on p "Wealthbox" at bounding box center [57, 216] width 39 height 11
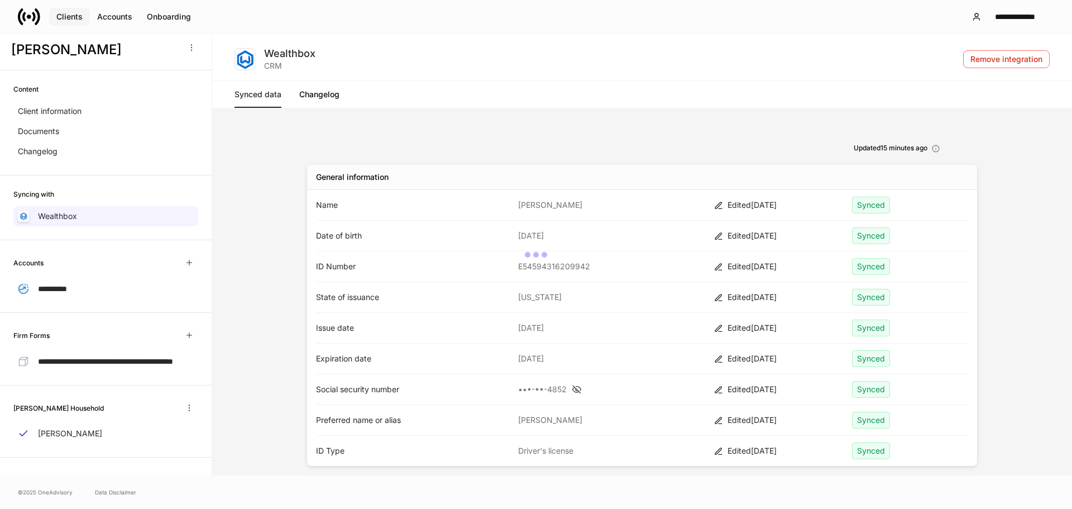
click at [70, 15] on div "Clients" at bounding box center [69, 16] width 26 height 11
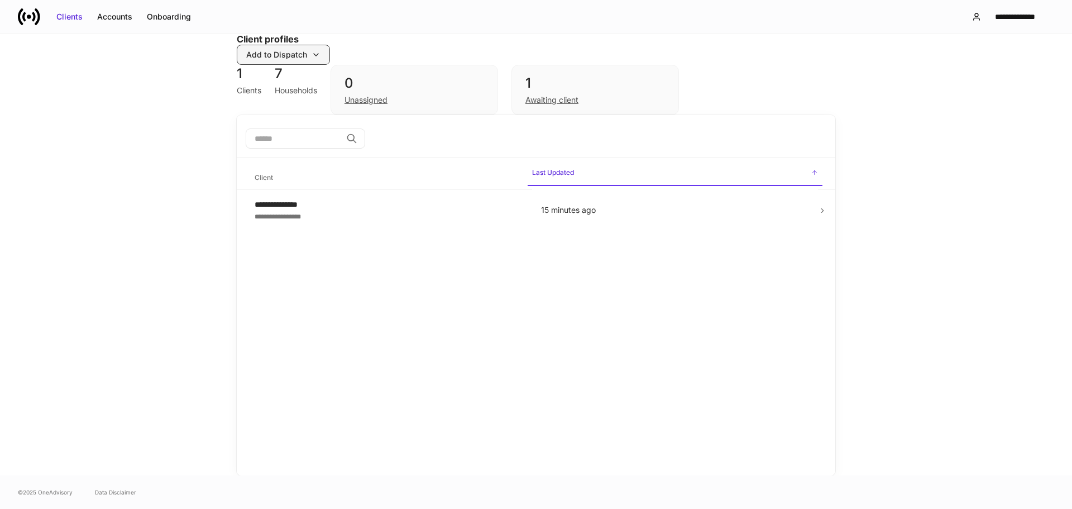
click at [307, 58] on div "Add to Dispatch" at bounding box center [276, 54] width 61 height 11
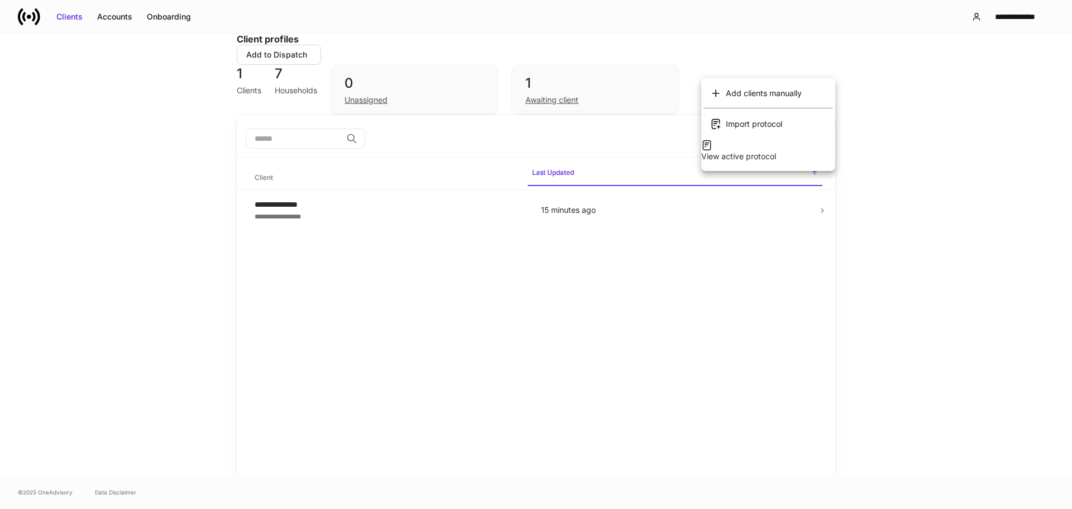
click at [763, 94] on div "Add clients manually" at bounding box center [764, 93] width 76 height 11
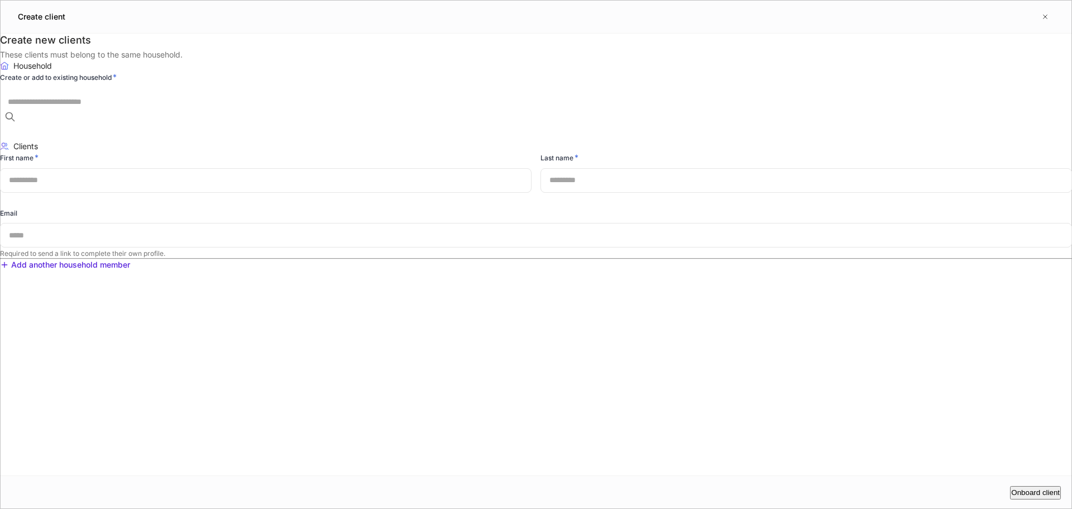
click at [492, 117] on input "text" at bounding box center [540, 102] width 1080 height 30
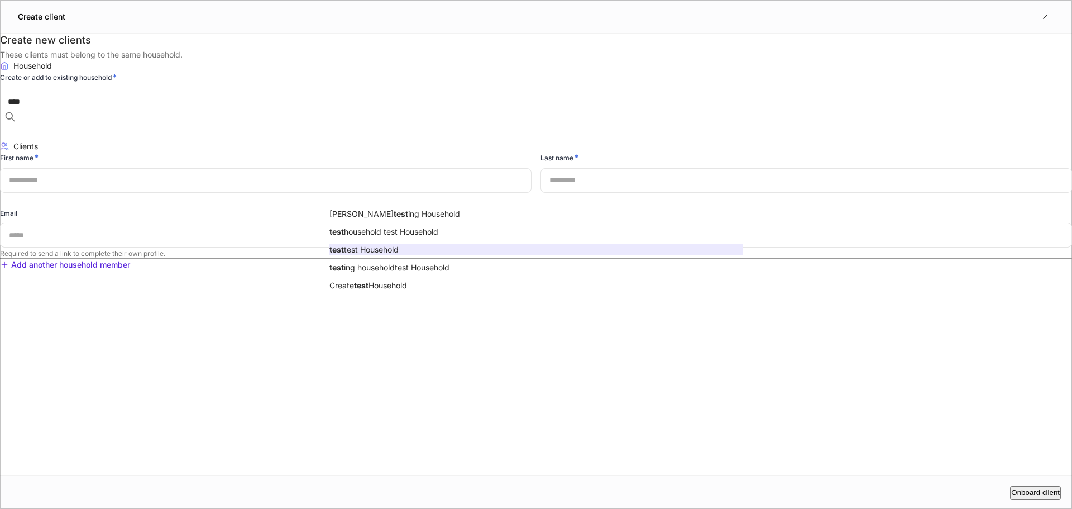
click at [417, 255] on li "test test Household" at bounding box center [536, 249] width 413 height 11
type input "****"
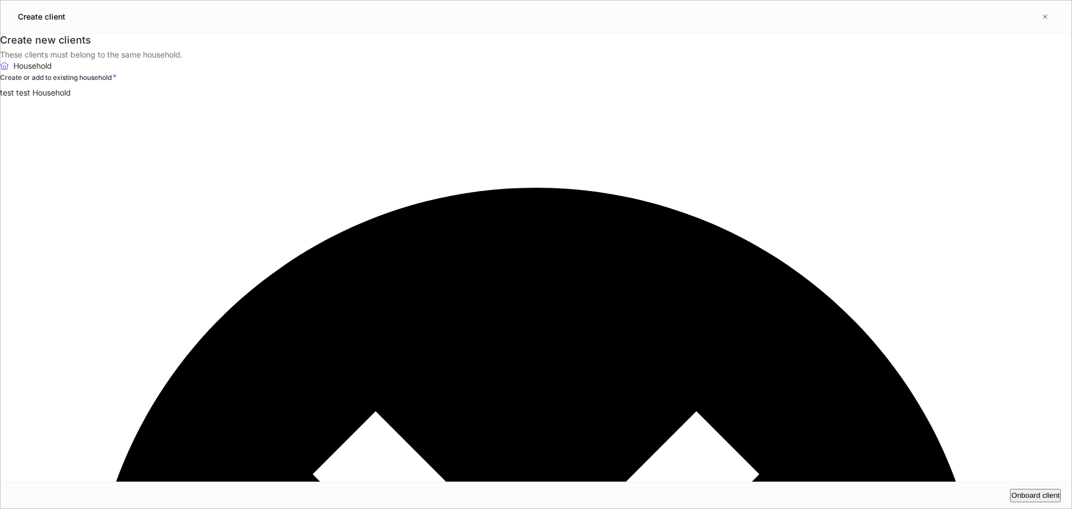
type input "******"
type input "*******"
type input "**********"
click at [1015, 489] on button "Onboard client" at bounding box center [1035, 495] width 51 height 13
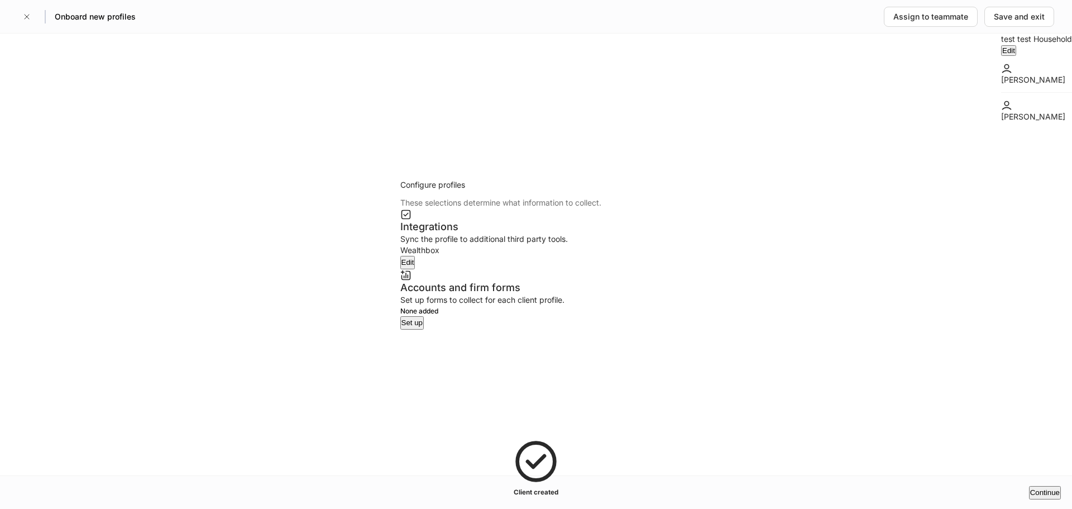
click at [424, 330] on button "Set up" at bounding box center [412, 322] width 24 height 13
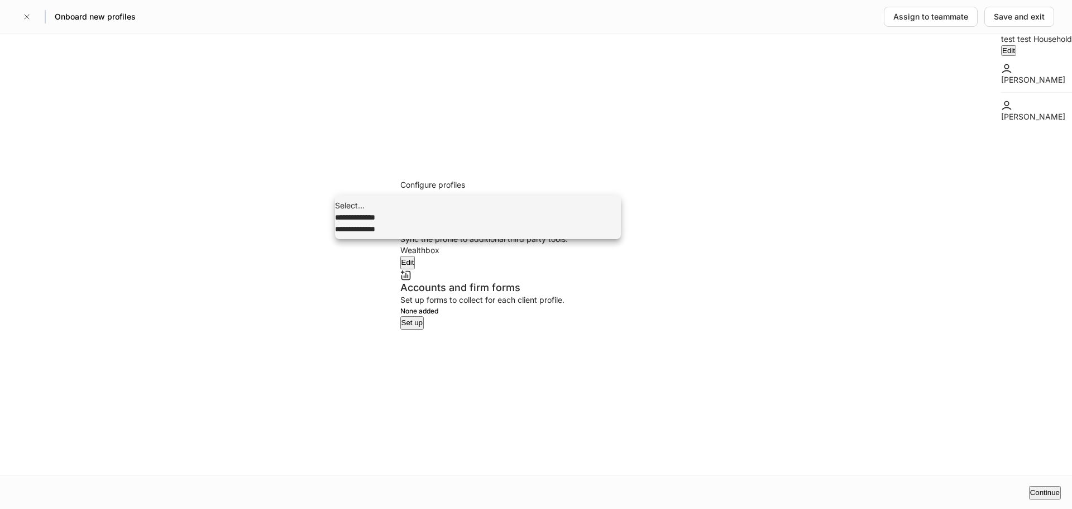
click at [402, 177] on body "**********" at bounding box center [536, 509] width 1072 height 1018
click at [404, 223] on li "**********" at bounding box center [478, 217] width 286 height 12
type input "**********"
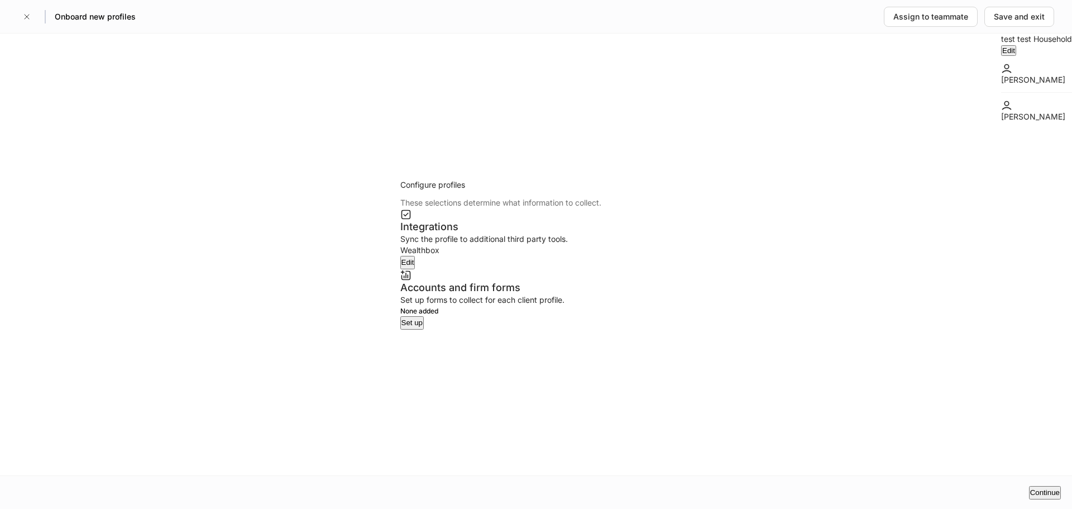
click at [694, 187] on body "**********" at bounding box center [536, 509] width 1072 height 1018
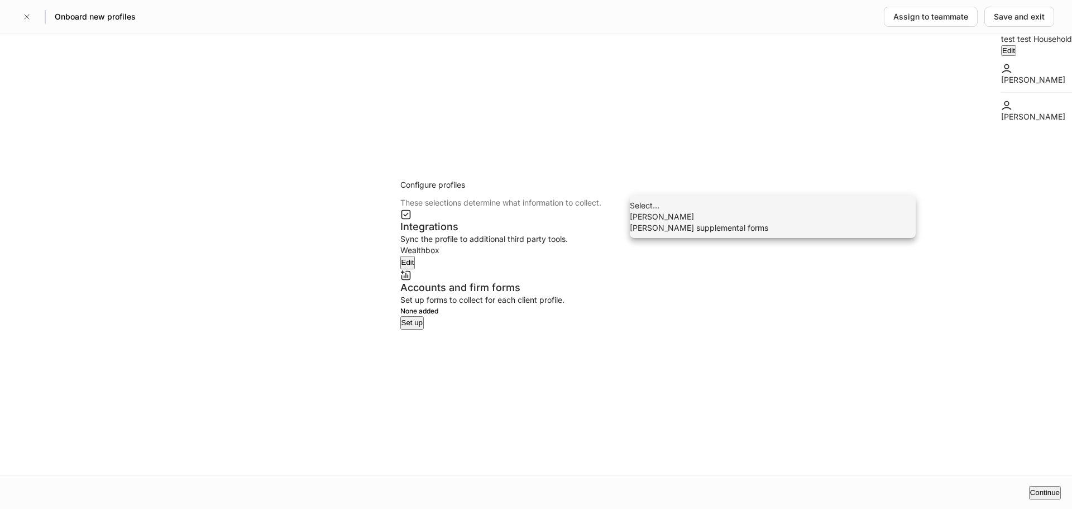
click at [681, 222] on li "Schwab" at bounding box center [773, 216] width 286 height 11
type input "******"
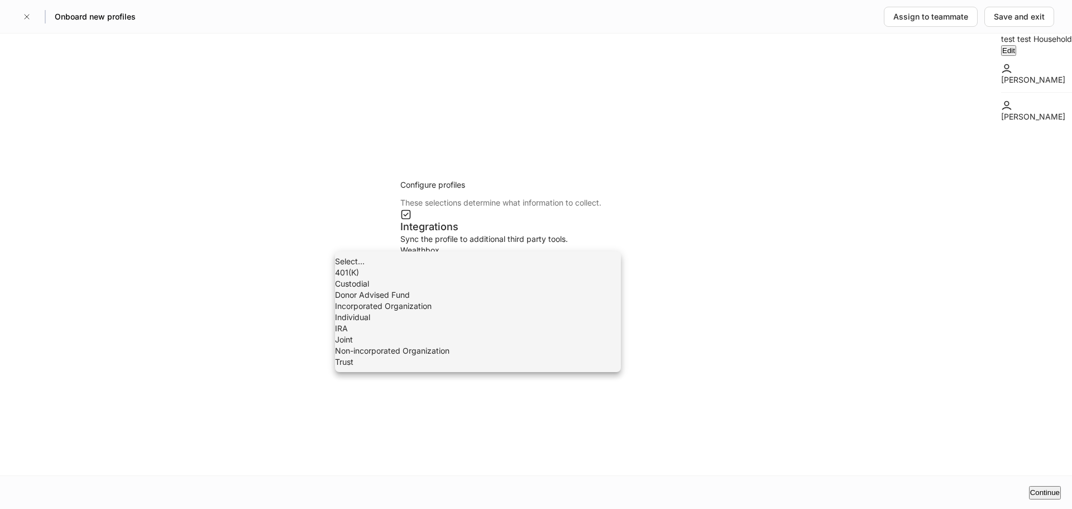
click at [535, 243] on body "**********" at bounding box center [536, 509] width 1072 height 1018
click at [436, 323] on li "Individual" at bounding box center [478, 317] width 286 height 11
type input "**********"
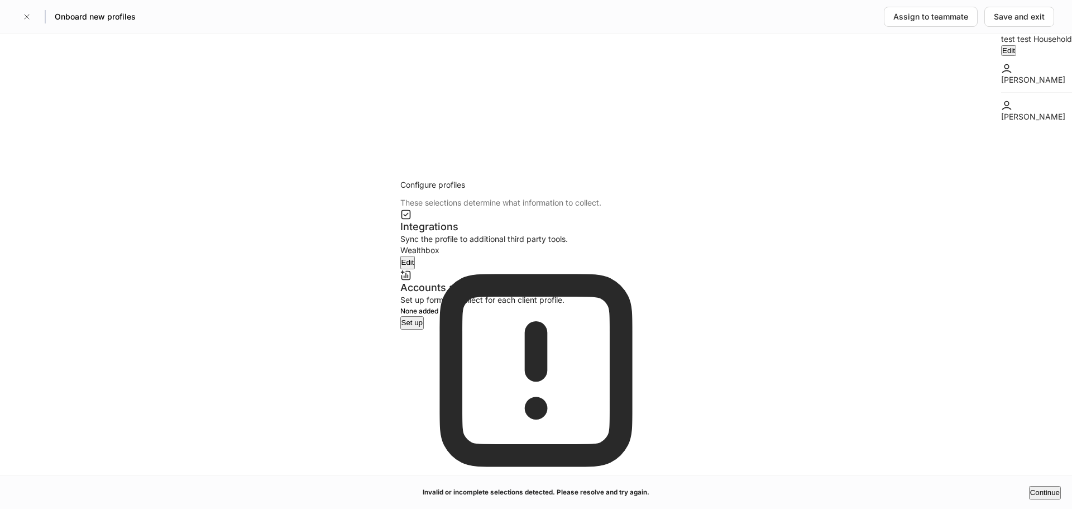
click at [390, 287] on div at bounding box center [536, 254] width 1072 height 509
click at [359, 314] on li "**********" at bounding box center [355, 312] width 40 height 26
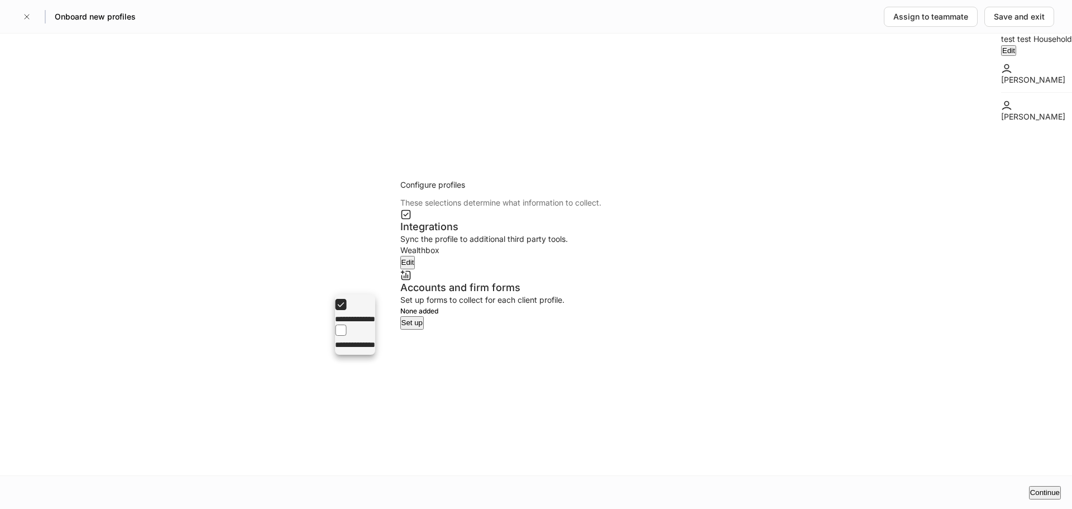
click at [103, 487] on div at bounding box center [536, 254] width 1072 height 509
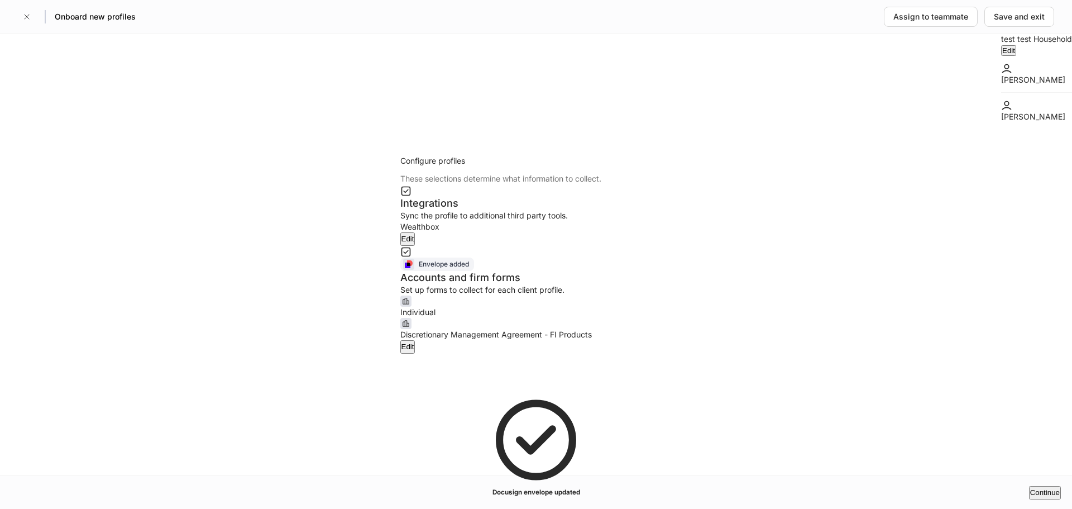
click at [1029, 486] on button "Continue" at bounding box center [1045, 492] width 32 height 13
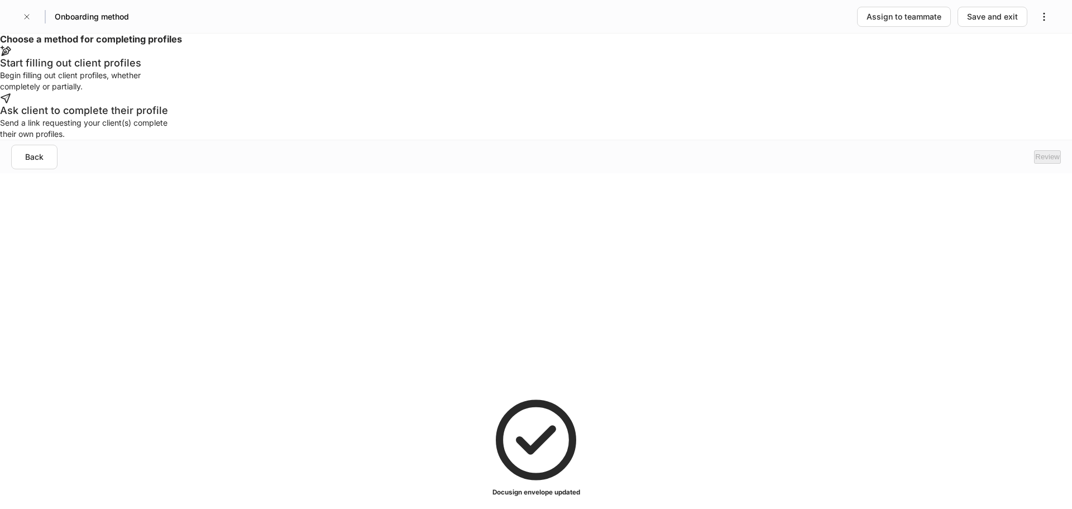
click at [11, 56] on icon at bounding box center [5, 50] width 11 height 11
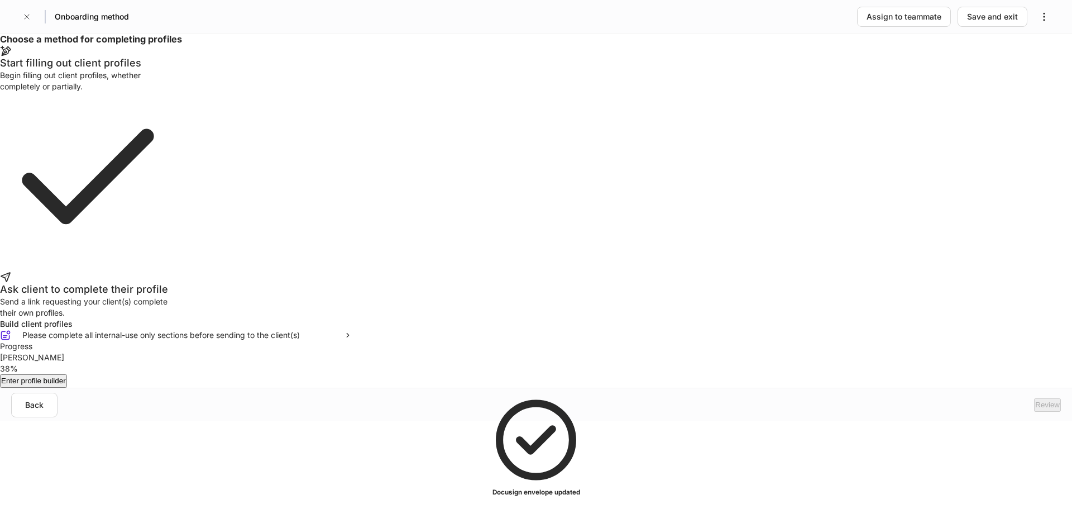
click at [67, 388] on button "Enter profile builder" at bounding box center [33, 380] width 67 height 13
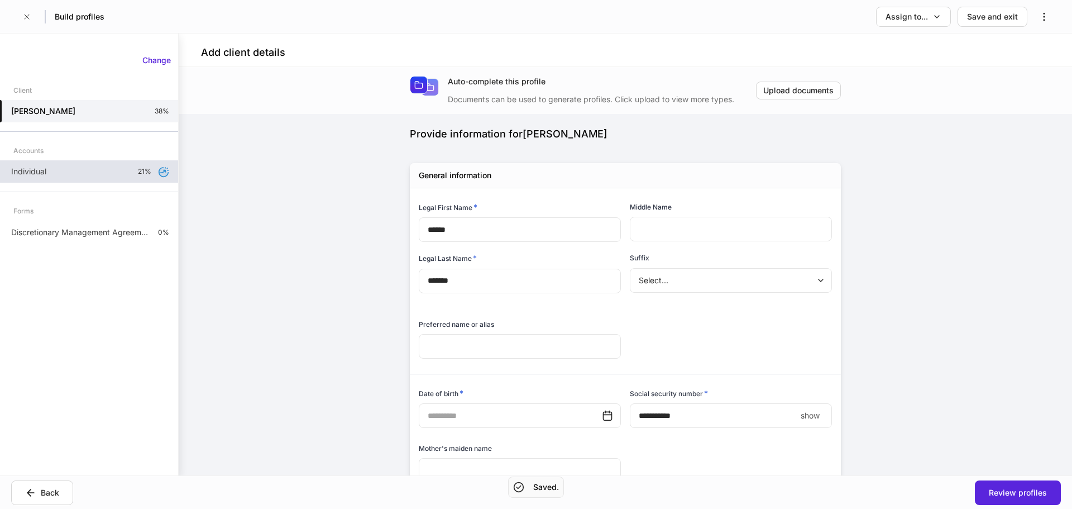
click at [147, 179] on div "Individual 21%" at bounding box center [89, 171] width 178 height 22
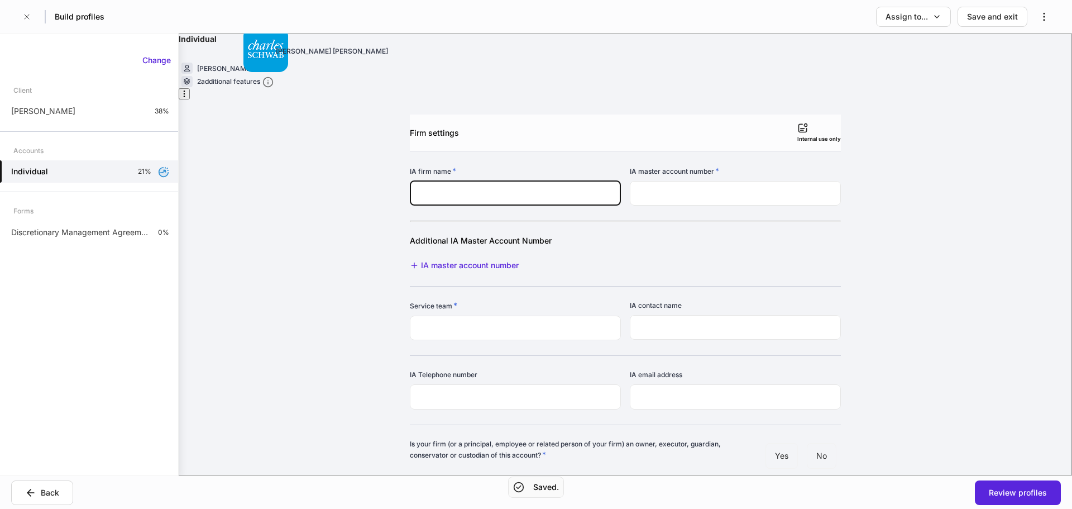
click at [478, 181] on input "text" at bounding box center [515, 193] width 211 height 25
click at [661, 181] on input "text" at bounding box center [735, 193] width 211 height 25
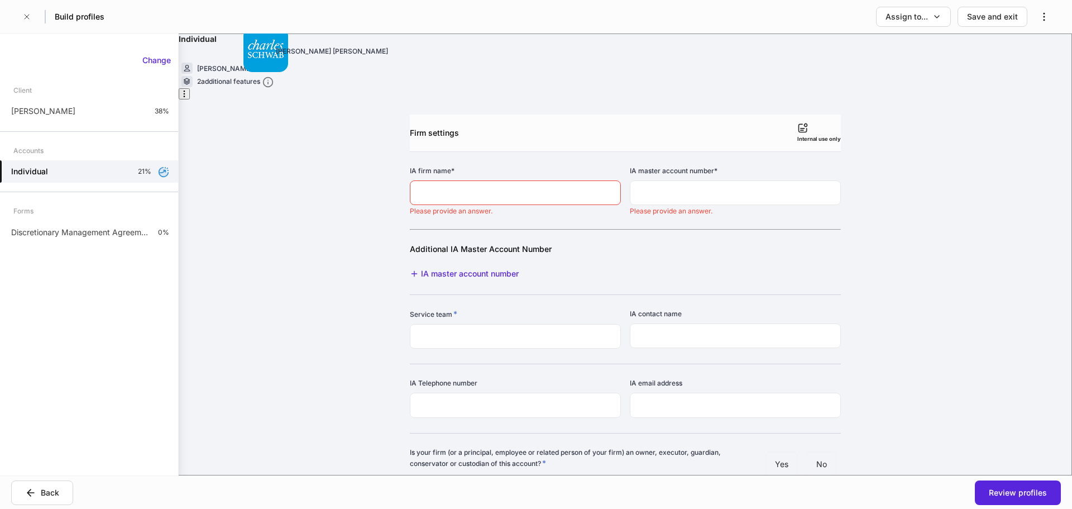
click at [684, 180] on input "text" at bounding box center [735, 192] width 211 height 25
click at [646, 180] on input "text" at bounding box center [735, 192] width 211 height 25
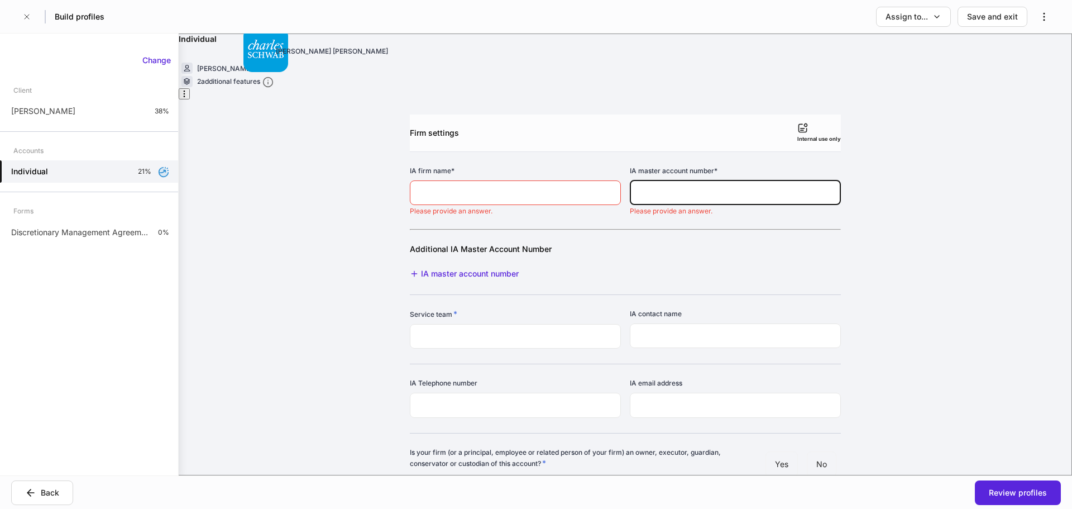
click at [647, 180] on input "text" at bounding box center [735, 192] width 211 height 25
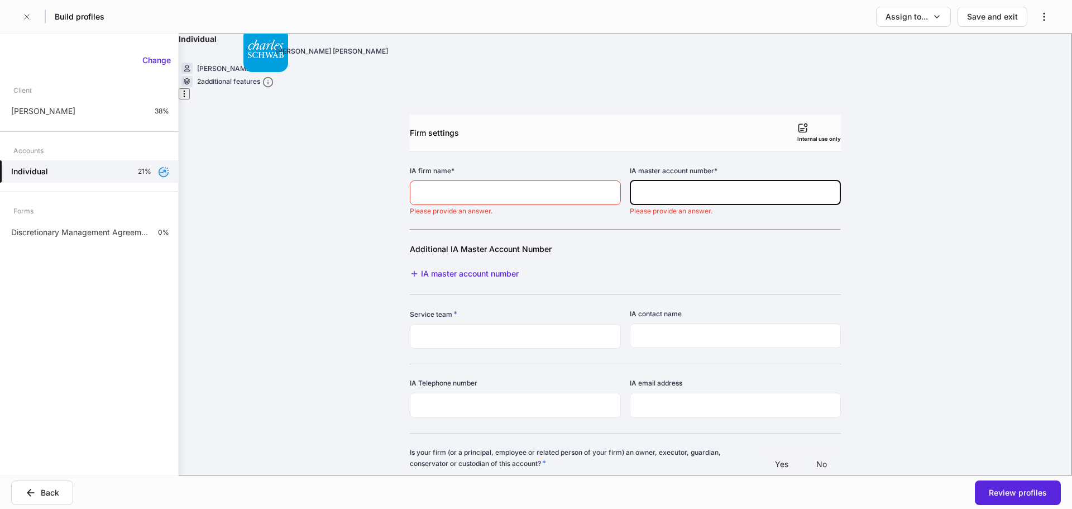
click at [648, 180] on input "text" at bounding box center [735, 192] width 211 height 25
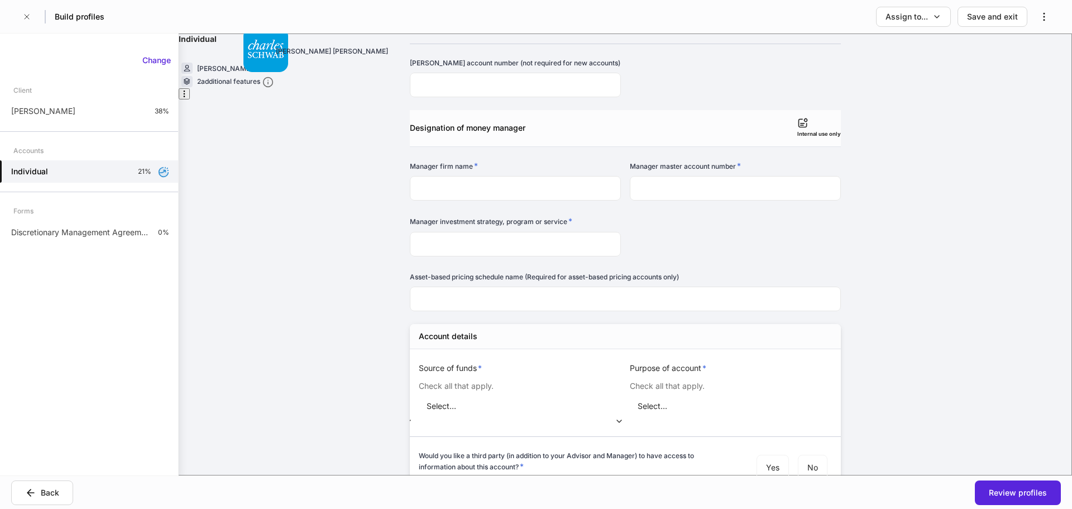
scroll to position [391, 0]
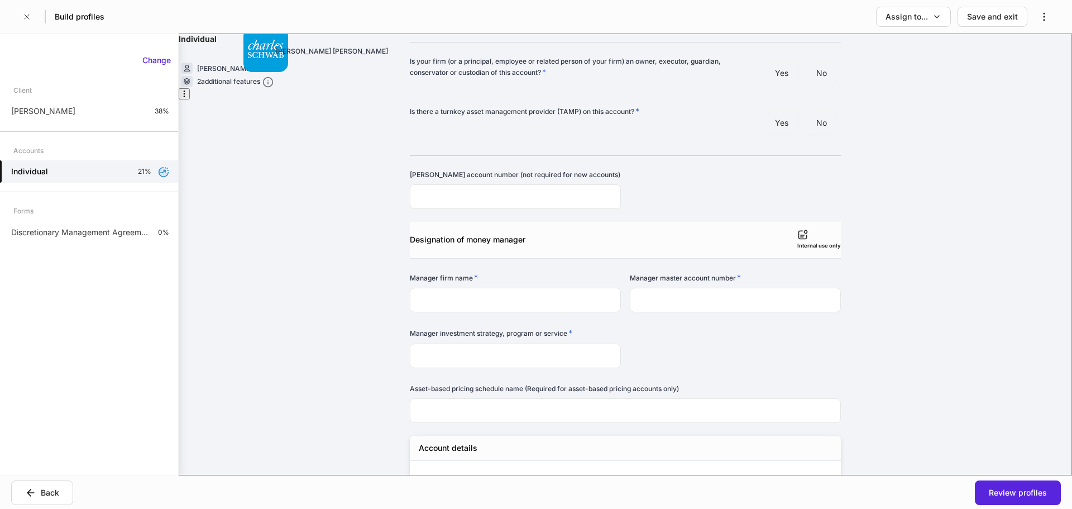
click at [724, 288] on input "text" at bounding box center [735, 300] width 211 height 25
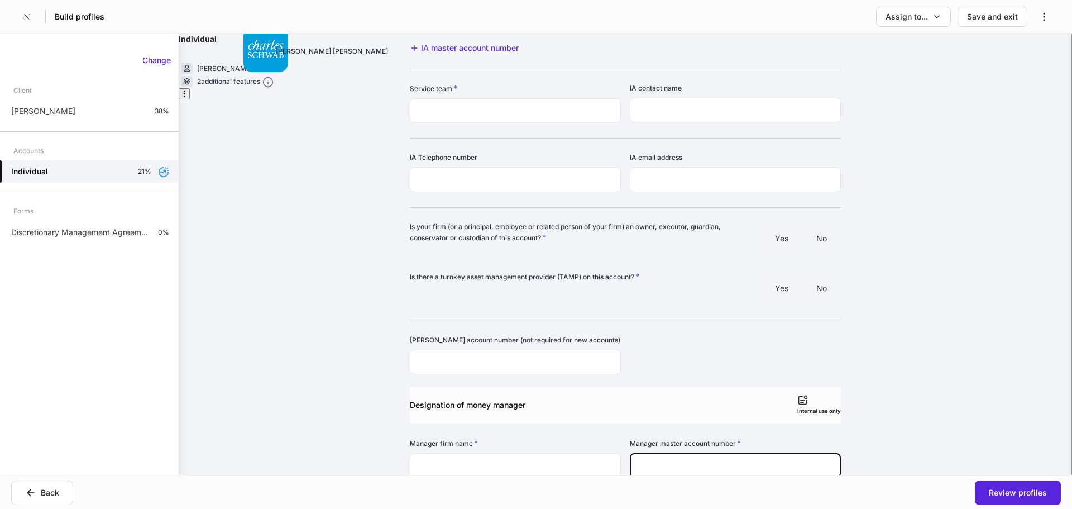
scroll to position [223, 0]
